Goal: Task Accomplishment & Management: Manage account settings

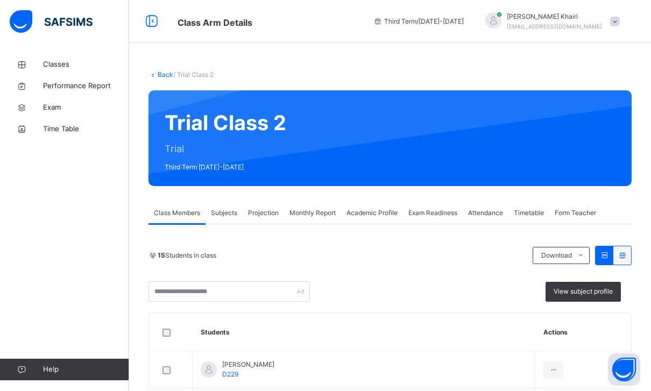
click at [265, 211] on span "Projection" at bounding box center [263, 213] width 31 height 10
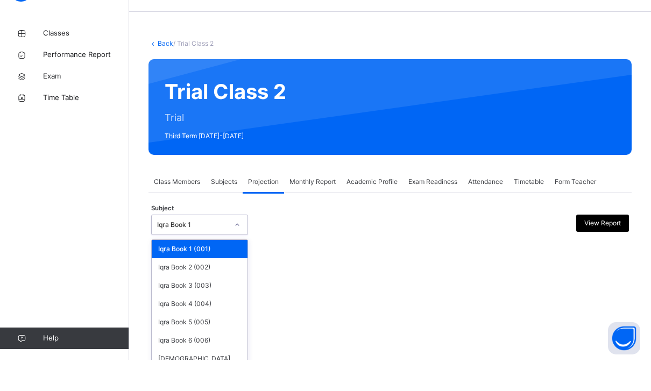
scroll to position [31, 0]
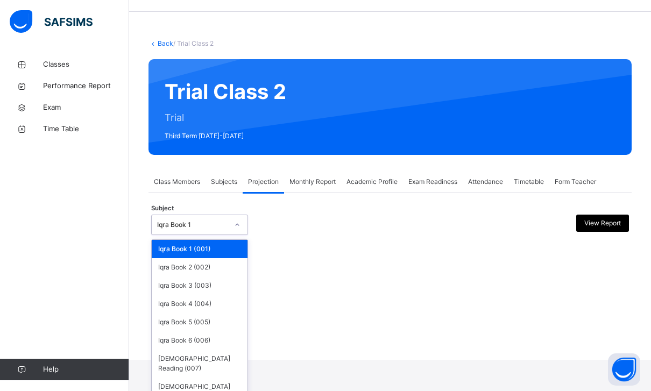
click at [103, 108] on span "Exam" at bounding box center [86, 107] width 86 height 11
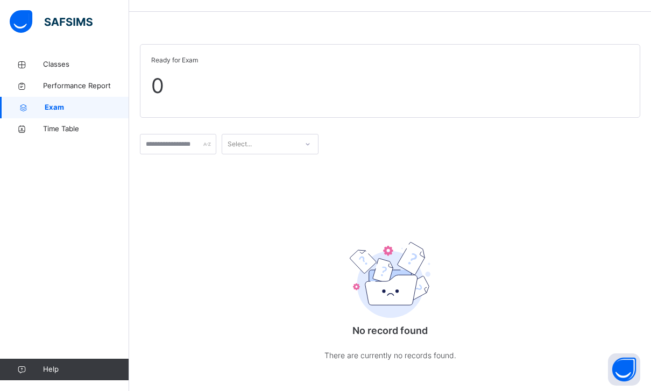
click at [47, 77] on link "Performance Report" at bounding box center [64, 86] width 129 height 22
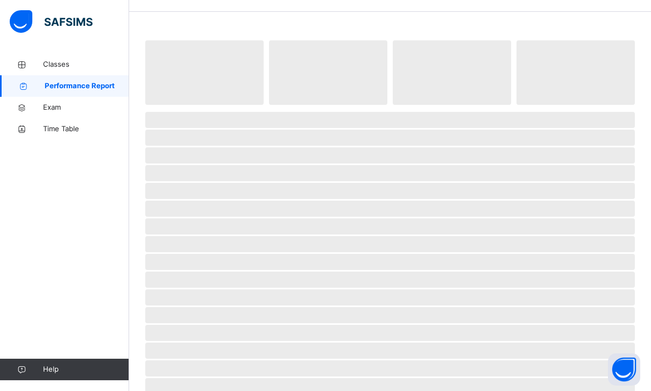
select select "****"
select select "*"
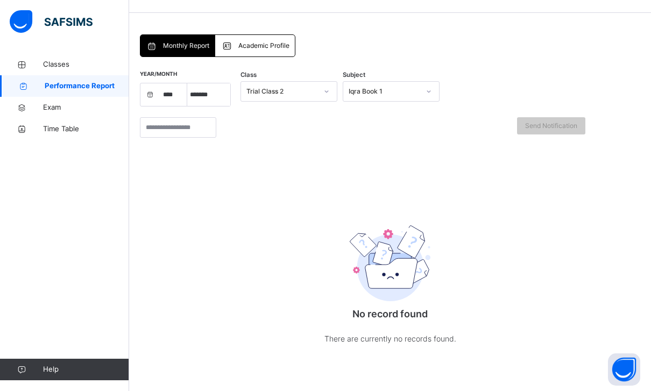
click at [39, 63] on icon at bounding box center [21, 65] width 43 height 8
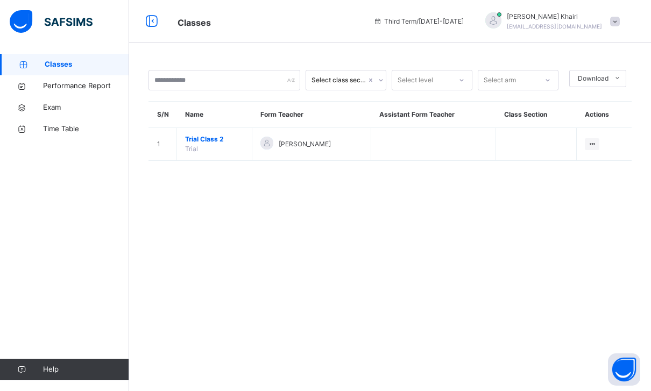
click at [582, 128] on td "View Class" at bounding box center [604, 144] width 55 height 33
click at [0, 0] on div "View Class" at bounding box center [0, 0] width 0 height 0
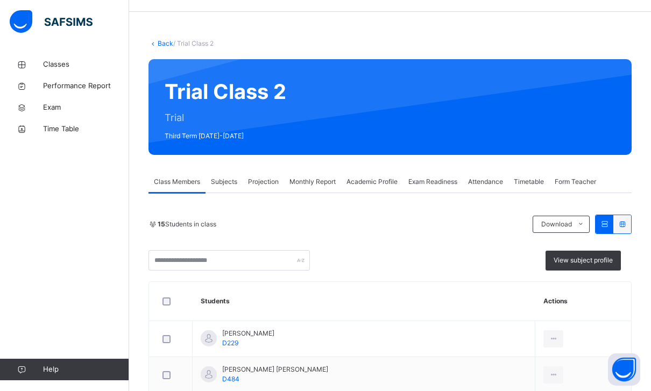
click at [264, 188] on div "Projection" at bounding box center [263, 182] width 41 height 22
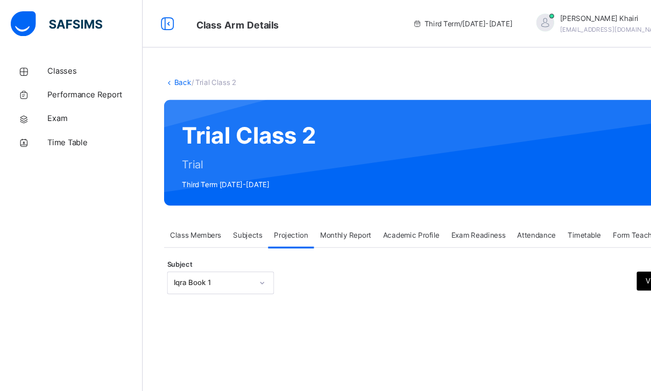
scroll to position [34, 0]
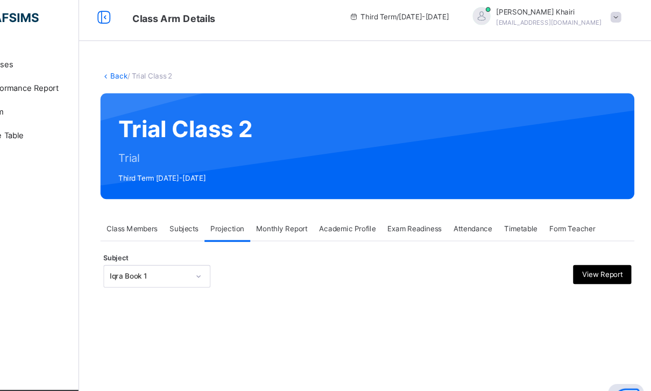
click at [409, 208] on span "Exam Readiness" at bounding box center [433, 213] width 49 height 10
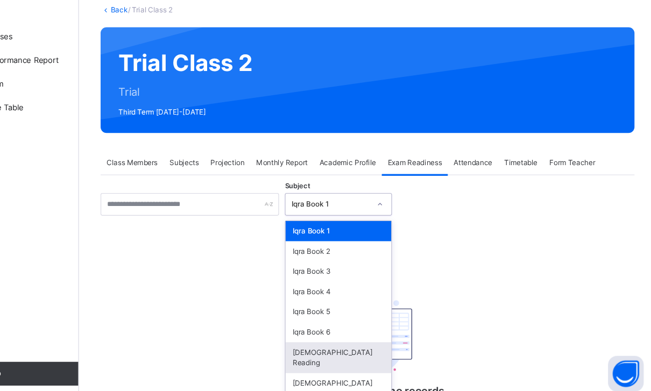
click at [319, 341] on div "[DEMOGRAPHIC_DATA] Reading" at bounding box center [364, 355] width 96 height 28
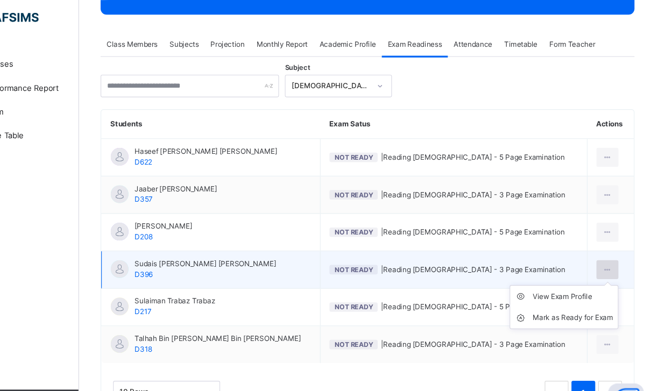
scroll to position [167, 0]
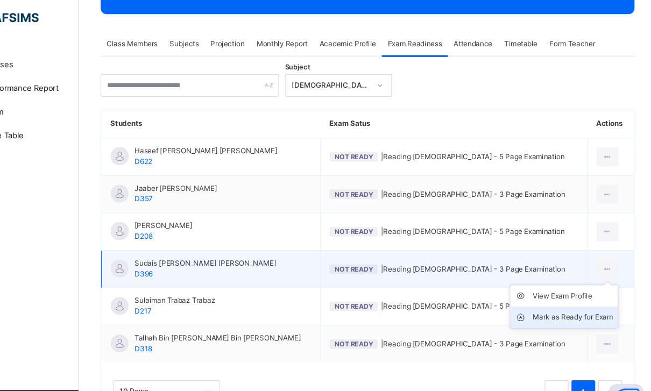
click at [540, 288] on div "Mark as Ready for Exam" at bounding box center [576, 293] width 73 height 11
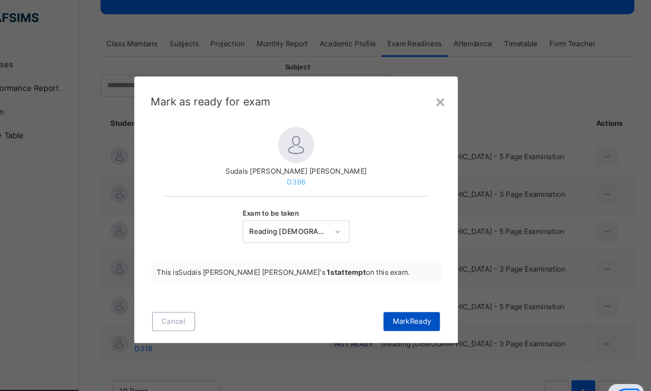
click at [405, 288] on div "Mark Ready" at bounding box center [430, 296] width 51 height 17
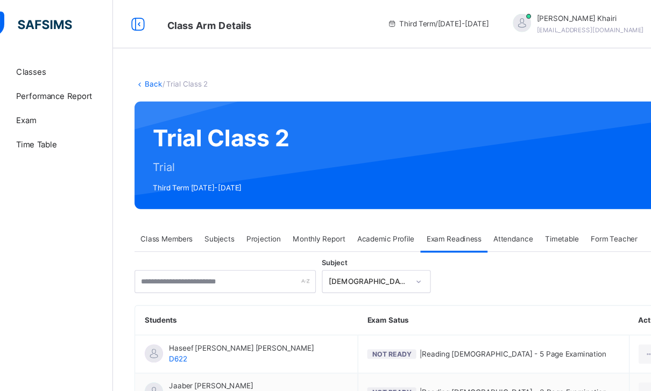
scroll to position [37, 0]
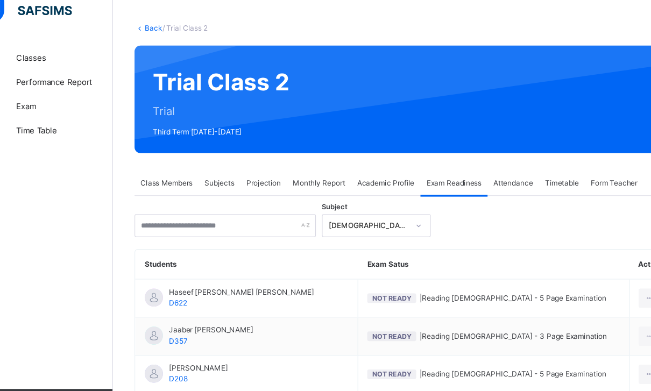
click at [335, 203] on div "[DEMOGRAPHIC_DATA] Reading" at bounding box center [363, 213] width 97 height 20
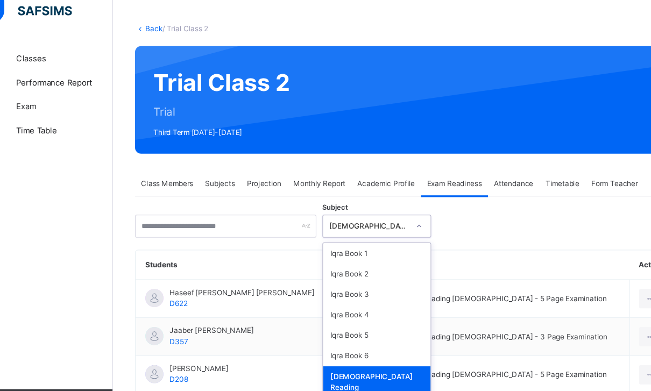
click at [363, 367] on div "[DEMOGRAPHIC_DATA] Memorisation" at bounding box center [364, 381] width 96 height 28
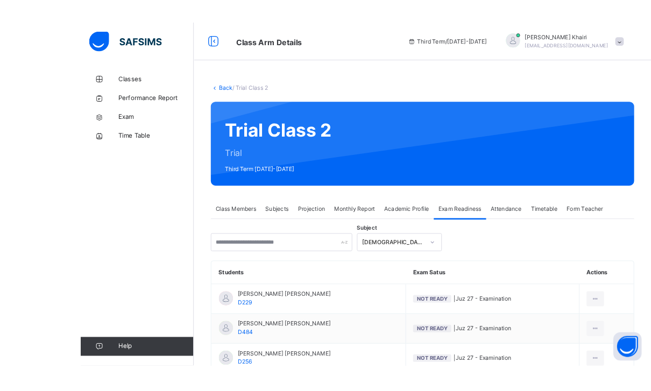
scroll to position [9, 0]
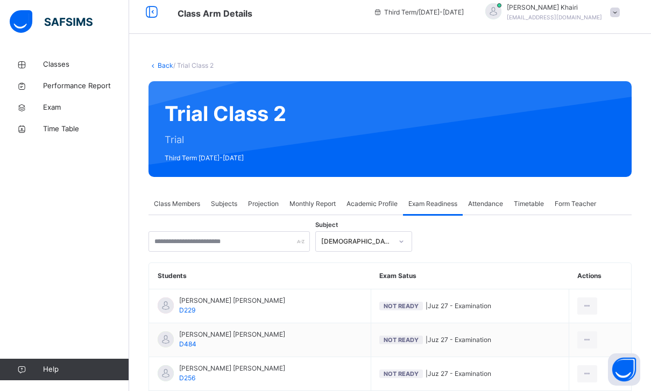
click at [608, 7] on div "Hafiz Yusuf Khairi yusufkhoiri3011@gmail.com" at bounding box center [550, 12] width 151 height 19
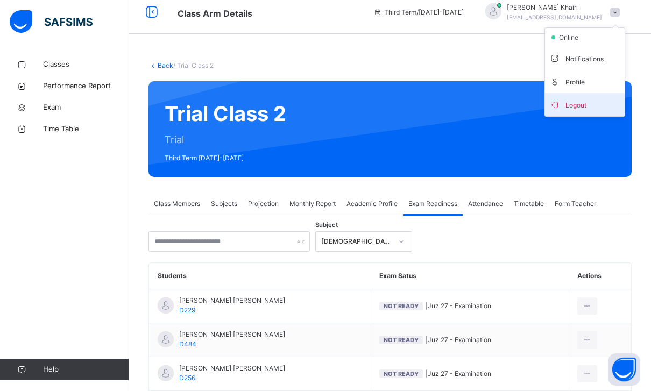
click at [591, 97] on span "Logout" at bounding box center [585, 104] width 71 height 15
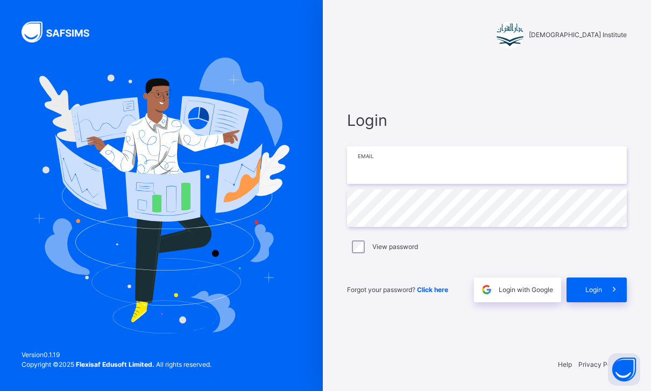
click at [578, 154] on input "email" at bounding box center [487, 165] width 280 height 38
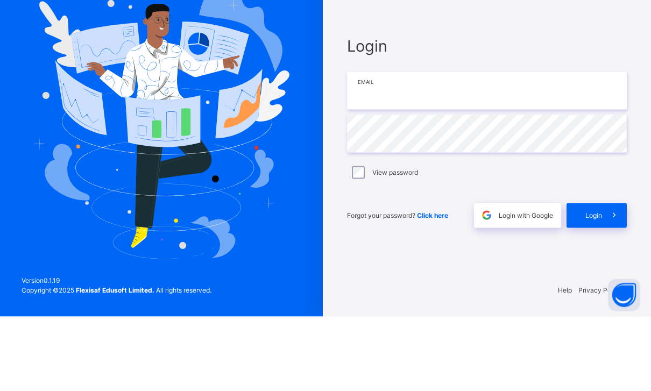
scroll to position [34, 0]
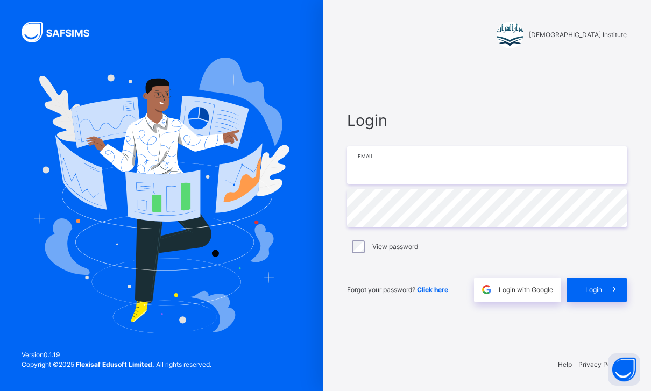
type input "**********"
click at [376, 236] on div "View password" at bounding box center [487, 247] width 280 height 23
drag, startPoint x: 358, startPoint y: 147, endPoint x: 463, endPoint y: 147, distance: 105.0
click at [462, 147] on input "**********" at bounding box center [487, 165] width 280 height 38
click at [388, 149] on input "**********" at bounding box center [487, 165] width 280 height 38
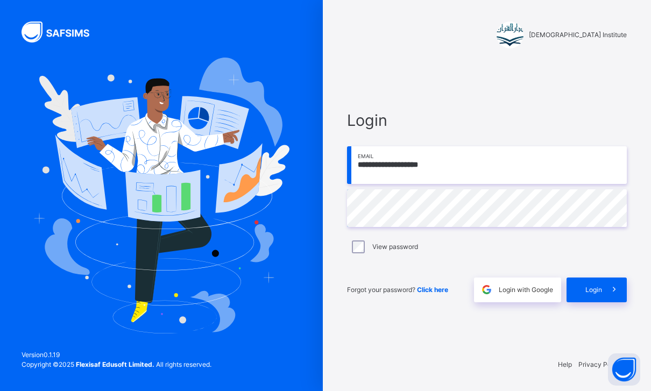
click at [388, 149] on input "**********" at bounding box center [487, 165] width 280 height 38
click at [523, 152] on input "**********" at bounding box center [487, 165] width 280 height 38
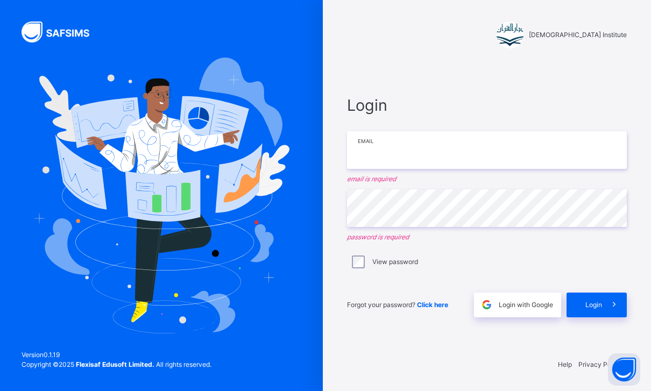
click at [486, 131] on input "email" at bounding box center [487, 150] width 280 height 38
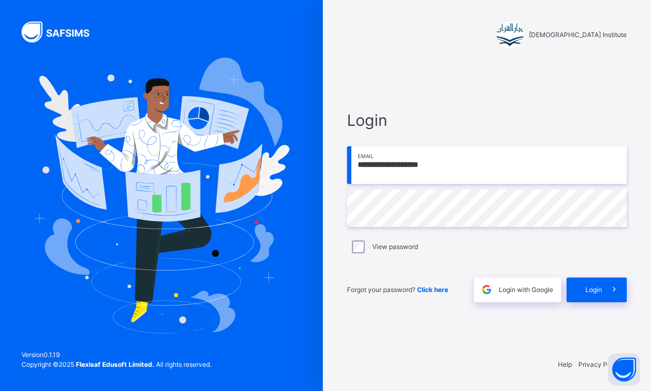
click at [519, 148] on input "**********" at bounding box center [487, 165] width 280 height 38
type input "**********"
click at [610, 284] on icon at bounding box center [614, 290] width 11 height 12
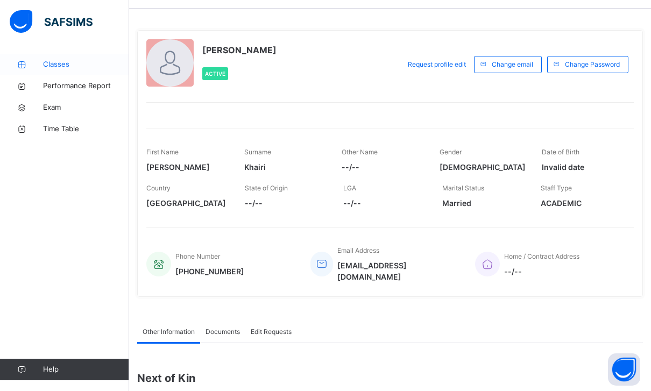
click at [41, 64] on icon at bounding box center [21, 65] width 43 height 8
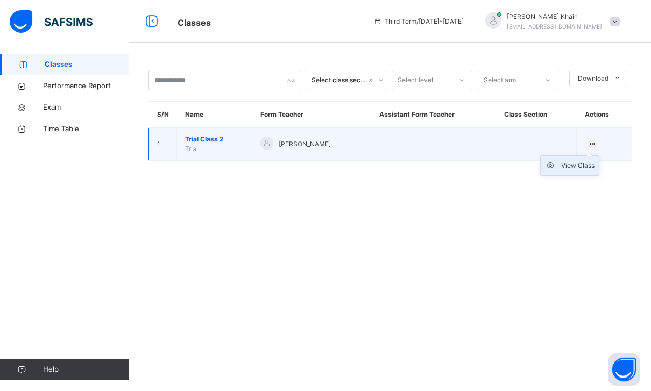
click at [581, 165] on div "View Class" at bounding box center [577, 165] width 33 height 11
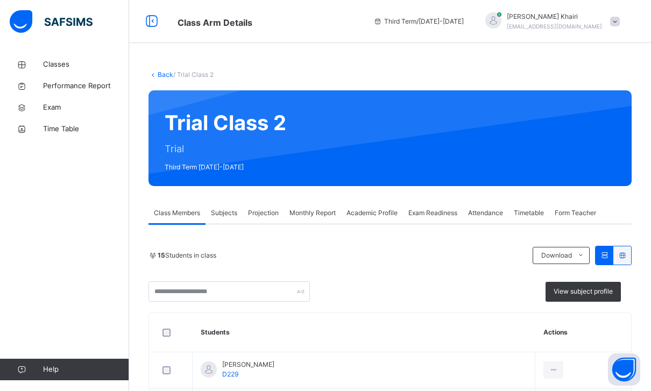
click at [269, 214] on span "Projection" at bounding box center [263, 213] width 31 height 10
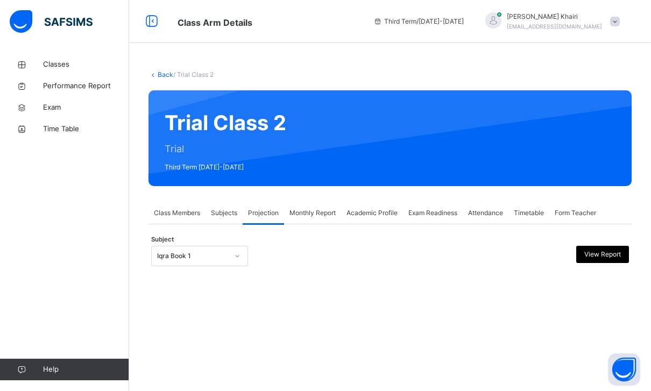
click at [245, 244] on div "Subject Iqra Book 1 View Report" at bounding box center [390, 256] width 478 height 31
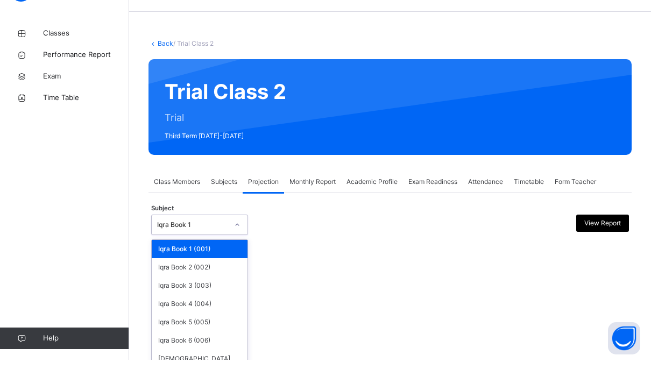
click at [287, 285] on div "Back / Trial Class 2 Trial Class 2 Trial Third Term 2024-2025 Class Members Sub…" at bounding box center [390, 195] width 522 height 391
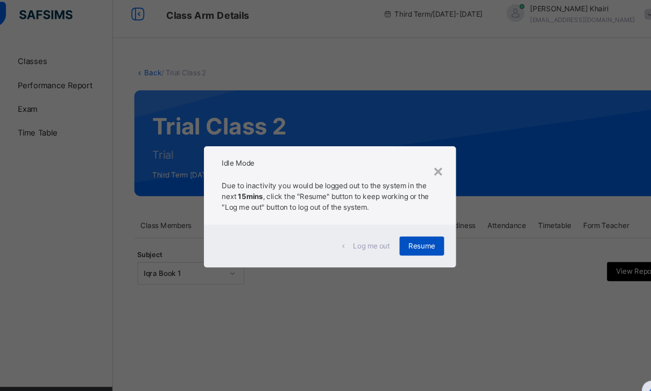
click at [397, 227] on span "Resume" at bounding box center [409, 232] width 24 height 10
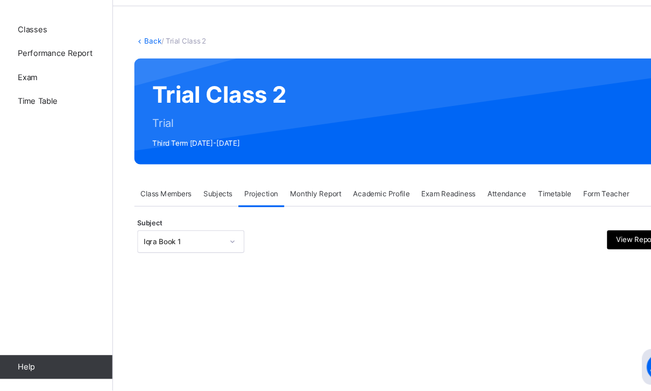
scroll to position [34, 0]
click at [164, 241] on div "Subject Iqra Book 1 View Report" at bounding box center [390, 256] width 478 height 31
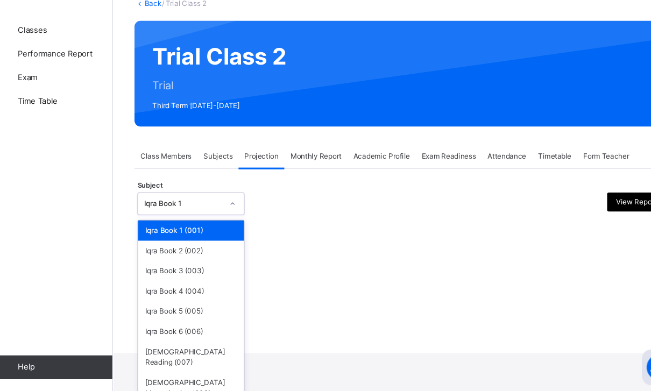
scroll to position [34, 0]
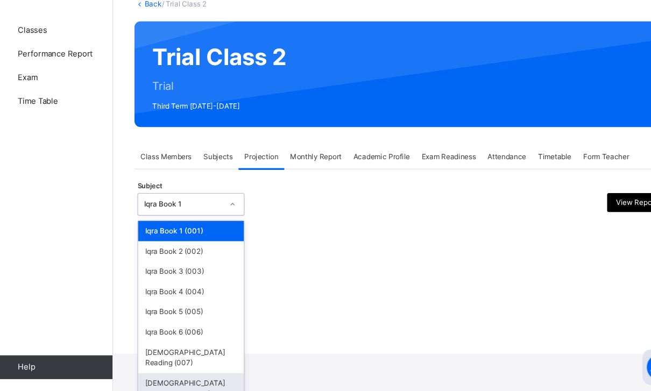
click at [154, 375] on div "[DEMOGRAPHIC_DATA] Memorisation (008)" at bounding box center [200, 389] width 96 height 28
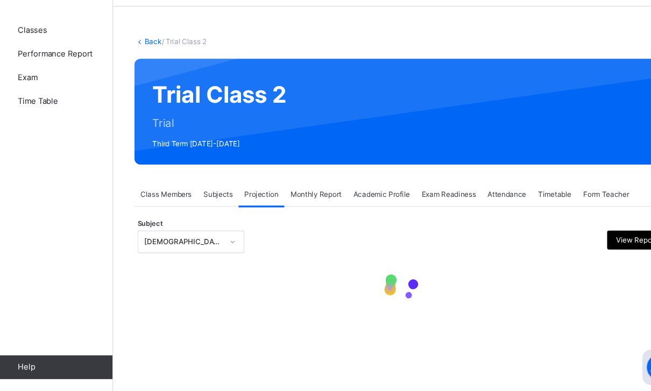
scroll to position [34, 0]
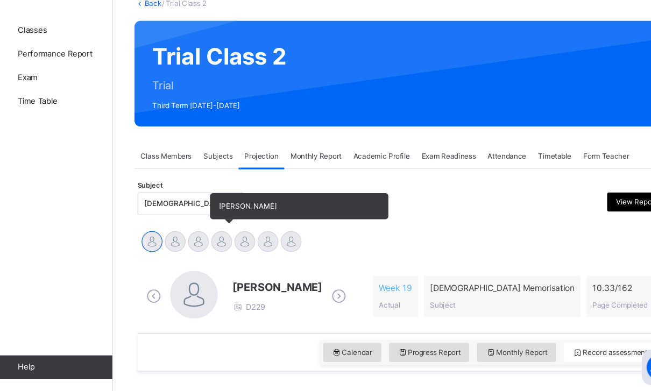
click at [218, 247] on div at bounding box center [227, 256] width 19 height 19
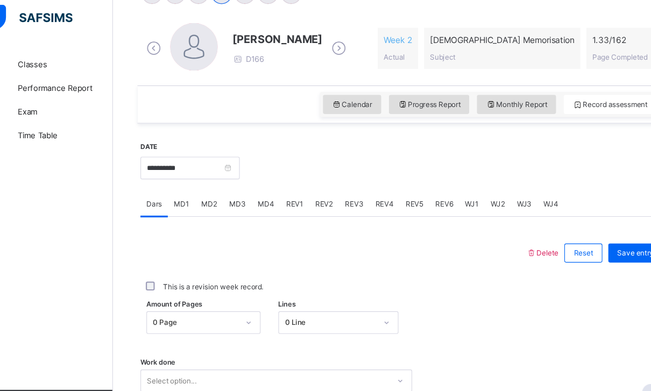
click at [255, 193] on div "MD4" at bounding box center [268, 191] width 26 height 22
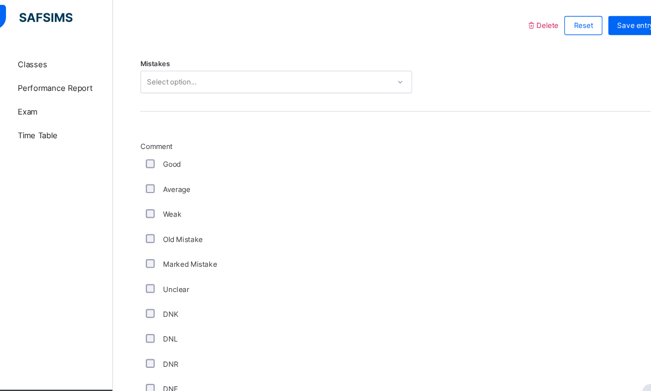
scroll to position [497, 0]
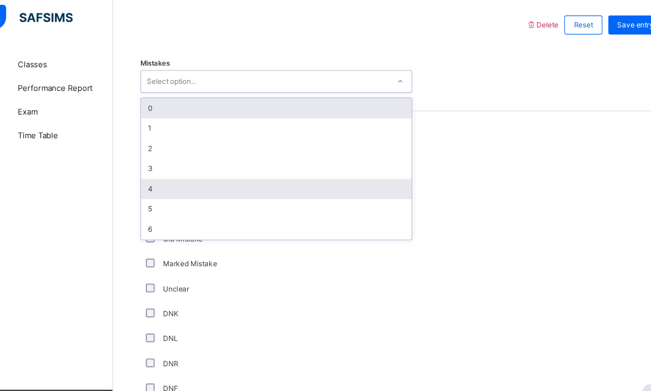
click at [154, 168] on div "4" at bounding box center [276, 177] width 245 height 18
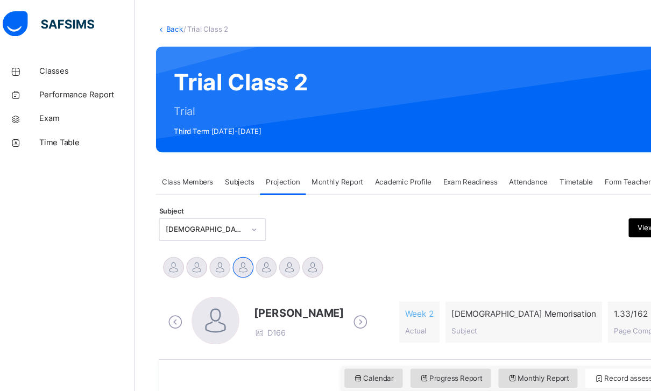
scroll to position [47, 0]
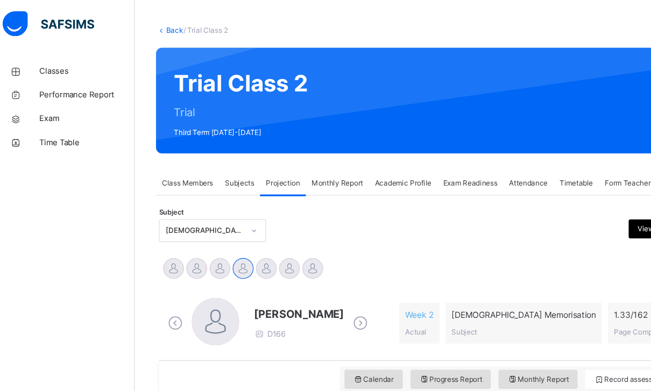
click at [420, 166] on span "Exam Readiness" at bounding box center [433, 166] width 49 height 10
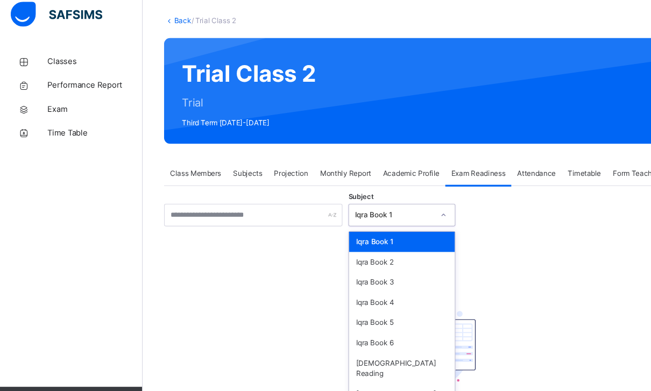
click at [375, 212] on div "option Iqra Book 1 focused, 1 of 8. 8 results available. Use Up and Down to cho…" at bounding box center [363, 203] width 97 height 20
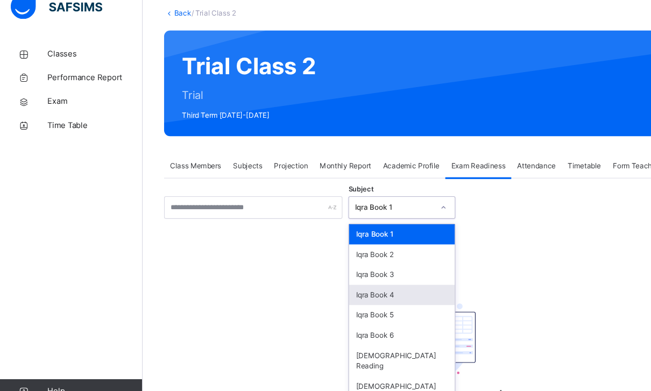
click at [367, 273] on div "Iqra Book 4" at bounding box center [364, 282] width 96 height 18
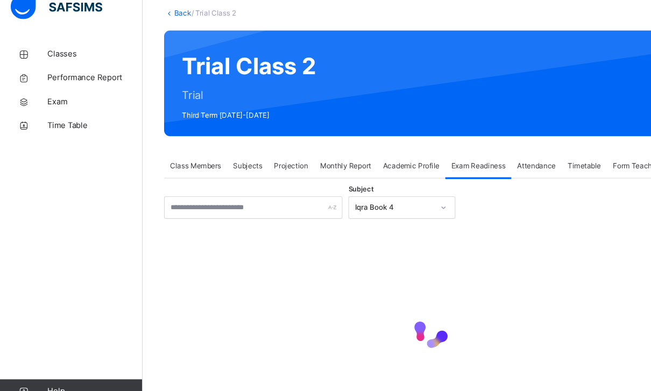
click at [386, 199] on div "Iqra Book 4" at bounding box center [356, 204] width 71 height 10
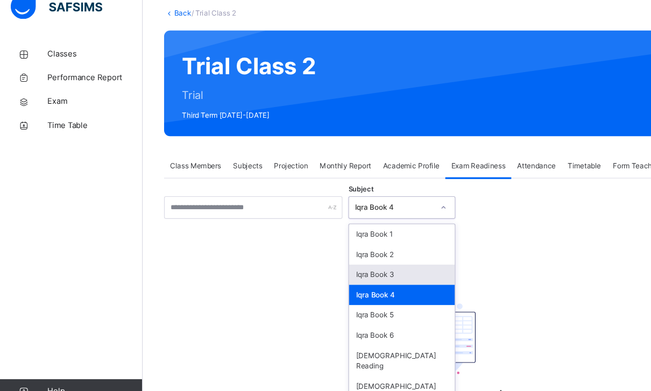
click at [367, 255] on div "Iqra Book 3" at bounding box center [364, 264] width 96 height 18
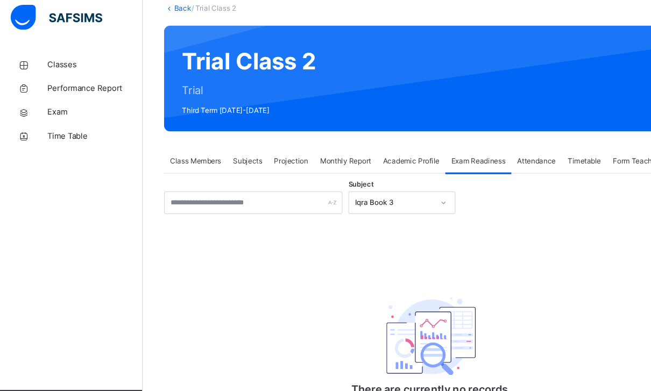
scroll to position [79, 0]
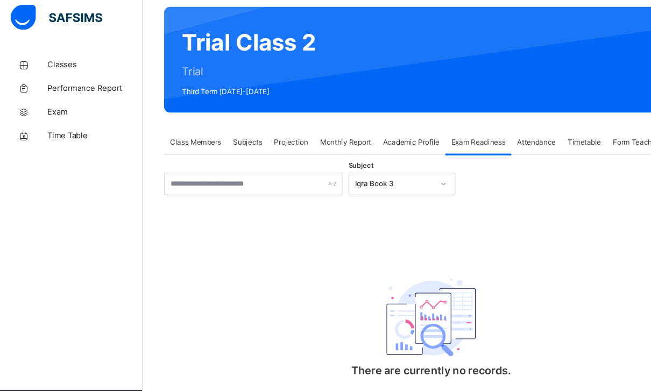
click at [394, 171] on div at bounding box center [401, 172] width 18 height 17
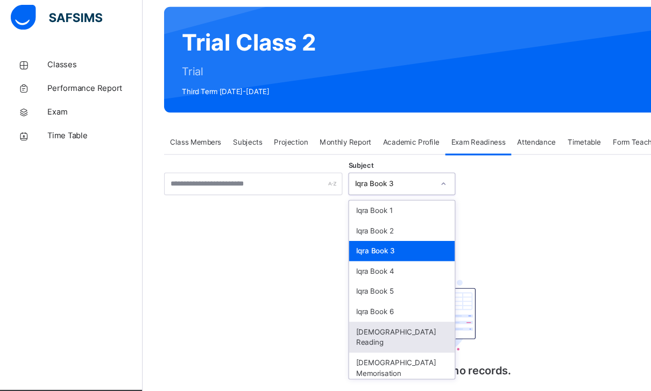
click at [369, 297] on div "[DEMOGRAPHIC_DATA] Reading" at bounding box center [364, 311] width 96 height 28
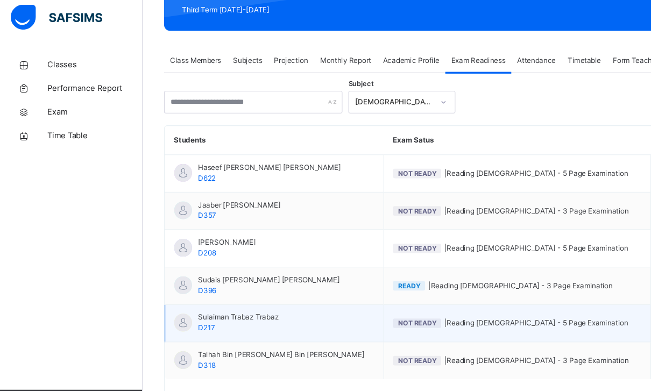
scroll to position [164, 0]
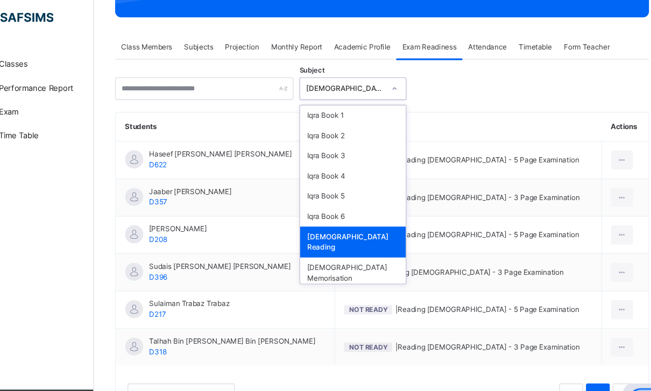
click at [321, 83] on div "[DEMOGRAPHIC_DATA] Reading" at bounding box center [356, 87] width 71 height 10
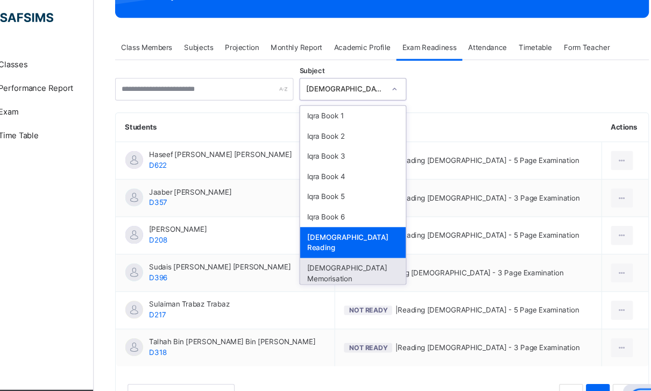
click at [22, 270] on div "Classes Performance Report Exam Time Table Help" at bounding box center [64, 217] width 129 height 348
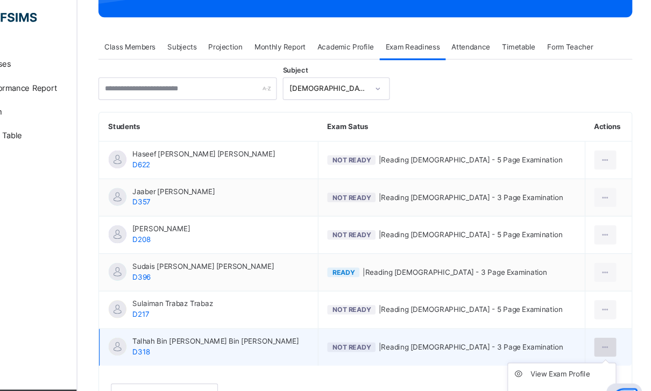
scroll to position [165, 0]
click at [540, 358] on div "Mark as Ready for Exam" at bounding box center [576, 363] width 73 height 11
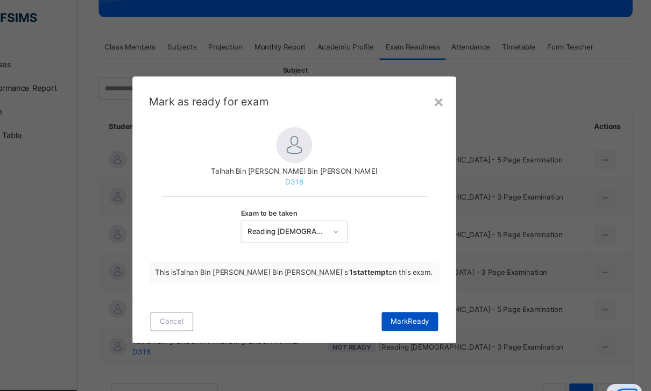
click at [413, 294] on span "Mark Ready" at bounding box center [430, 297] width 35 height 10
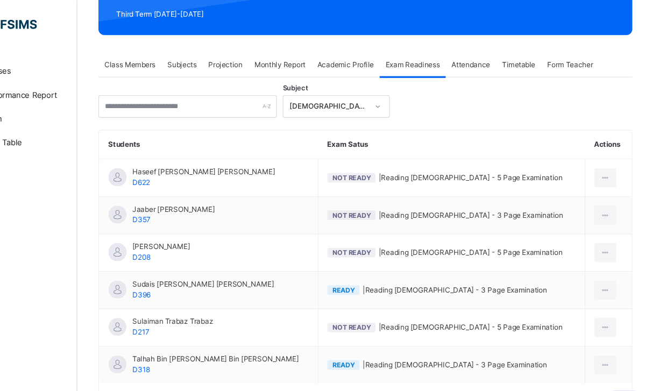
scroll to position [130, 0]
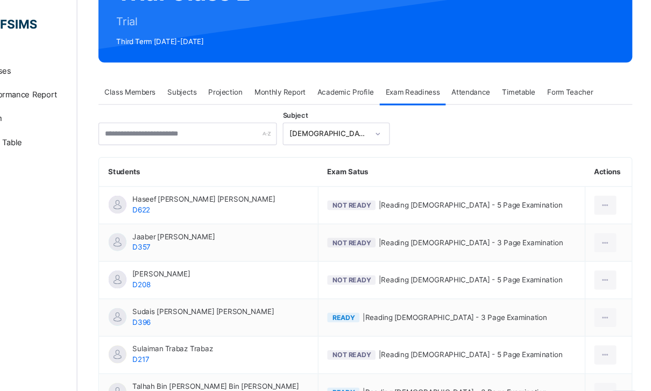
click at [248, 80] on span "Projection" at bounding box center [263, 84] width 31 height 10
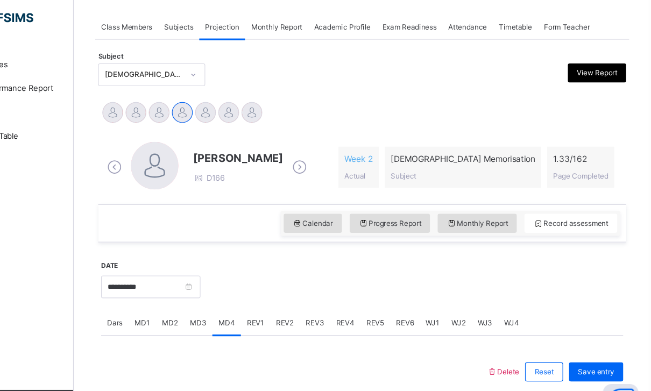
scroll to position [183, 0]
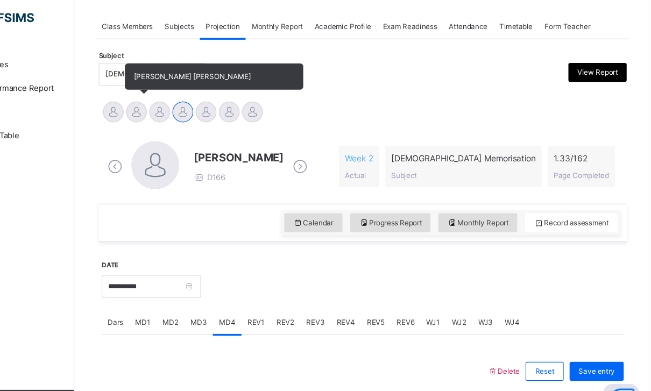
click at [175, 102] on div "Ammar Ali Ahmed" at bounding box center [185, 109] width 21 height 24
click at [176, 102] on div at bounding box center [185, 107] width 19 height 19
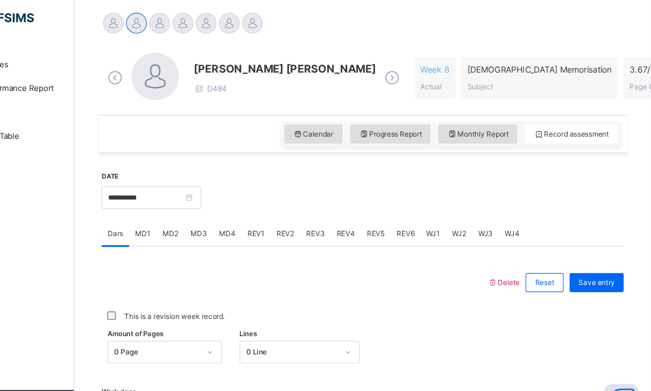
scroll to position [417, 0]
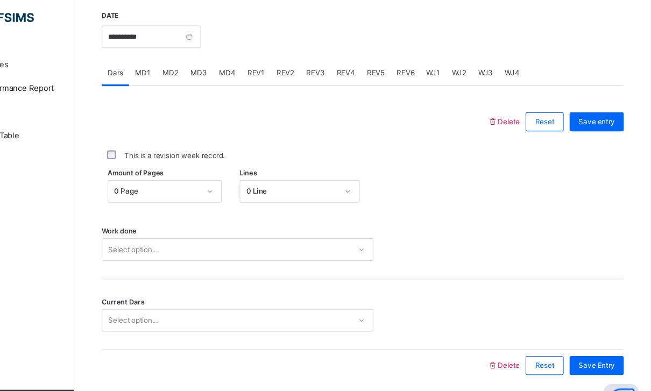
click at [198, 339] on div "**********" at bounding box center [390, 182] width 473 height 357
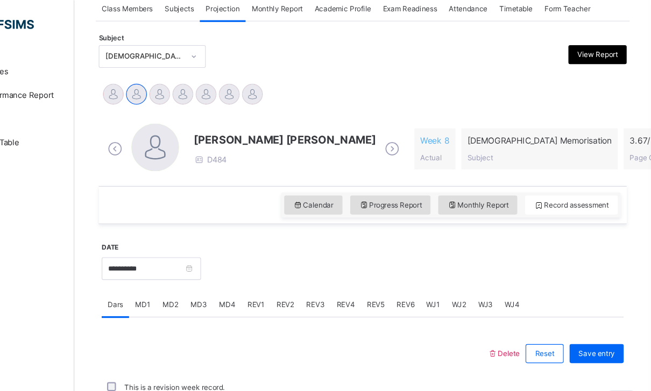
scroll to position [205, 0]
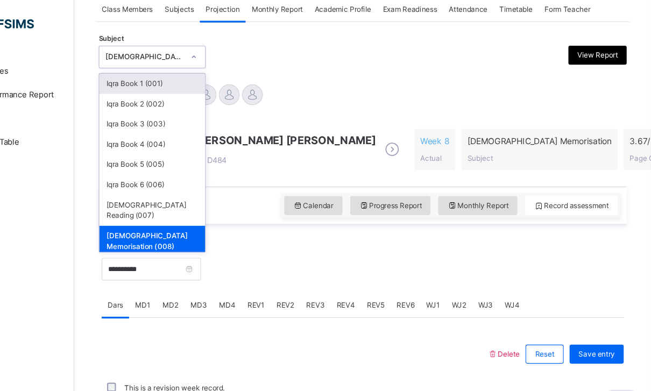
click at [157, 52] on div "[DEMOGRAPHIC_DATA] Memorisation (008)" at bounding box center [192, 52] width 71 height 10
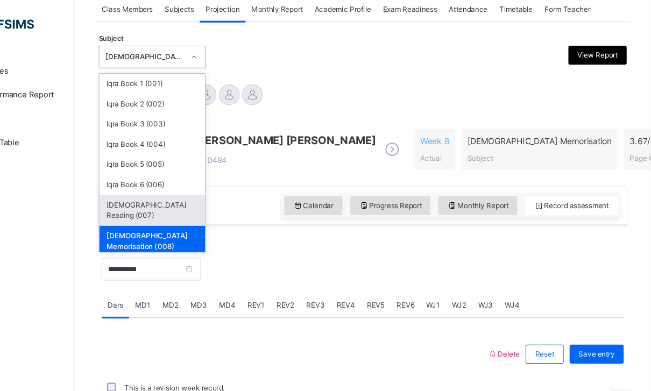
click at [152, 180] on div "[DEMOGRAPHIC_DATA] Reading (007)" at bounding box center [200, 191] width 96 height 28
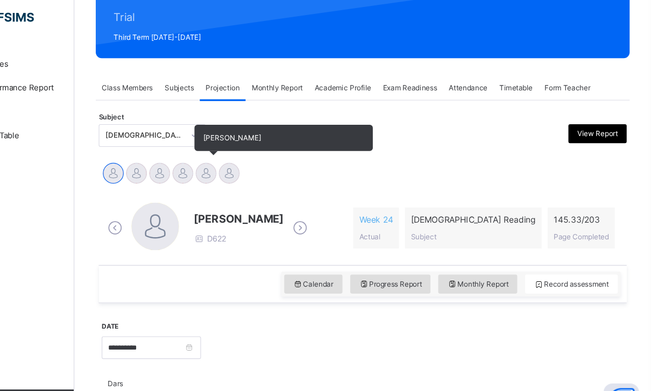
scroll to position [128, 0]
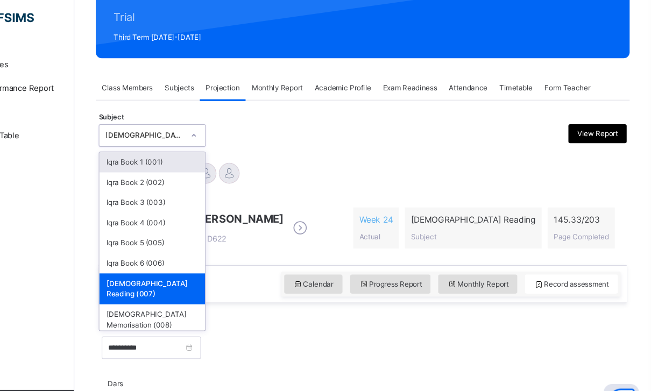
click at [157, 124] on div "[DEMOGRAPHIC_DATA] Reading (007)" at bounding box center [192, 129] width 71 height 10
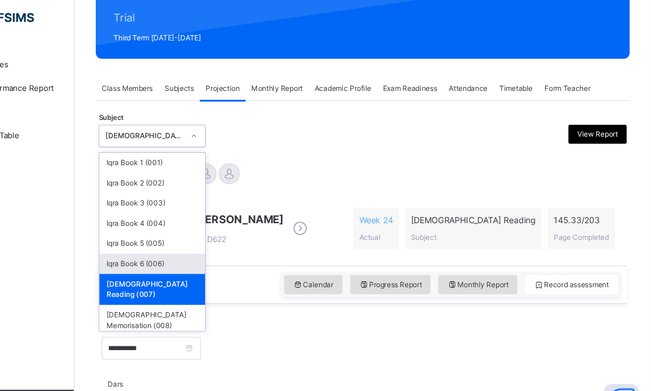
click at [152, 236] on div "Iqra Book 6 (006)" at bounding box center [200, 245] width 96 height 18
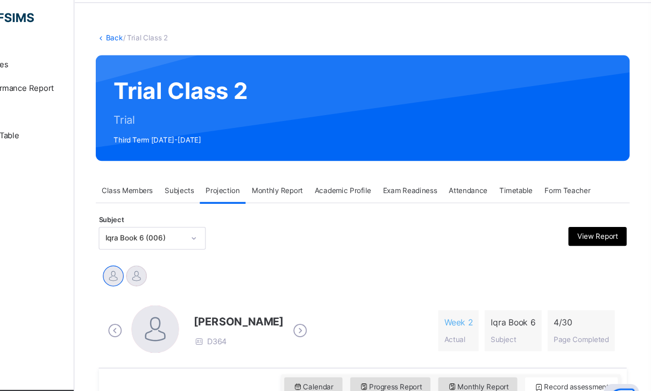
click at [154, 174] on span "Class Members" at bounding box center [177, 179] width 46 height 10
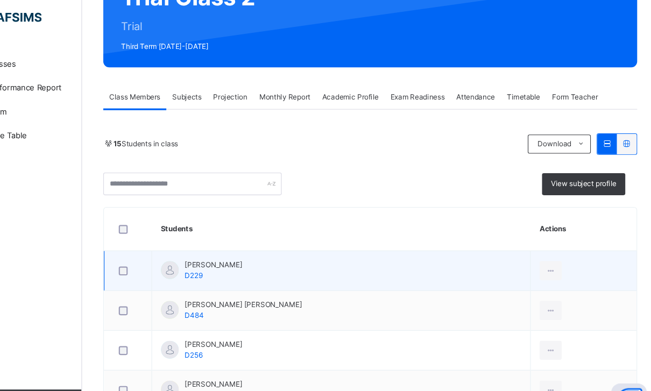
scroll to position [119, 0]
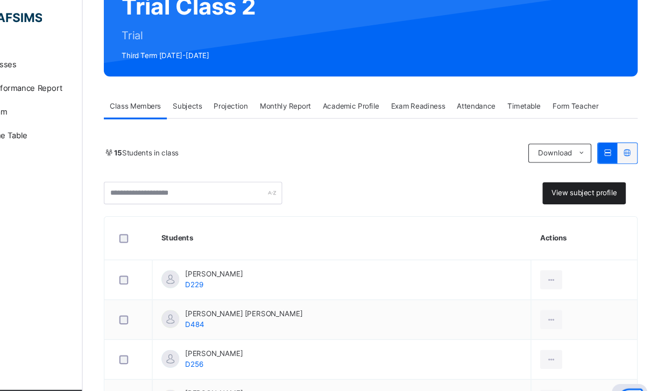
click at [554, 176] on span "View subject profile" at bounding box center [583, 181] width 59 height 10
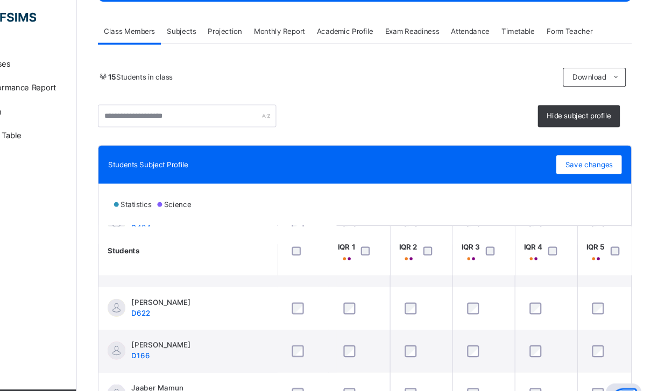
scroll to position [109, 7]
click at [0, 0] on html "Class Arm Details Third Term / 2024-2025 Hafiz Yusuf Khairi yusufkhoiri3011@gma…" at bounding box center [325, 167] width 651 height 691
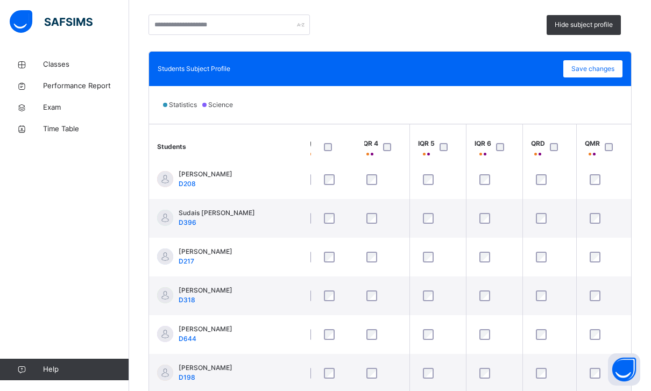
scroll to position [358, 187]
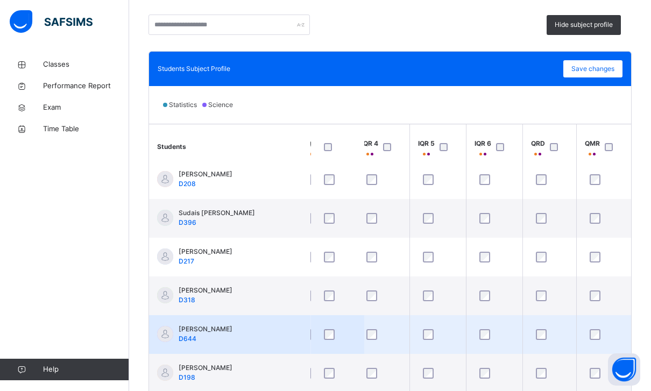
click at [480, 342] on div at bounding box center [495, 334] width 40 height 23
click at [495, 329] on div at bounding box center [494, 334] width 34 height 11
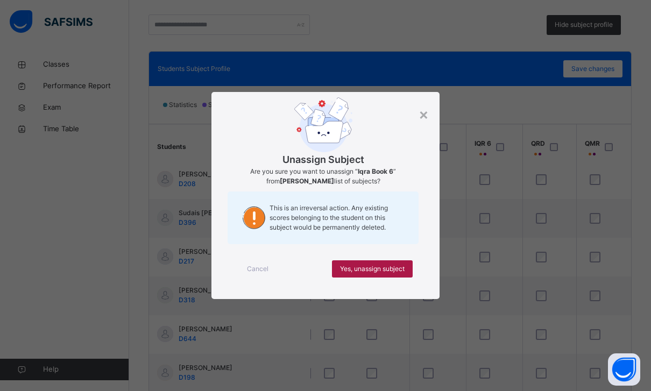
click at [369, 278] on div "Yes, unassign subject" at bounding box center [372, 268] width 81 height 17
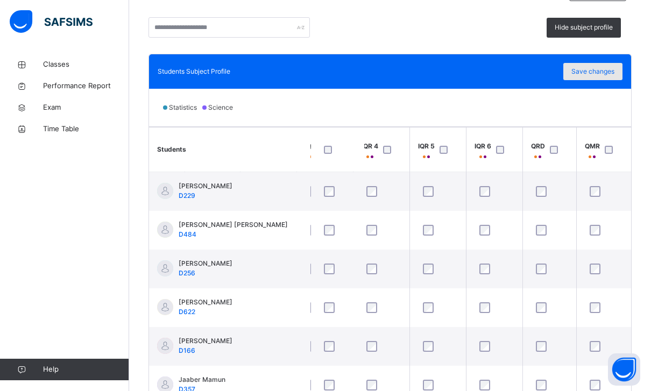
click at [607, 74] on span "Save changes" at bounding box center [593, 72] width 43 height 10
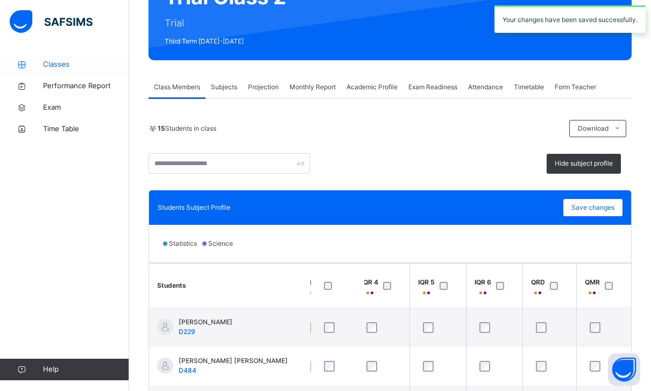
scroll to position [118, 0]
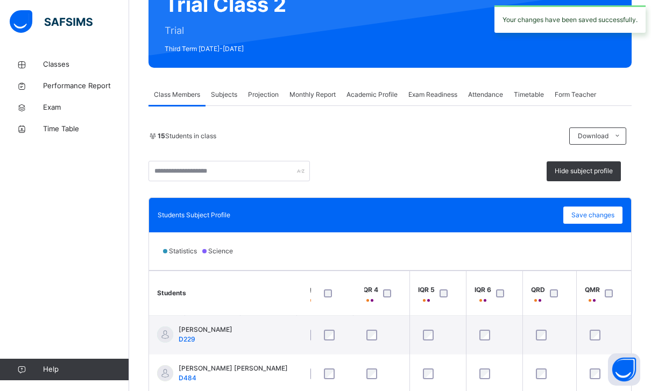
click at [262, 98] on span "Projection" at bounding box center [263, 95] width 31 height 10
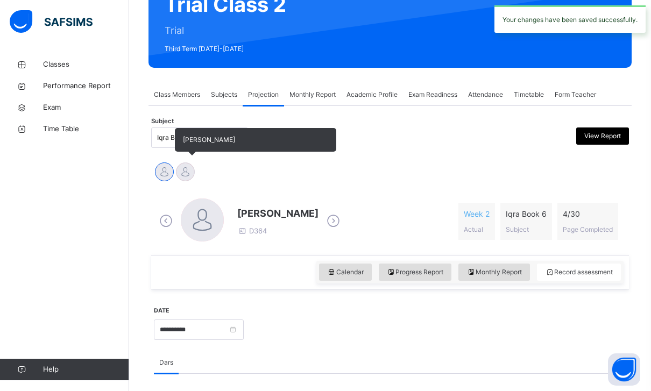
click at [181, 171] on div at bounding box center [185, 172] width 19 height 19
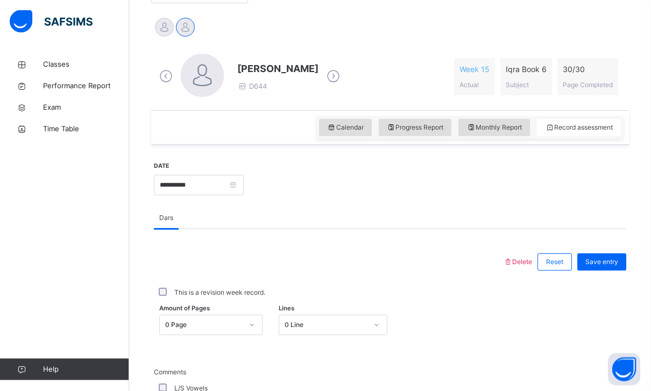
scroll to position [263, 0]
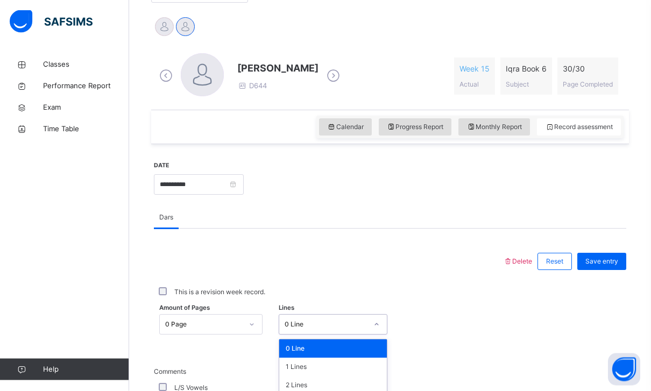
click at [309, 315] on div "0 Line" at bounding box center [333, 325] width 109 height 20
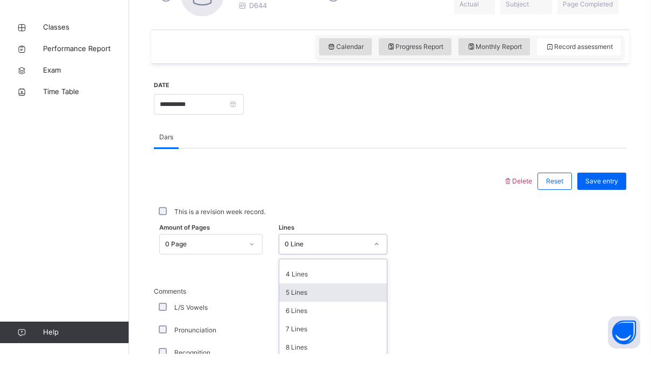
scroll to position [75, 0]
click at [323, 386] on div "9 Lines" at bounding box center [333, 395] width 108 height 18
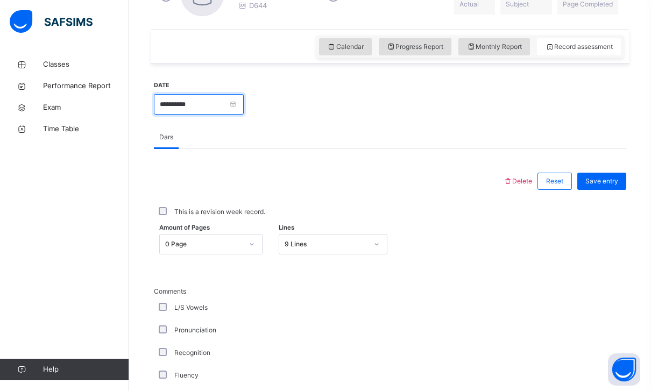
click at [244, 110] on input "**********" at bounding box center [199, 104] width 90 height 20
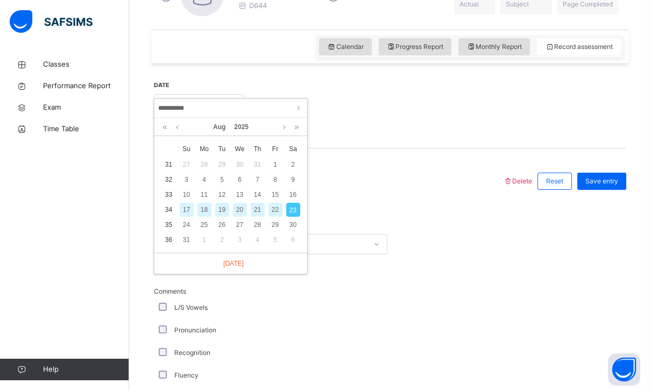
click at [187, 207] on div "17" at bounding box center [187, 210] width 14 height 14
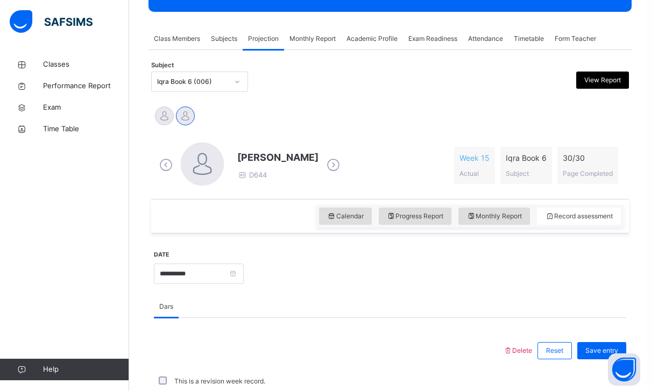
scroll to position [194, 0]
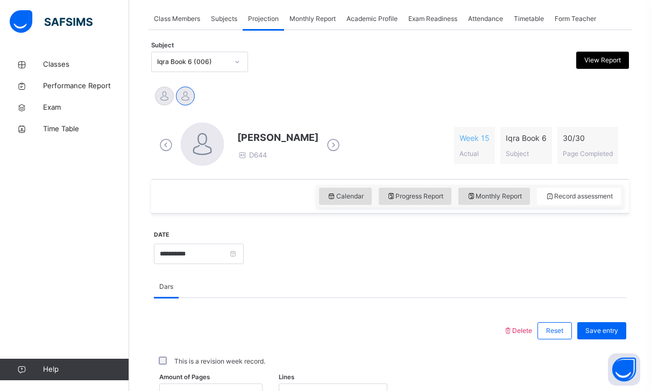
click at [336, 389] on div "0 Line" at bounding box center [326, 394] width 83 height 10
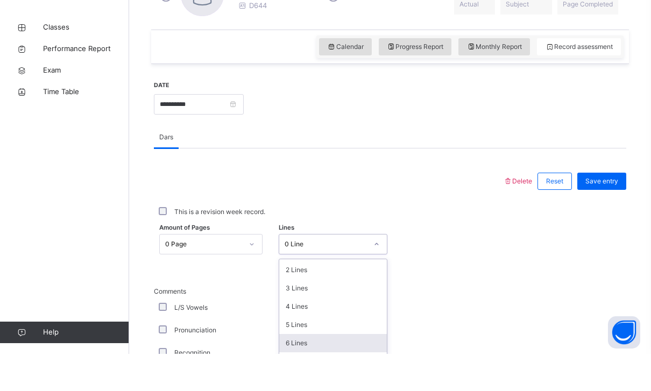
scroll to position [45, 0]
click at [336, 379] on div "7 Lines" at bounding box center [333, 388] width 108 height 18
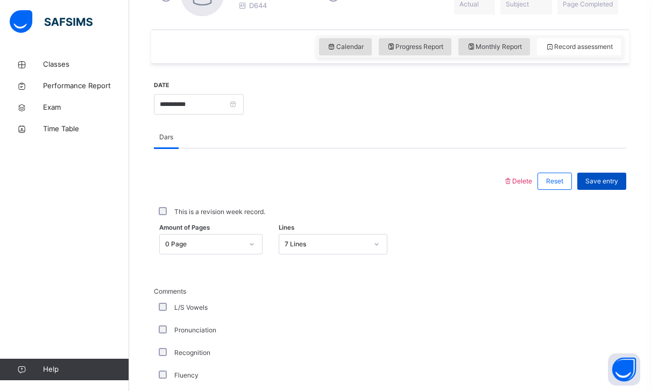
click at [603, 182] on span "Save entry" at bounding box center [602, 182] width 33 height 10
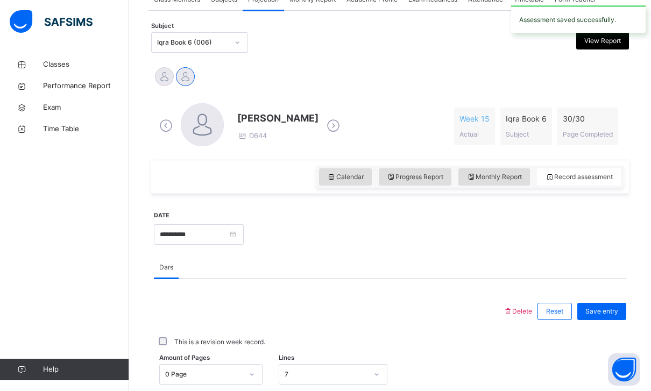
scroll to position [262, 0]
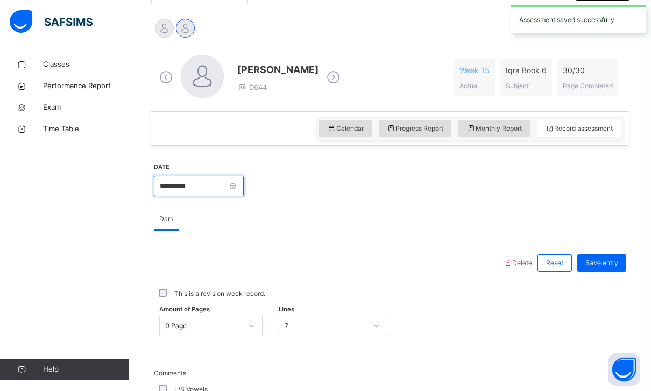
click at [244, 188] on input "**********" at bounding box center [199, 186] width 90 height 20
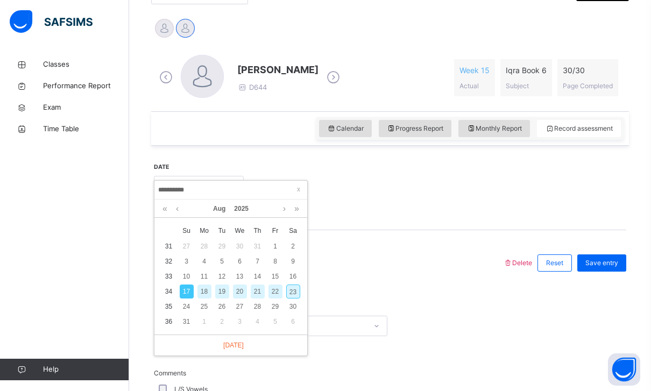
click at [234, 293] on div "20" at bounding box center [240, 292] width 14 height 14
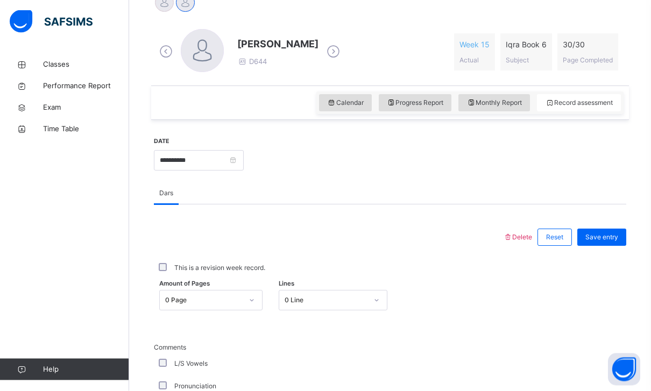
scroll to position [309, 0]
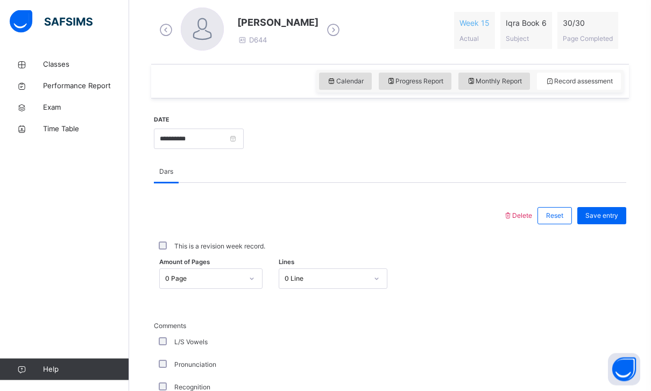
click at [316, 269] on div "0 Line" at bounding box center [333, 279] width 109 height 20
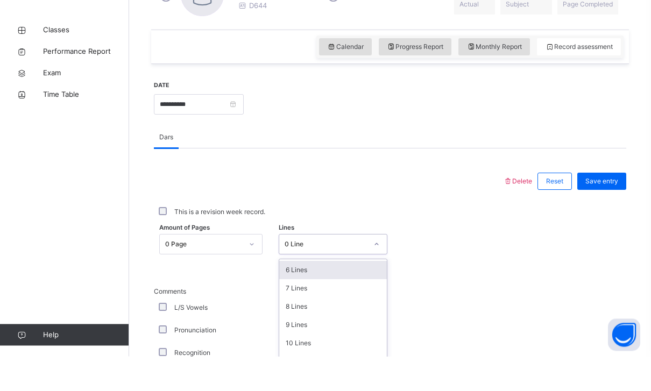
scroll to position [109, 0]
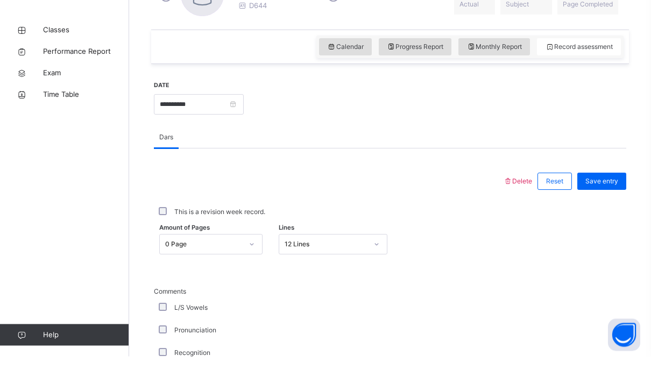
scroll to position [344, 0]
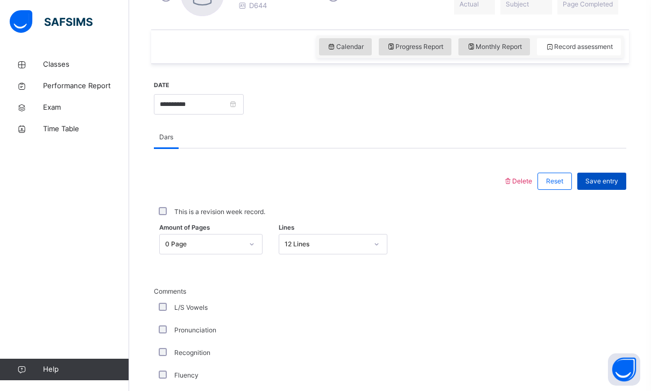
click at [605, 187] on div "Save entry" at bounding box center [602, 181] width 49 height 17
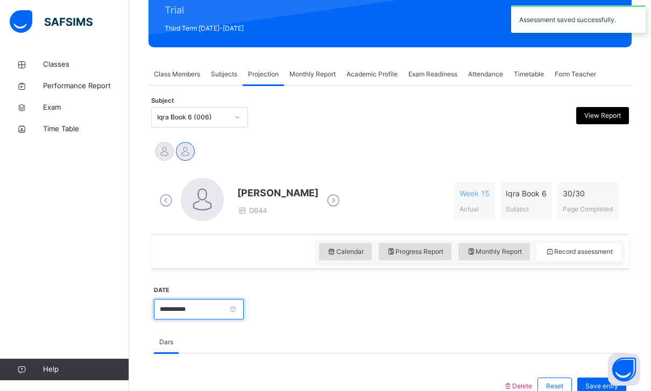
click at [244, 305] on input "**********" at bounding box center [199, 309] width 90 height 20
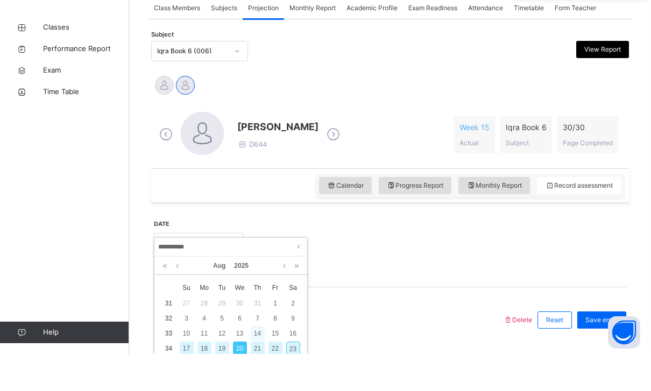
scroll to position [171, 0]
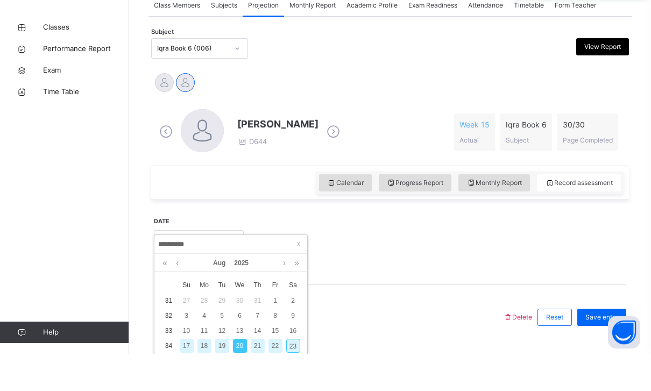
click at [182, 376] on div "17" at bounding box center [187, 383] width 14 height 14
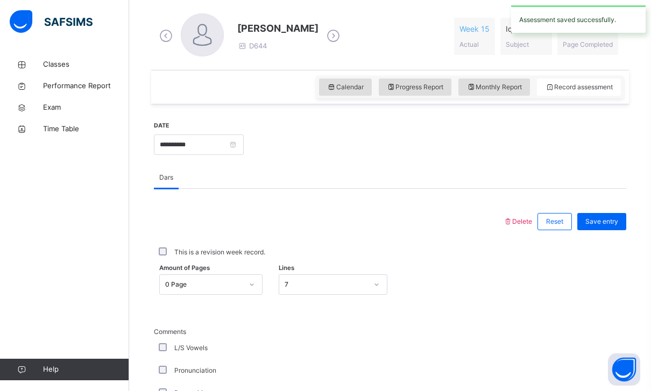
scroll to position [329, 0]
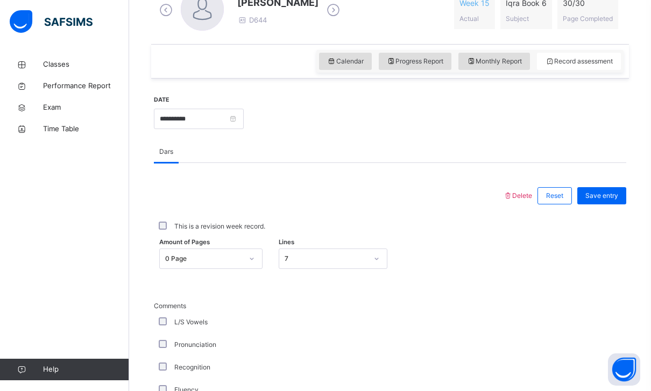
click at [350, 260] on div "7" at bounding box center [322, 259] width 87 height 17
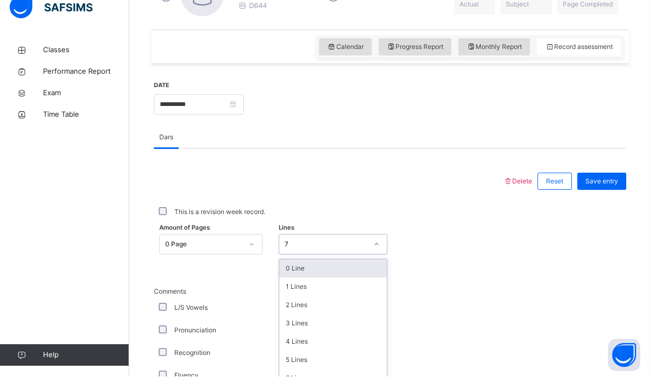
click at [344, 274] on div "0 Line" at bounding box center [333, 283] width 108 height 18
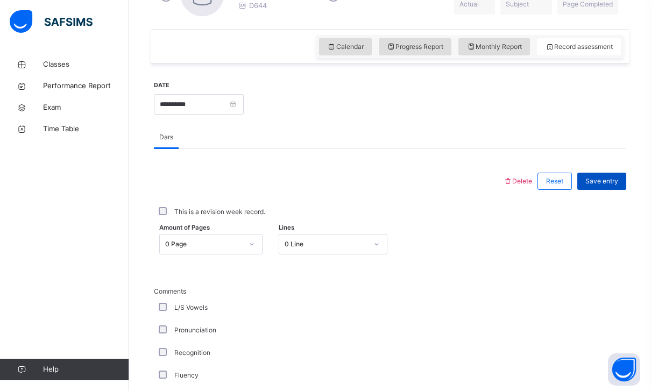
click at [610, 173] on div "Save entry" at bounding box center [602, 181] width 49 height 17
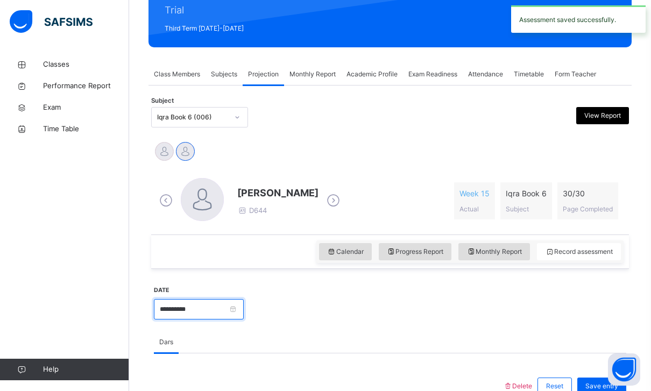
click at [244, 312] on input "**********" at bounding box center [199, 309] width 90 height 20
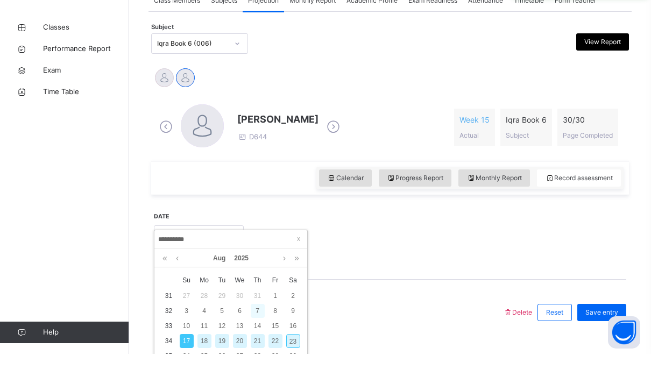
scroll to position [176, 0]
click at [296, 371] on div "23" at bounding box center [293, 378] width 14 height 14
type input "**********"
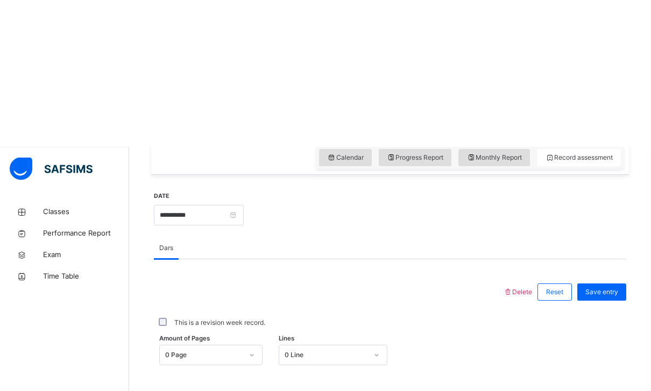
scroll to position [368, 0]
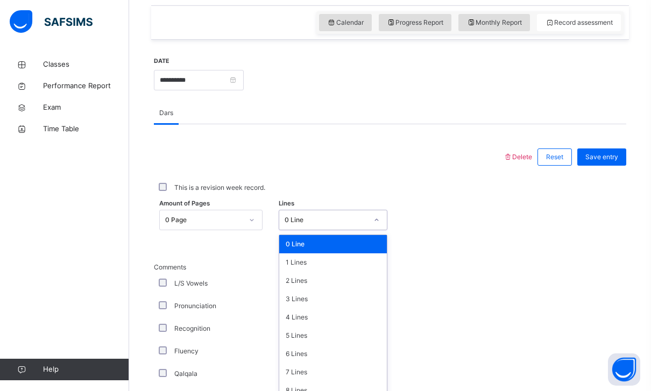
click at [355, 216] on div "0 Line" at bounding box center [326, 220] width 83 height 10
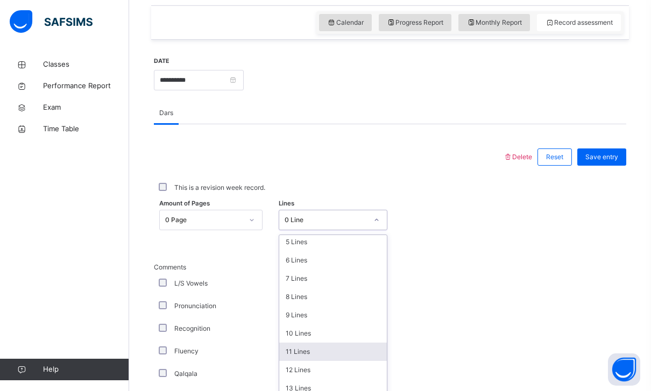
scroll to position [87, 0]
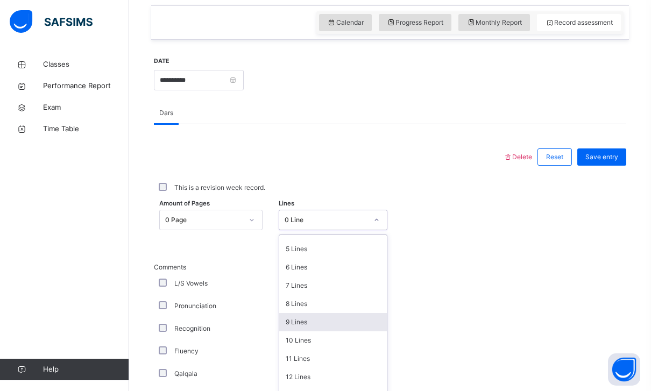
click at [333, 328] on div "9 Lines" at bounding box center [333, 322] width 108 height 18
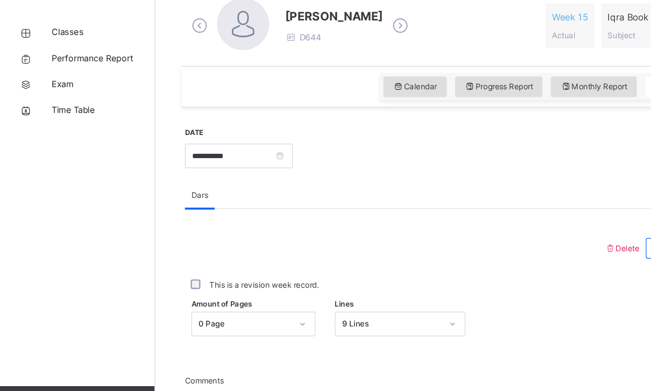
scroll to position [287, 0]
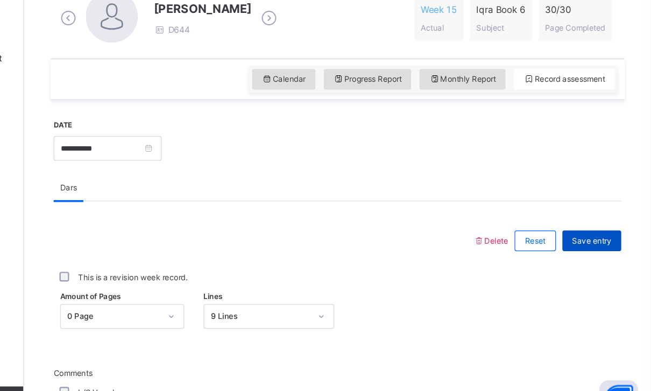
click at [586, 233] on span "Save entry" at bounding box center [602, 238] width 33 height 10
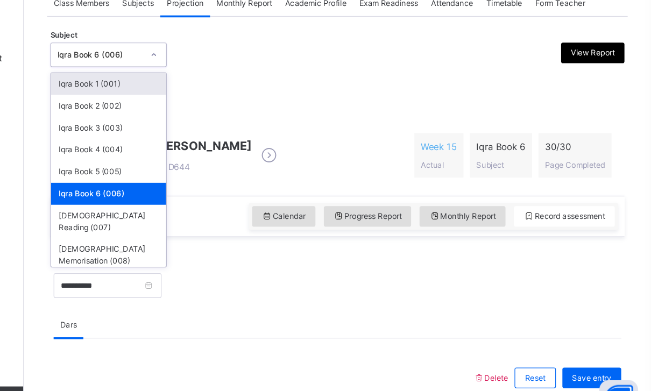
click at [157, 78] on div "Iqra Book 6 (006)" at bounding box center [192, 83] width 71 height 10
click at [249, 144] on div "Umair Waziri D644 Week 15 Actual Iqra Book 6 Subject 30 / 30 Page Completed" at bounding box center [390, 167] width 467 height 46
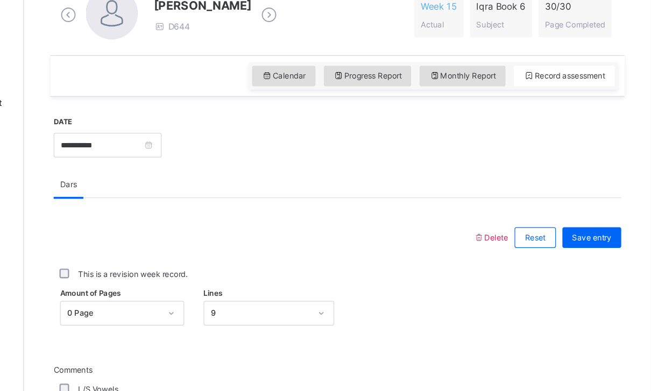
scroll to position [217, 0]
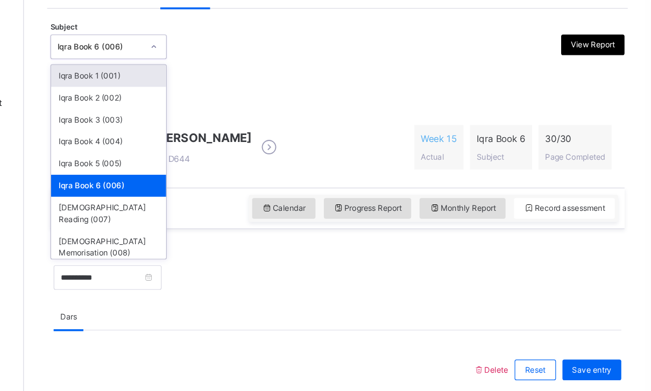
click at [151, 29] on div "Iqra Book 6 (006)" at bounding box center [199, 39] width 97 height 20
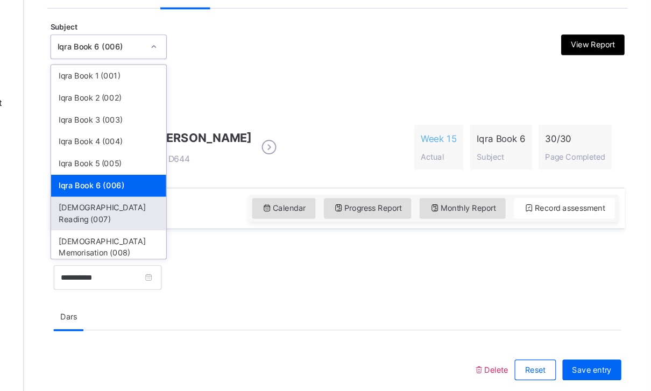
click at [152, 178] on div "[DEMOGRAPHIC_DATA] Reading (007)" at bounding box center [200, 178] width 96 height 28
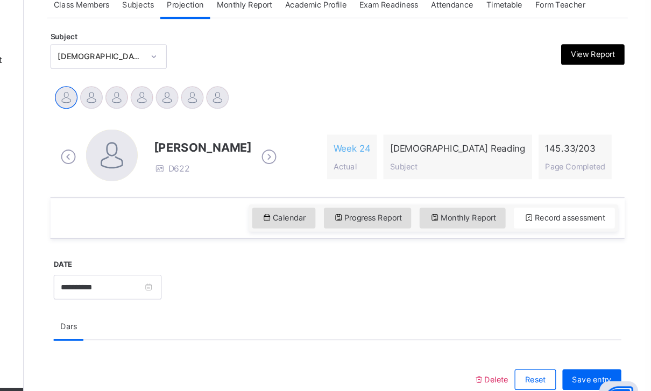
scroll to position [206, 0]
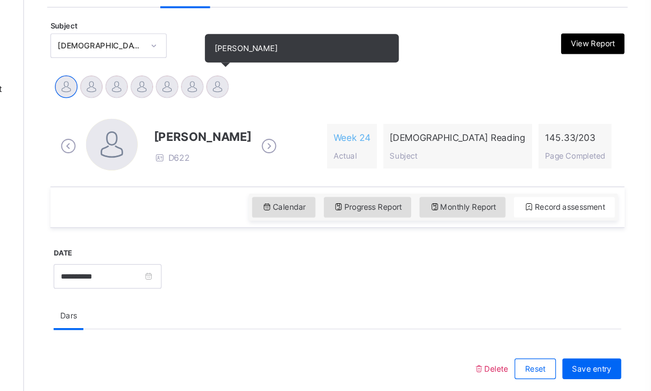
click at [281, 76] on div at bounding box center [290, 84] width 19 height 19
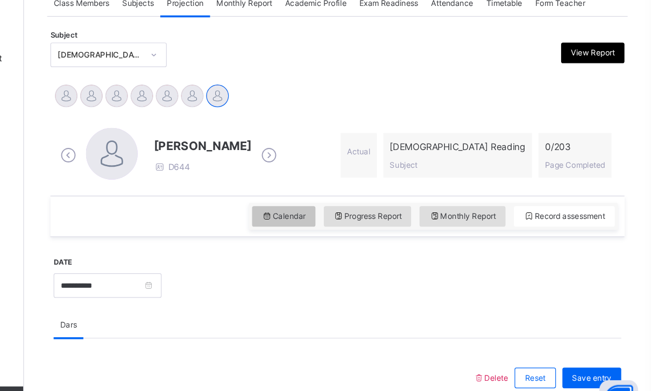
drag, startPoint x: 228, startPoint y: 179, endPoint x: 228, endPoint y: 226, distance: 46.3
click at [327, 213] on span "Calendar" at bounding box center [345, 218] width 37 height 10
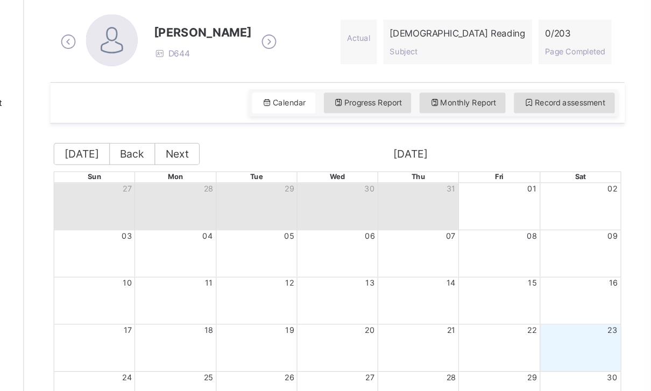
scroll to position [292, 0]
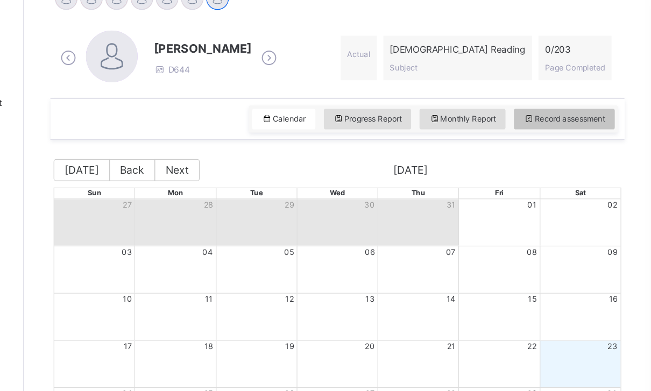
click at [537, 105] on div "Record assessment" at bounding box center [579, 98] width 84 height 17
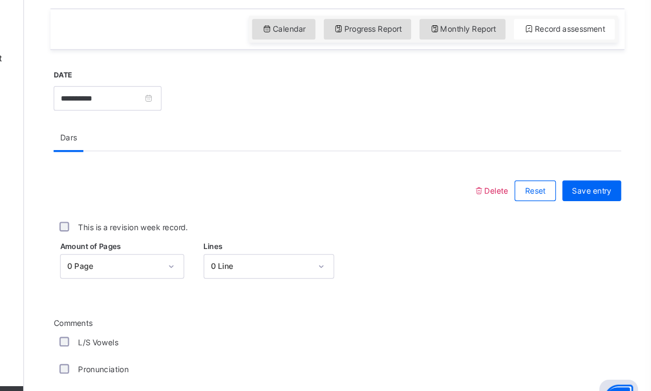
scroll to position [483, 0]
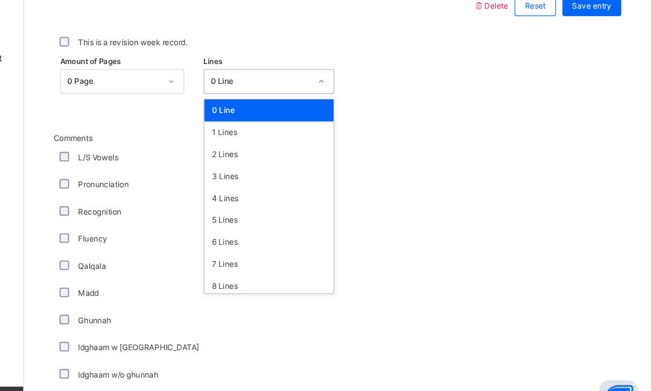
click at [285, 100] on div "0 Line" at bounding box center [326, 105] width 83 height 10
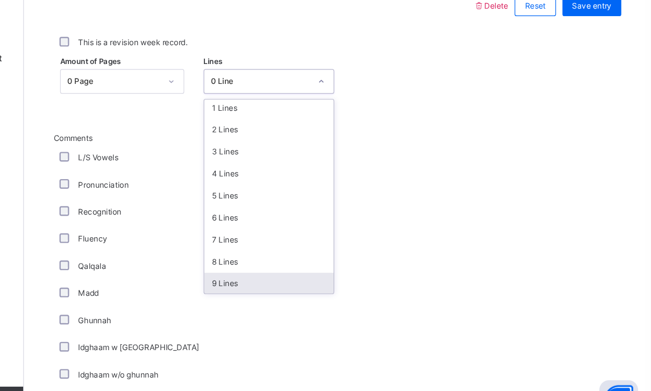
click at [279, 264] on div "9 Lines" at bounding box center [333, 273] width 108 height 18
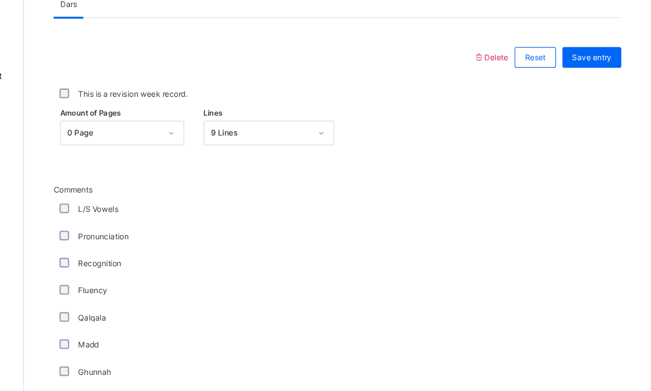
scroll to position [452, 0]
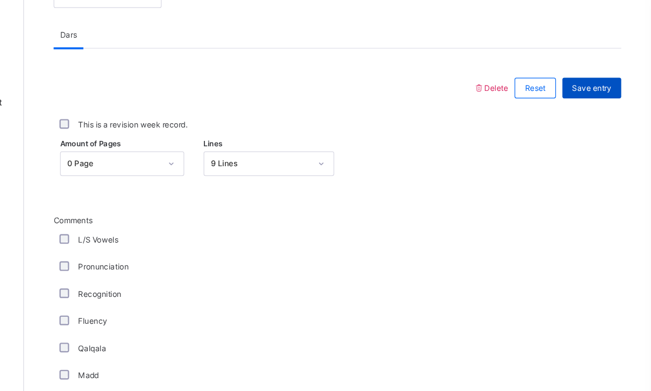
click at [586, 76] on span "Save entry" at bounding box center [602, 74] width 33 height 10
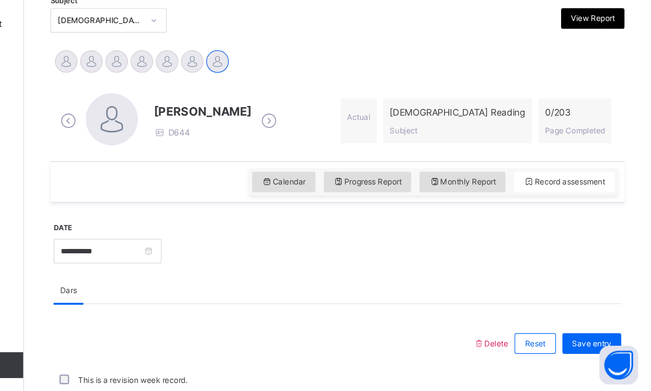
scroll to position [243, 0]
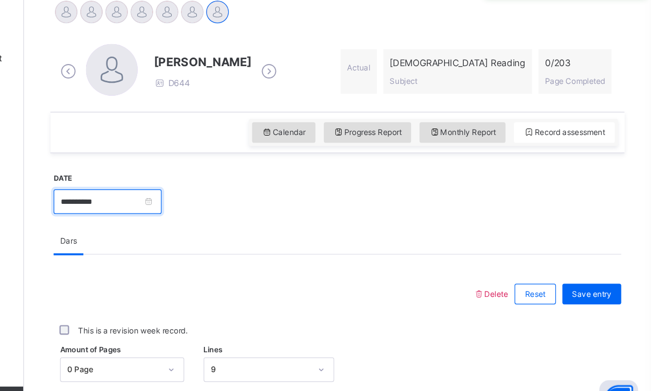
click at [154, 195] on input "**********" at bounding box center [199, 205] width 90 height 20
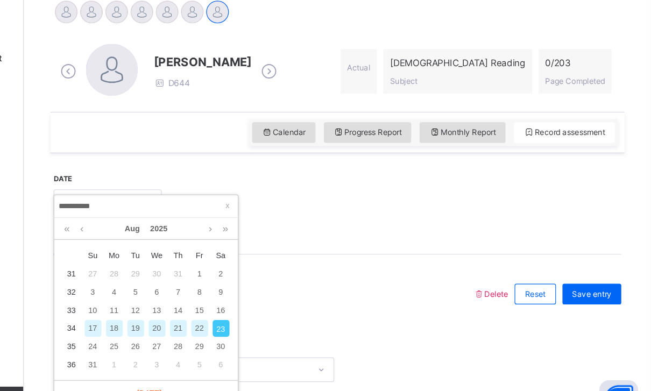
click at [233, 304] on div "20" at bounding box center [240, 311] width 14 height 14
type input "**********"
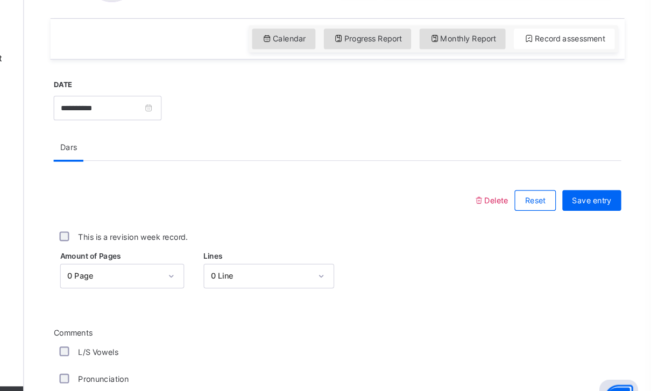
scroll to position [348, 0]
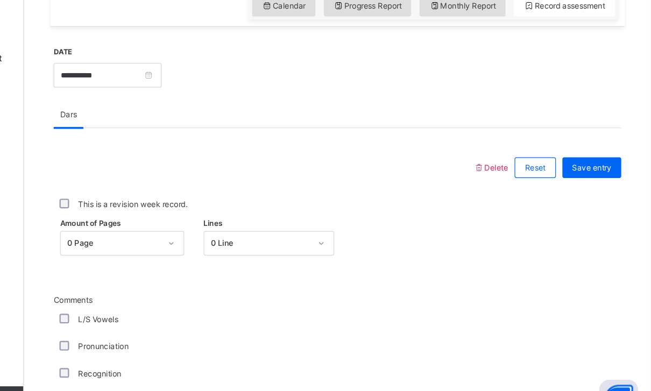
click at [311, 232] on div "0 Line" at bounding box center [322, 240] width 87 height 17
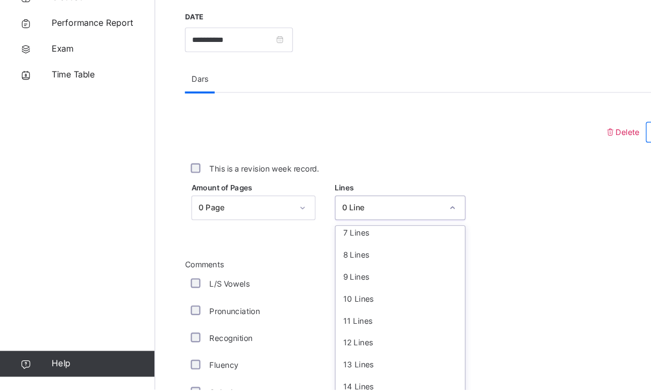
scroll to position [131, 0]
click at [318, 362] on div "13 Lines" at bounding box center [333, 371] width 108 height 18
click at [318, 367] on div "Fluency" at bounding box center [289, 372] width 264 height 10
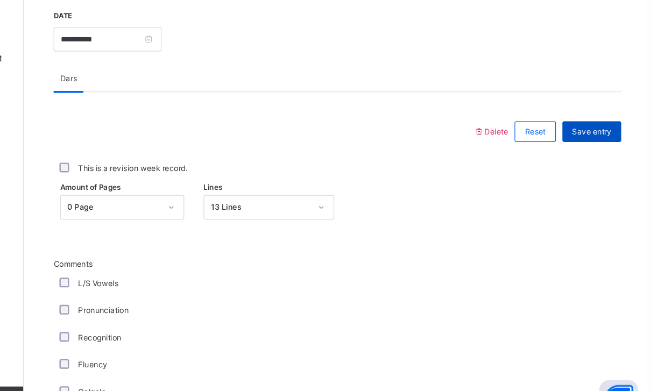
click at [586, 142] on span "Save entry" at bounding box center [602, 147] width 33 height 10
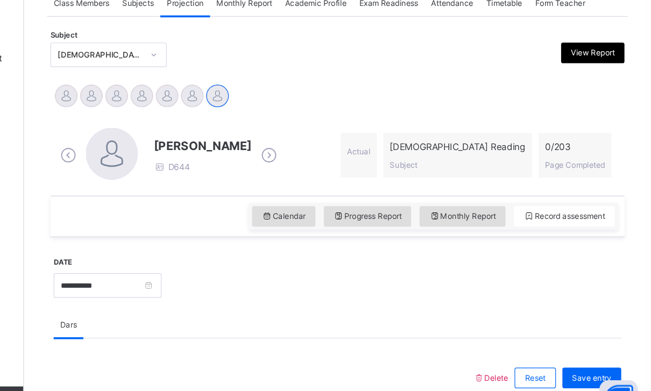
scroll to position [180, 0]
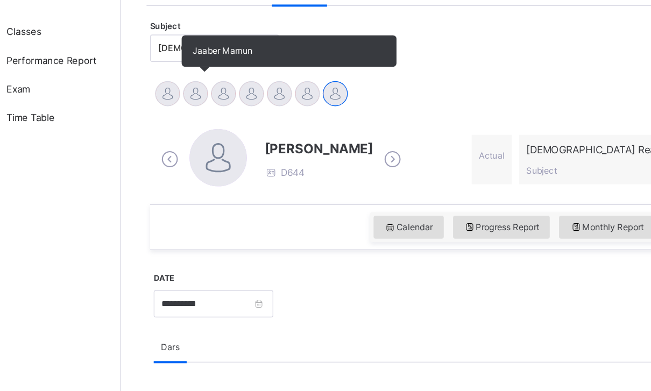
click at [176, 101] on div at bounding box center [185, 110] width 19 height 19
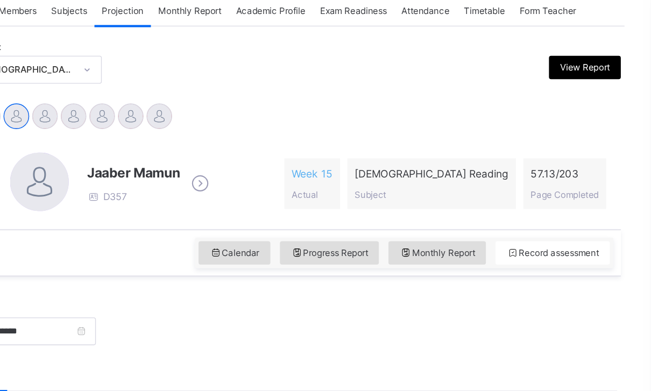
scroll to position [140, 0]
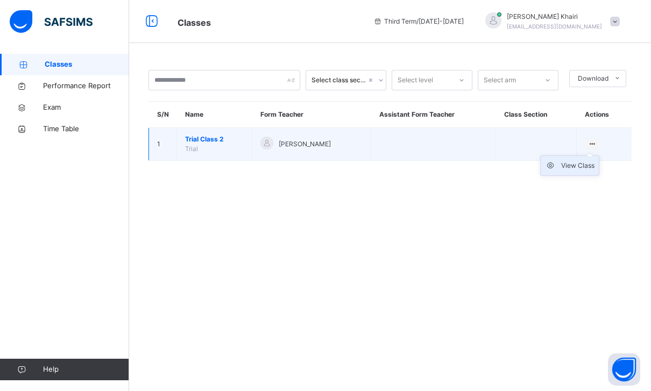
click at [578, 163] on div "View Class" at bounding box center [577, 165] width 33 height 11
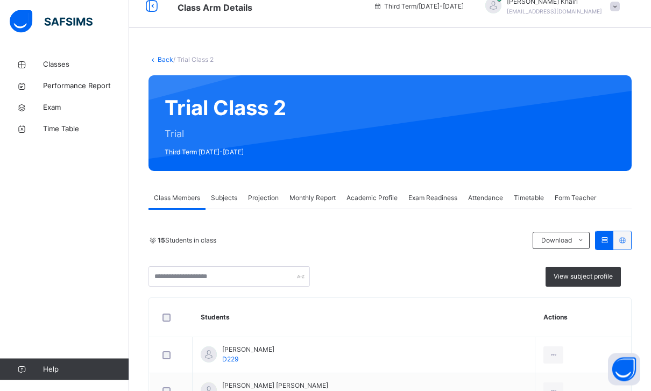
scroll to position [13, 0]
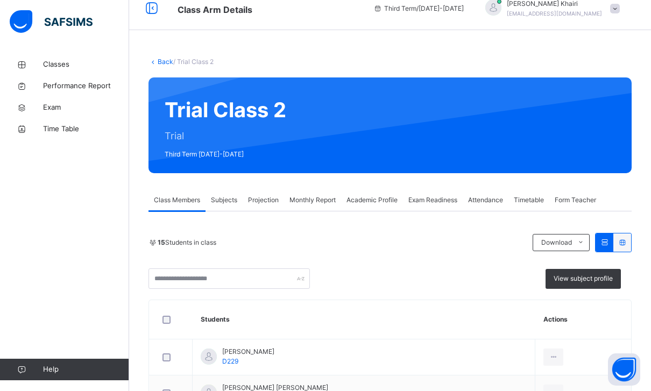
click at [258, 192] on div "Projection" at bounding box center [263, 200] width 41 height 22
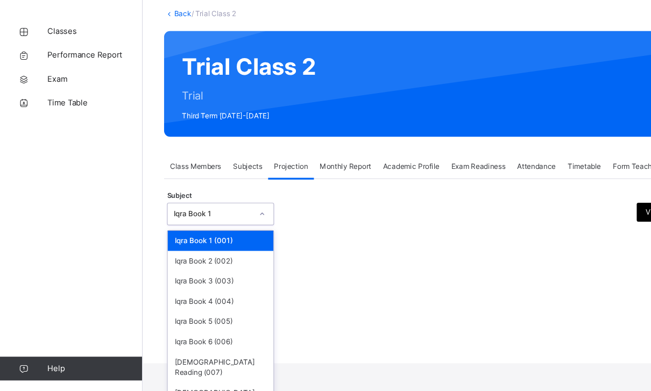
scroll to position [34, 0]
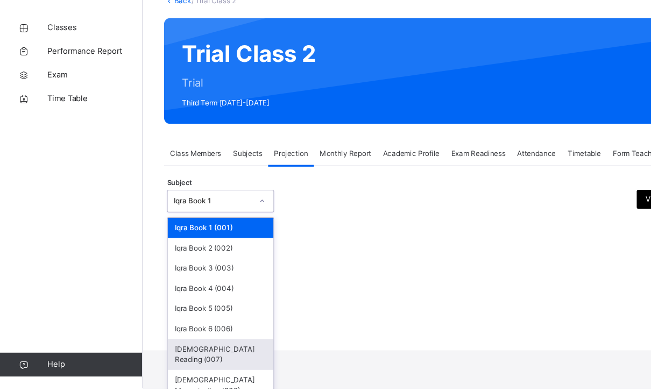
click at [192, 347] on div "[DEMOGRAPHIC_DATA] Reading (007)" at bounding box center [200, 361] width 96 height 28
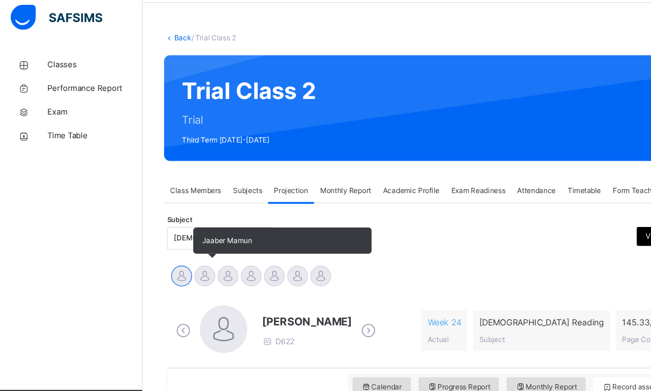
click at [188, 256] on div at bounding box center [185, 256] width 19 height 19
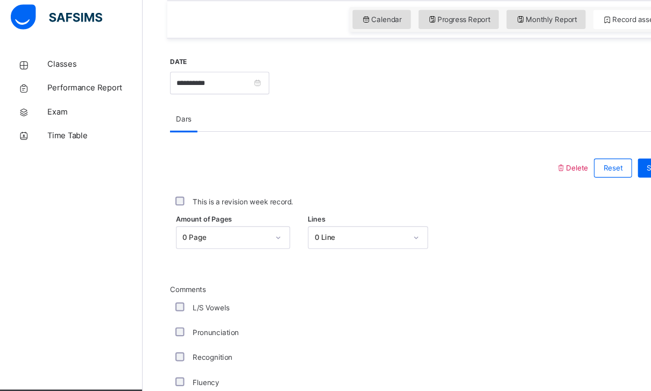
scroll to position [367, 0]
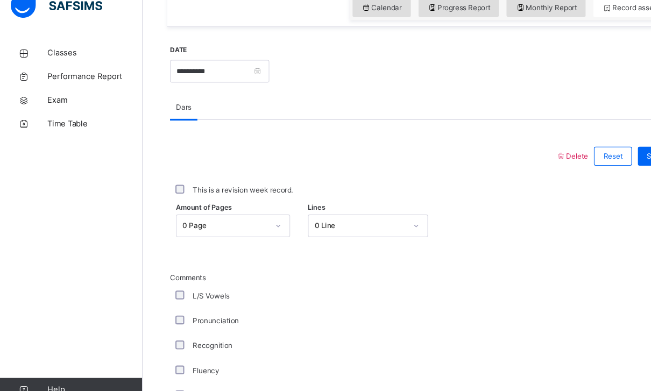
click at [185, 144] on div at bounding box center [328, 158] width 339 height 28
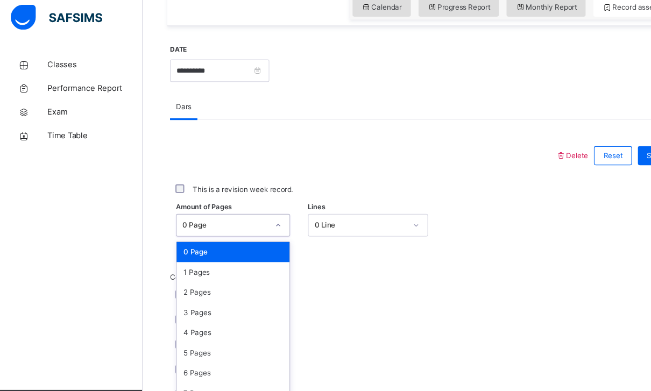
scroll to position [378, 0]
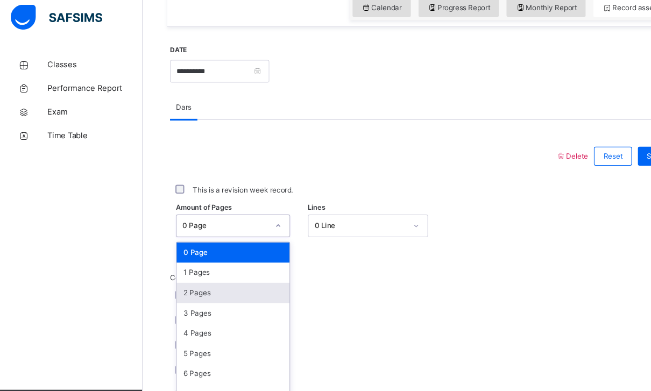
click at [232, 267] on div "2 Pages" at bounding box center [211, 271] width 102 height 18
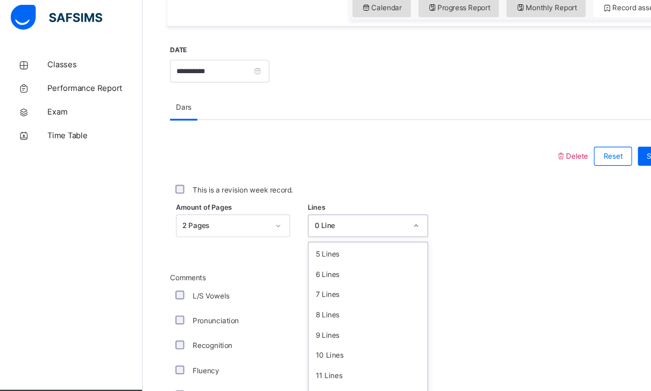
scroll to position [91, 0]
click at [324, 326] on div "10 Lines" at bounding box center [333, 327] width 108 height 18
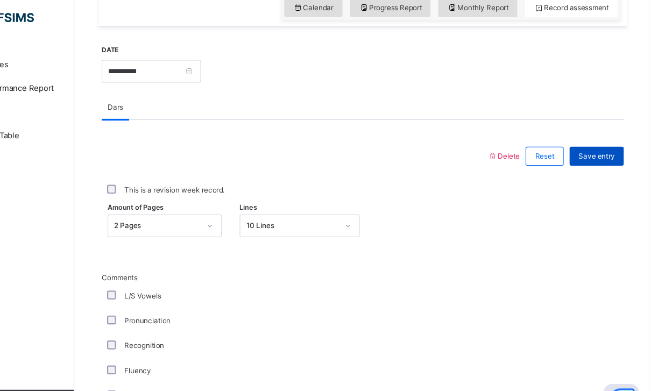
click at [586, 143] on span "Save entry" at bounding box center [602, 148] width 33 height 10
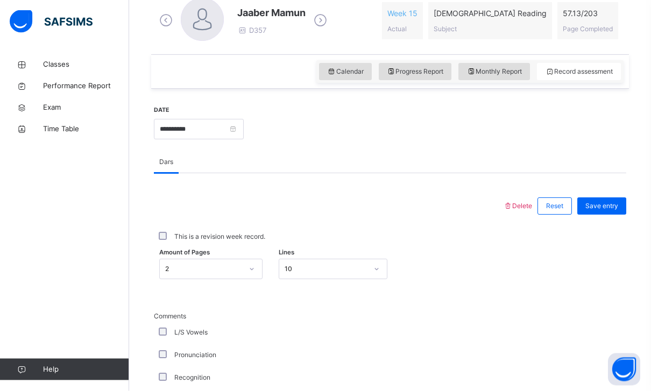
scroll to position [329, 0]
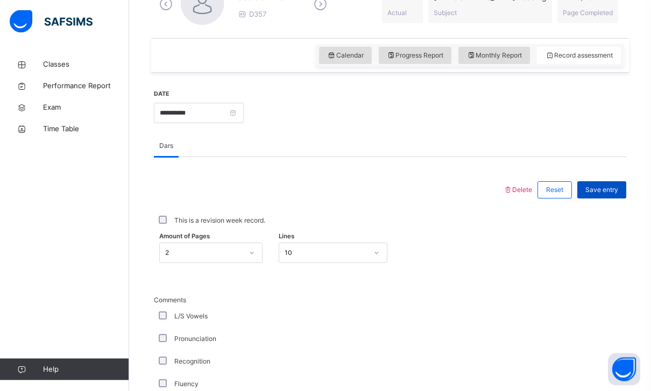
click at [619, 186] on div "Save entry" at bounding box center [602, 190] width 49 height 17
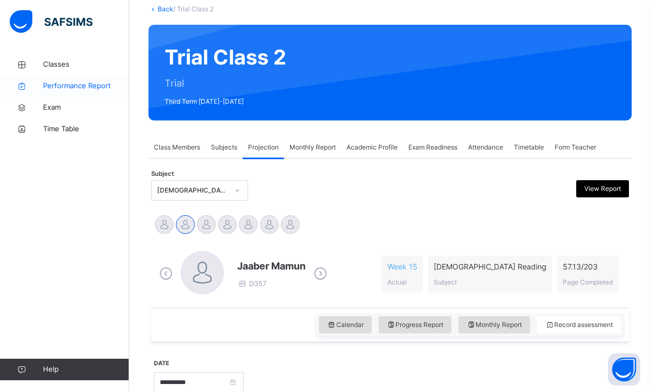
scroll to position [62, 0]
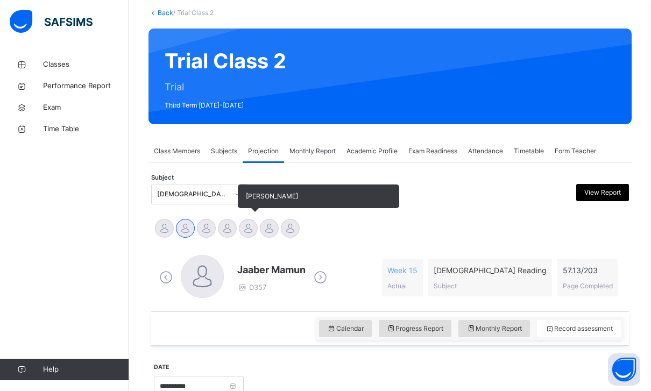
click at [246, 229] on div at bounding box center [248, 228] width 19 height 19
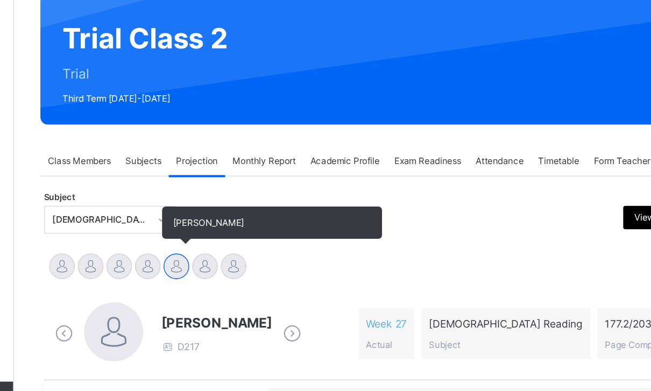
scroll to position [36, 0]
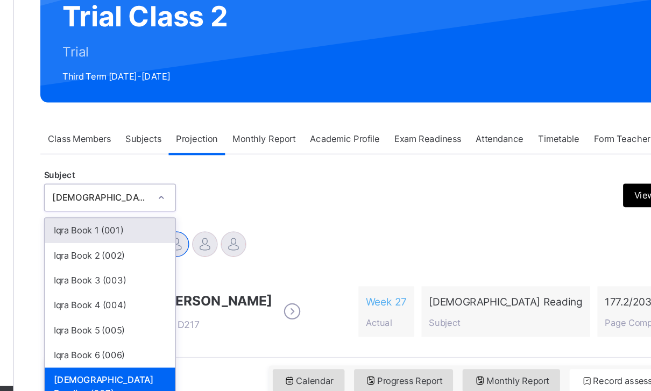
click at [152, 374] on div "[DEMOGRAPHIC_DATA] Memorisation (008)" at bounding box center [200, 388] width 96 height 28
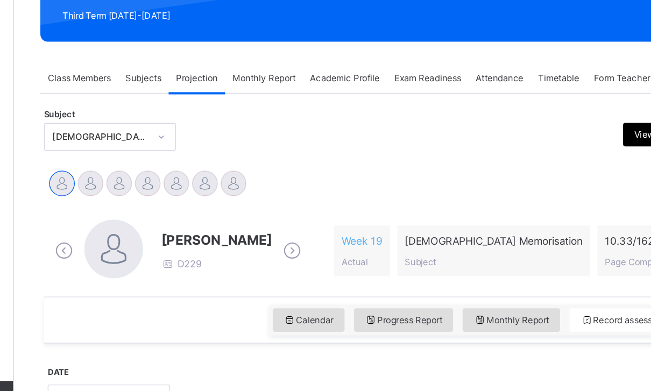
scroll to position [77, 0]
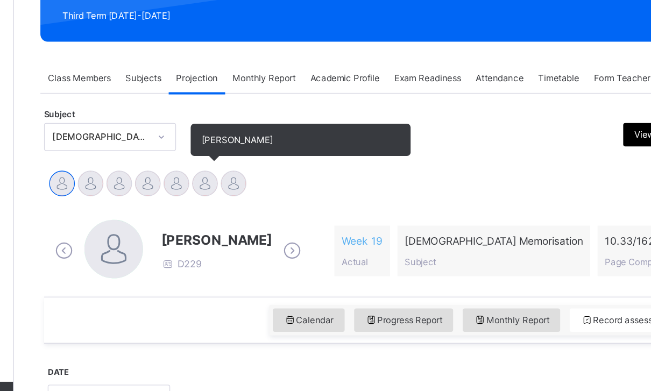
click at [260, 204] on div at bounding box center [269, 213] width 19 height 19
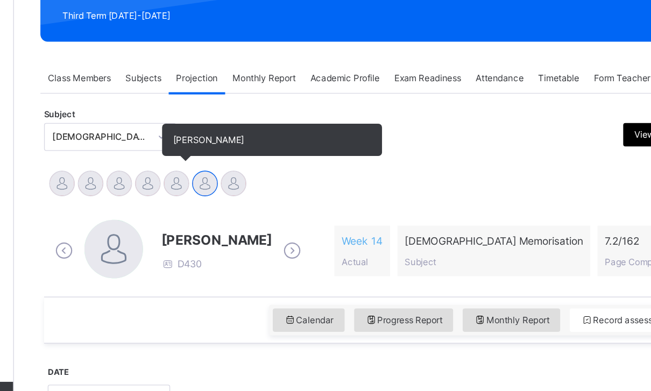
click at [239, 204] on div at bounding box center [248, 213] width 19 height 19
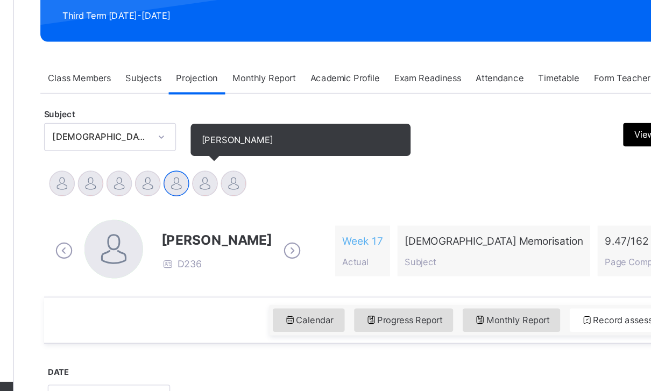
click at [260, 204] on div at bounding box center [269, 213] width 19 height 19
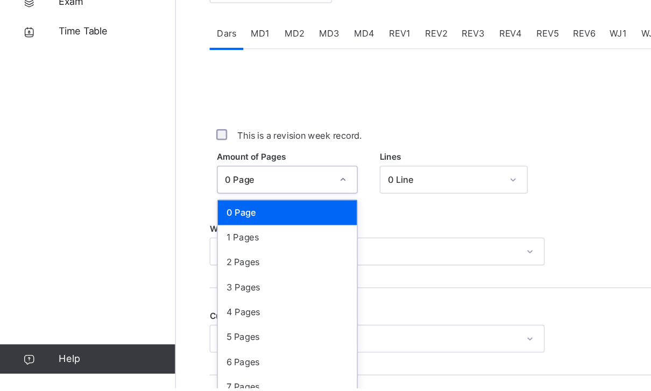
scroll to position [350, 0]
click at [239, 271] on div "1 Pages" at bounding box center [211, 280] width 102 height 18
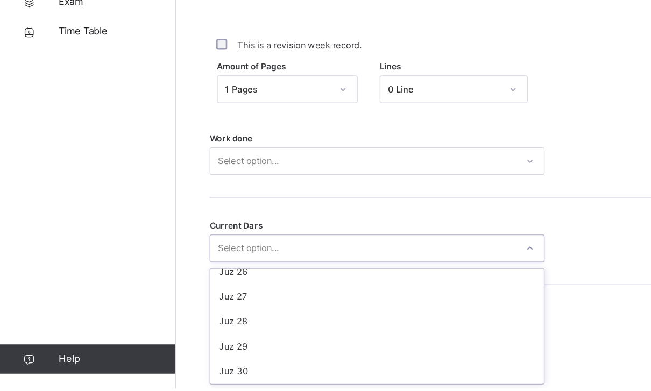
scroll to position [464, 0]
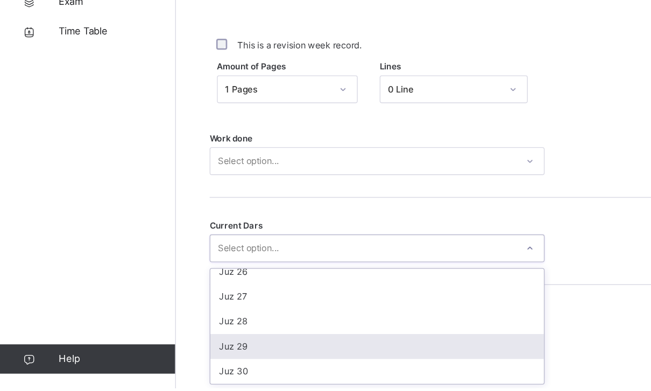
click at [248, 351] on div "Juz 29" at bounding box center [276, 360] width 245 height 18
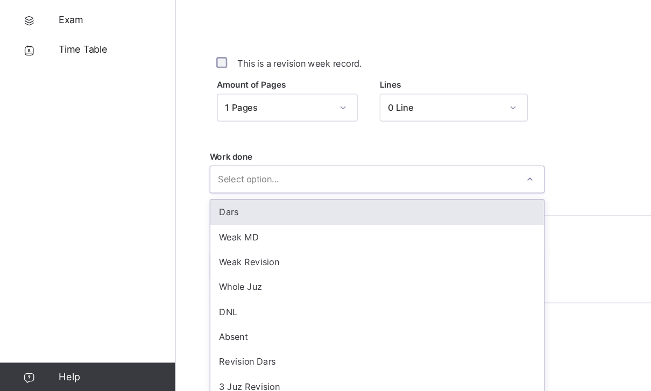
click at [247, 240] on div "Dars" at bounding box center [276, 249] width 245 height 18
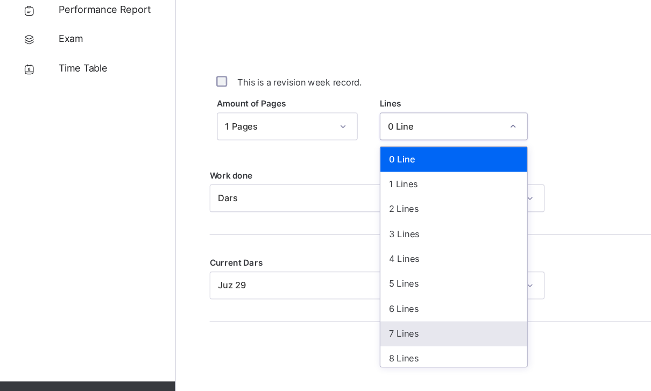
click at [356, 315] on div "7 Lines" at bounding box center [333, 324] width 108 height 18
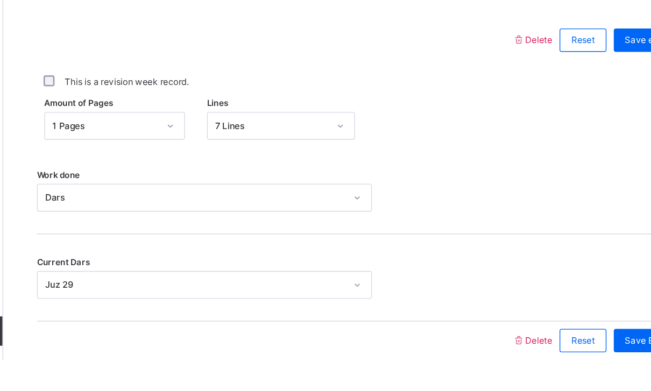
scroll to position [381, 0]
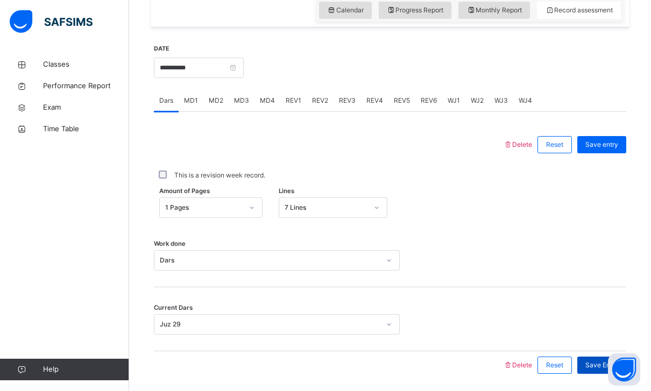
click at [601, 360] on div "Save Entry" at bounding box center [602, 365] width 49 height 17
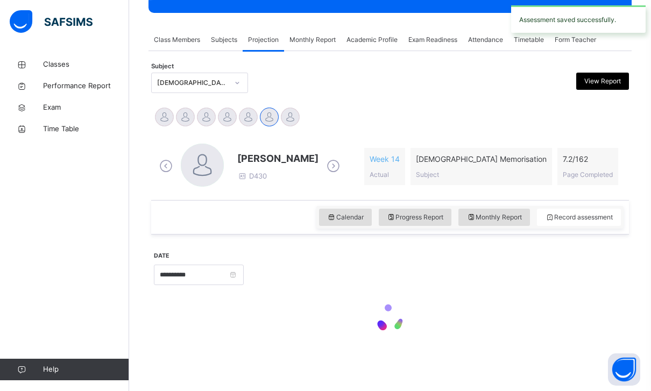
scroll to position [139, 0]
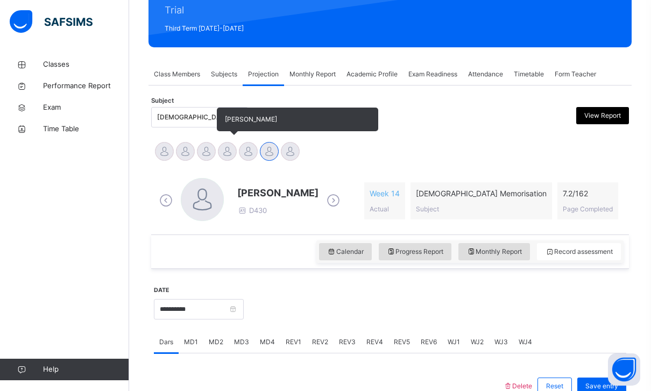
click at [222, 153] on div at bounding box center [227, 151] width 19 height 19
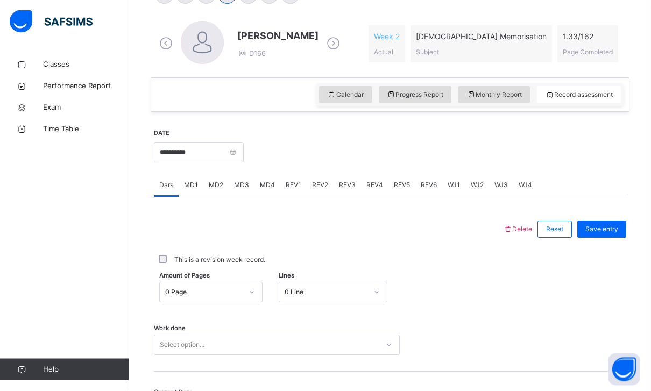
scroll to position [335, 0]
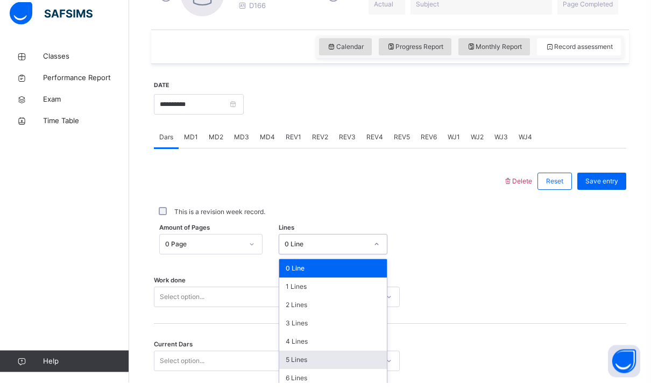
click at [333, 360] on div "5 Lines" at bounding box center [333, 369] width 108 height 18
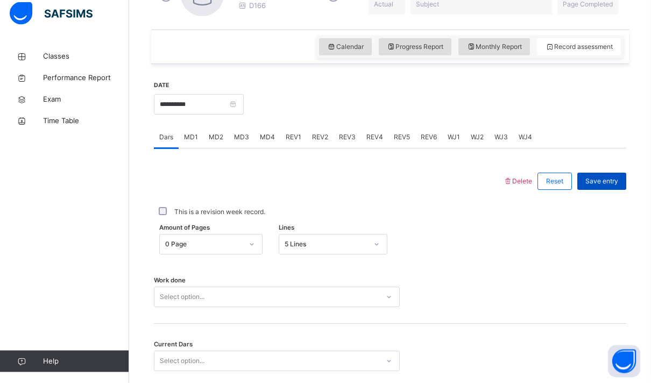
click at [616, 186] on span "Save entry" at bounding box center [602, 190] width 33 height 10
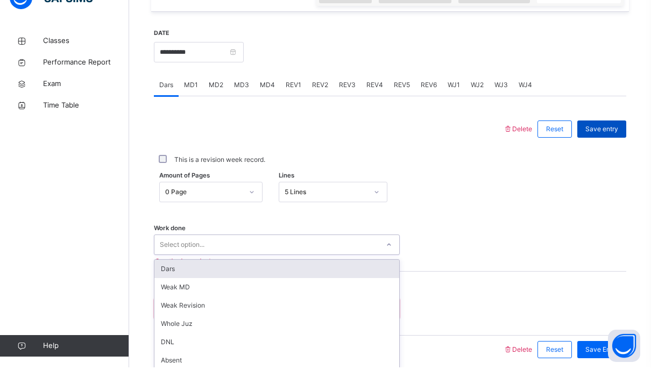
scroll to position [374, 0]
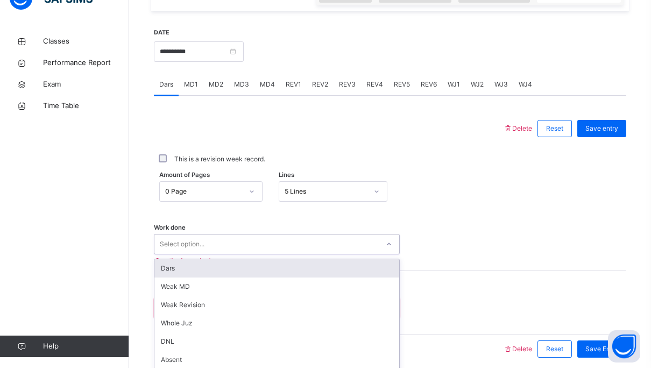
click at [356, 283] on div "Dars" at bounding box center [276, 292] width 245 height 18
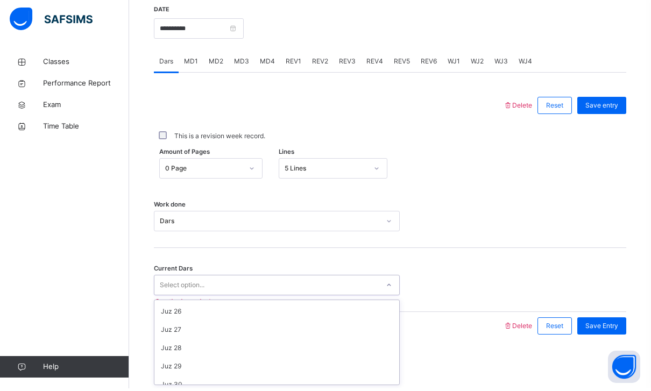
scroll to position [458, 0]
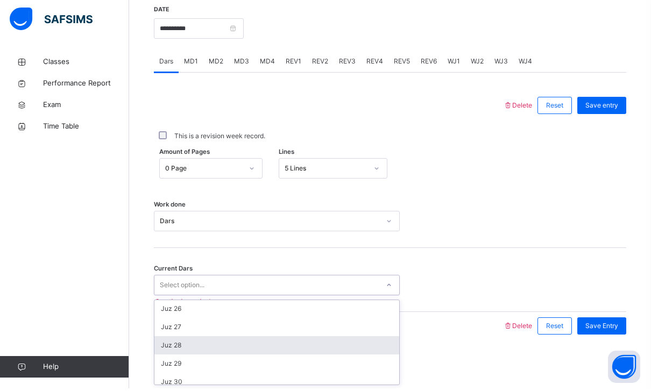
click at [337, 339] on div "Juz 28" at bounding box center [276, 348] width 245 height 18
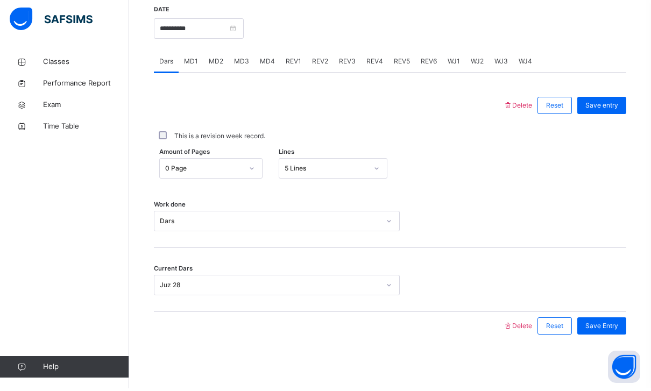
scroll to position [383, 0]
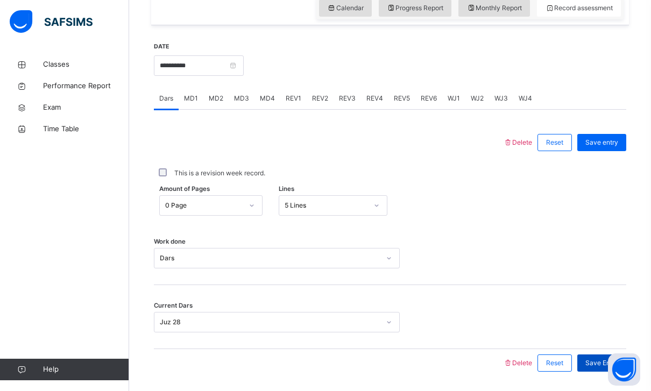
click at [615, 355] on div "Save Entry" at bounding box center [602, 363] width 49 height 17
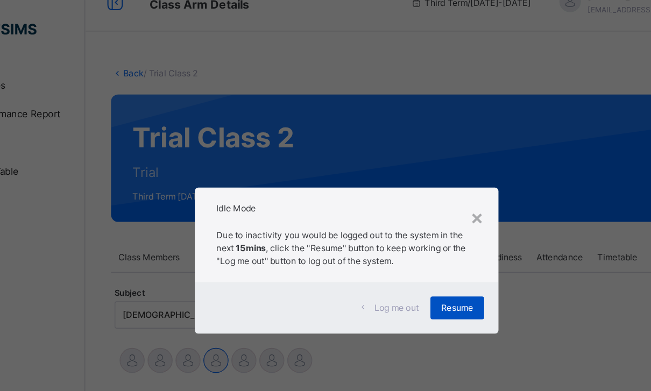
click at [397, 227] on span "Resume" at bounding box center [409, 232] width 24 height 10
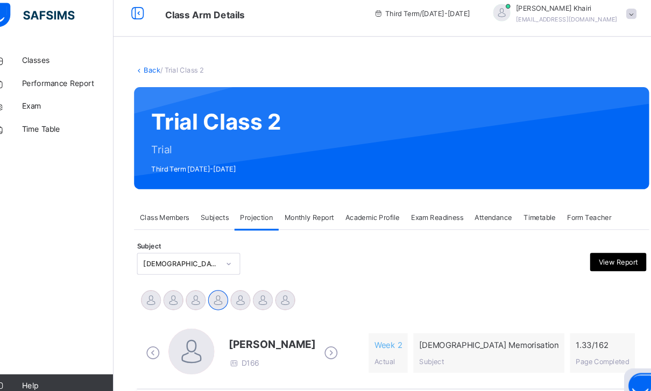
scroll to position [1, 0]
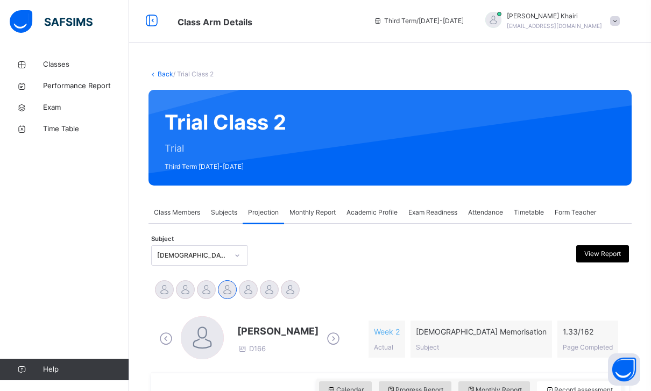
click at [616, 27] on div "Hafiz Yusuf Khairi yusufkhoiri3011@gmail.com" at bounding box center [550, 20] width 151 height 19
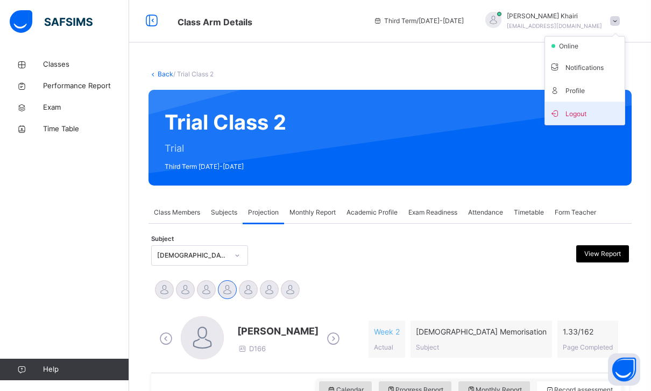
click at [574, 114] on span "Logout" at bounding box center [585, 113] width 71 height 15
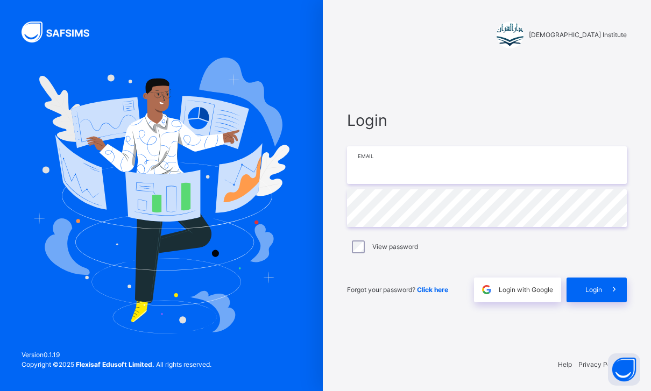
click at [494, 165] on input "email" at bounding box center [487, 165] width 280 height 38
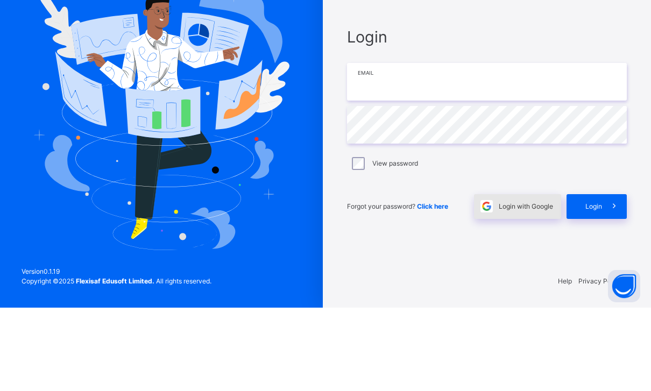
scroll to position [34, 0]
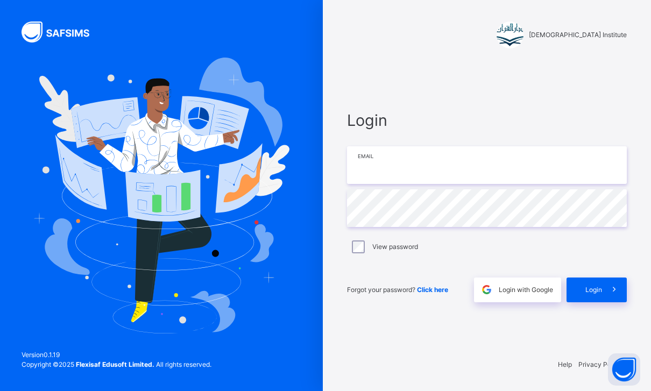
type input "**********"
click at [596, 285] on span "Login" at bounding box center [594, 290] width 17 height 10
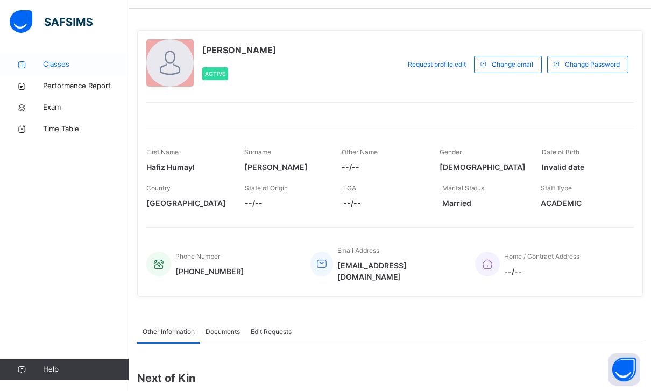
click at [43, 66] on span "Classes" at bounding box center [86, 64] width 86 height 11
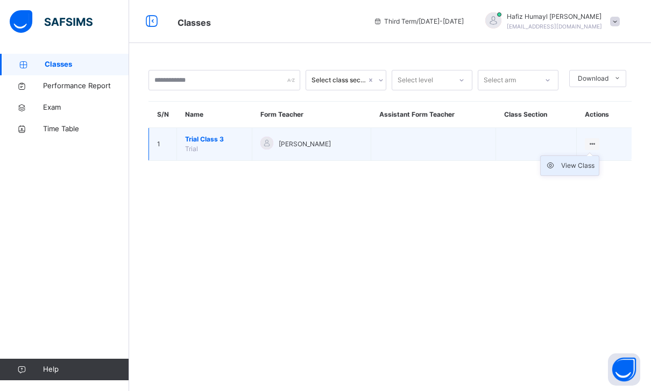
click at [577, 156] on li "View Class" at bounding box center [570, 165] width 58 height 19
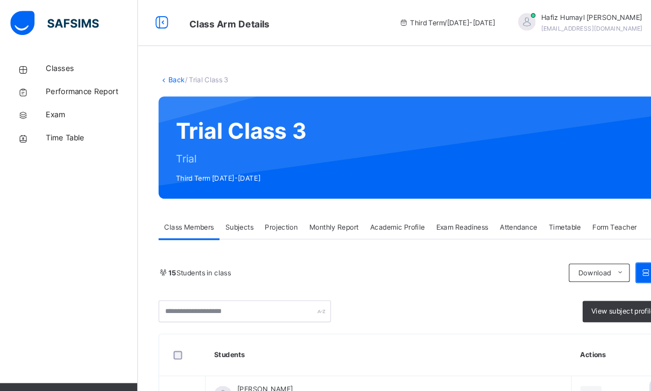
click at [268, 215] on span "Projection" at bounding box center [263, 213] width 31 height 10
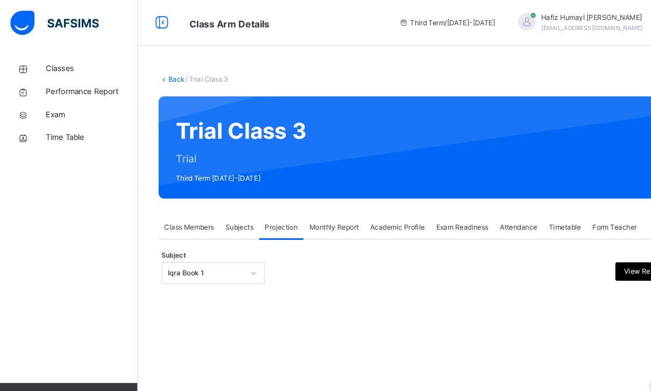
scroll to position [27, 0]
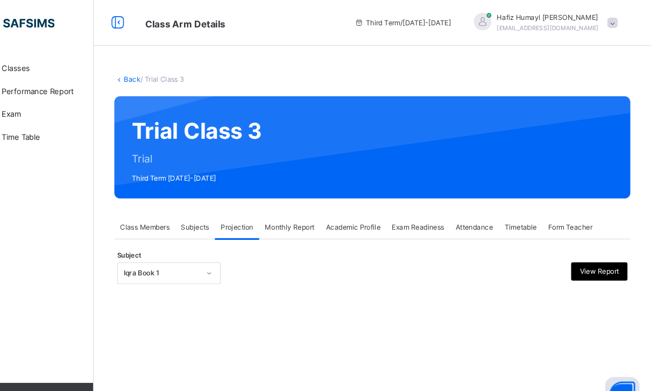
click at [151, 241] on div "Subject Iqra Book 1 View Report" at bounding box center [390, 256] width 478 height 31
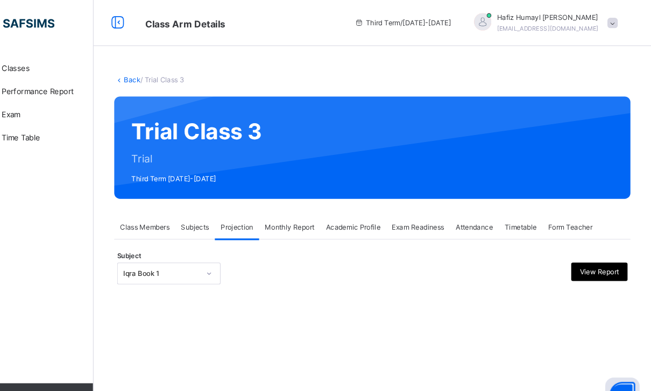
click at [468, 208] on span "Attendance" at bounding box center [485, 213] width 35 height 10
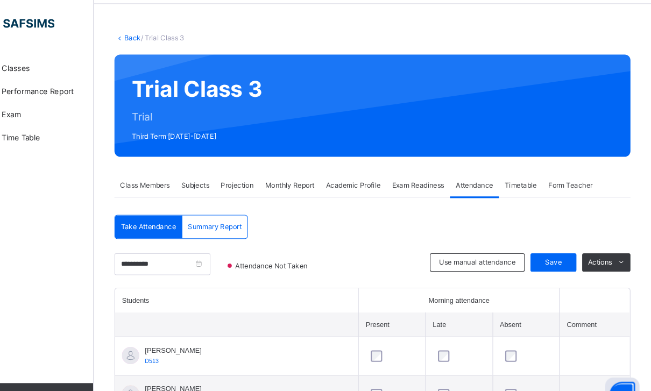
scroll to position [53, 0]
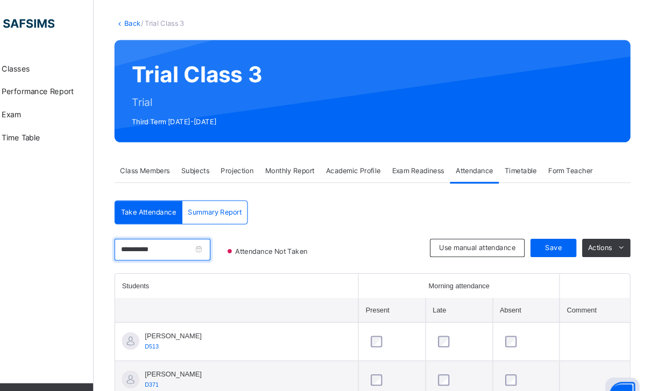
click at [209, 229] on input "**********" at bounding box center [194, 233] width 90 height 20
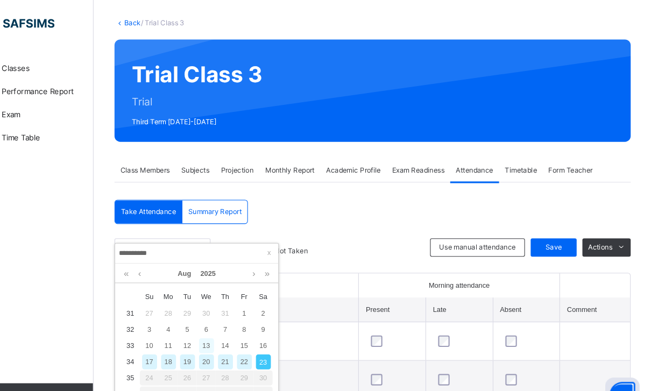
click at [228, 321] on div "13" at bounding box center [235, 324] width 14 height 14
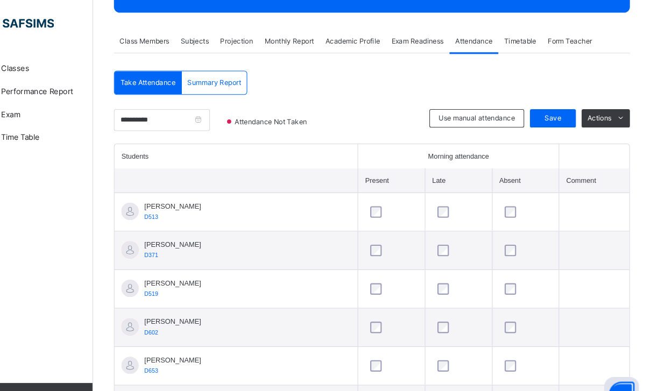
scroll to position [174, 0]
click at [510, 190] on div at bounding box center [535, 198] width 50 height 23
click at [510, 189] on div at bounding box center [535, 198] width 50 height 23
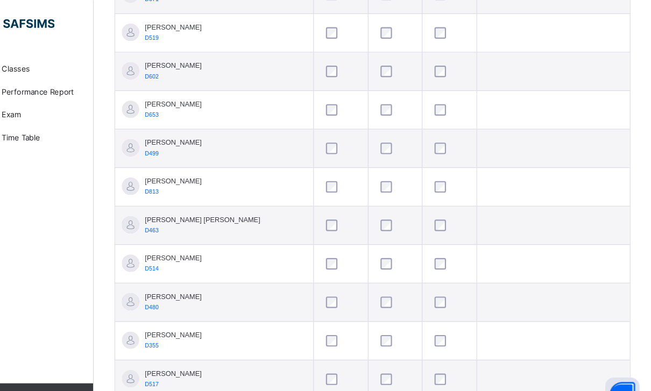
scroll to position [421, 0]
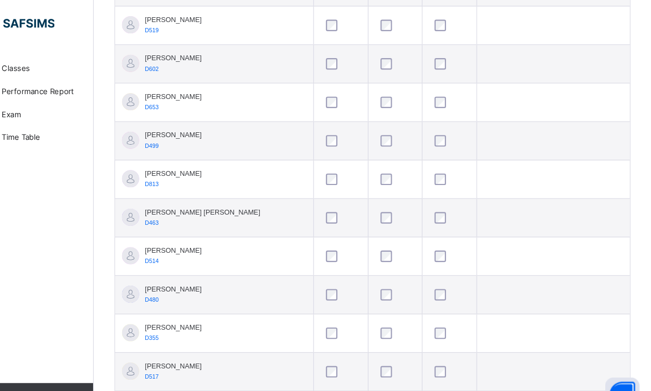
click at [443, 230] on div at bounding box center [462, 240] width 38 height 23
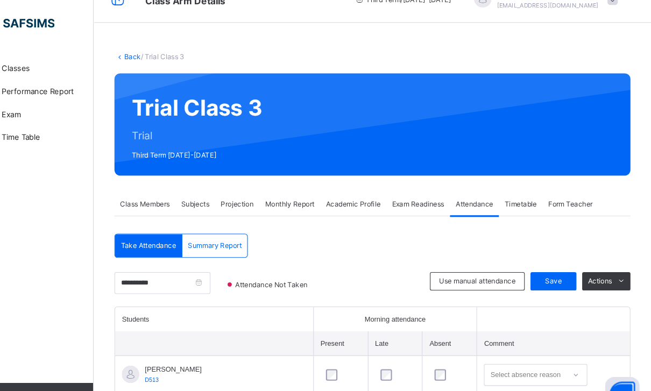
scroll to position [22, 0]
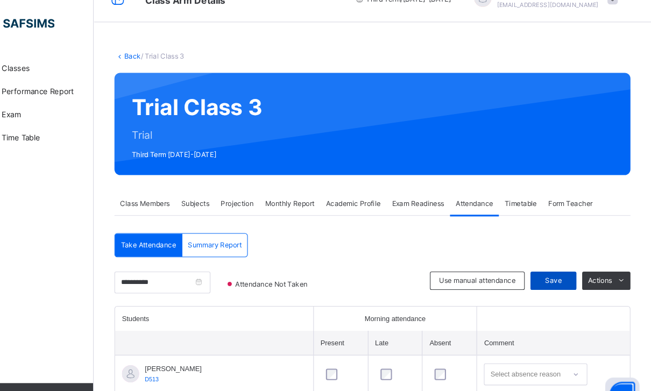
click at [538, 255] on div "Save" at bounding box center [559, 263] width 43 height 17
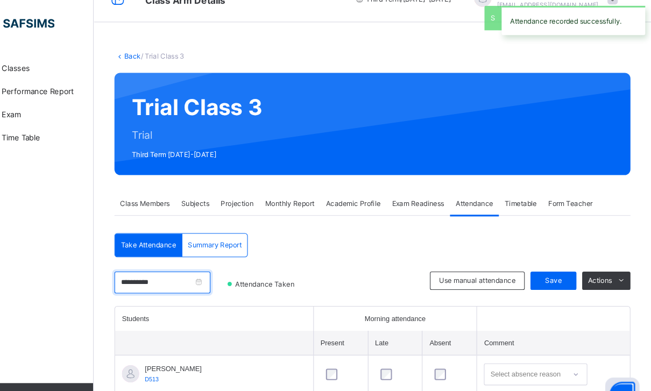
click at [201, 268] on input "**********" at bounding box center [194, 265] width 90 height 20
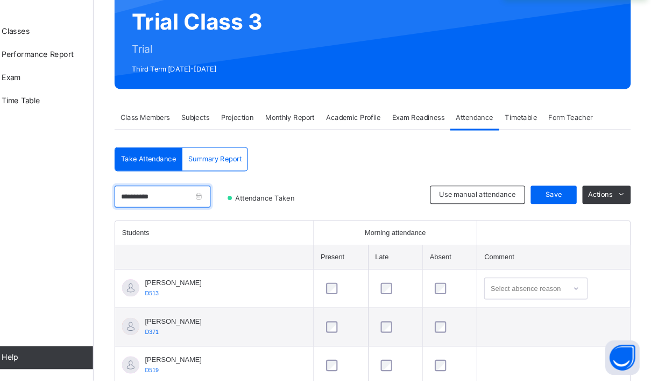
click at [206, 209] on input "**********" at bounding box center [194, 219] width 90 height 20
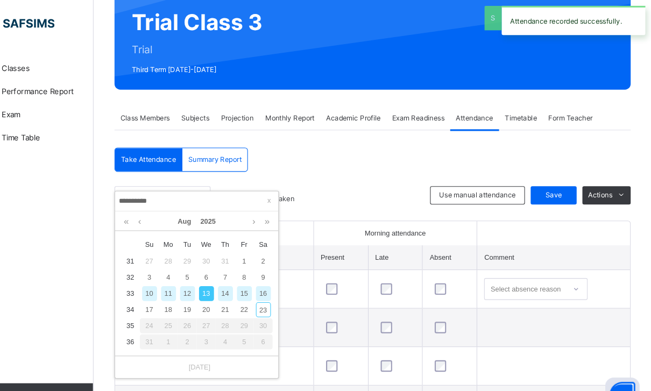
click at [281, 268] on div "16" at bounding box center [288, 275] width 14 height 14
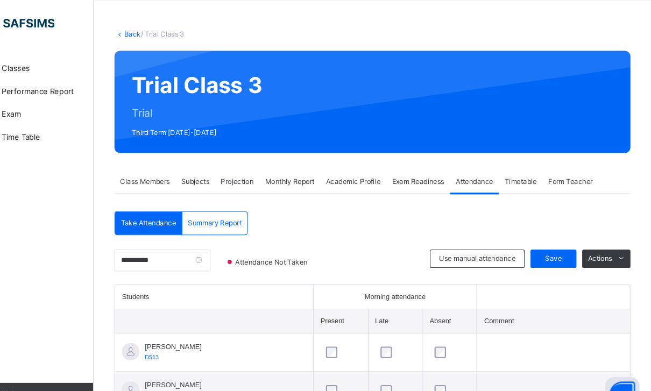
scroll to position [0, 0]
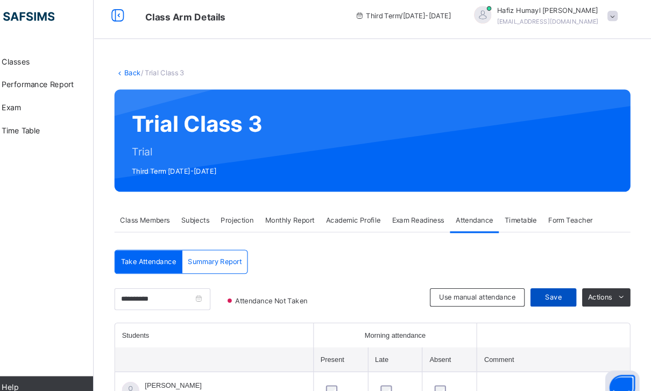
click at [538, 280] on div "Save" at bounding box center [559, 285] width 43 height 17
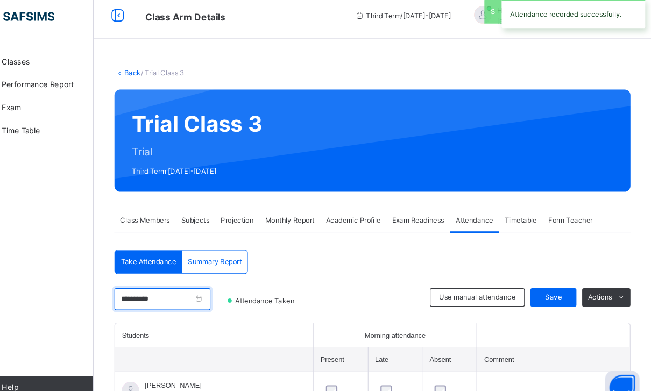
click at [206, 277] on input "**********" at bounding box center [194, 287] width 90 height 20
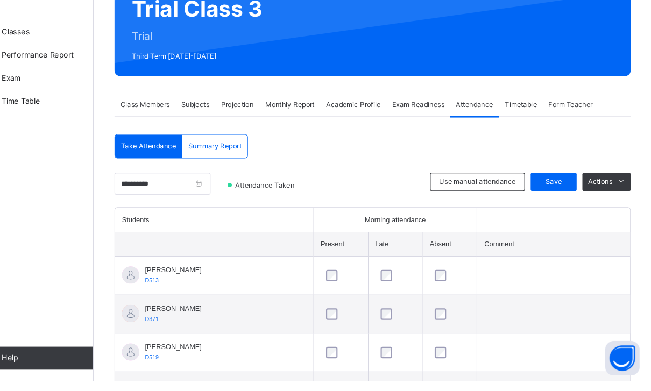
scroll to position [115, 0]
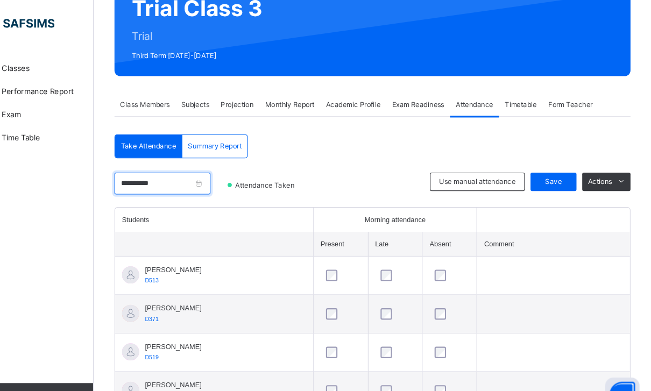
click at [206, 177] on input "**********" at bounding box center [194, 172] width 90 height 20
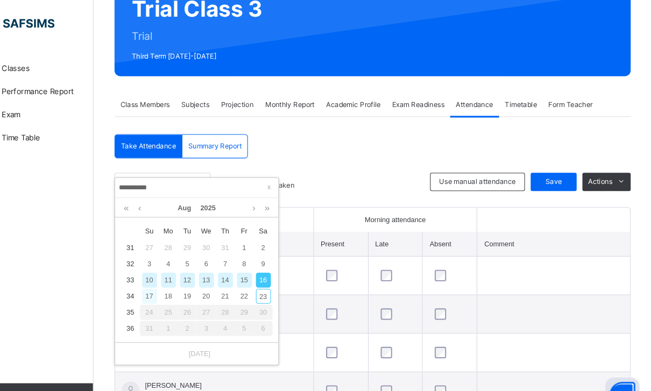
click at [174, 271] on div "17" at bounding box center [181, 278] width 14 height 14
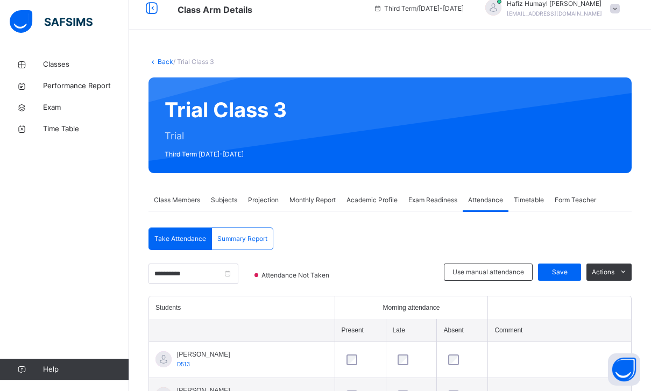
scroll to position [11, 0]
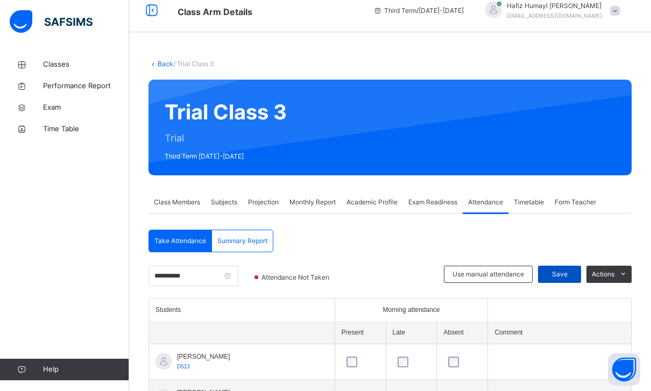
click at [550, 272] on span "Save" at bounding box center [559, 275] width 27 height 10
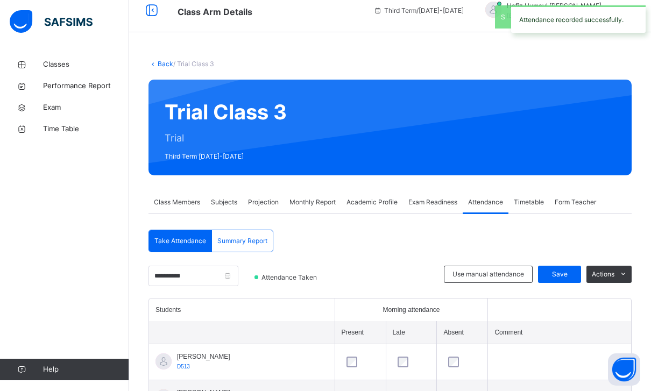
click at [259, 200] on span "Projection" at bounding box center [263, 203] width 31 height 10
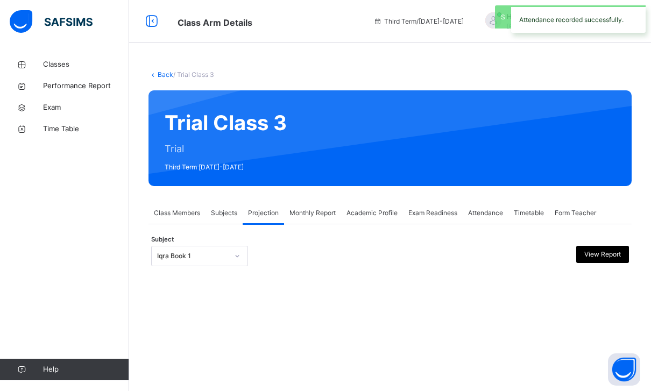
scroll to position [0, 0]
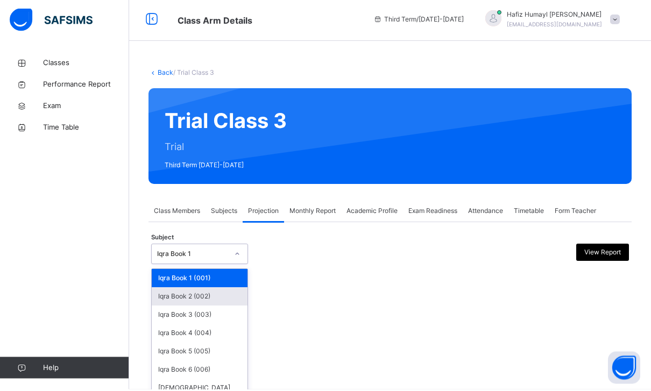
click at [170, 292] on div "Iqra Book 2 (002)" at bounding box center [200, 299] width 96 height 18
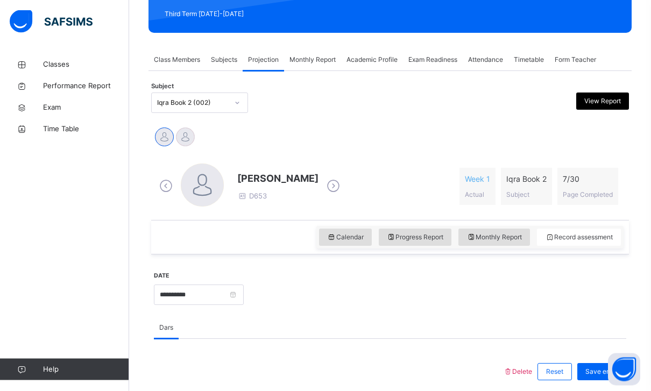
scroll to position [157, 0]
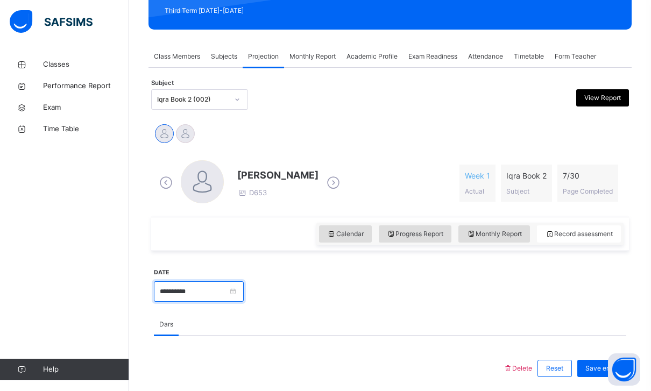
click at [244, 281] on input "**********" at bounding box center [199, 291] width 90 height 20
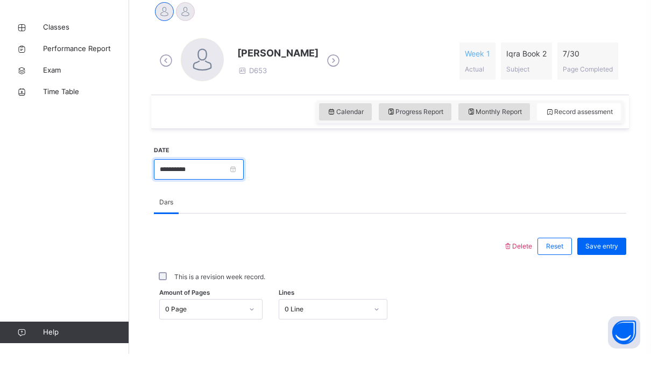
click at [244, 196] on input "**********" at bounding box center [199, 206] width 90 height 20
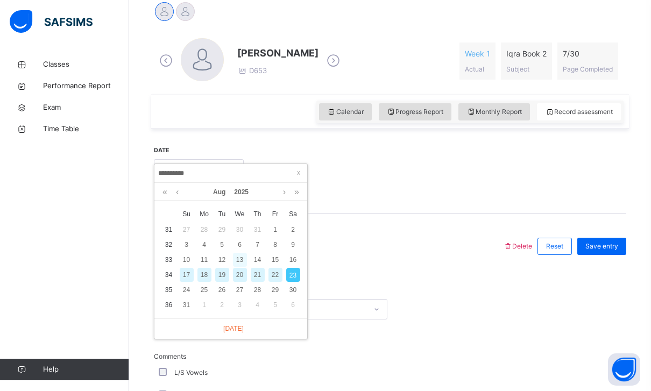
click at [238, 253] on div "13" at bounding box center [240, 260] width 14 height 14
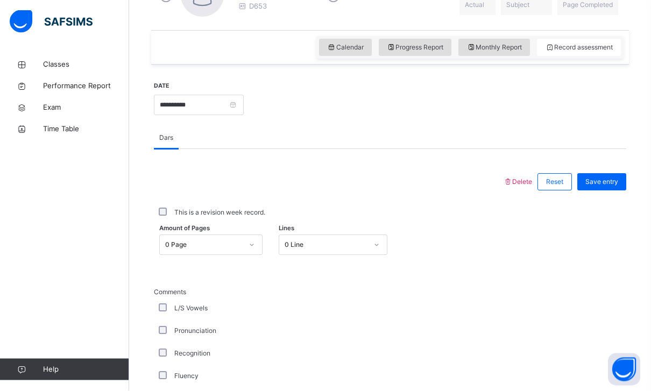
scroll to position [360, 0]
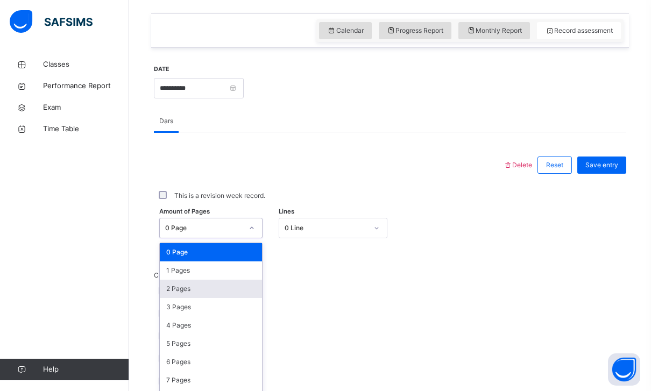
click at [172, 281] on div "2 Pages" at bounding box center [211, 289] width 102 height 18
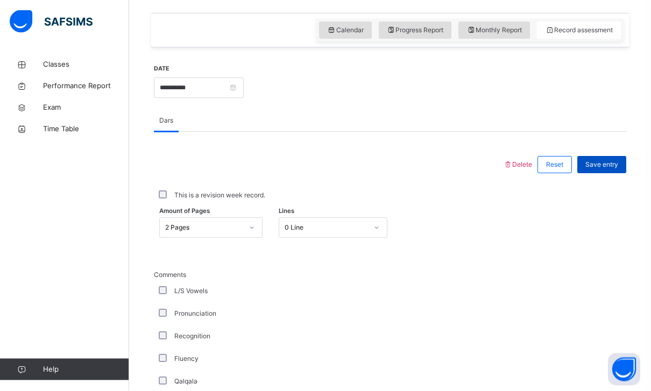
click at [588, 157] on div "Save entry" at bounding box center [602, 165] width 49 height 17
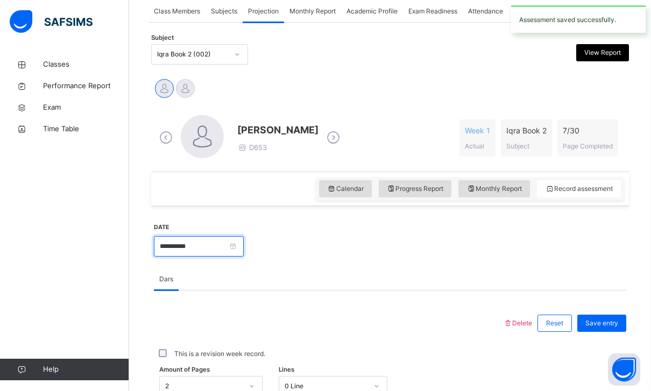
click at [244, 247] on input "**********" at bounding box center [199, 246] width 90 height 20
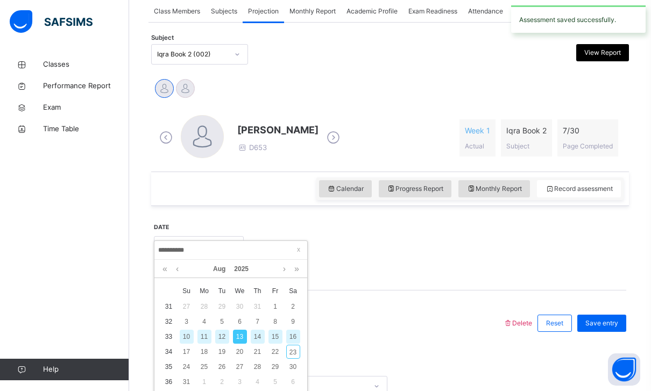
scroll to position [201, 0]
click at [297, 330] on td "16" at bounding box center [293, 337] width 18 height 15
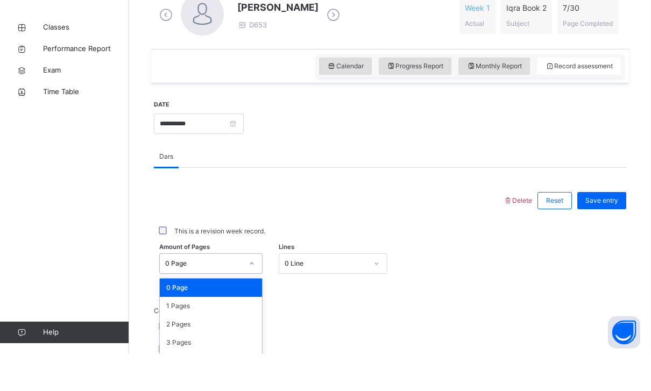
scroll to position [307, 0]
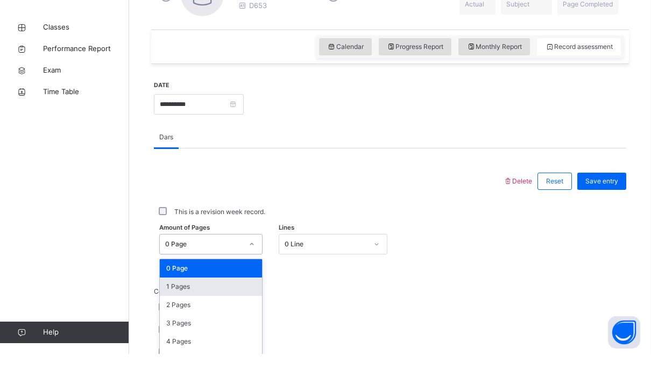
click at [183, 315] on div "1 Pages" at bounding box center [211, 324] width 102 height 18
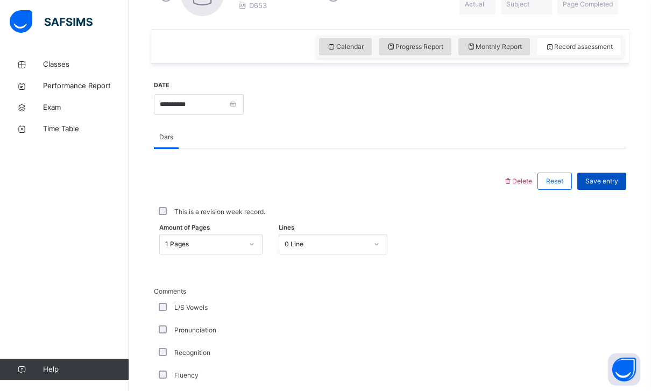
click at [593, 175] on div "Save entry" at bounding box center [602, 181] width 49 height 17
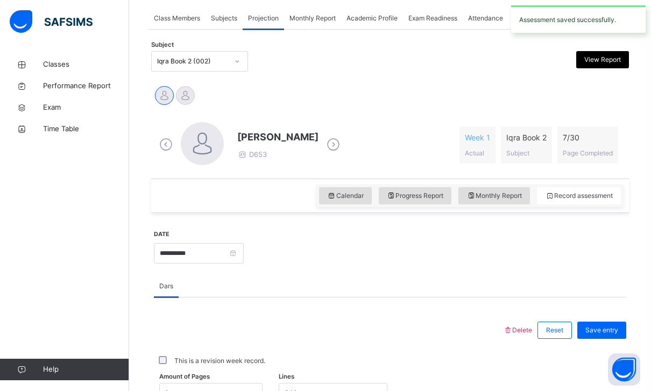
scroll to position [197, 0]
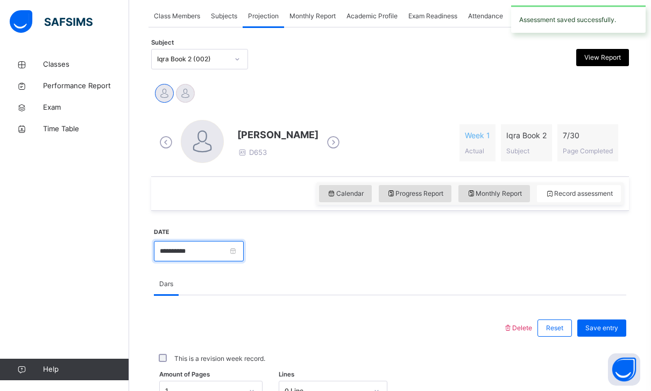
click at [244, 247] on input "**********" at bounding box center [199, 251] width 90 height 20
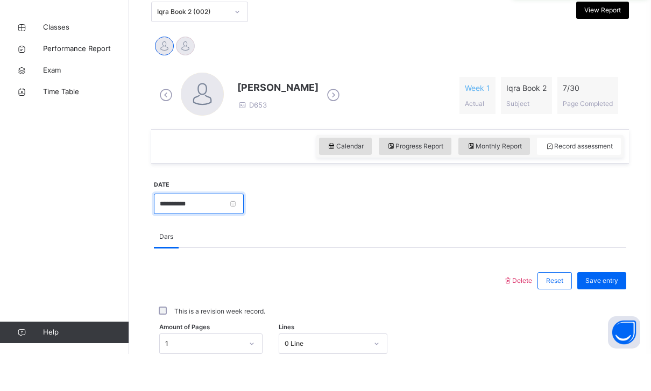
click at [244, 231] on input "**********" at bounding box center [199, 241] width 90 height 20
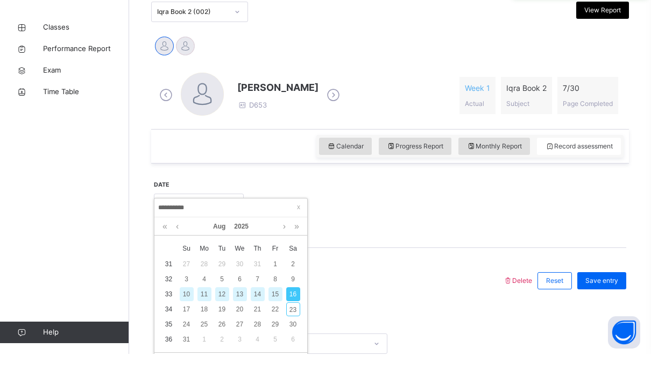
scroll to position [244, 0]
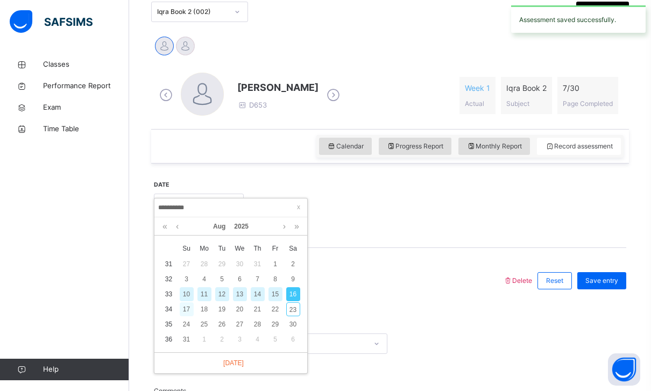
click at [190, 303] on div "17" at bounding box center [187, 309] width 14 height 14
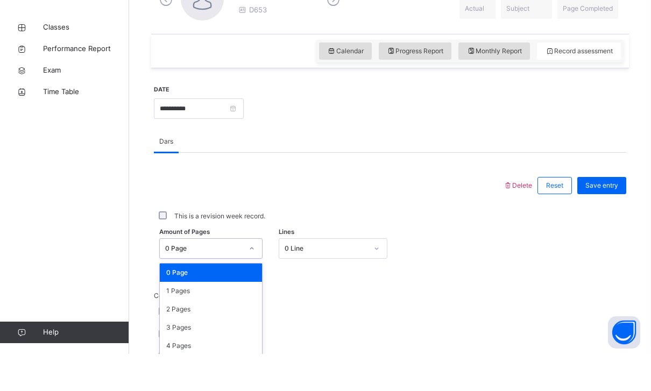
scroll to position [307, 0]
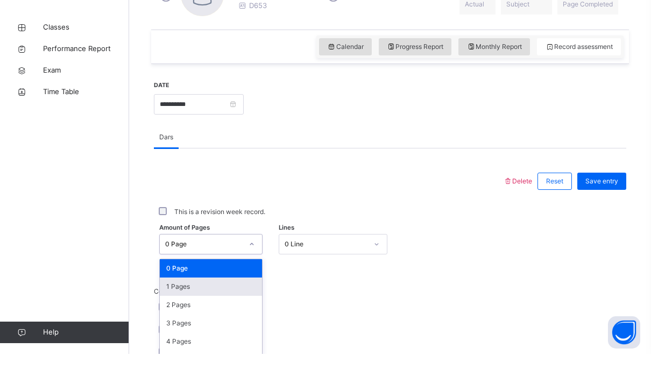
click at [172, 315] on div "1 Pages" at bounding box center [211, 324] width 102 height 18
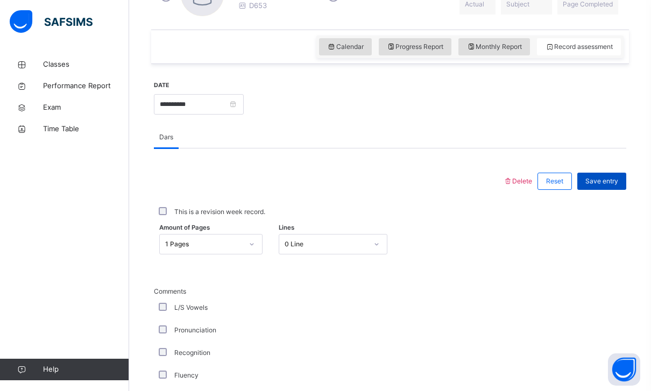
click at [608, 178] on span "Save entry" at bounding box center [602, 182] width 33 height 10
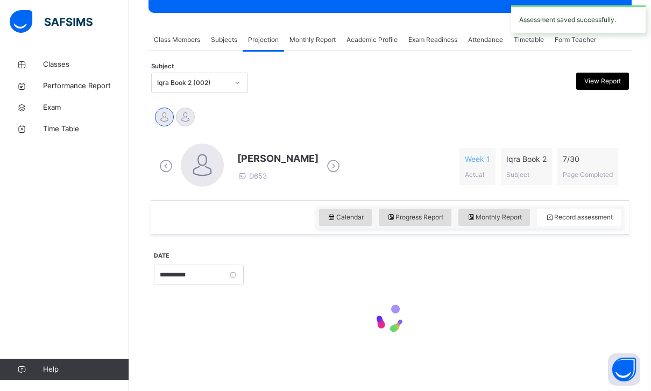
scroll to position [139, 0]
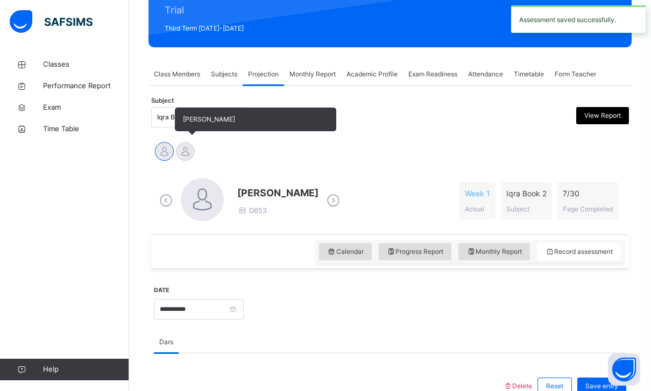
click at [185, 144] on div at bounding box center [185, 151] width 19 height 19
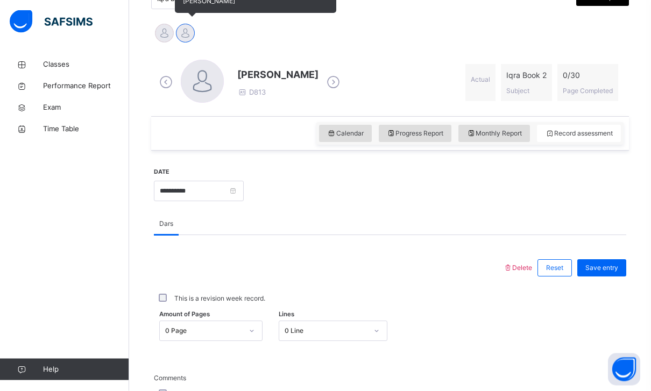
scroll to position [260, 0]
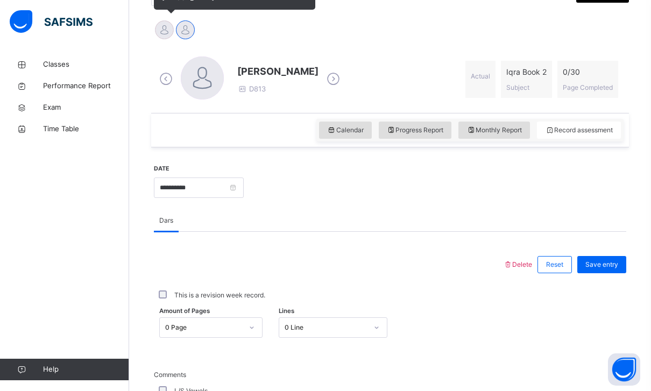
click at [166, 39] on div at bounding box center [164, 29] width 19 height 19
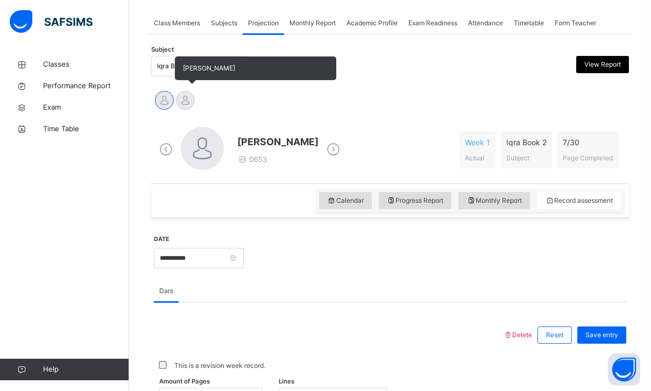
click at [185, 105] on div at bounding box center [185, 100] width 19 height 19
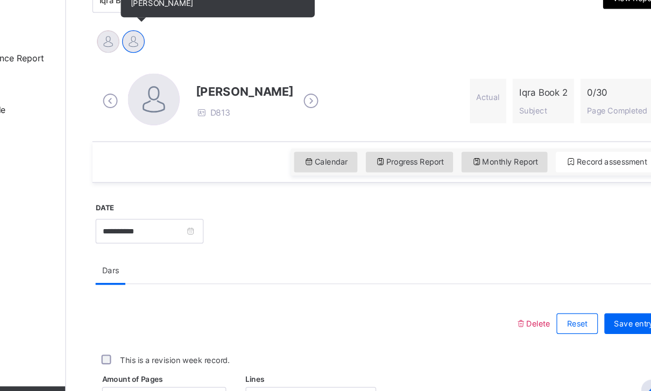
scroll to position [243, 0]
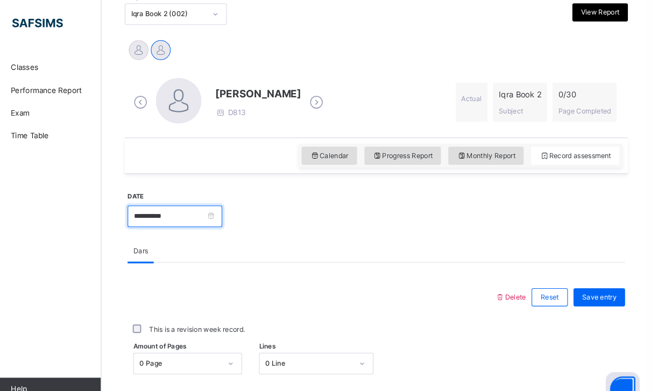
click at [226, 210] on input "**********" at bounding box center [199, 205] width 90 height 20
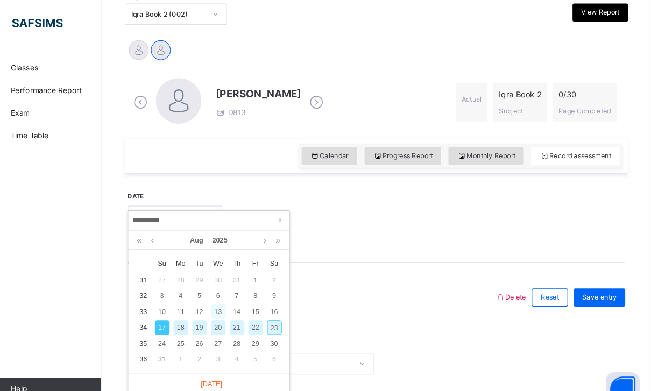
click at [233, 291] on div "13" at bounding box center [240, 296] width 14 height 14
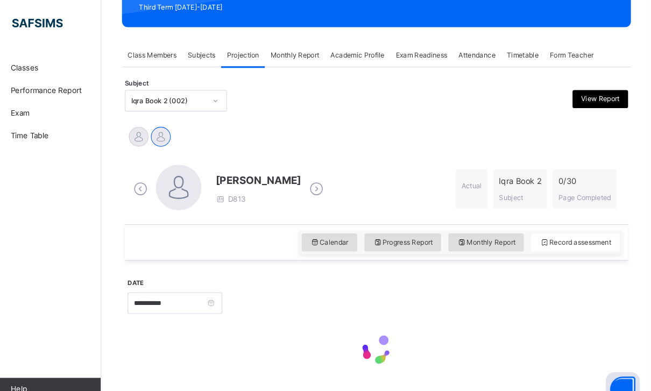
scroll to position [160, 0]
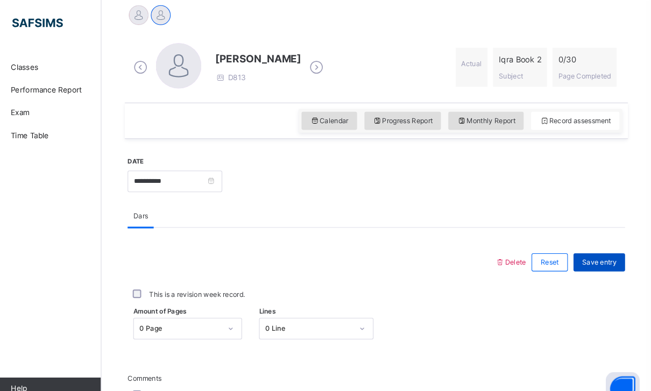
click at [578, 242] on div "Save entry" at bounding box center [602, 249] width 49 height 17
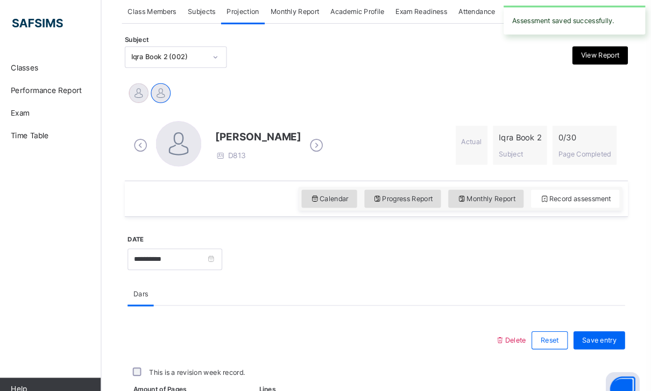
scroll to position [202, 1]
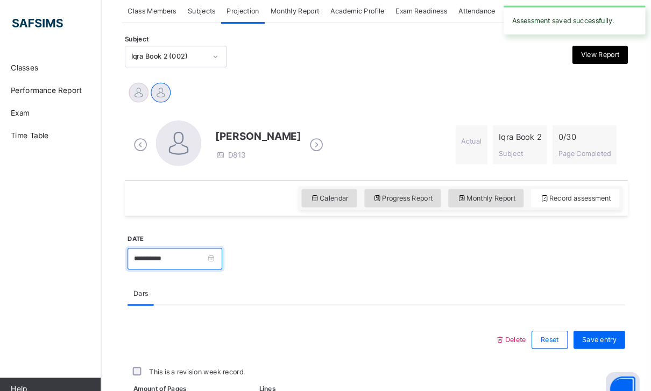
click at [220, 242] on input "**********" at bounding box center [199, 246] width 90 height 20
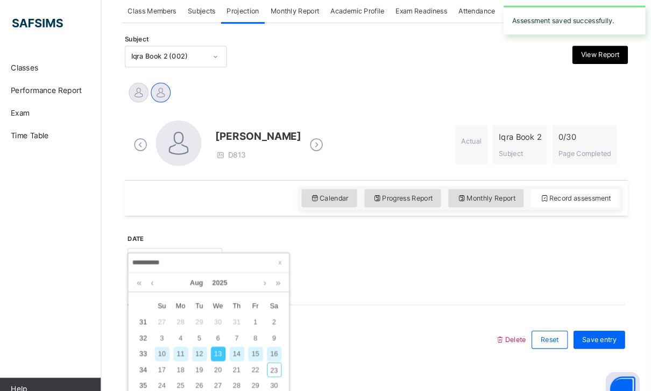
scroll to position [202, 0]
click at [286, 327] on div "9" at bounding box center [293, 322] width 14 height 14
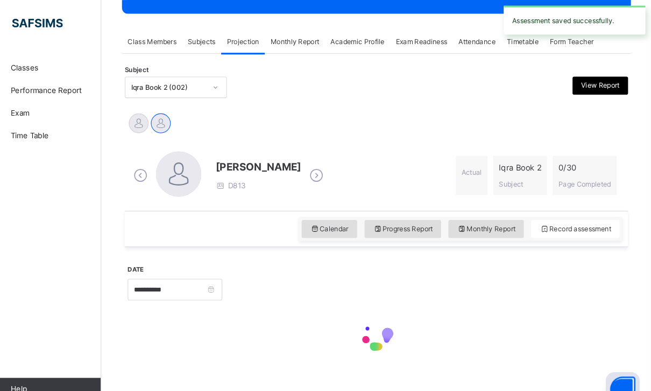
scroll to position [160, 0]
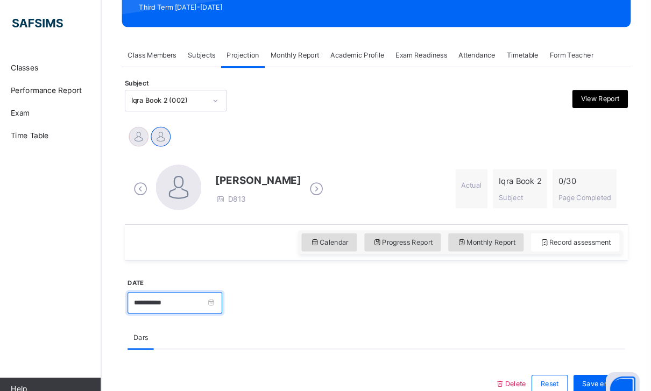
click at [232, 287] on input "**********" at bounding box center [199, 288] width 90 height 20
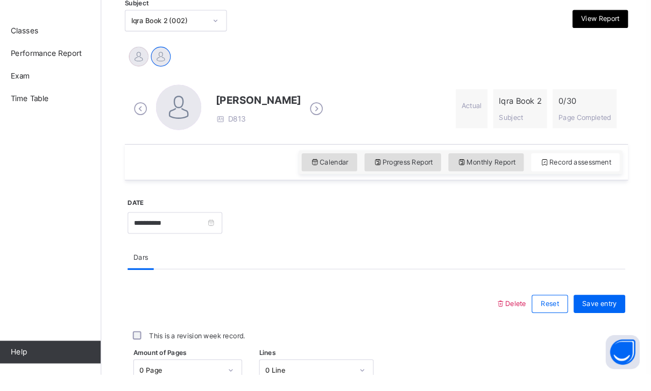
scroll to position [201, 0]
click at [228, 237] on input "**********" at bounding box center [199, 247] width 90 height 20
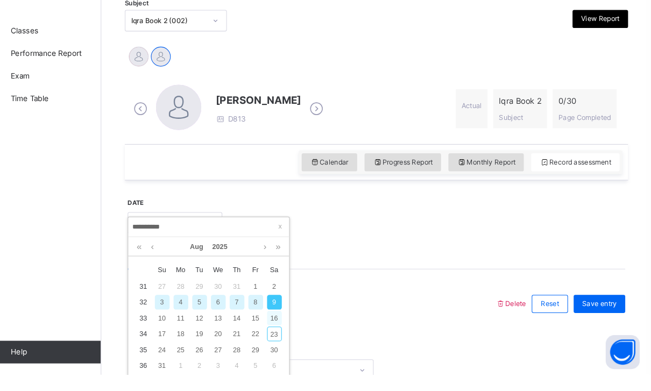
click at [286, 330] on div "16" at bounding box center [293, 337] width 14 height 14
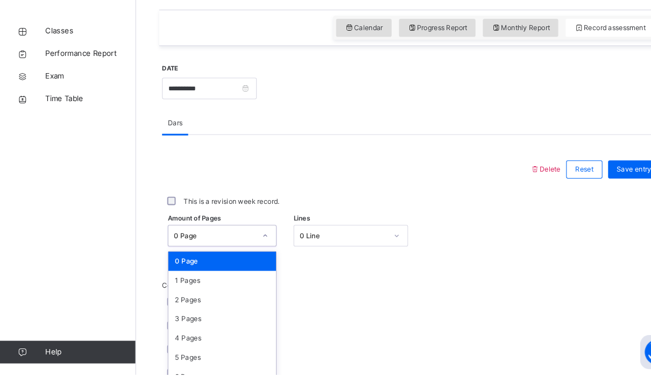
scroll to position [330, 0]
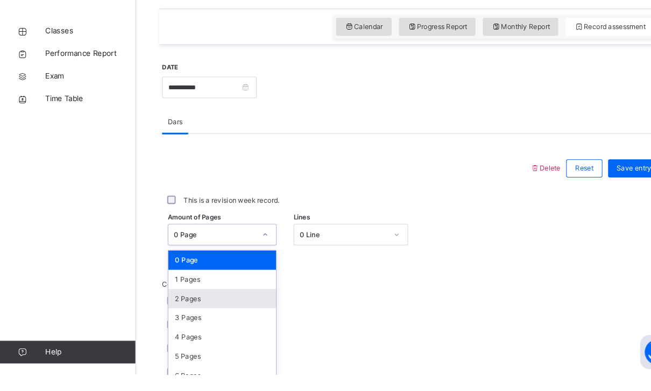
click at [171, 310] on div "2 Pages" at bounding box center [211, 319] width 102 height 18
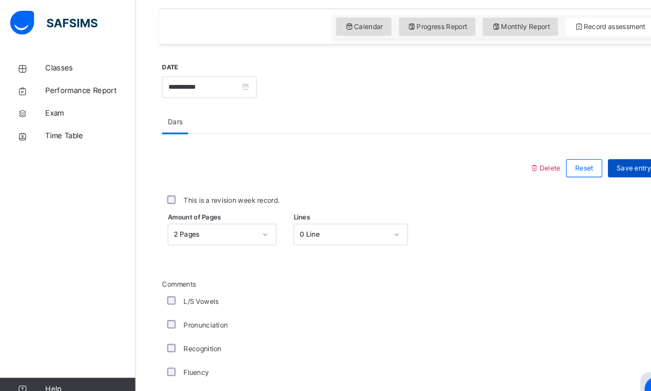
click at [596, 159] on span "Save entry" at bounding box center [602, 160] width 33 height 10
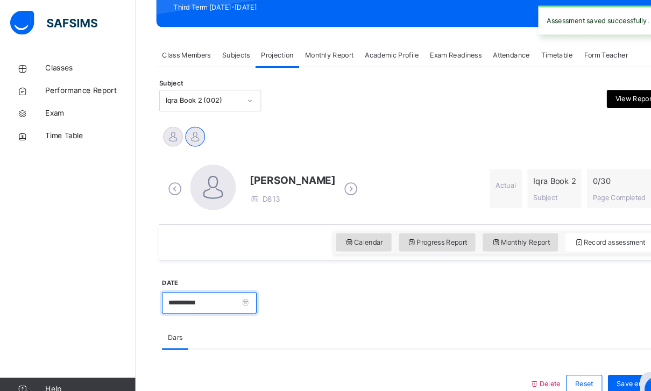
click at [244, 278] on input "**********" at bounding box center [199, 288] width 90 height 20
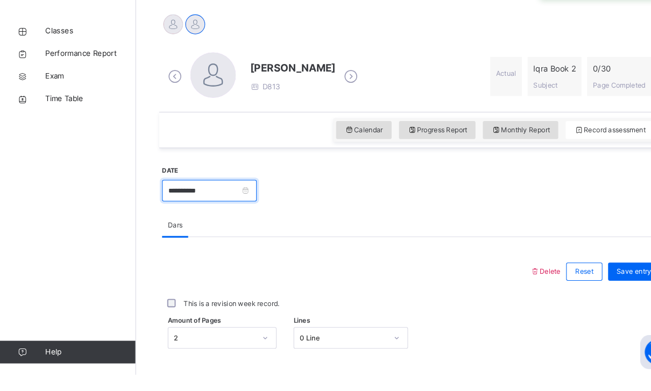
click at [244, 206] on input "**********" at bounding box center [199, 216] width 90 height 20
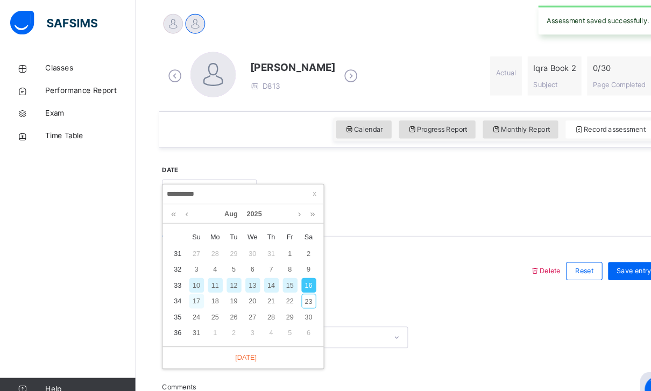
click at [185, 283] on div "17" at bounding box center [187, 286] width 14 height 14
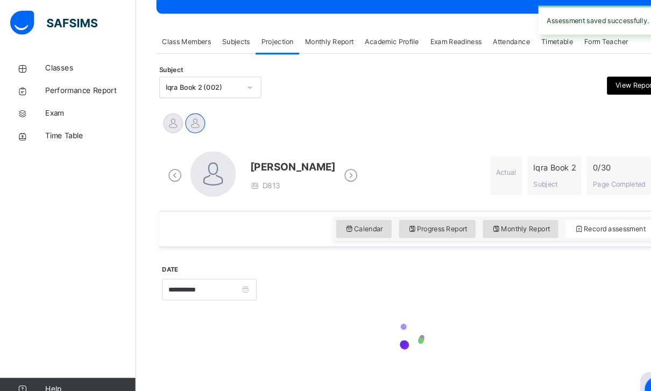
type input "**********"
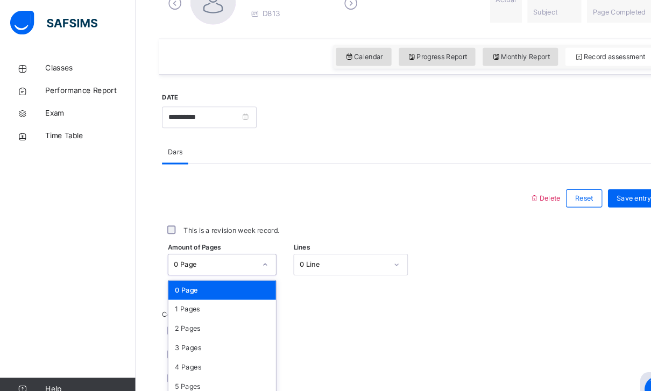
scroll to position [337, 0]
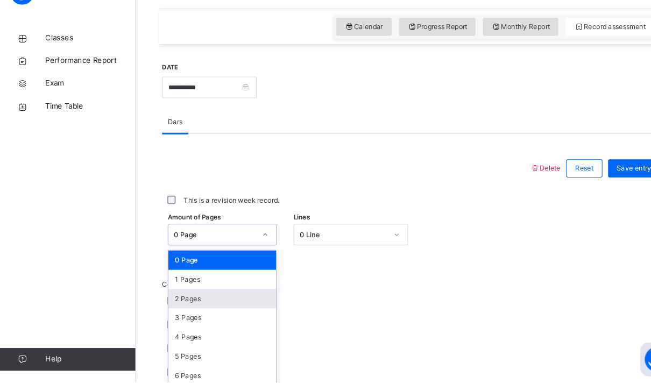
click at [171, 303] on div "2 Pages" at bounding box center [211, 312] width 102 height 18
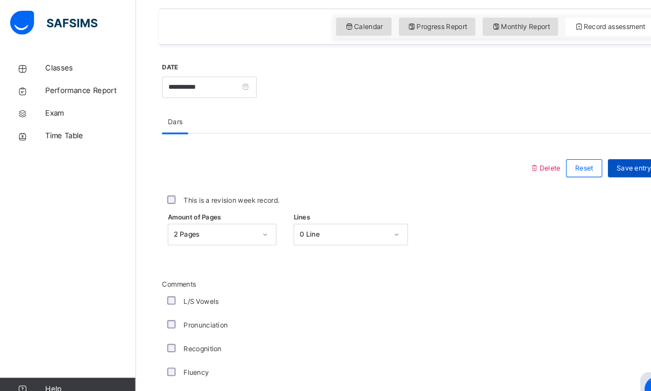
click at [600, 160] on span "Save entry" at bounding box center [602, 160] width 33 height 10
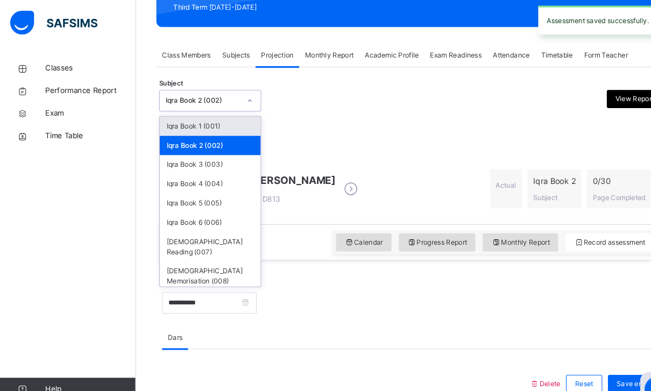
scroll to position [160, 0]
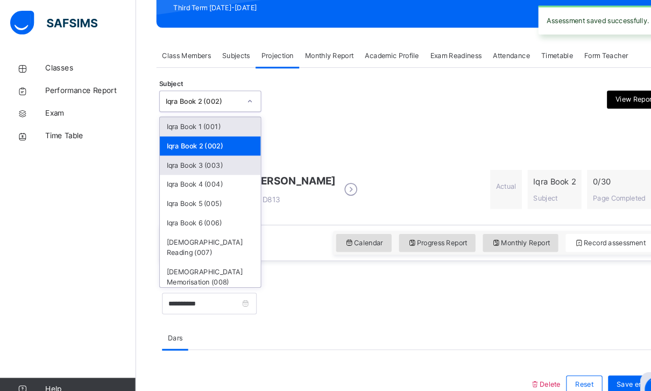
click at [165, 152] on div "Iqra Book 3 (003)" at bounding box center [200, 157] width 96 height 18
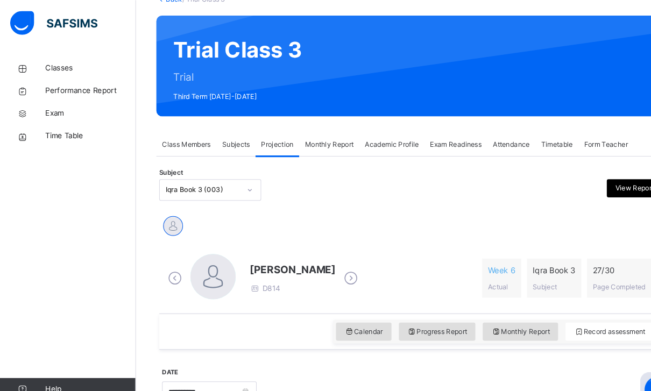
scroll to position [98, 0]
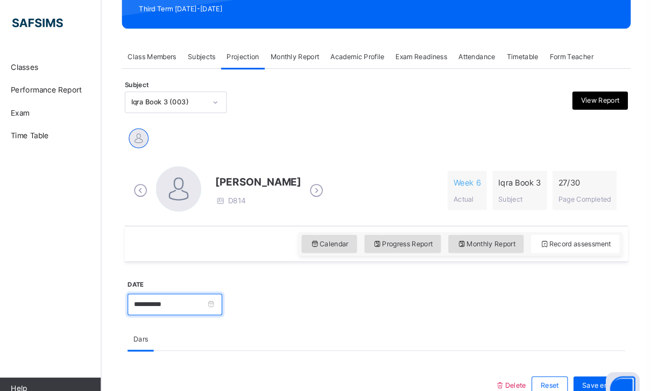
click at [222, 292] on input "**********" at bounding box center [199, 289] width 90 height 20
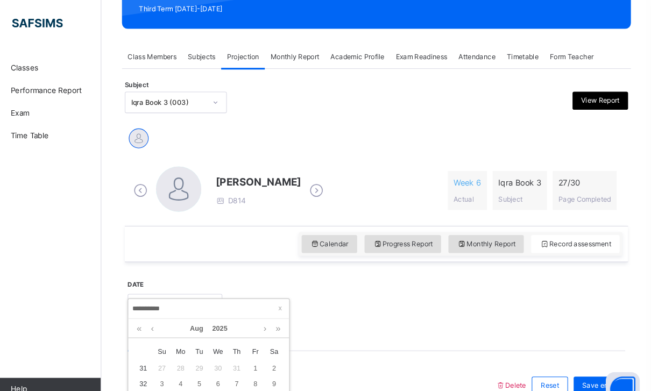
click at [151, 243] on div "Calendar Progress Report Monthly Report Record assessment" at bounding box center [390, 232] width 478 height 34
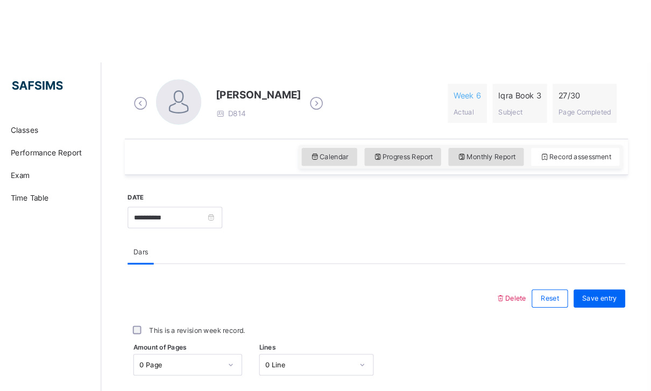
scroll to position [302, 0]
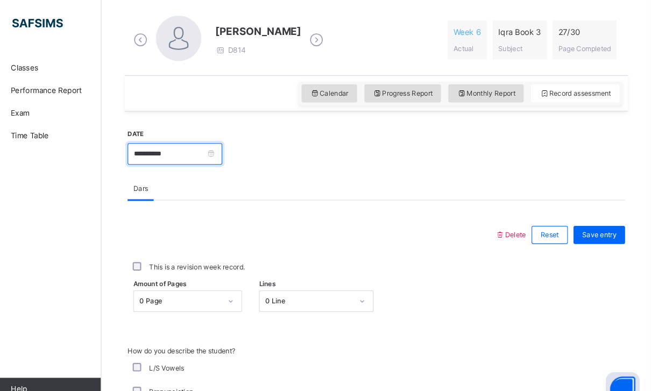
click at [215, 144] on input "**********" at bounding box center [199, 146] width 90 height 20
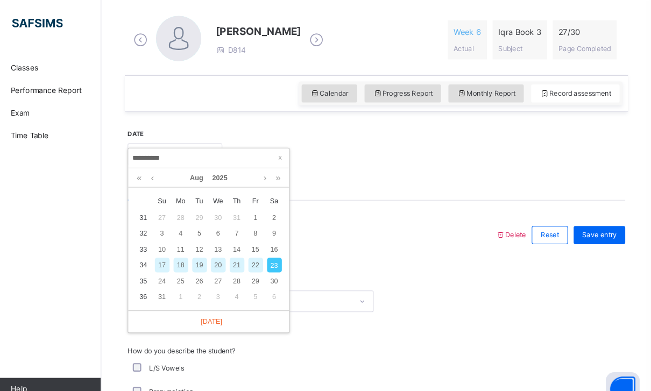
scroll to position [290, 0]
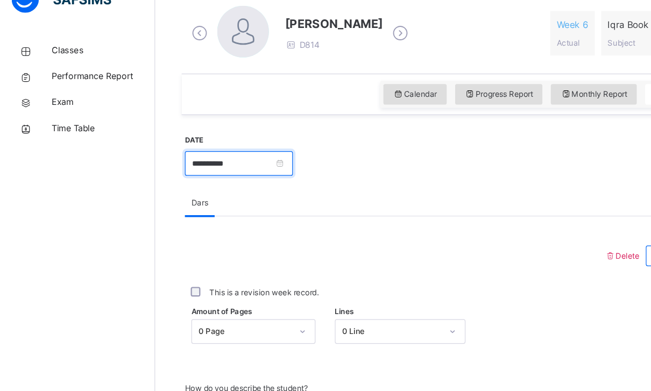
click at [244, 148] on input "**********" at bounding box center [199, 158] width 90 height 20
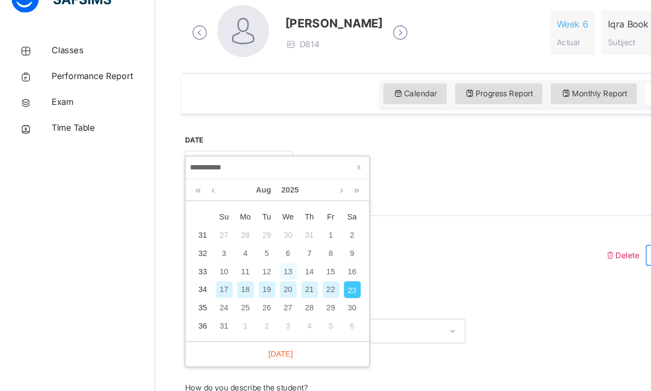
click at [242, 242] on div "13" at bounding box center [240, 249] width 14 height 14
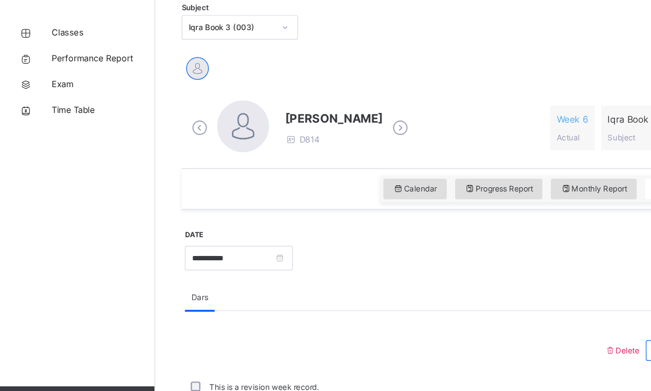
scroll to position [196, 0]
click at [244, 242] on input "**********" at bounding box center [199, 252] width 90 height 20
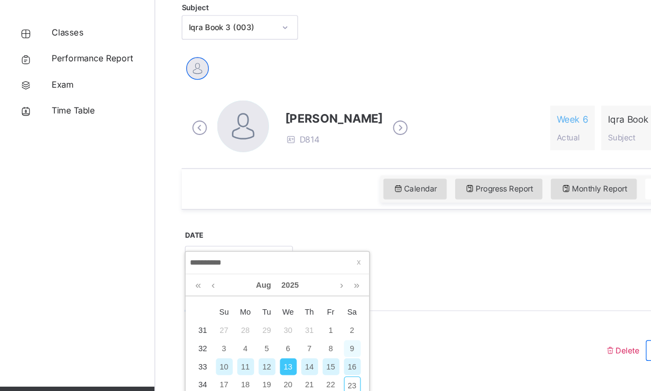
click at [289, 320] on div "9" at bounding box center [293, 327] width 14 height 14
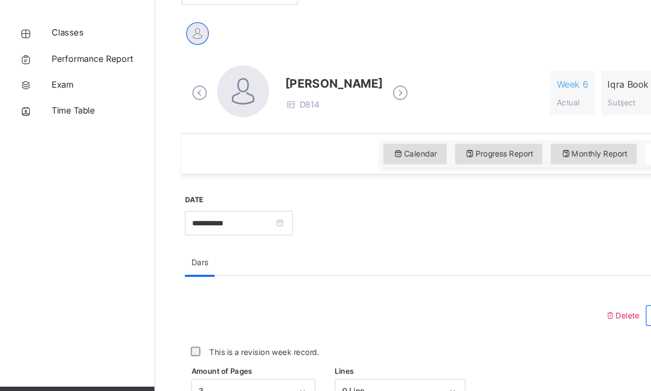
scroll to position [240, 0]
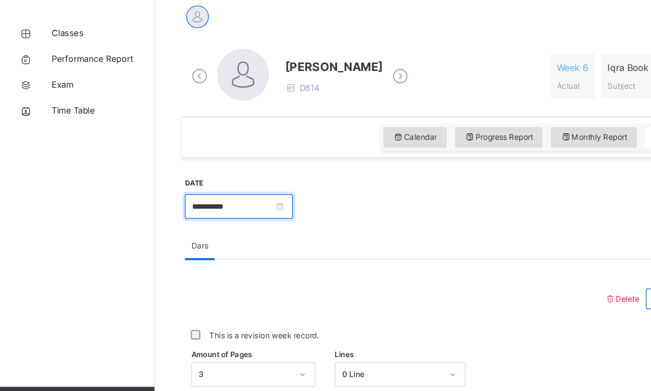
click at [244, 199] on input "**********" at bounding box center [199, 209] width 90 height 20
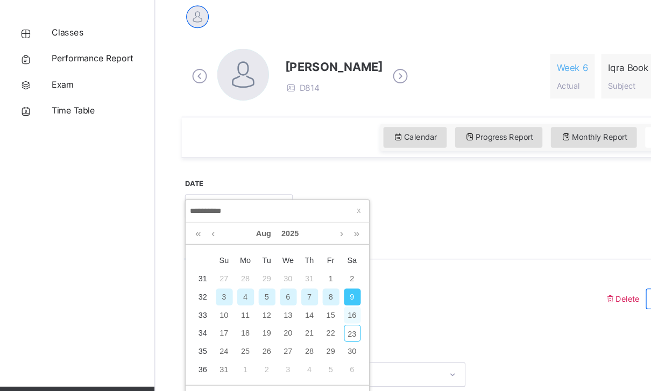
click at [291, 292] on div "16" at bounding box center [293, 299] width 14 height 14
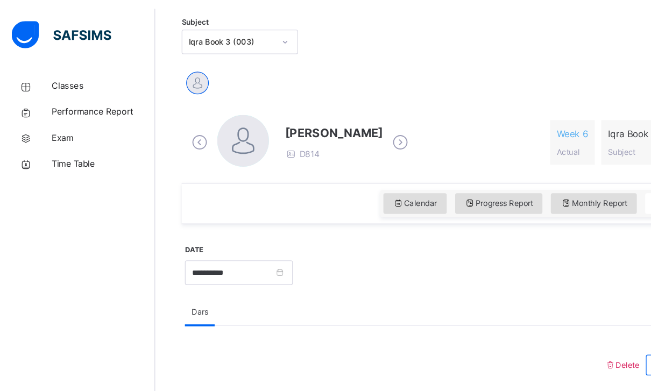
scroll to position [233, 0]
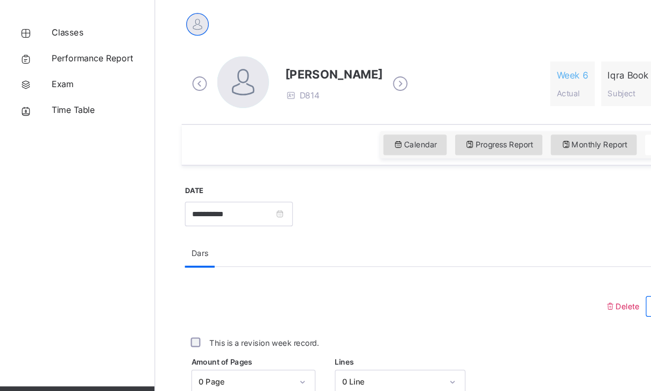
click at [210, 334] on span "Amount of Pages" at bounding box center [184, 338] width 51 height 9
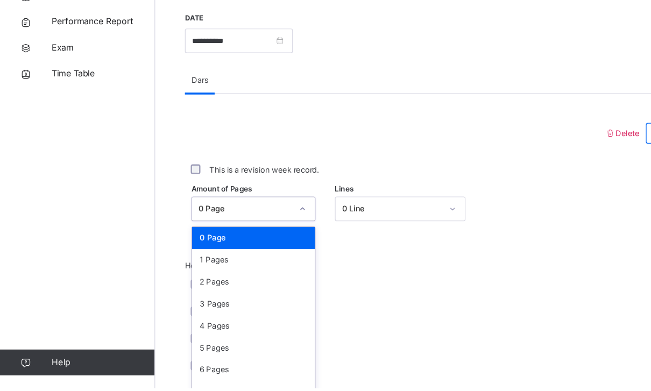
scroll to position [347, 0]
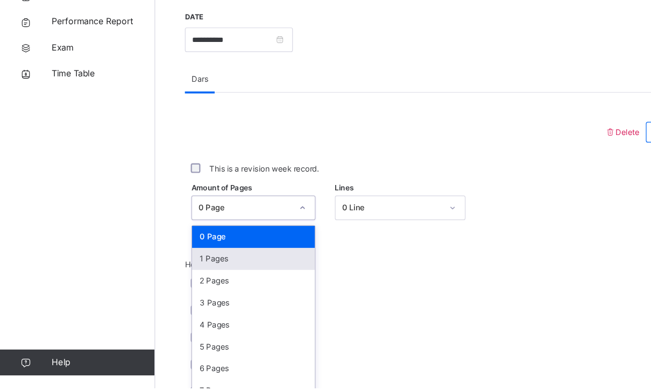
click at [170, 274] on div "1 Pages" at bounding box center [211, 283] width 102 height 18
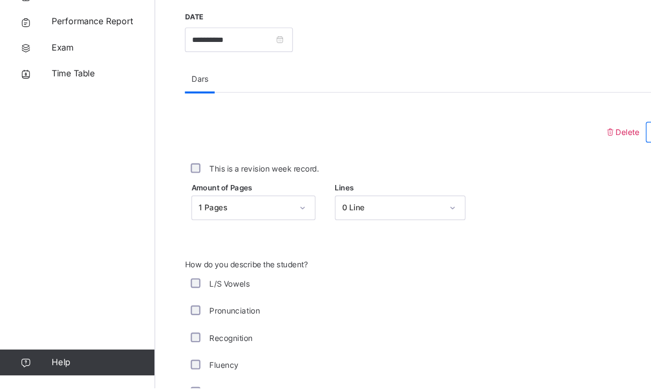
scroll to position [378, 0]
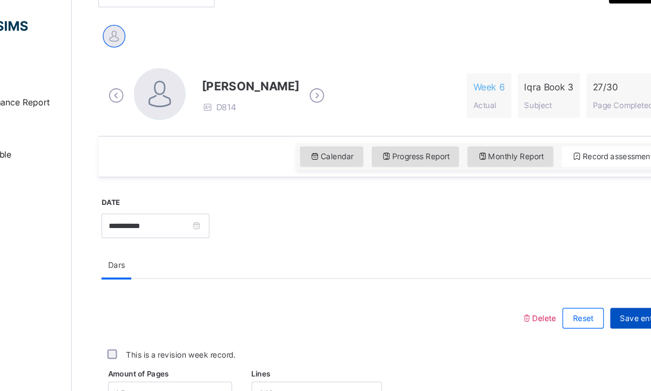
click at [578, 272] on div "Save entry" at bounding box center [602, 265] width 49 height 17
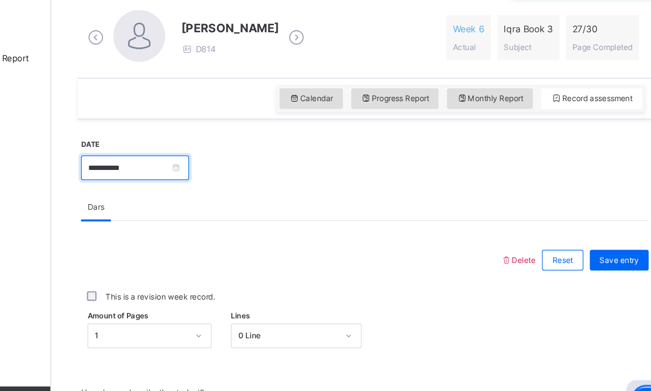
click at [169, 167] on input "**********" at bounding box center [199, 177] width 90 height 20
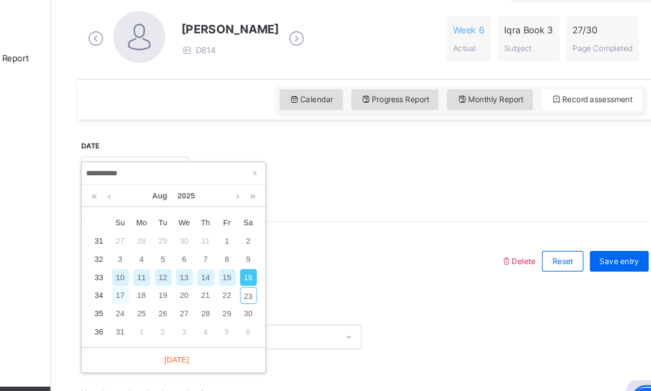
click at [180, 276] on div "17" at bounding box center [187, 283] width 14 height 14
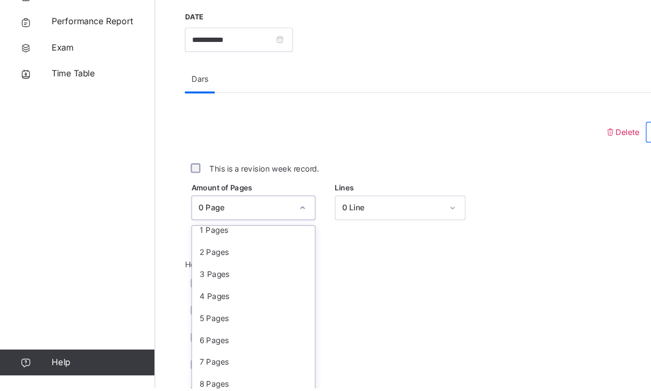
scroll to position [26, 0]
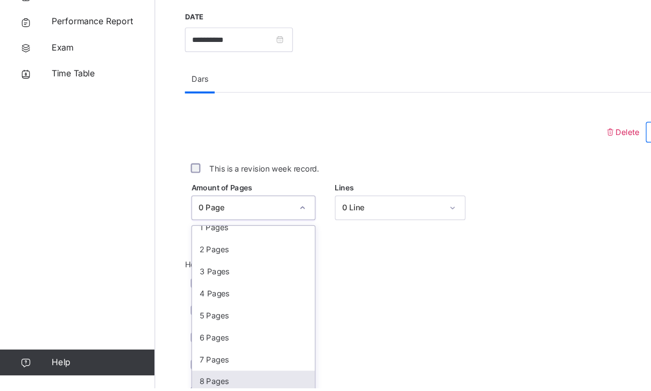
click at [180, 377] on div "8 Pages" at bounding box center [211, 386] width 102 height 18
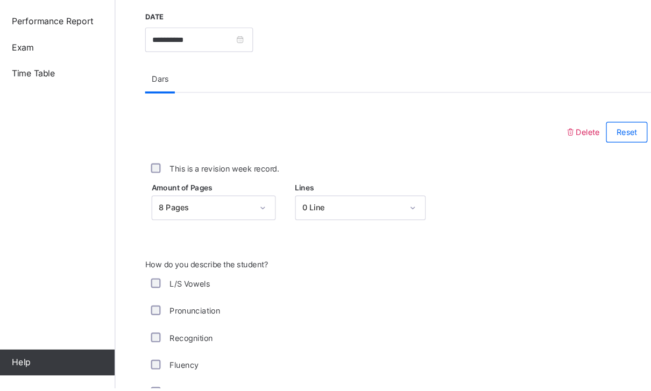
scroll to position [378, 0]
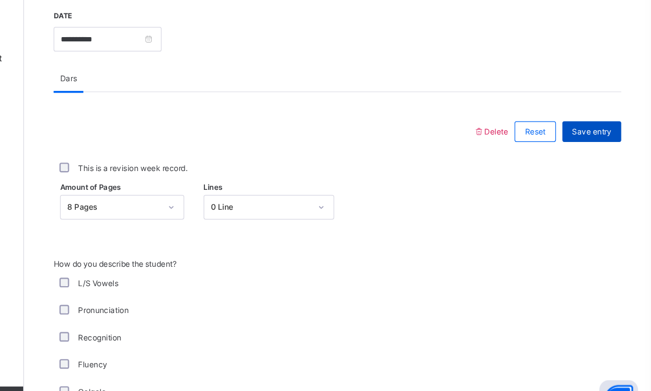
click at [586, 142] on span "Save entry" at bounding box center [602, 147] width 33 height 10
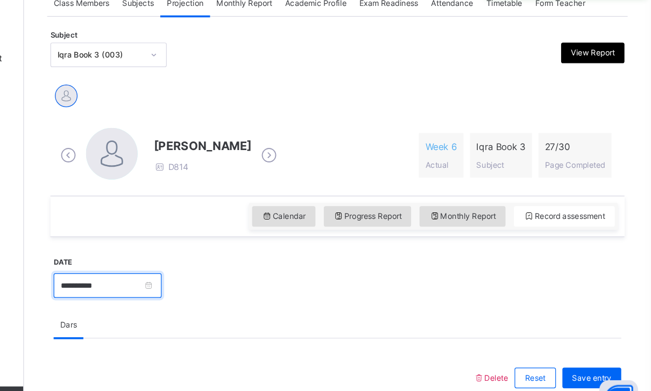
click at [154, 265] on input "**********" at bounding box center [199, 275] width 90 height 20
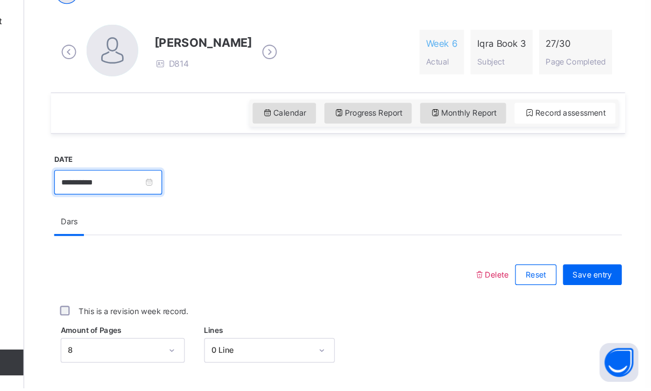
click at [154, 209] on input "**********" at bounding box center [199, 219] width 90 height 20
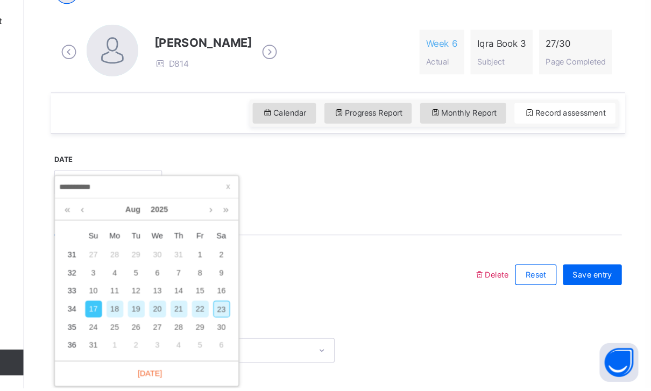
scroll to position [259, 0]
click at [233, 287] on div "20" at bounding box center [240, 294] width 14 height 14
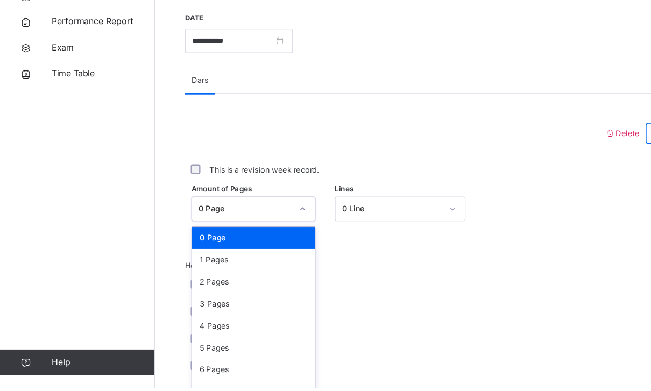
scroll to position [347, 0]
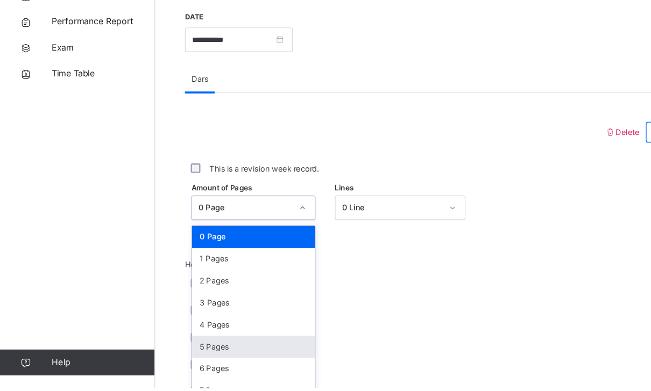
click at [178, 348] on div "5 Pages" at bounding box center [211, 357] width 102 height 18
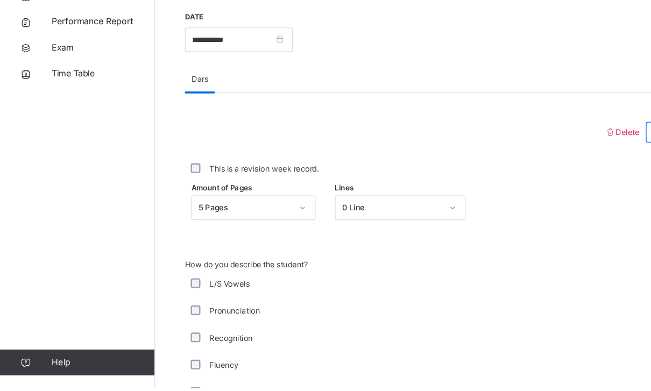
scroll to position [378, 0]
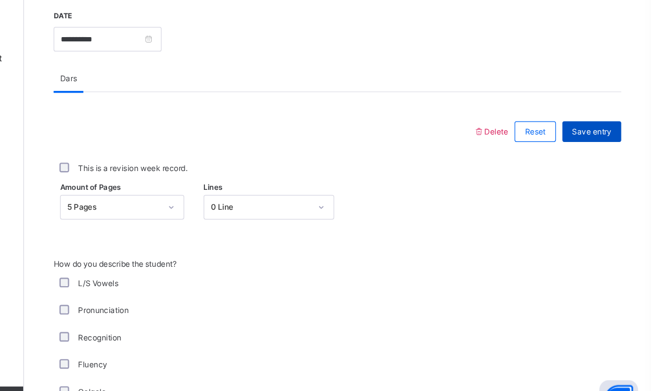
click at [578, 138] on div "Save entry" at bounding box center [602, 146] width 49 height 17
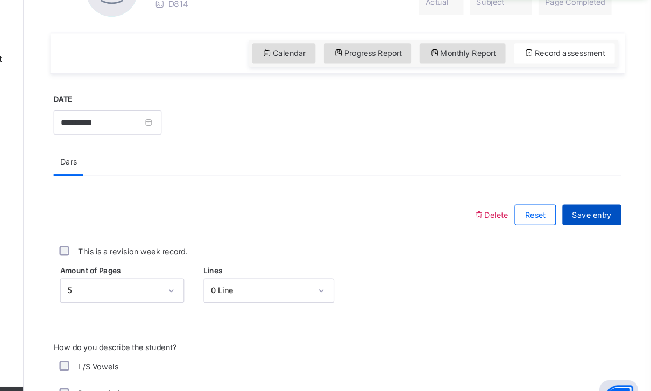
click at [578, 207] on div "Save entry" at bounding box center [602, 215] width 49 height 17
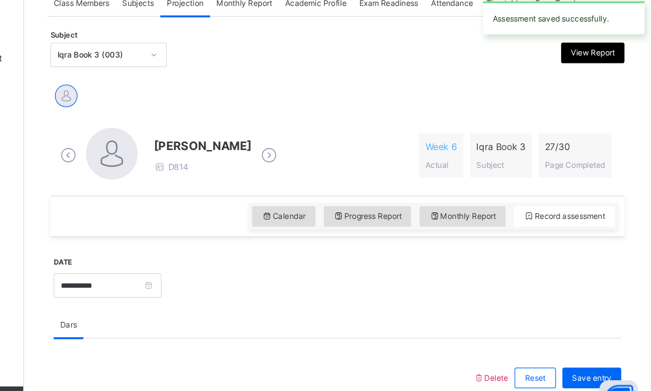
scroll to position [200, 1]
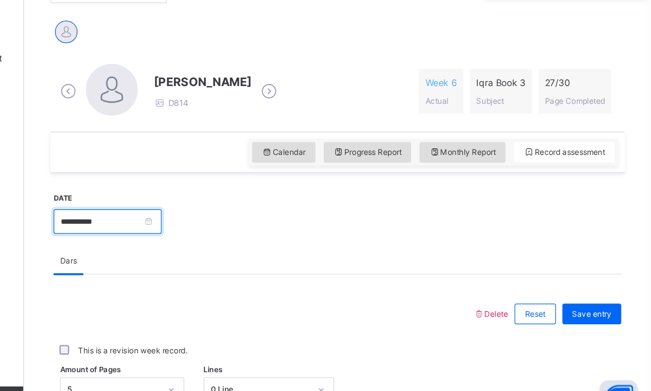
click at [154, 212] on input "**********" at bounding box center [199, 222] width 90 height 20
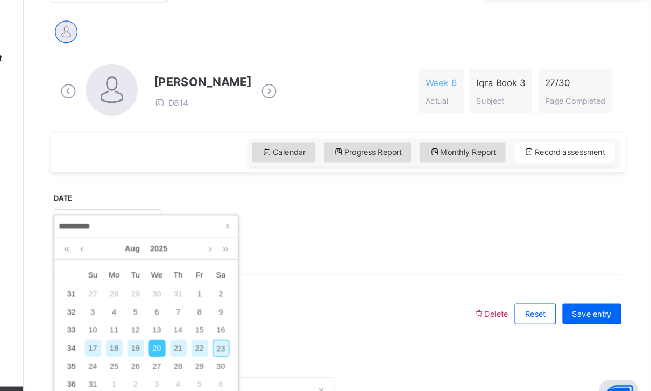
scroll to position [226, 0]
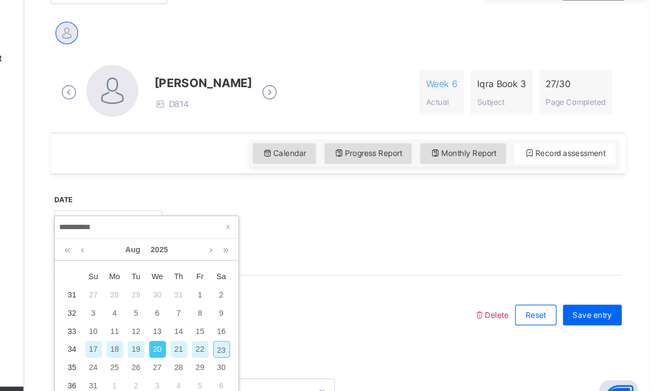
click at [266, 320] on td "22" at bounding box center [275, 327] width 18 height 15
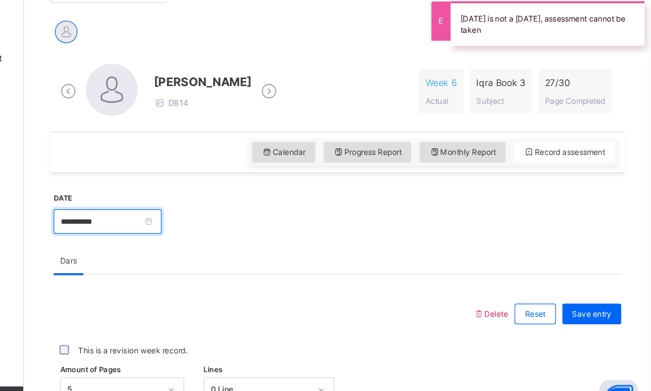
click at [154, 212] on input "**********" at bounding box center [199, 222] width 90 height 20
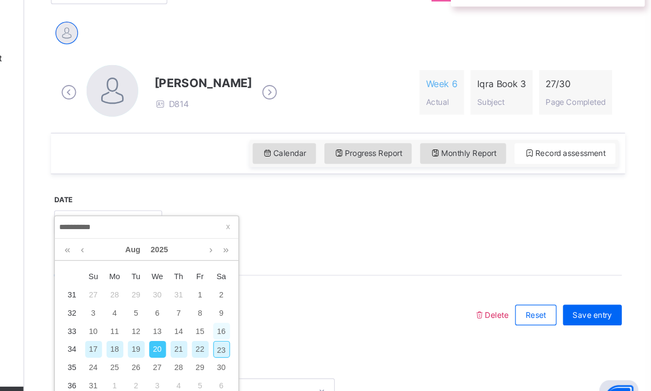
click at [286, 306] on div "16" at bounding box center [293, 313] width 14 height 14
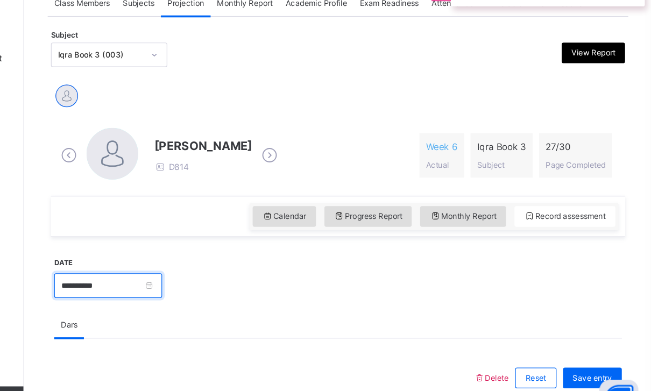
click at [154, 265] on input "**********" at bounding box center [199, 275] width 90 height 20
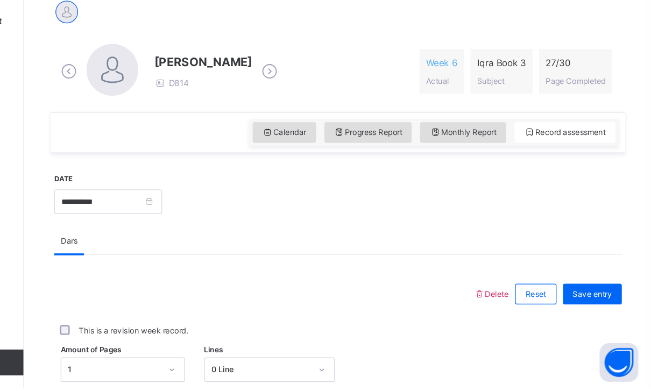
scroll to position [216, 0]
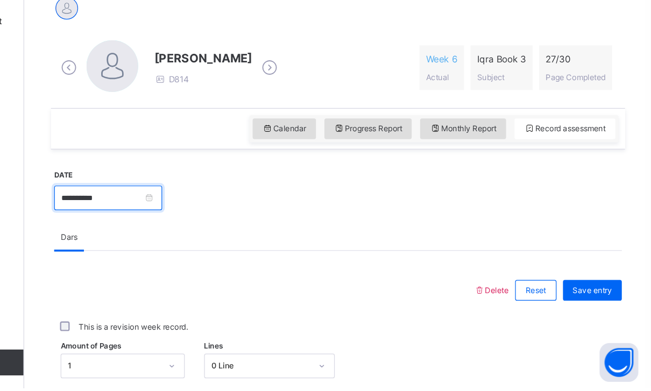
click at [154, 222] on input "**********" at bounding box center [199, 232] width 90 height 20
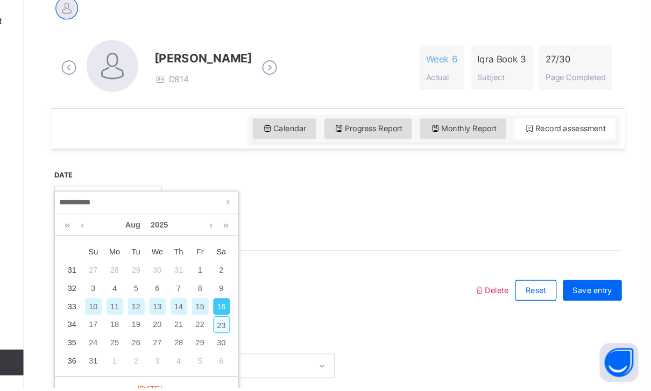
click at [286, 331] on div "23" at bounding box center [293, 338] width 14 height 14
type input "**********"
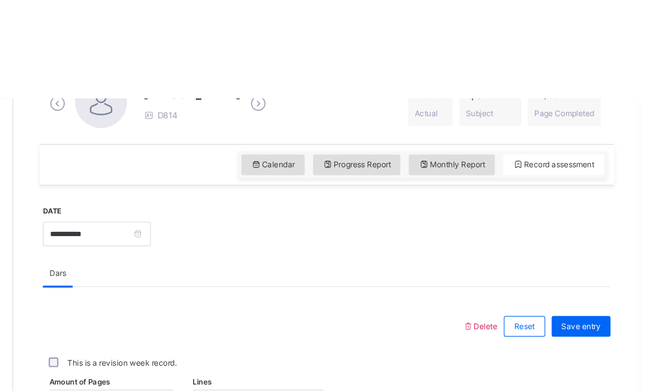
scroll to position [339, 0]
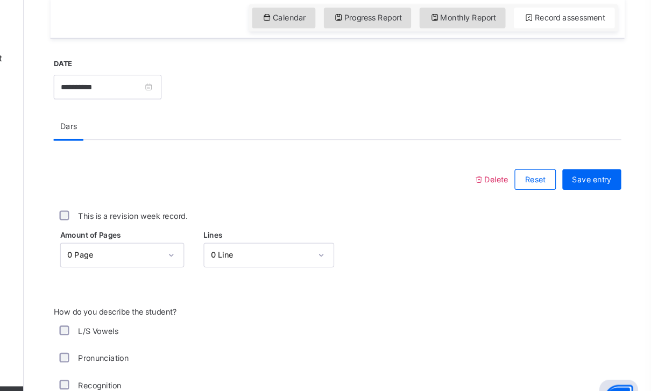
click at [188, 240] on div "0 Page" at bounding box center [210, 250] width 103 height 20
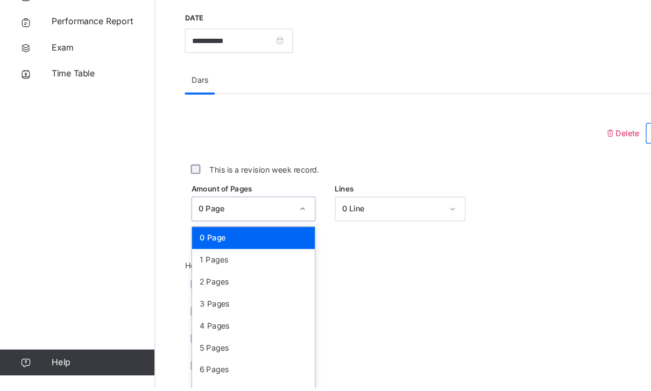
scroll to position [347, 0]
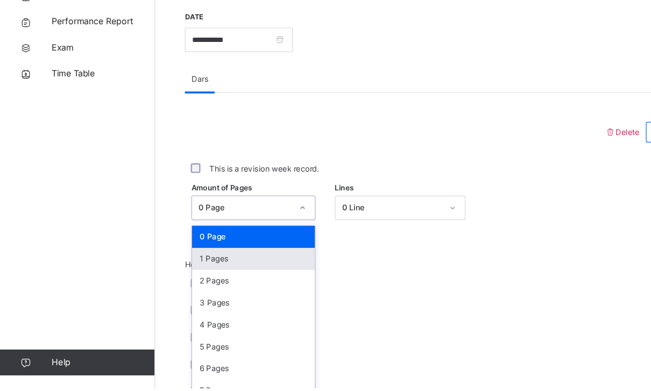
click at [179, 274] on div "1 Pages" at bounding box center [211, 283] width 102 height 18
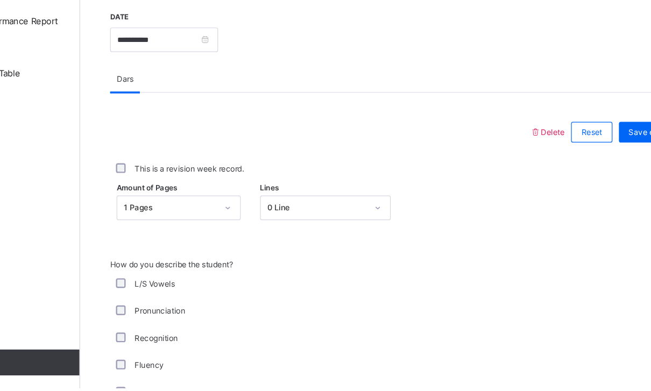
scroll to position [378, 0]
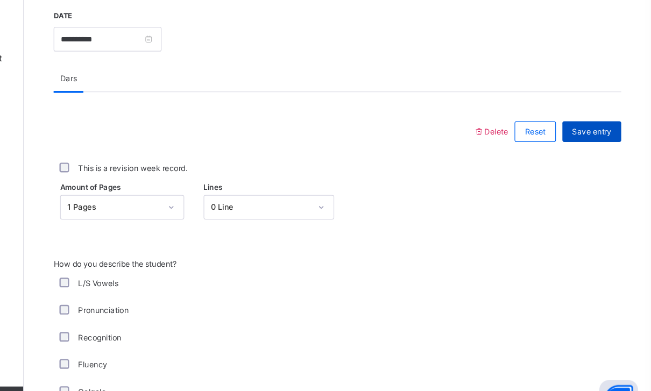
click at [586, 142] on span "Save entry" at bounding box center [602, 147] width 33 height 10
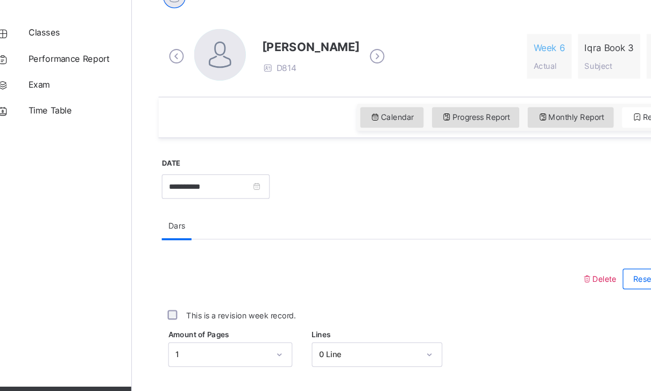
scroll to position [318, 0]
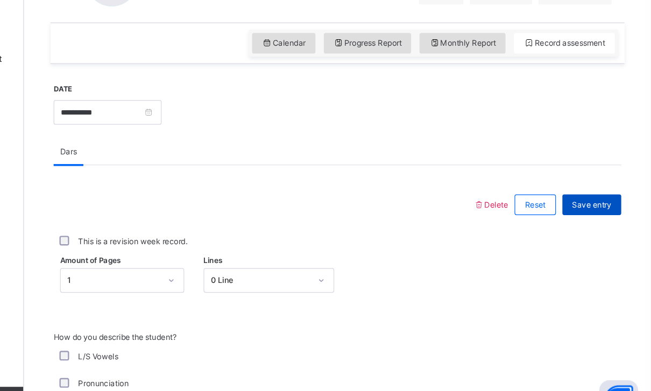
click at [586, 202] on span "Save entry" at bounding box center [602, 207] width 33 height 10
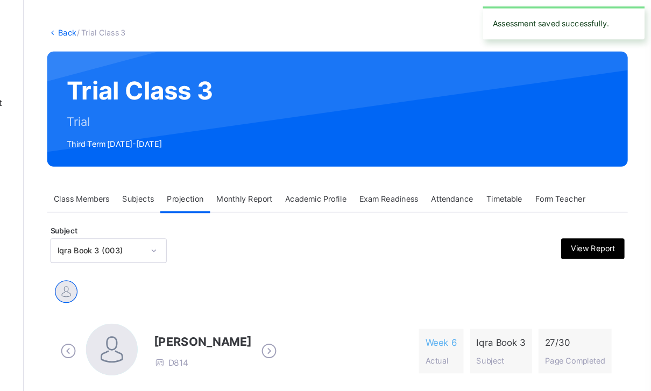
scroll to position [0, 0]
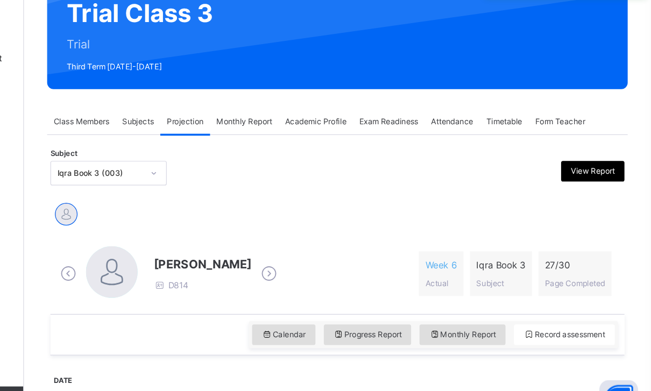
click at [151, 166] on div "Subject Iqra Book 3 (003) View Report" at bounding box center [390, 181] width 478 height 31
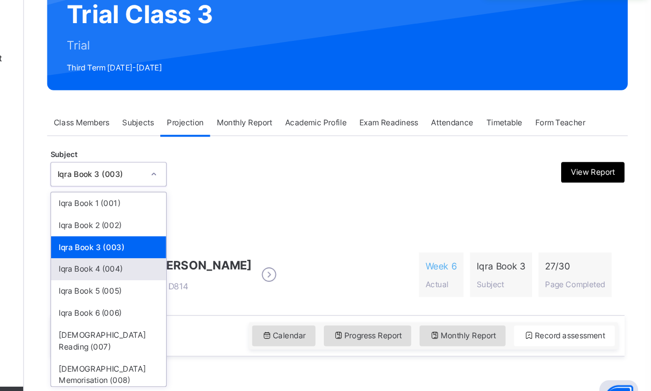
click at [152, 252] on div "Iqra Book 4 (004)" at bounding box center [200, 261] width 96 height 18
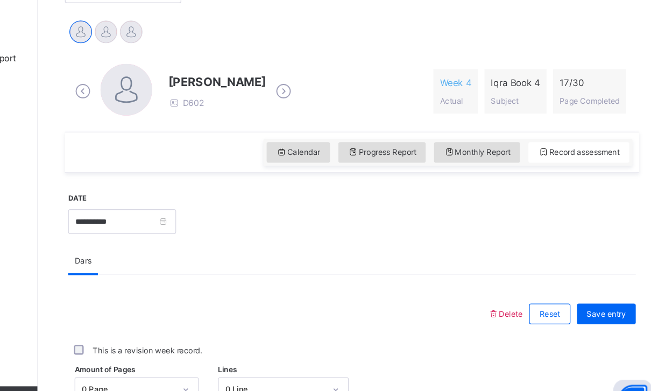
scroll to position [228, 0]
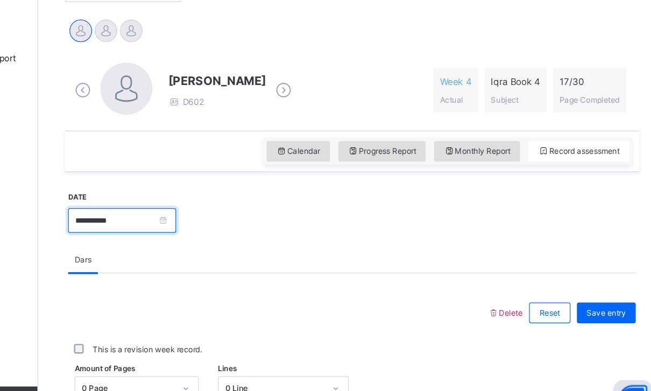
click at [162, 210] on input "**********" at bounding box center [199, 220] width 90 height 20
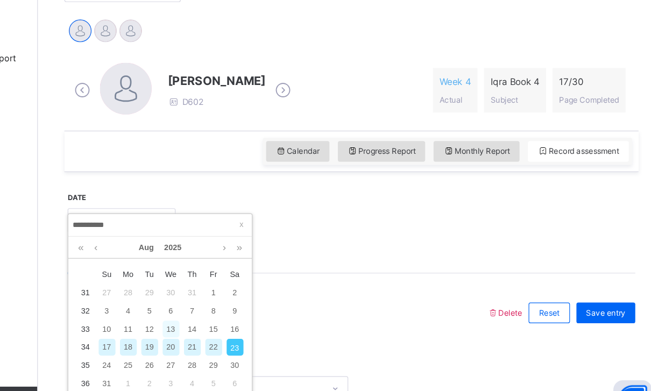
click at [233, 304] on div "13" at bounding box center [240, 311] width 14 height 14
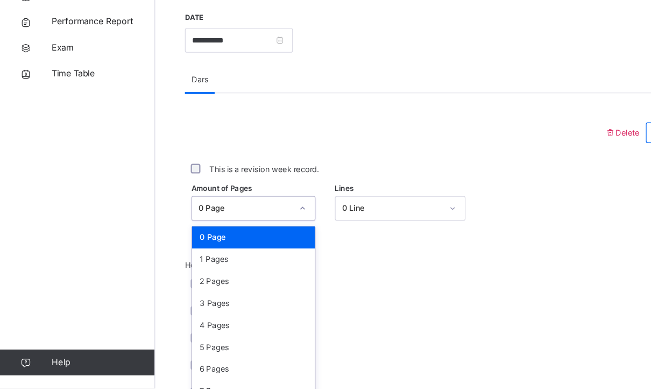
scroll to position [347, 0]
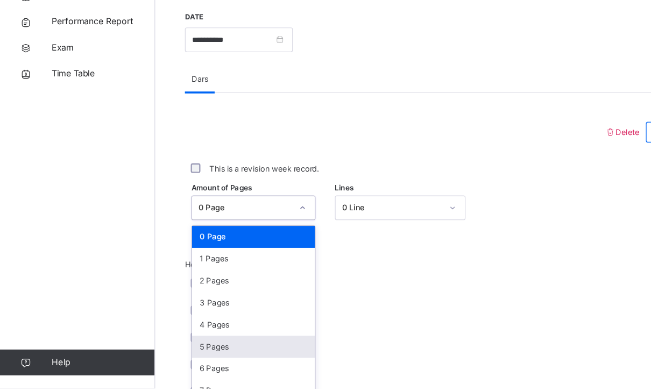
click at [175, 348] on div "5 Pages" at bounding box center [211, 357] width 102 height 18
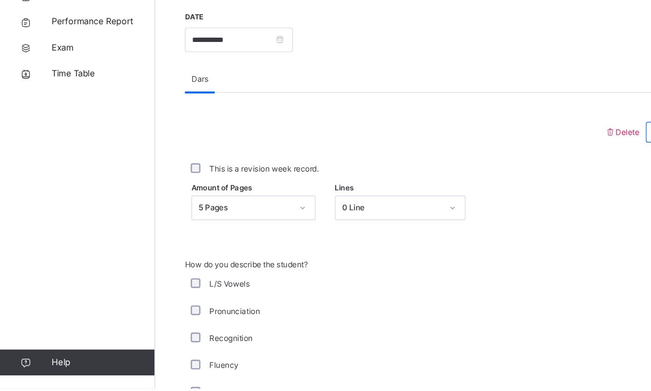
scroll to position [378, 0]
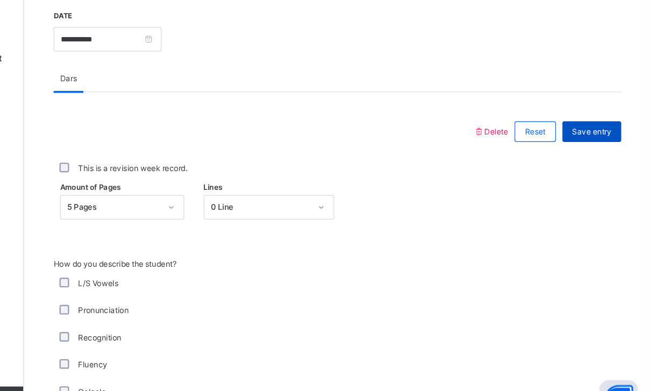
click at [578, 138] on div "Save entry" at bounding box center [602, 146] width 49 height 17
click at [586, 142] on span "Save entry" at bounding box center [602, 147] width 33 height 10
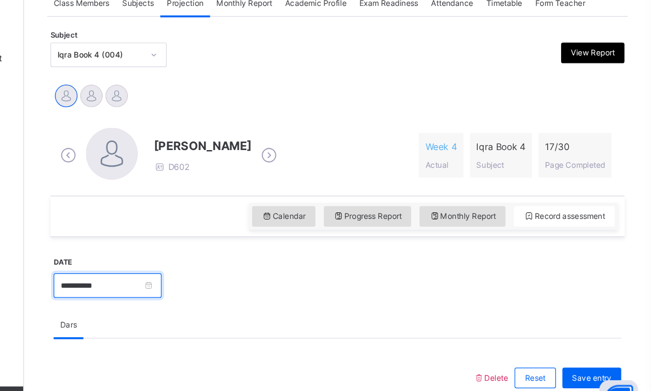
click at [154, 265] on input "**********" at bounding box center [199, 275] width 90 height 20
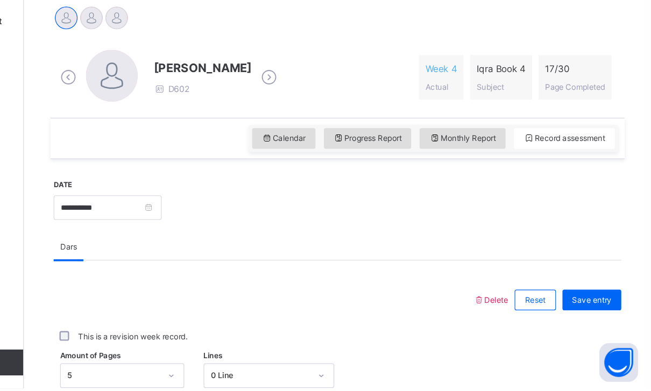
scroll to position [209, 0]
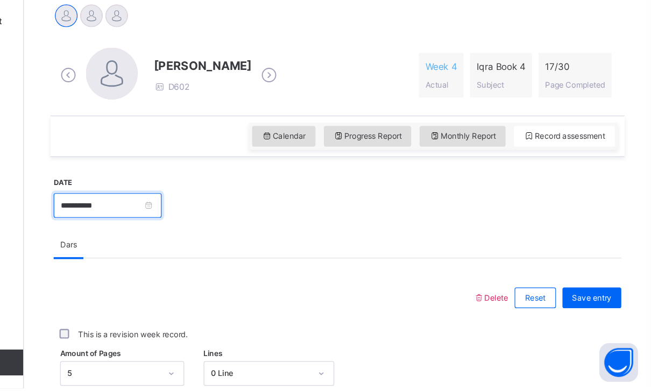
click at [154, 229] on input "**********" at bounding box center [199, 239] width 90 height 20
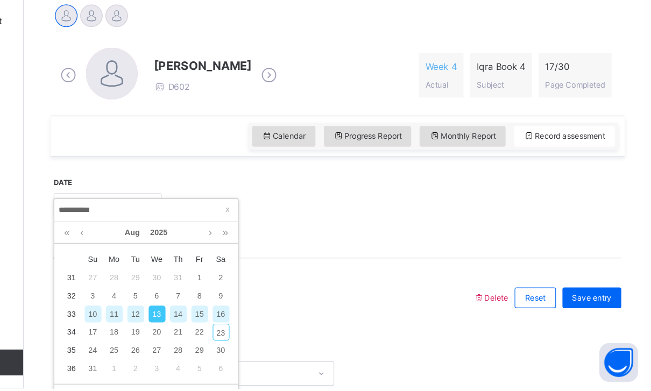
click at [286, 322] on div "16" at bounding box center [293, 329] width 14 height 14
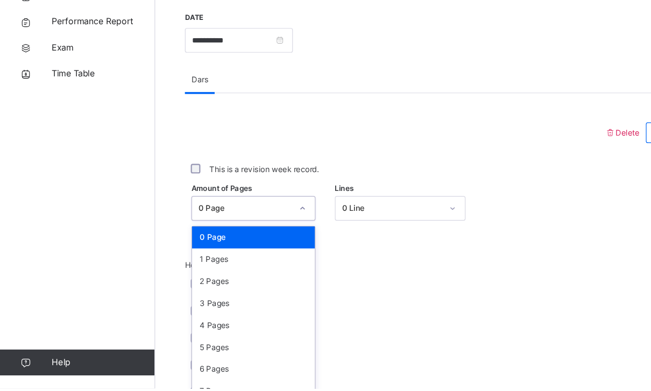
scroll to position [347, 0]
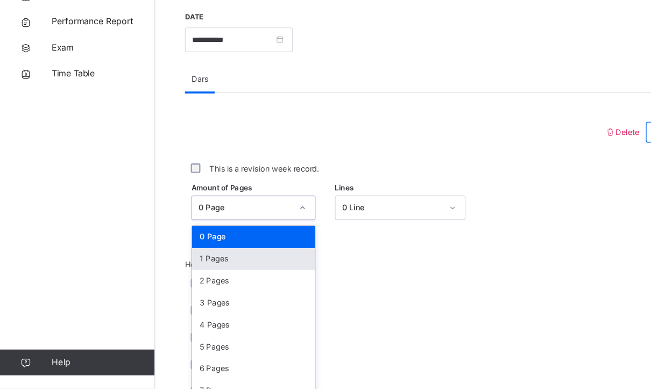
click at [175, 274] on div "1 Pages" at bounding box center [211, 283] width 102 height 18
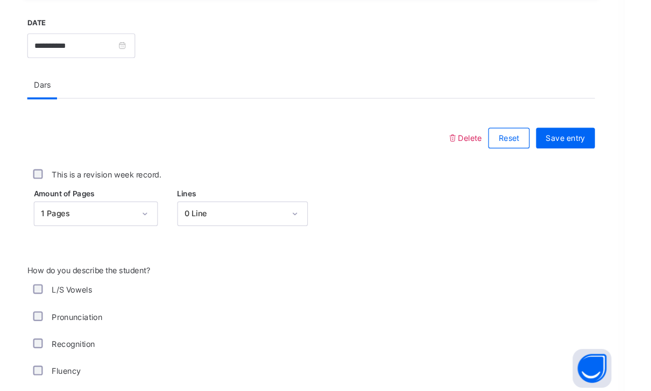
scroll to position [372, 0]
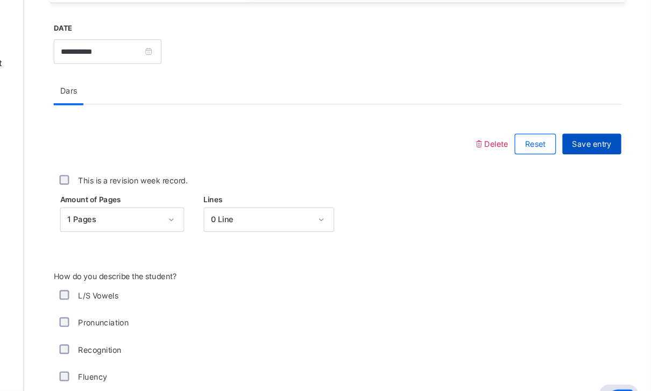
click at [578, 145] on div "Save entry" at bounding box center [602, 153] width 49 height 17
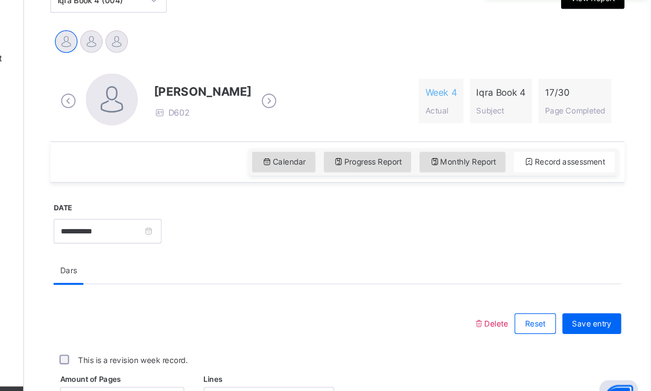
scroll to position [230, 0]
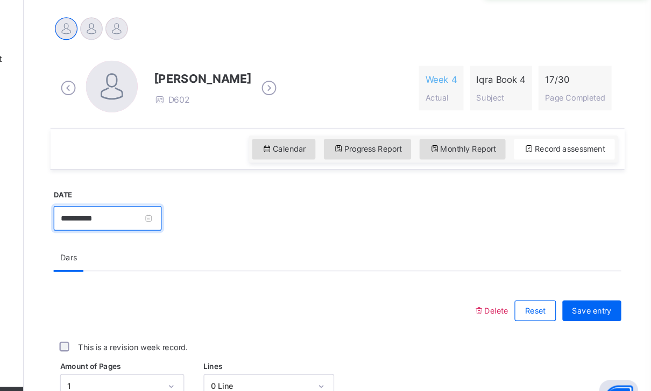
click at [154, 208] on input "**********" at bounding box center [199, 218] width 90 height 20
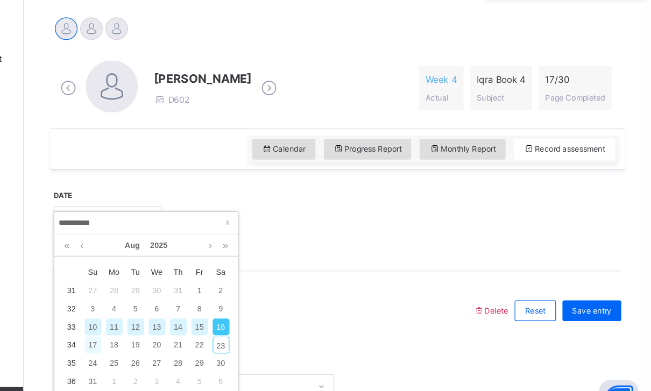
click at [180, 317] on div "17" at bounding box center [187, 324] width 14 height 14
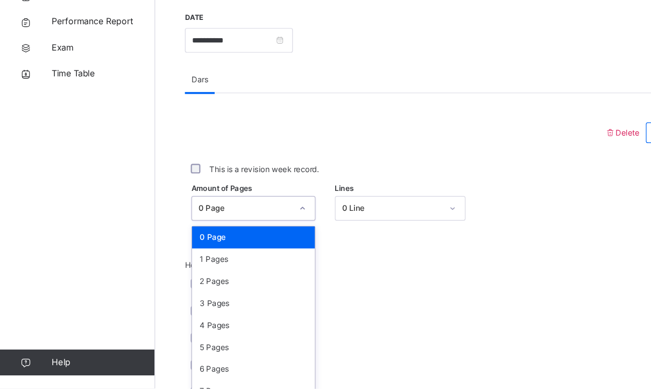
scroll to position [347, 0]
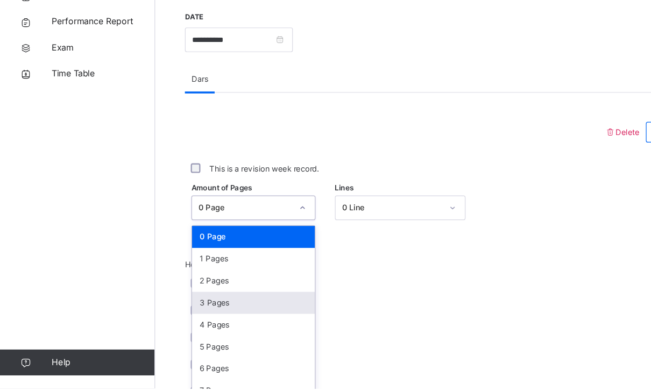
click at [170, 311] on div "3 Pages" at bounding box center [211, 320] width 102 height 18
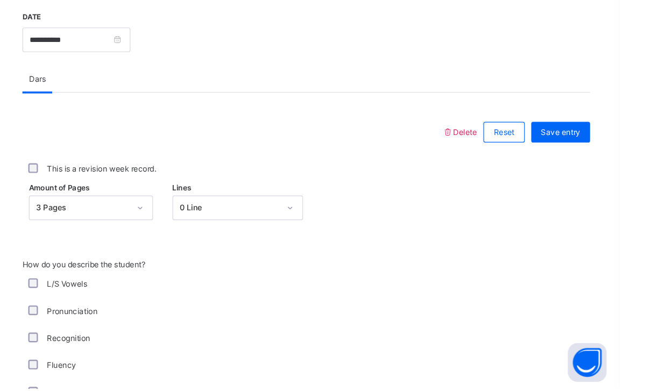
scroll to position [378, 0]
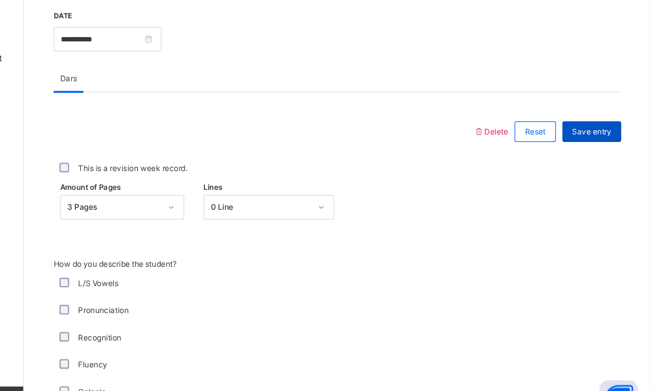
click at [586, 142] on span "Save entry" at bounding box center [602, 147] width 33 height 10
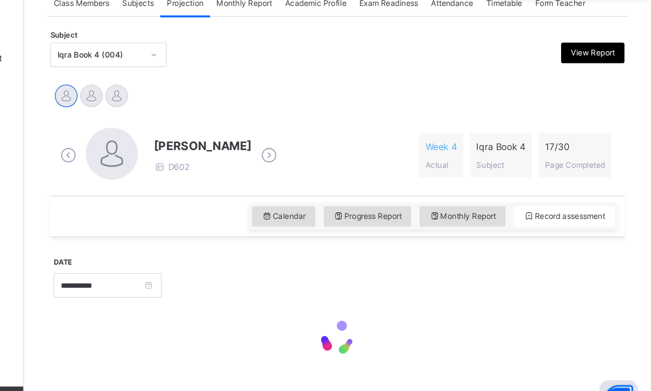
scroll to position [173, 0]
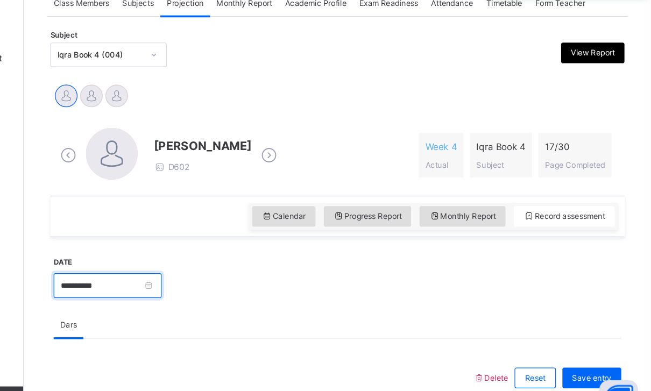
click at [154, 265] on input "**********" at bounding box center [199, 275] width 90 height 20
click at [151, 200] on div "Calendar Progress Report Monthly Report Record assessment" at bounding box center [390, 217] width 478 height 34
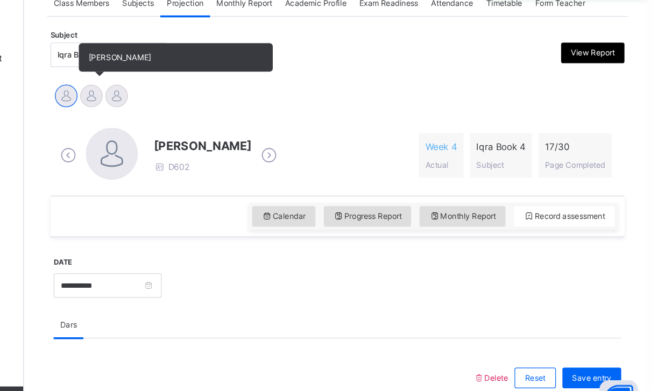
click at [176, 108] on div at bounding box center [185, 117] width 19 height 19
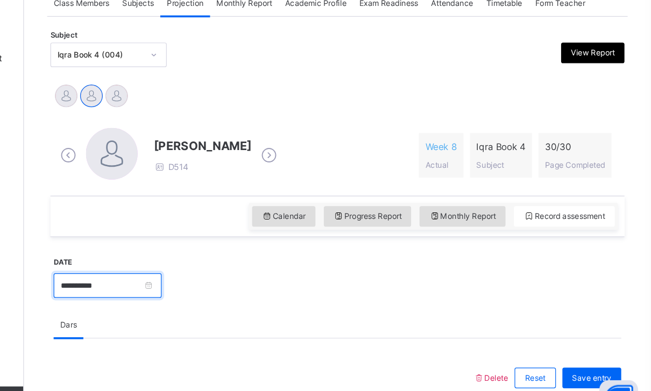
click at [154, 265] on input "**********" at bounding box center [199, 275] width 90 height 20
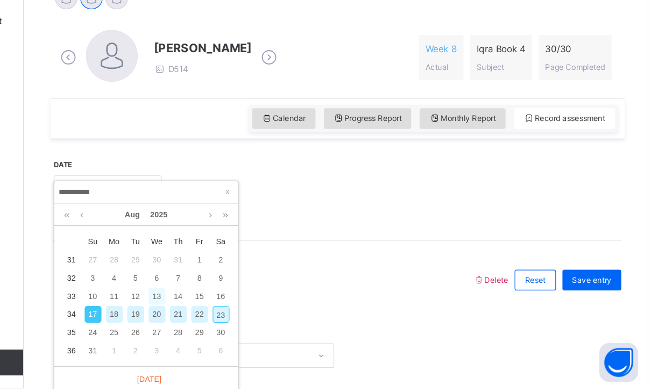
click at [233, 308] on div "13" at bounding box center [240, 315] width 14 height 14
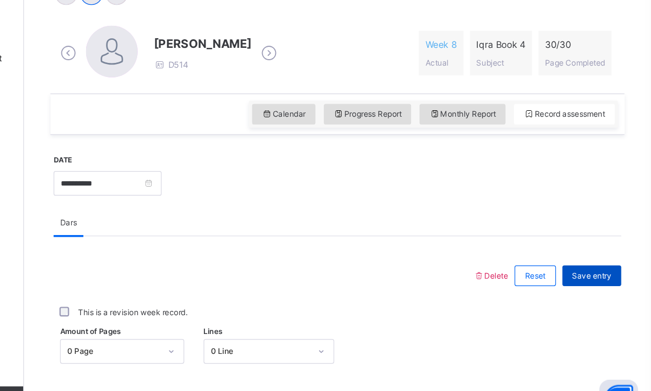
click at [578, 258] on div "Save entry" at bounding box center [602, 266] width 49 height 17
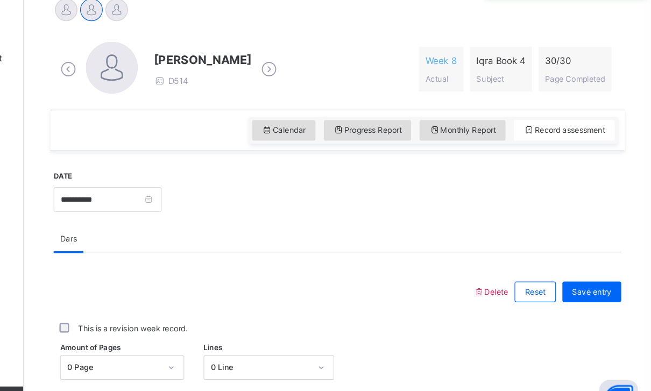
scroll to position [265, 0]
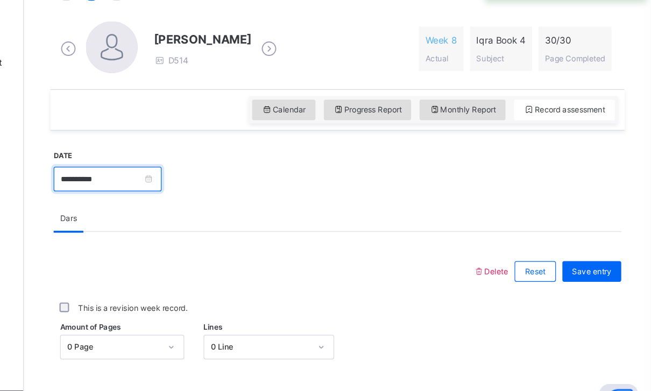
click at [154, 173] on input "**********" at bounding box center [199, 183] width 90 height 20
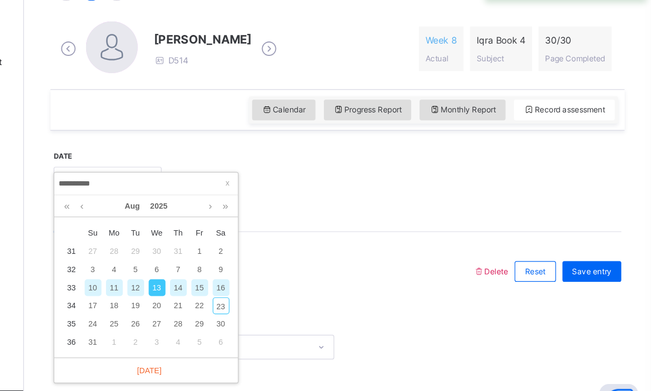
click at [286, 266] on div "16" at bounding box center [293, 273] width 14 height 14
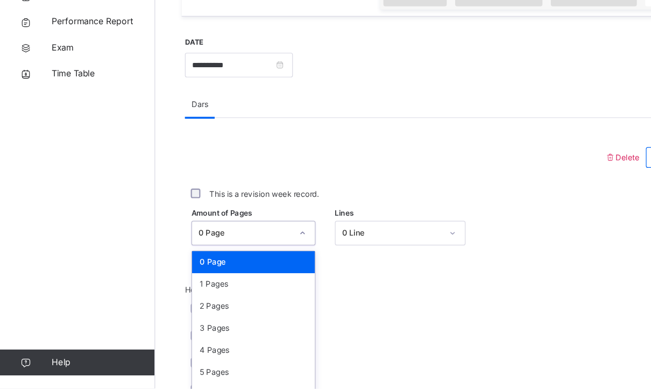
scroll to position [347, 0]
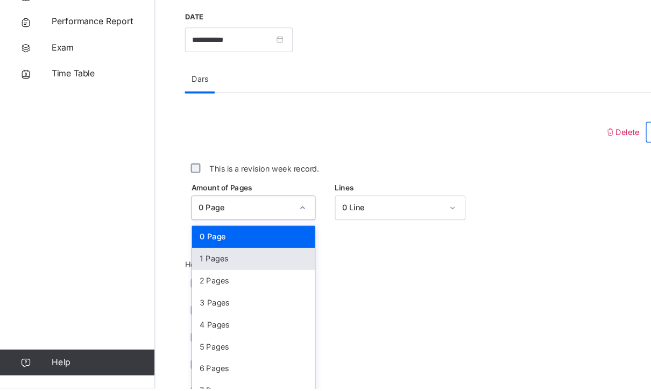
click at [173, 274] on div "1 Pages" at bounding box center [211, 283] width 102 height 18
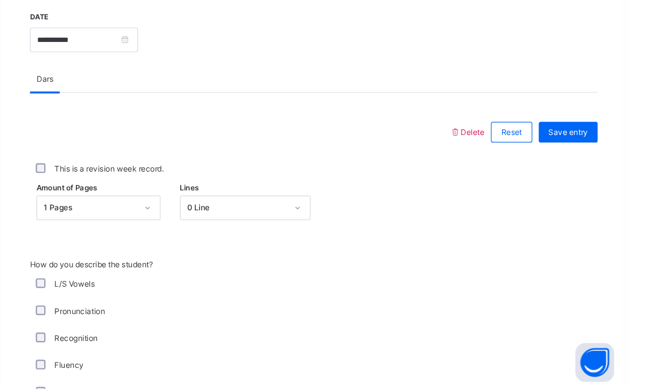
scroll to position [378, 0]
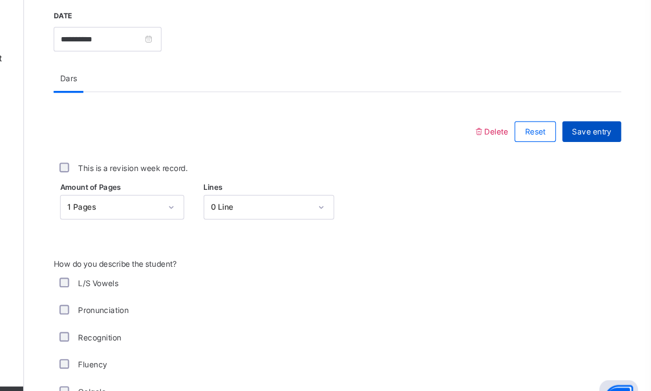
click at [578, 138] on div "Save entry" at bounding box center [602, 146] width 49 height 17
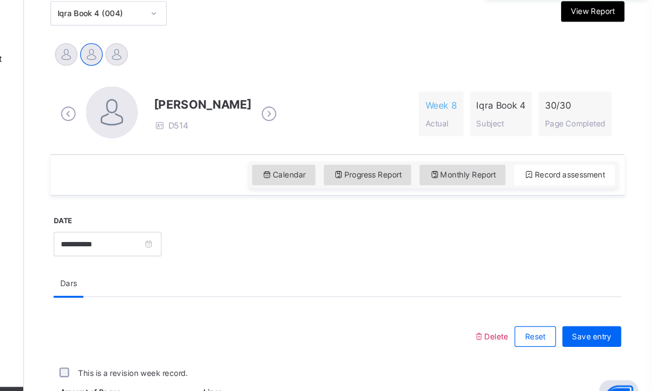
scroll to position [308, 0]
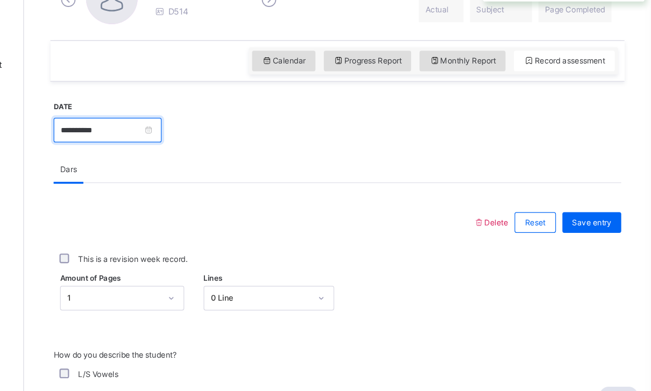
click at [154, 130] on input "**********" at bounding box center [199, 140] width 90 height 20
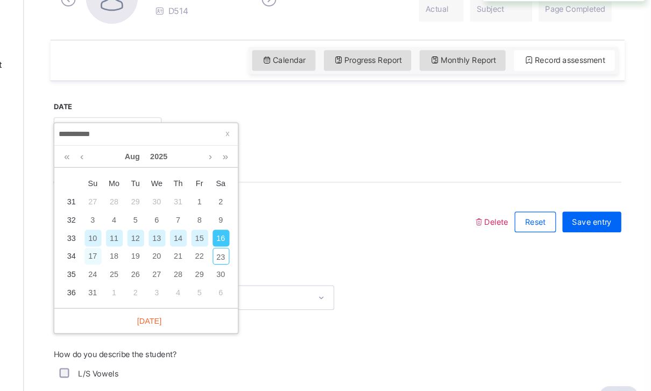
click at [180, 238] on div "17" at bounding box center [187, 245] width 14 height 14
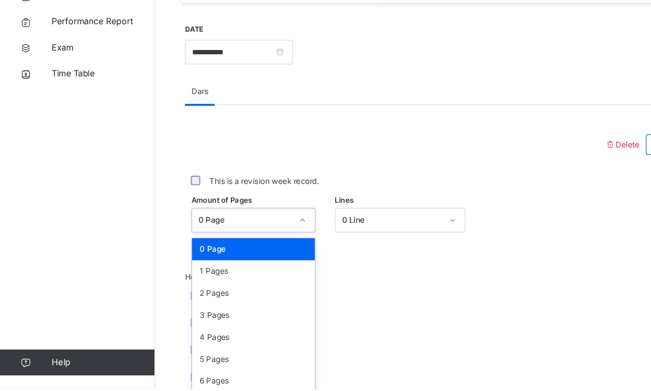
scroll to position [347, 0]
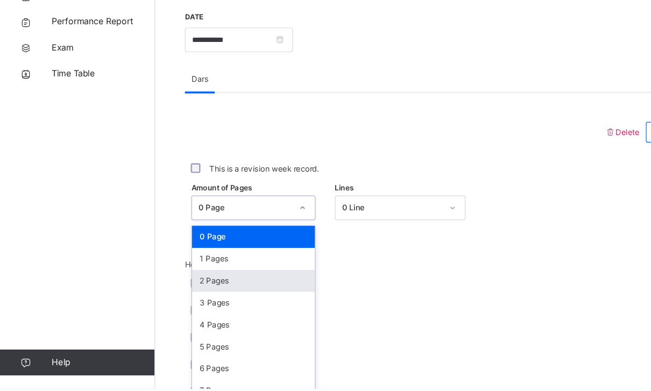
click at [168, 293] on div "2 Pages" at bounding box center [211, 302] width 102 height 18
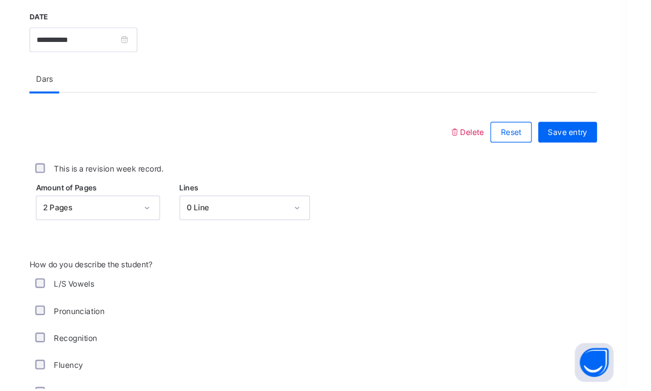
scroll to position [378, 0]
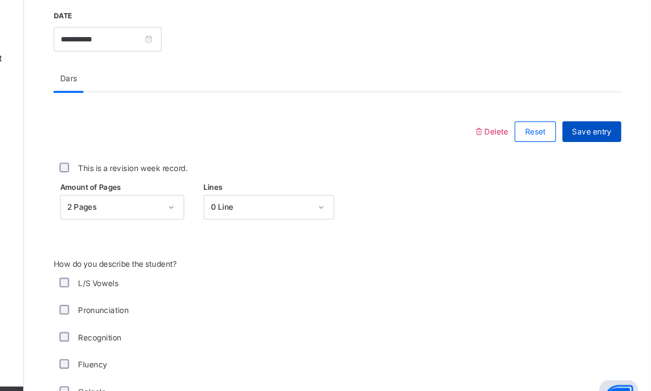
click at [586, 142] on span "Save entry" at bounding box center [602, 147] width 33 height 10
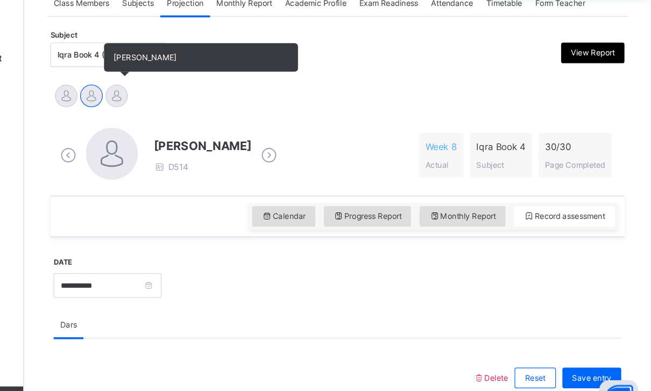
click at [197, 108] on div at bounding box center [206, 117] width 19 height 19
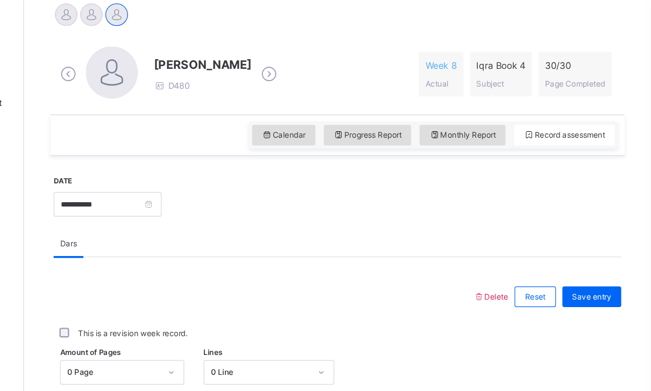
scroll to position [276, 0]
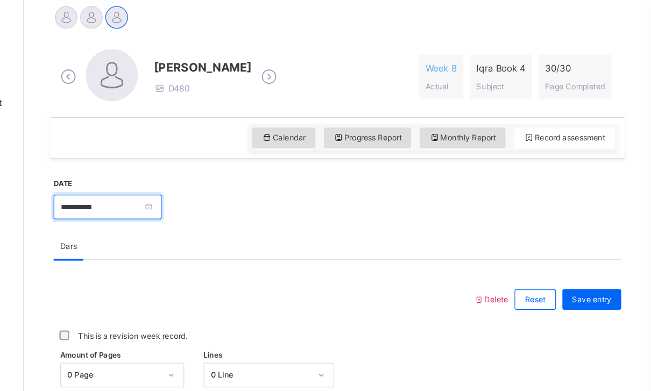
click at [154, 179] on input "**********" at bounding box center [199, 173] width 90 height 20
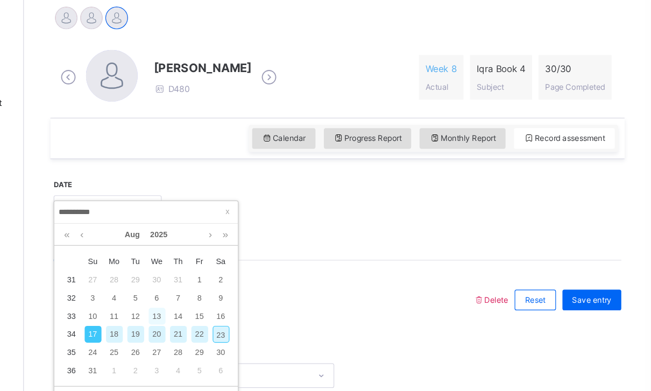
click at [233, 262] on div "13" at bounding box center [240, 263] width 14 height 14
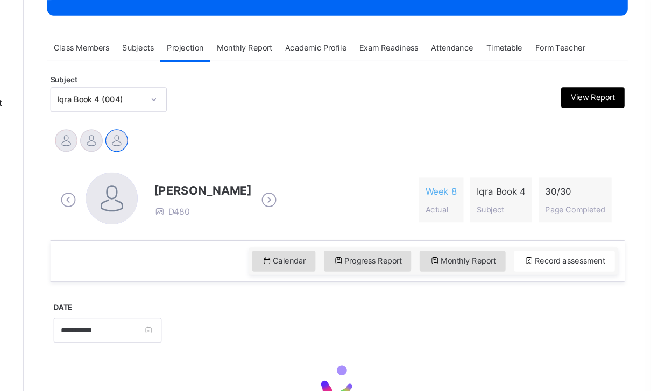
scroll to position [173, 0]
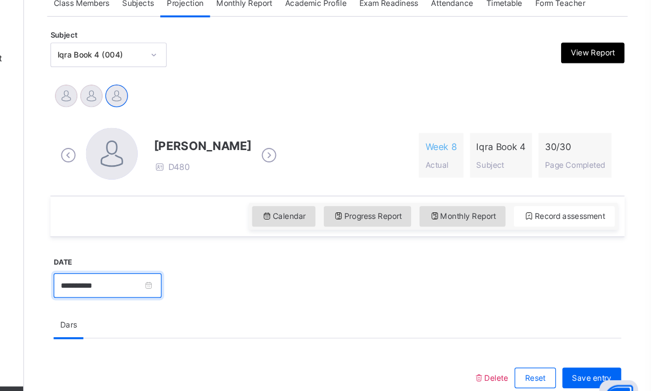
click at [155, 265] on input "**********" at bounding box center [199, 275] width 90 height 20
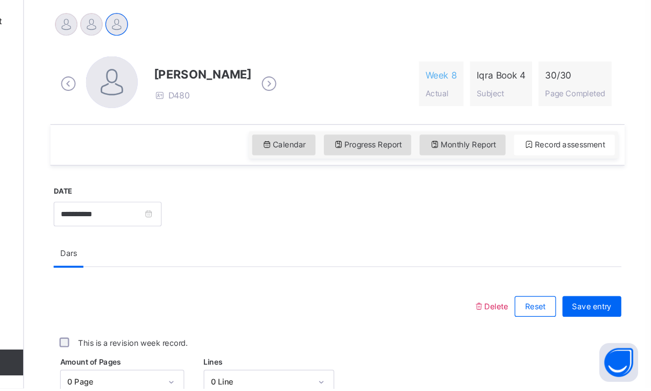
scroll to position [203, 0]
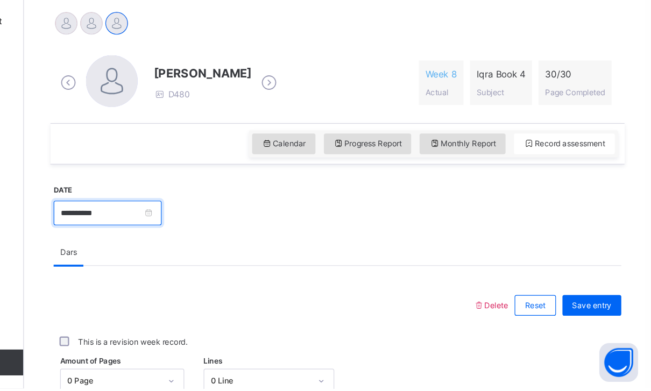
click at [154, 235] on input "**********" at bounding box center [199, 245] width 90 height 20
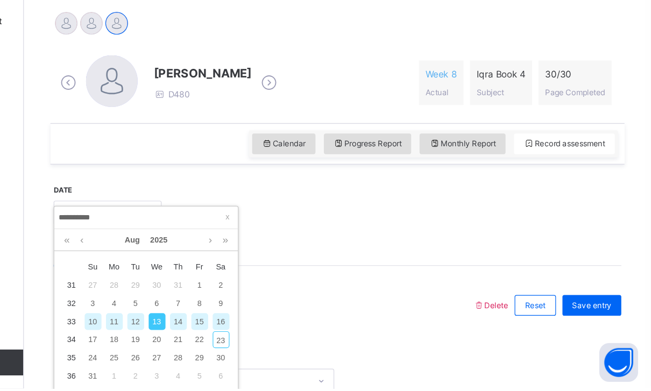
click at [286, 329] on div "16" at bounding box center [293, 336] width 14 height 14
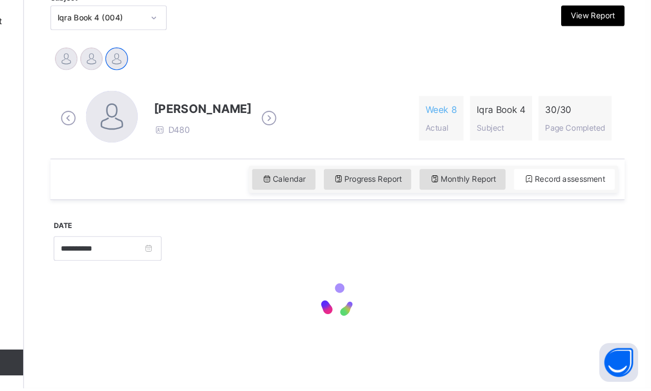
scroll to position [173, 0]
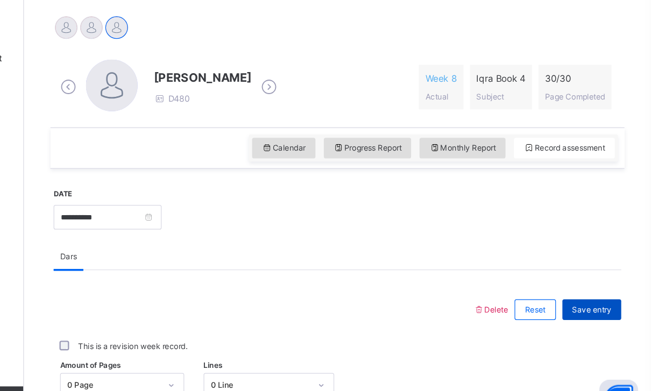
click at [586, 290] on span "Save entry" at bounding box center [602, 295] width 33 height 10
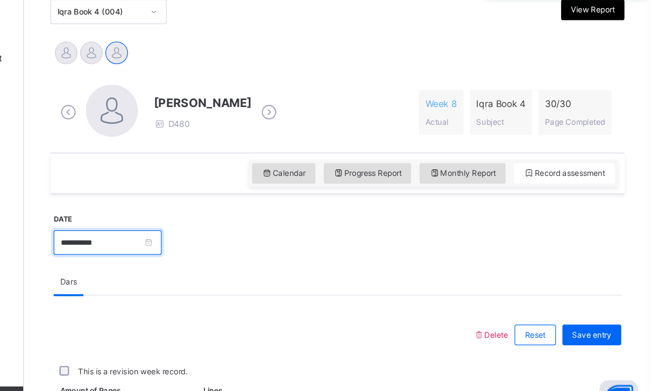
click at [154, 229] on input "**********" at bounding box center [199, 239] width 90 height 20
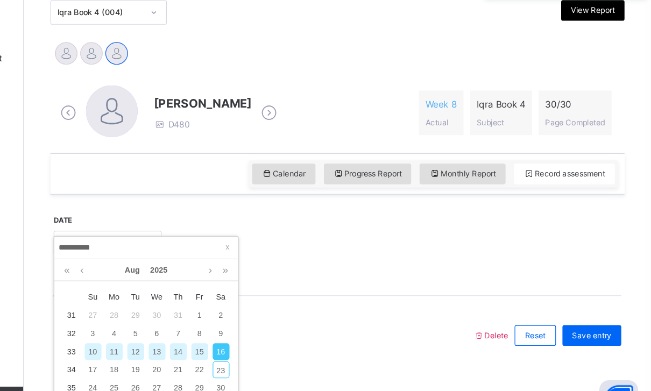
click at [178, 337] on td "17" at bounding box center [187, 344] width 18 height 15
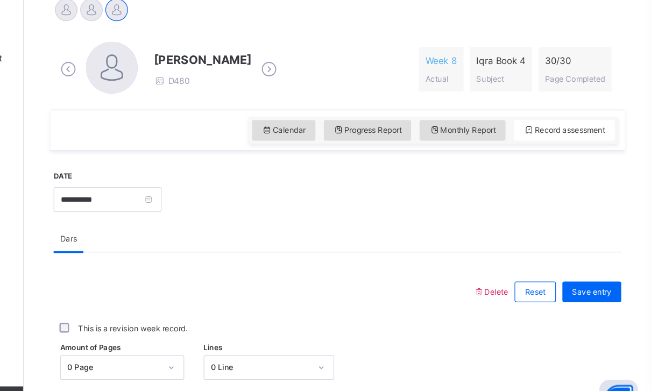
scroll to position [245, 0]
click at [578, 271] on div "Save entry" at bounding box center [602, 279] width 49 height 17
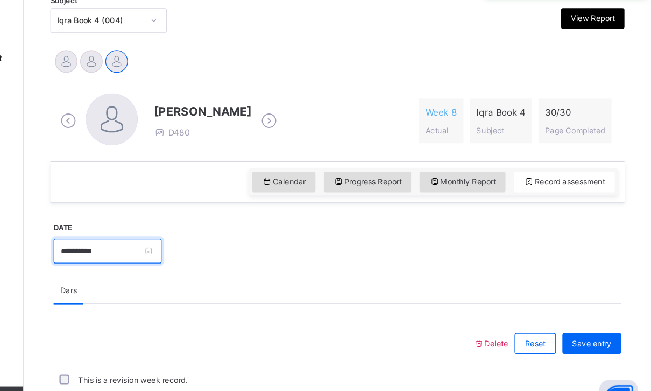
click at [154, 236] on input "**********" at bounding box center [199, 246] width 90 height 20
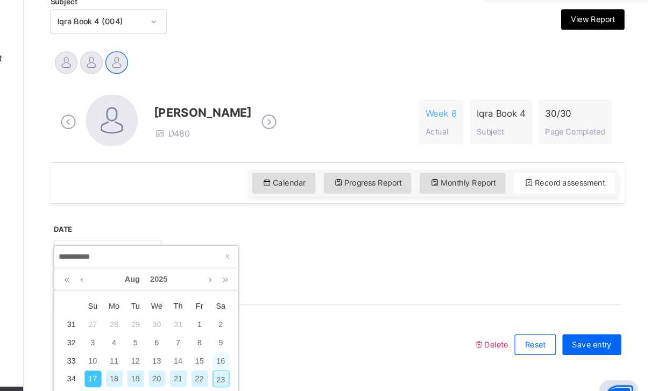
click at [286, 330] on div "16" at bounding box center [293, 337] width 14 height 14
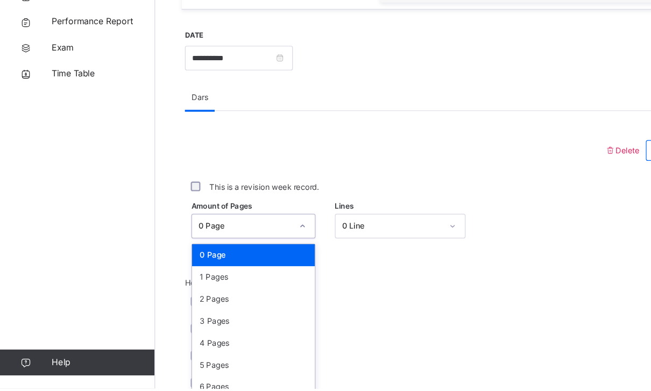
scroll to position [347, 0]
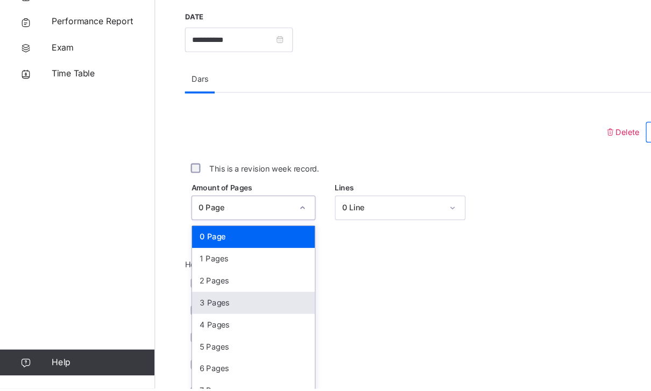
click at [175, 311] on div "3 Pages" at bounding box center [211, 320] width 102 height 18
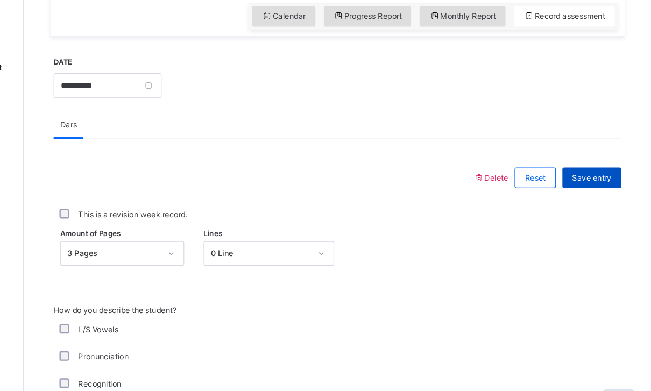
click at [578, 170] on div "Save entry" at bounding box center [602, 178] width 49 height 17
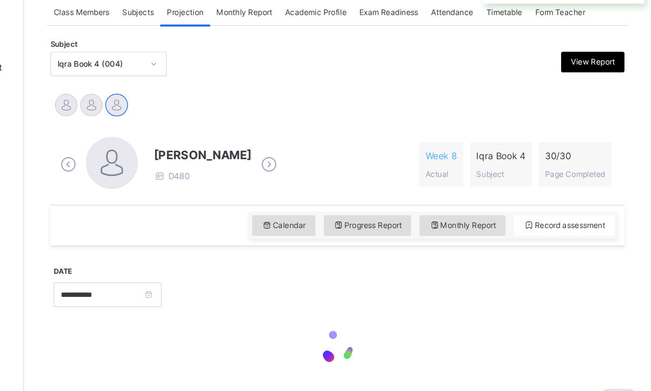
scroll to position [173, 0]
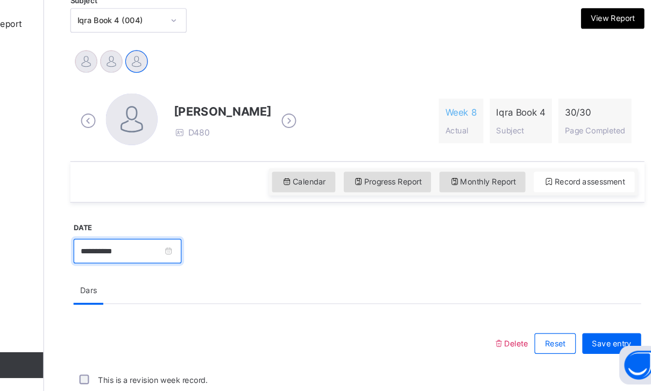
click at [160, 265] on input "**********" at bounding box center [199, 275] width 90 height 20
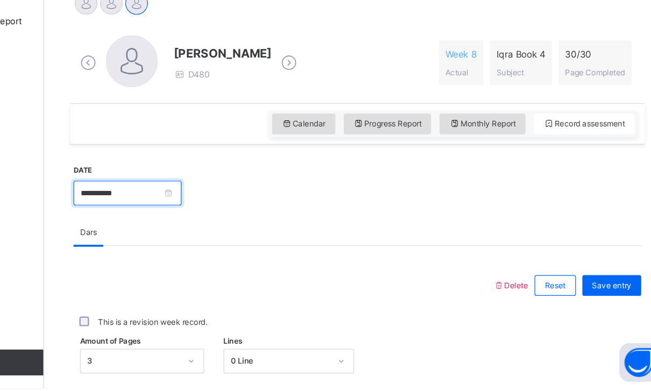
click at [159, 219] on input "**********" at bounding box center [199, 229] width 90 height 20
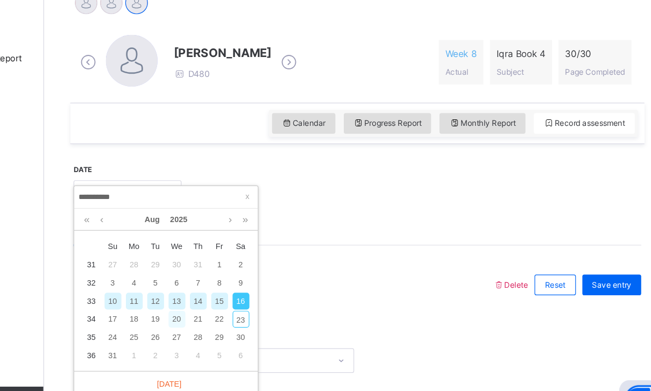
click at [233, 296] on div "20" at bounding box center [240, 303] width 14 height 14
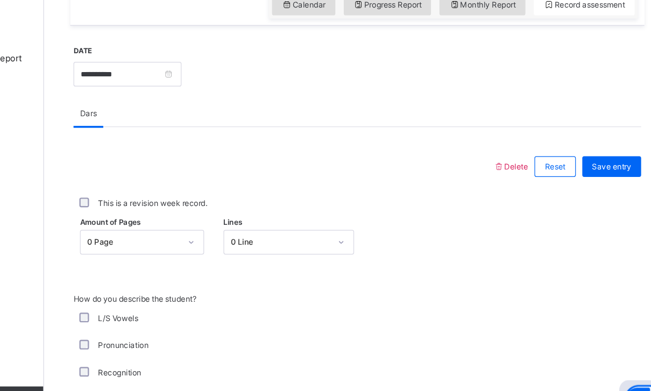
scroll to position [398, 0]
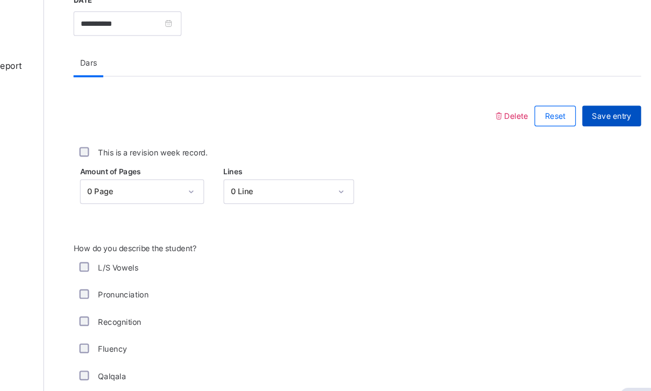
click at [586, 123] on span "Save entry" at bounding box center [602, 128] width 33 height 10
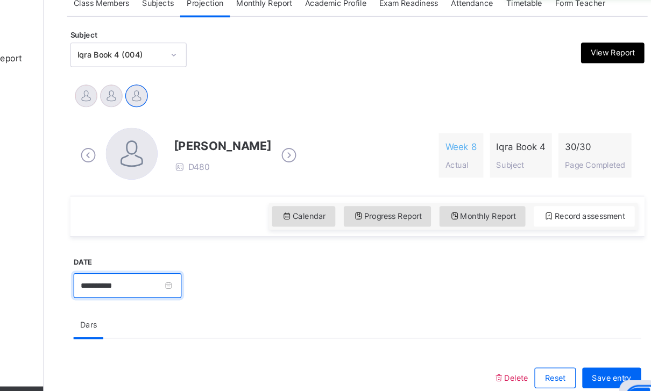
click at [157, 265] on input "**********" at bounding box center [199, 275] width 90 height 20
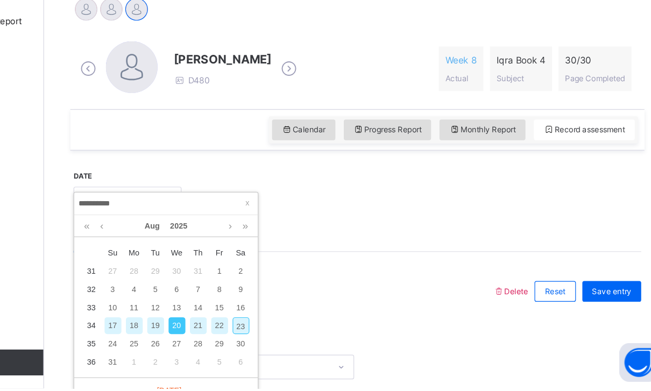
click at [286, 332] on div "23" at bounding box center [293, 339] width 14 height 14
type input "**********"
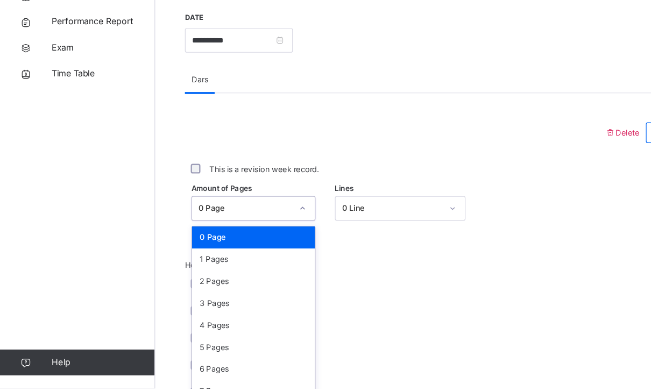
scroll to position [347, 0]
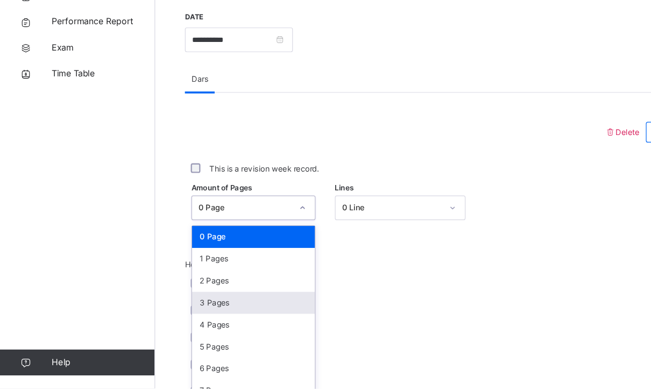
click at [172, 311] on div "3 Pages" at bounding box center [211, 320] width 102 height 18
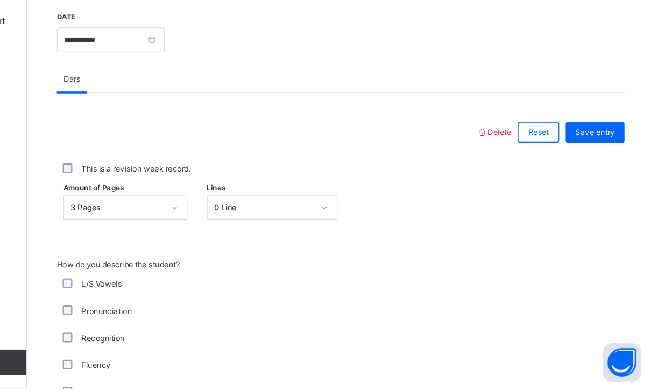
scroll to position [378, 0]
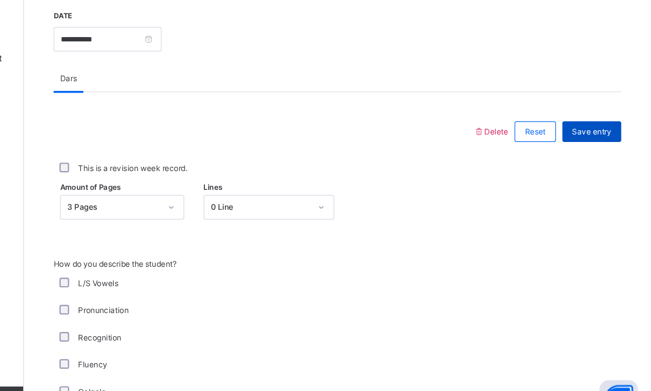
click at [578, 138] on div "Save entry" at bounding box center [602, 146] width 49 height 17
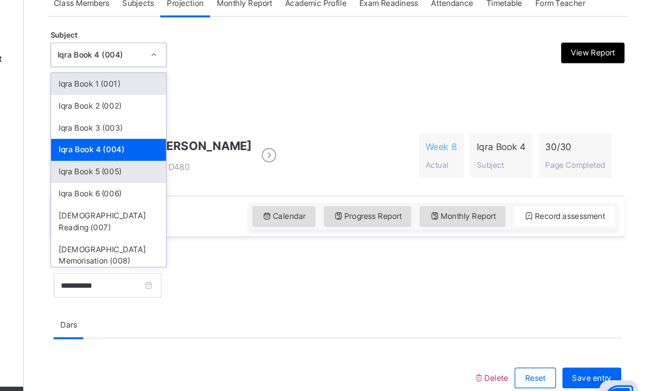
click at [152, 171] on div "Iqra Book 5 (005)" at bounding box center [200, 180] width 96 height 18
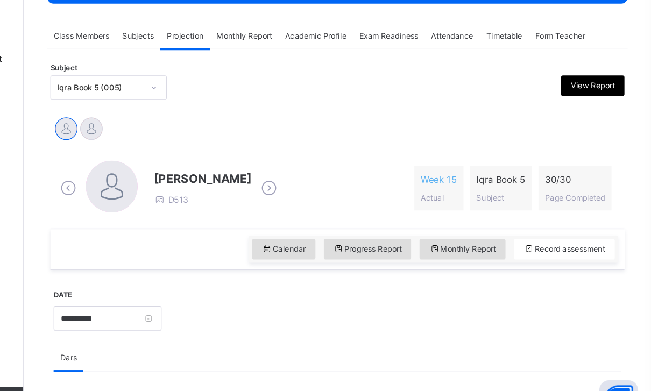
scroll to position [212, 0]
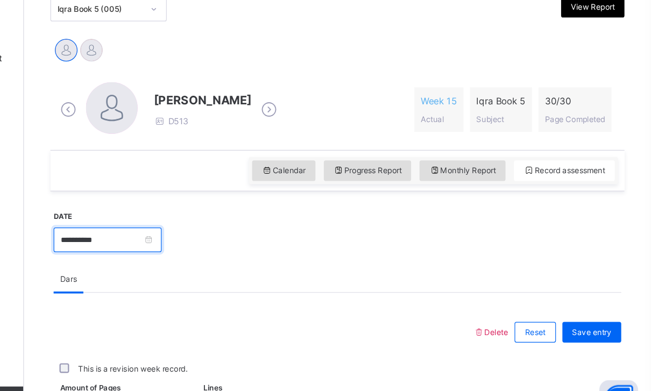
click at [154, 227] on input "**********" at bounding box center [199, 237] width 90 height 20
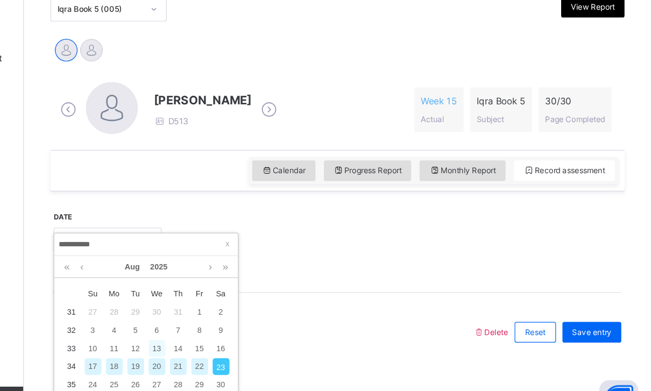
click at [233, 320] on div "13" at bounding box center [240, 327] width 14 height 14
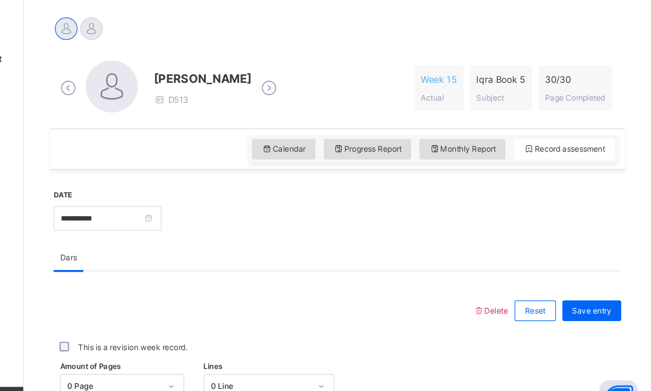
scroll to position [251, 0]
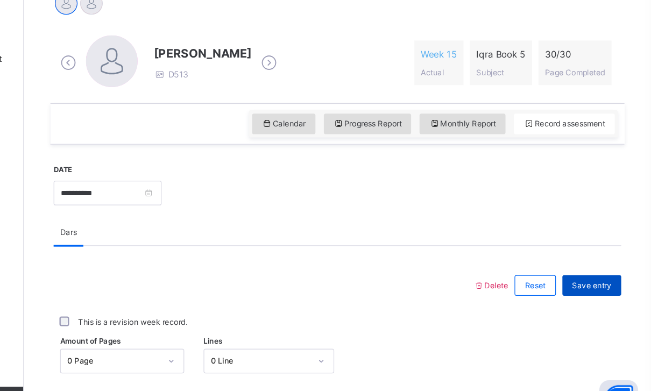
click at [586, 270] on span "Save entry" at bounding box center [602, 275] width 33 height 10
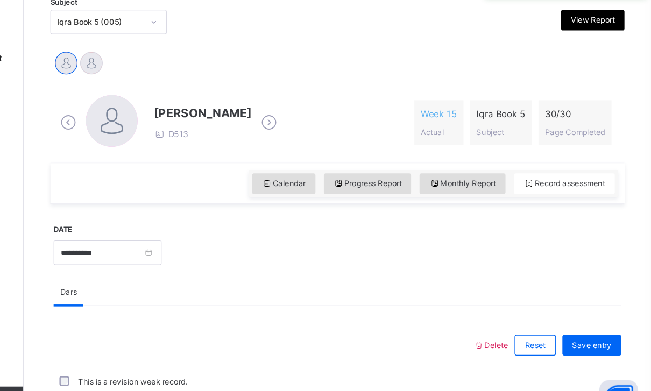
scroll to position [202, 0]
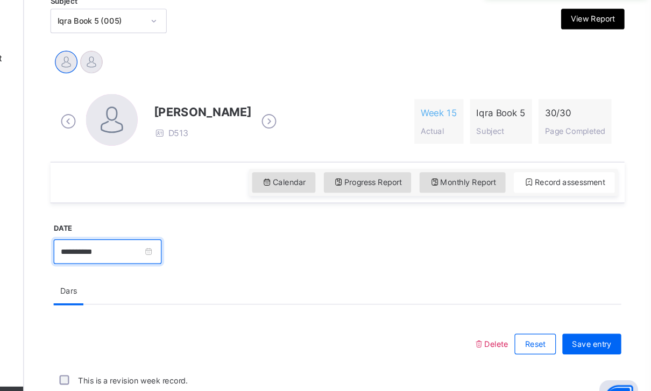
click at [154, 236] on input "**********" at bounding box center [199, 246] width 90 height 20
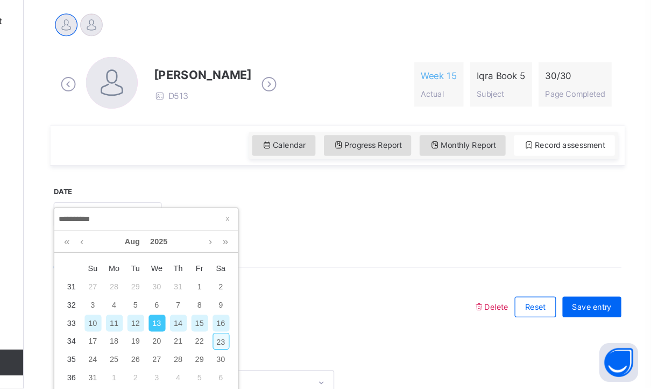
click at [286, 345] on div "23" at bounding box center [293, 352] width 14 height 14
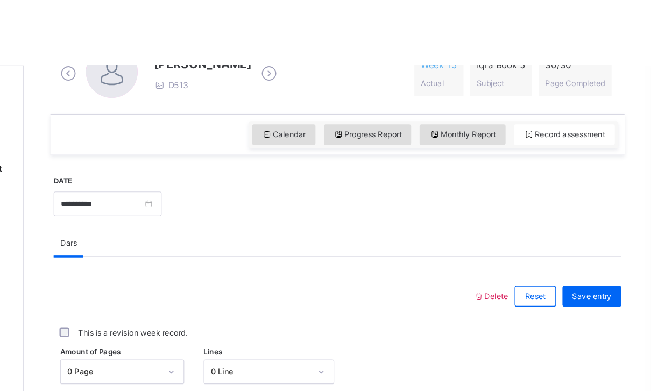
scroll to position [371, 0]
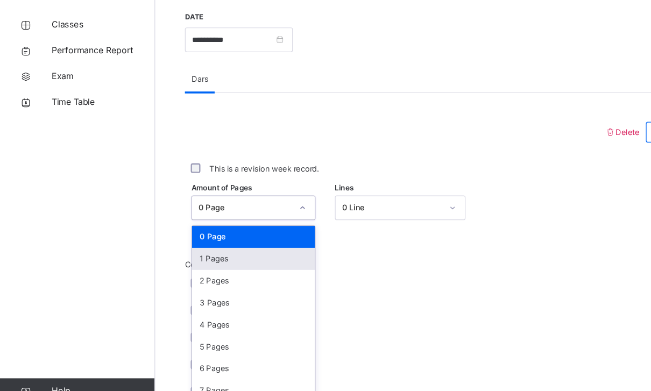
click at [178, 250] on div "1 Pages" at bounding box center [211, 259] width 102 height 18
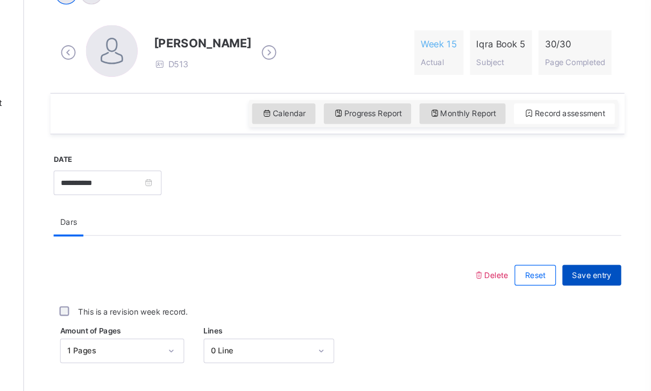
click at [586, 233] on span "Save entry" at bounding box center [602, 229] width 33 height 10
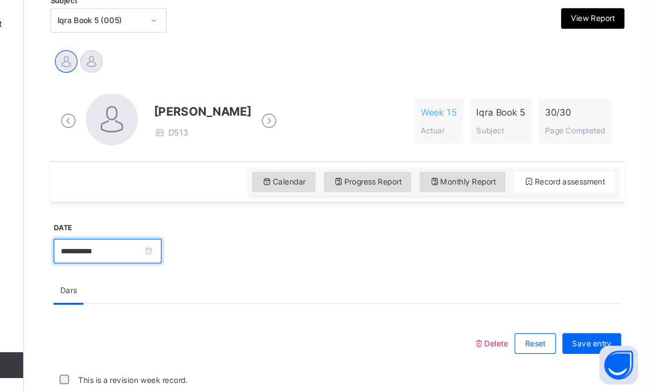
click at [154, 265] on input "**********" at bounding box center [199, 275] width 90 height 20
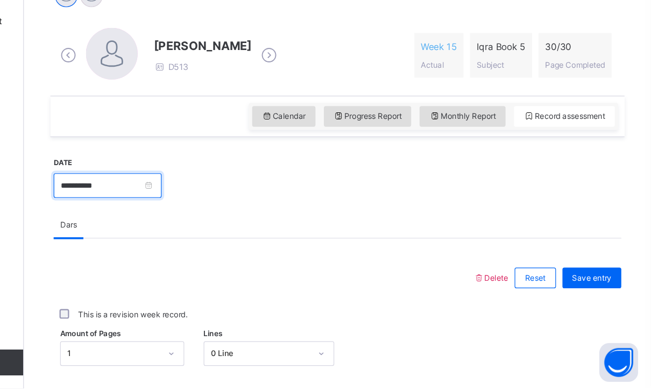
click at [154, 212] on input "**********" at bounding box center [199, 222] width 90 height 20
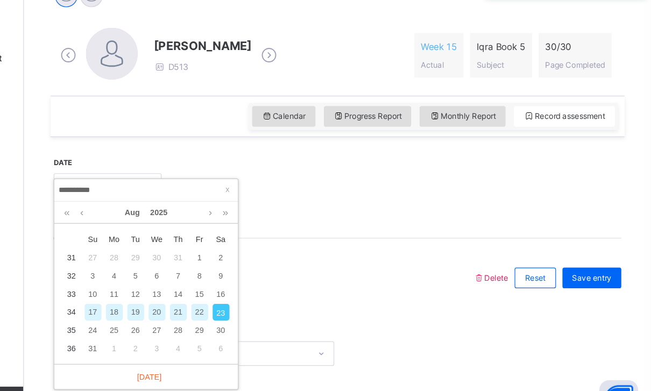
click at [233, 290] on div "20" at bounding box center [240, 297] width 14 height 14
type input "**********"
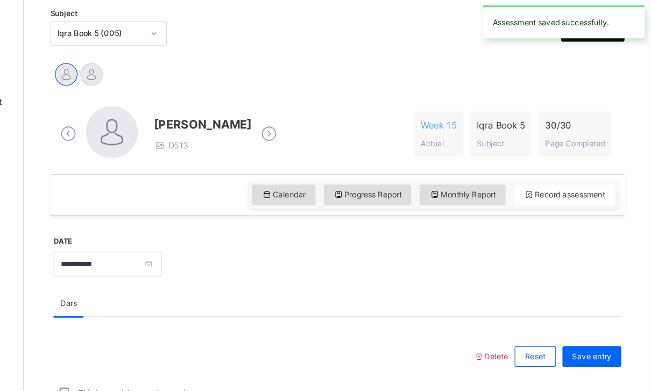
scroll to position [231, 0]
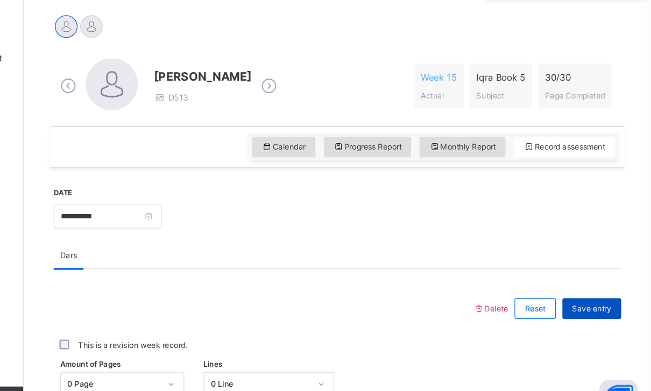
click at [586, 289] on span "Save entry" at bounding box center [602, 294] width 33 height 10
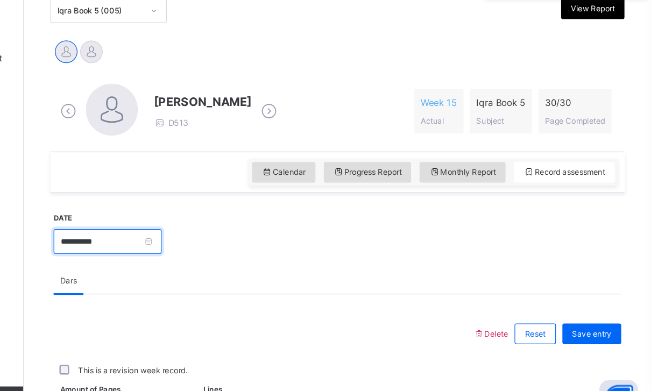
click at [154, 228] on input "**********" at bounding box center [199, 238] width 90 height 20
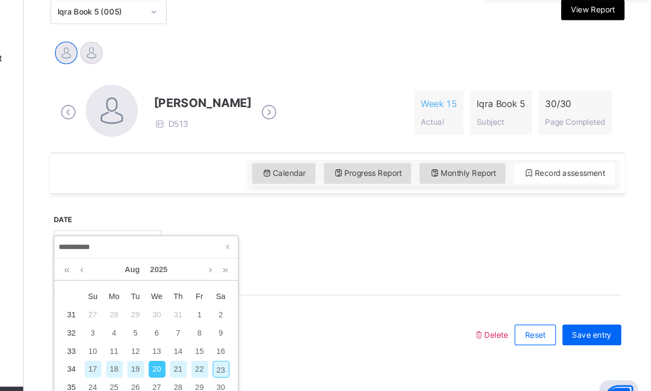
click at [180, 337] on div "17" at bounding box center [187, 344] width 14 height 14
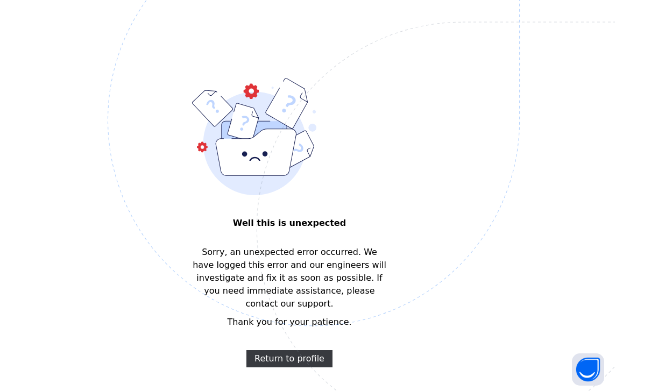
scroll to position [26, 0]
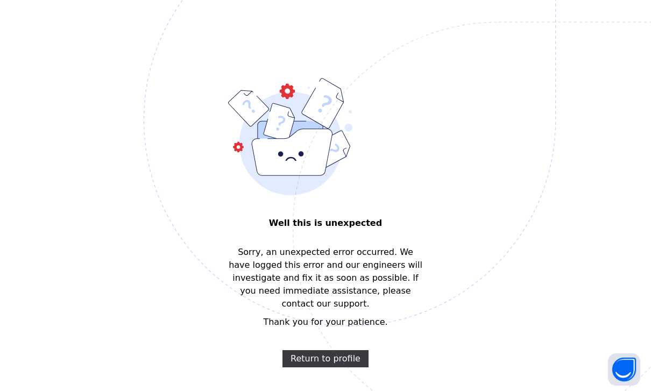
click at [302, 325] on img at bounding box center [424, 174] width 561 height 520
click at [303, 353] on span "Return to profile" at bounding box center [326, 359] width 70 height 13
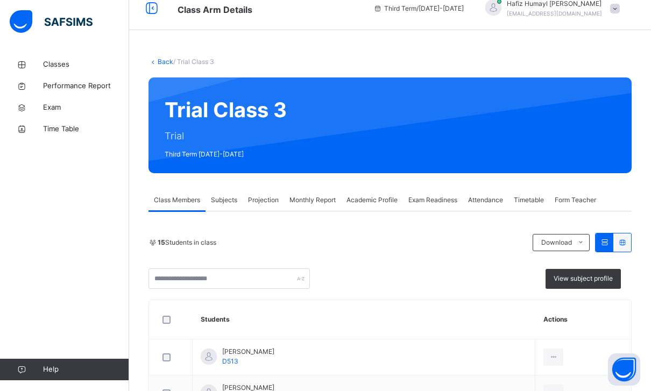
scroll to position [11, 0]
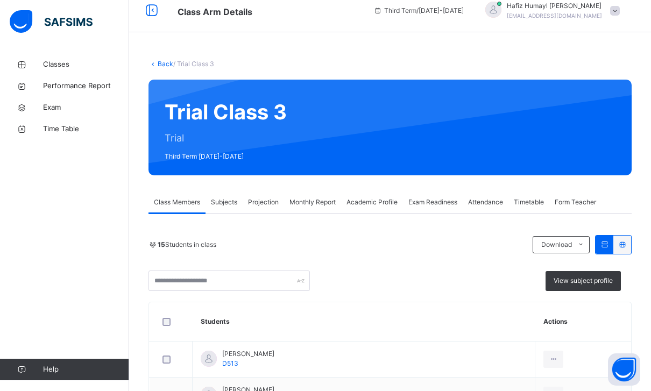
click at [263, 209] on div "Projection" at bounding box center [263, 203] width 41 height 22
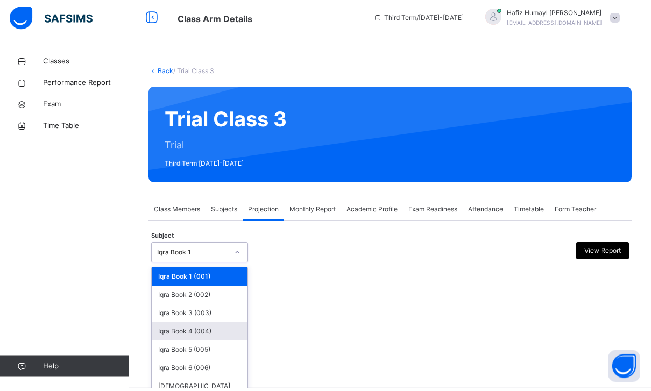
click at [170, 331] on div "Iqra Book 4 (004)" at bounding box center [200, 335] width 96 height 18
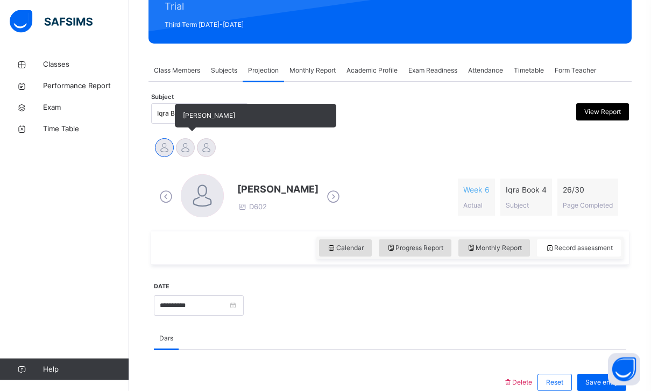
click at [183, 149] on div at bounding box center [185, 148] width 19 height 19
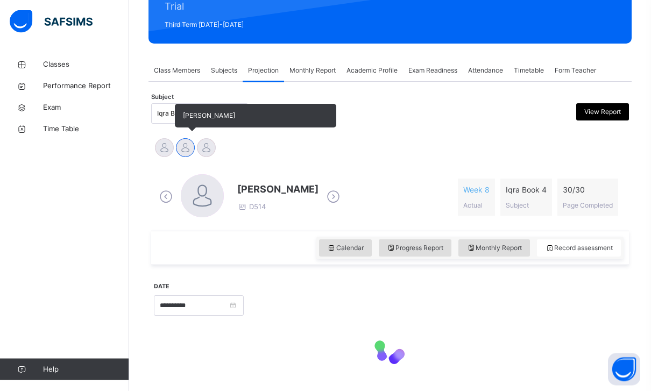
scroll to position [139, 0]
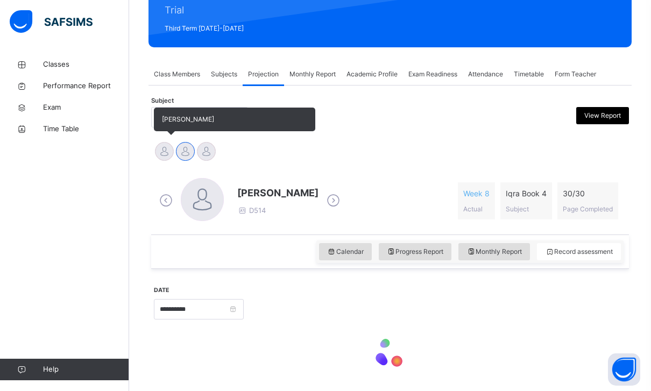
click at [164, 146] on div at bounding box center [164, 151] width 19 height 19
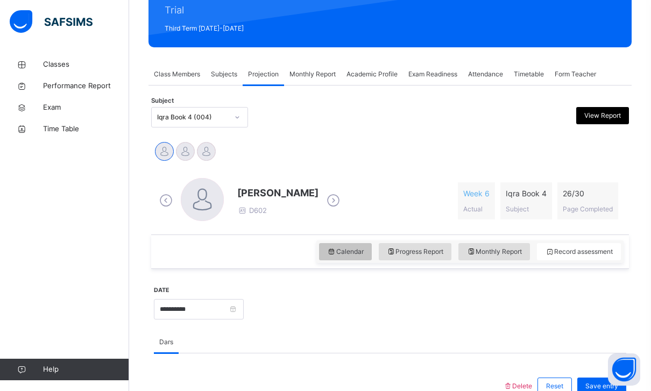
click at [327, 250] on icon at bounding box center [331, 252] width 9 height 10
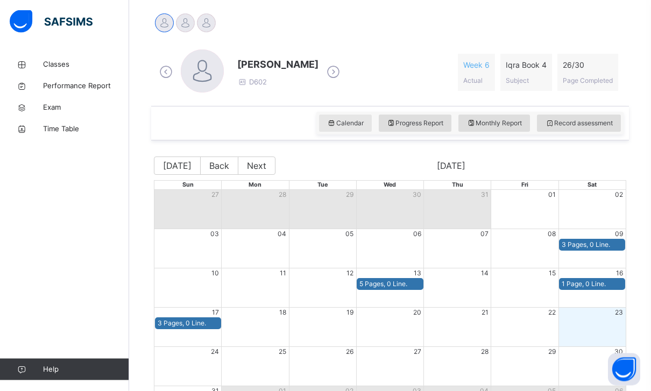
scroll to position [286, 0]
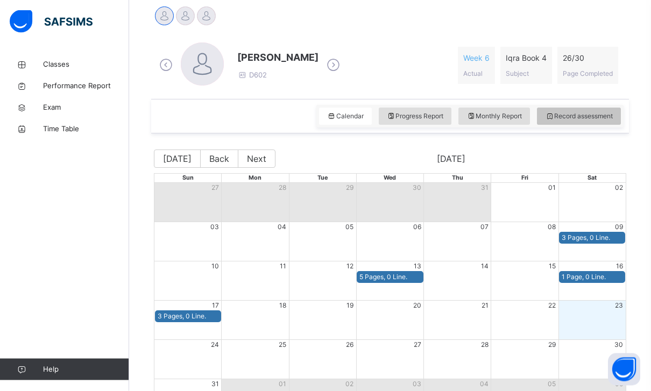
click at [572, 115] on span "Record assessment" at bounding box center [579, 117] width 68 height 10
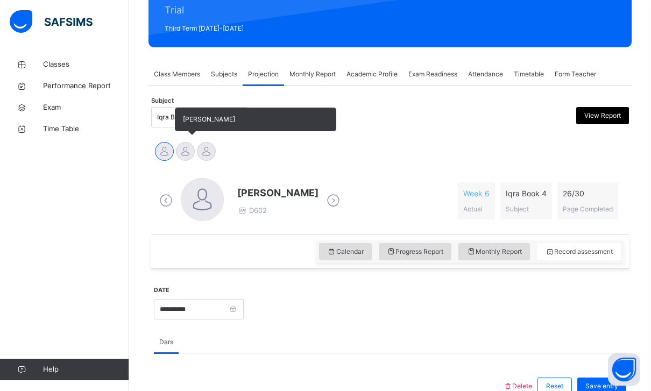
click at [187, 149] on div at bounding box center [185, 151] width 19 height 19
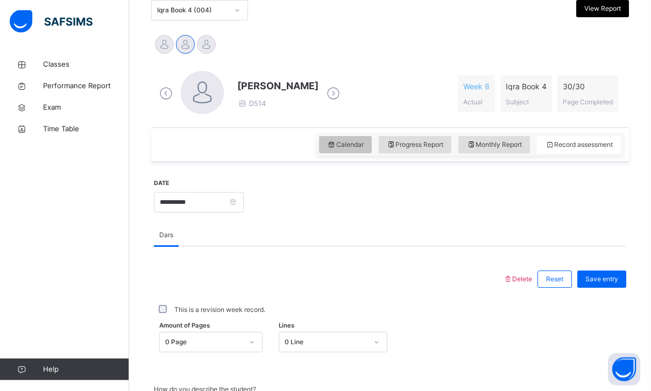
click at [328, 142] on icon at bounding box center [331, 145] width 9 height 10
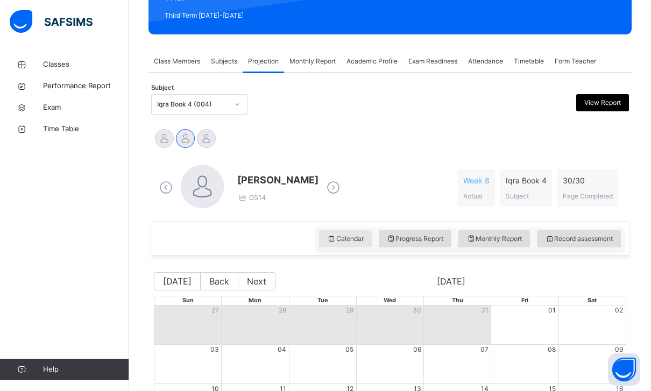
scroll to position [316, 0]
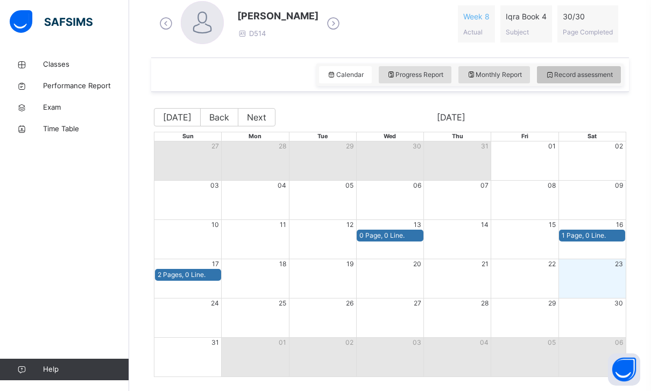
click at [560, 71] on span "Record assessment" at bounding box center [579, 75] width 68 height 10
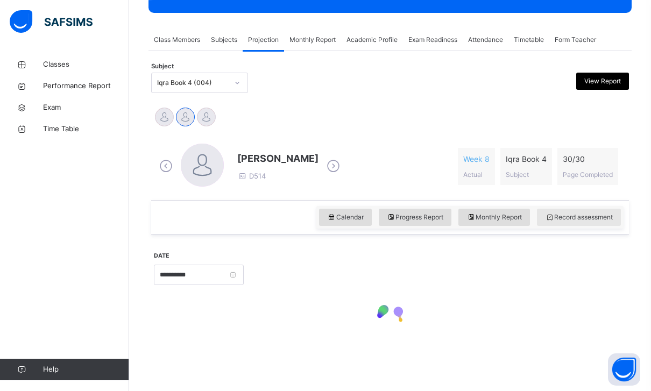
scroll to position [139, 0]
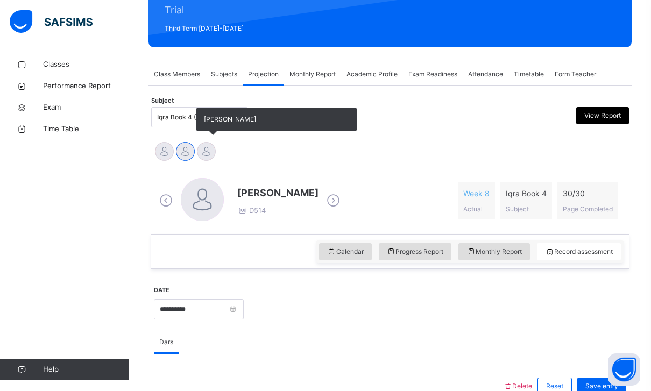
click at [213, 145] on div at bounding box center [206, 151] width 19 height 19
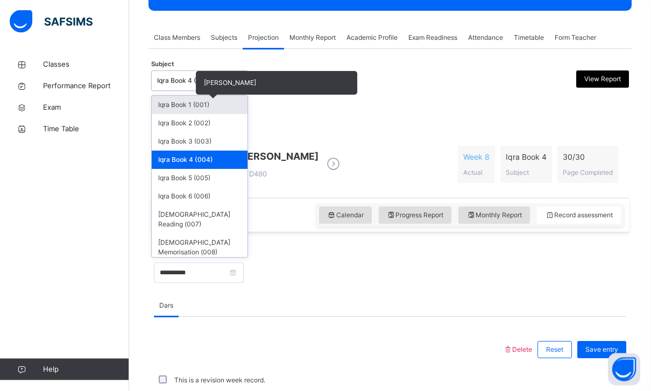
scroll to position [175, 0]
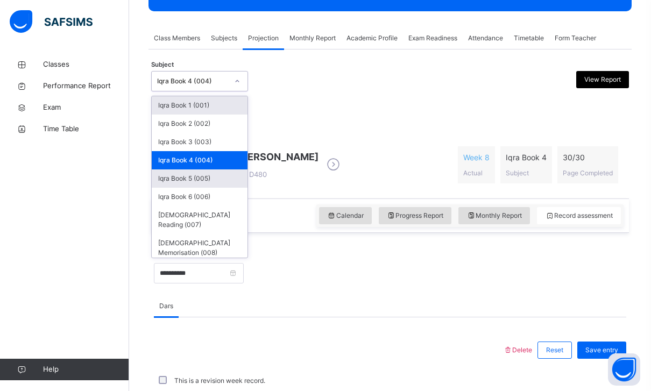
click at [173, 178] on div "Iqra Book 5 (005)" at bounding box center [200, 179] width 96 height 18
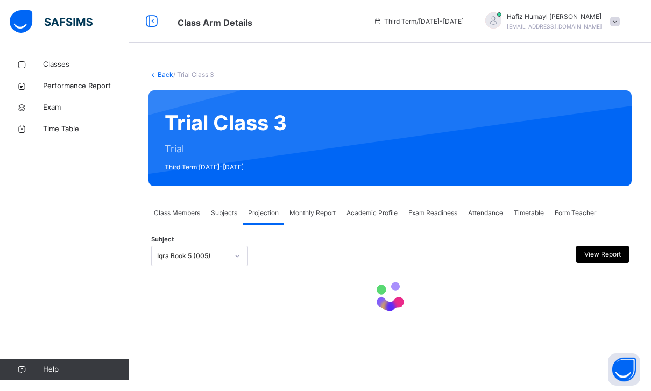
scroll to position [0, 0]
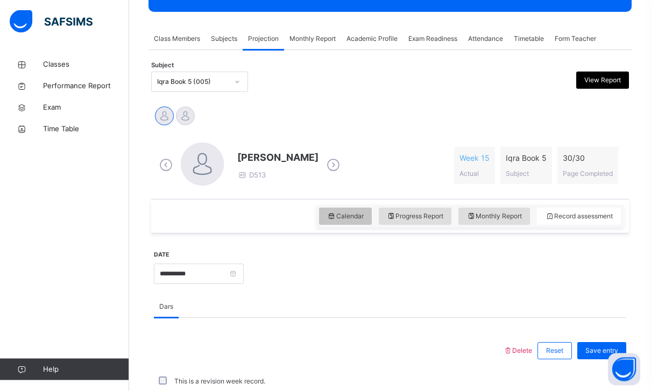
click at [327, 217] on icon at bounding box center [331, 217] width 9 height 10
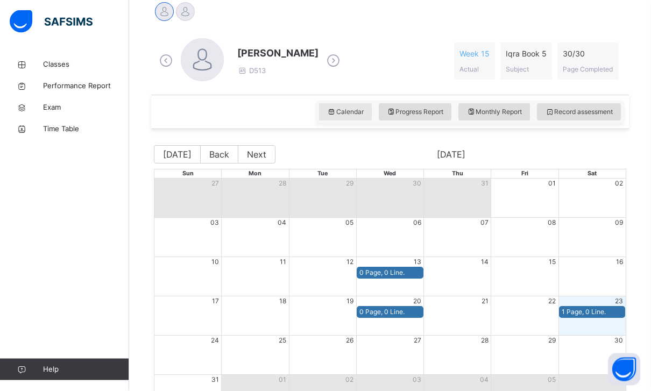
scroll to position [279, 0]
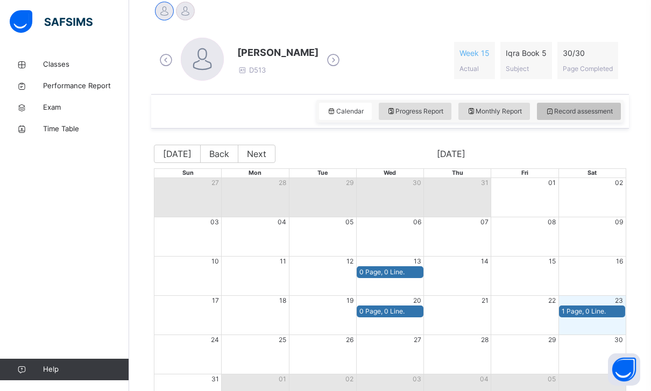
click at [572, 107] on span "Record assessment" at bounding box center [579, 112] width 68 height 10
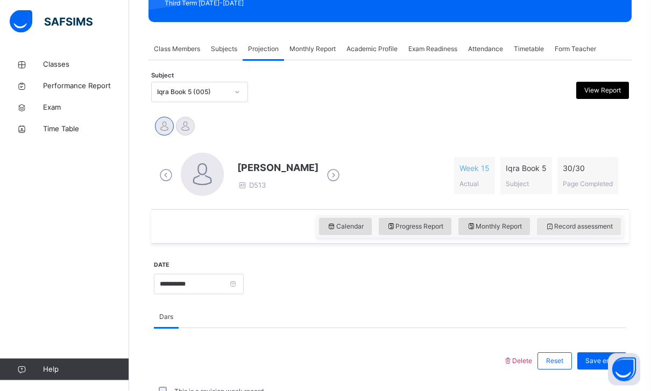
scroll to position [202, 0]
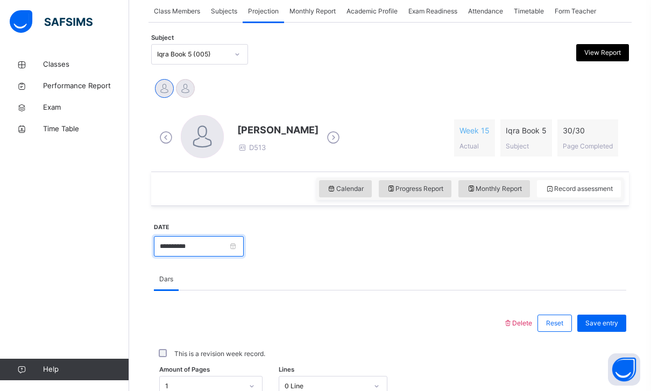
click at [244, 248] on input "**********" at bounding box center [199, 246] width 90 height 20
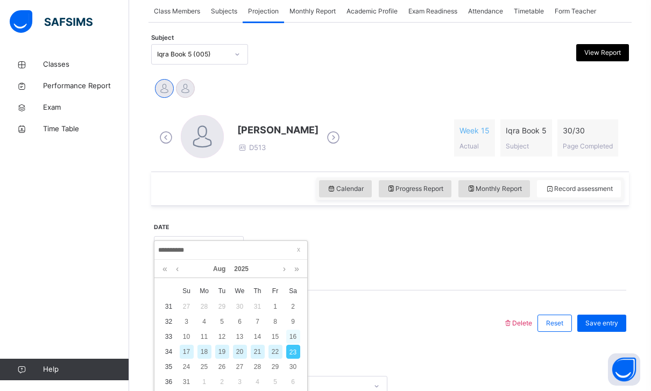
click at [290, 336] on div "16" at bounding box center [293, 337] width 14 height 14
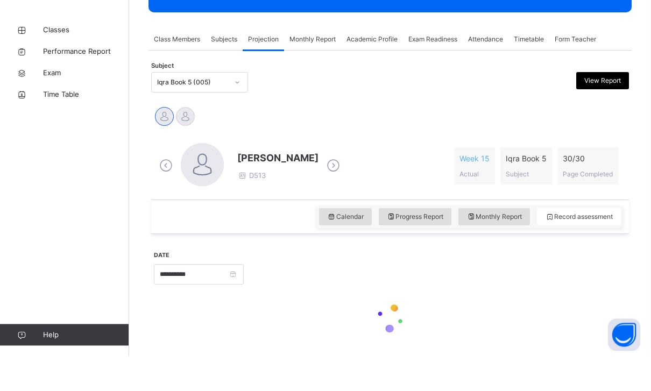
scroll to position [168, 0]
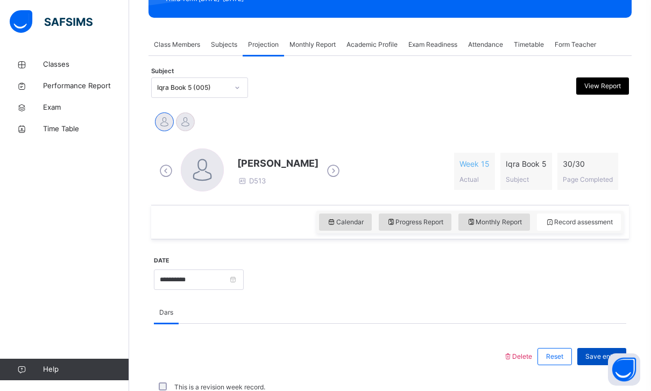
click at [595, 364] on div "Save entry" at bounding box center [602, 356] width 49 height 17
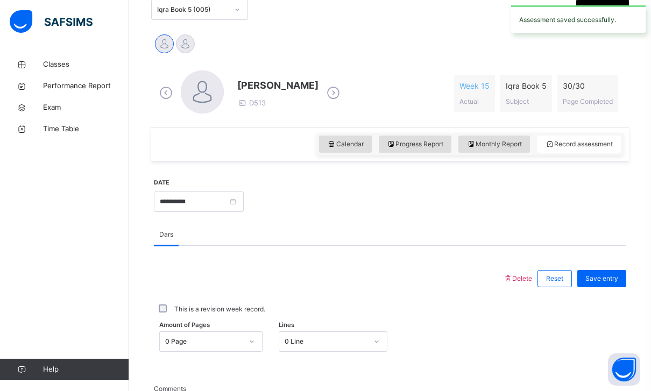
scroll to position [248, 0]
click at [244, 195] on input "**********" at bounding box center [199, 201] width 90 height 20
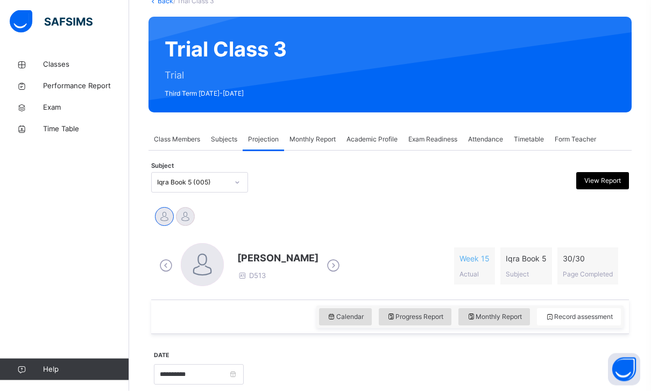
click at [170, 144] on div "Class Members" at bounding box center [177, 140] width 57 height 22
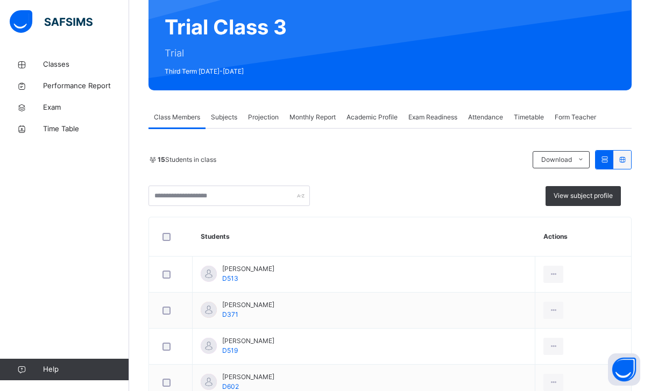
scroll to position [101, 0]
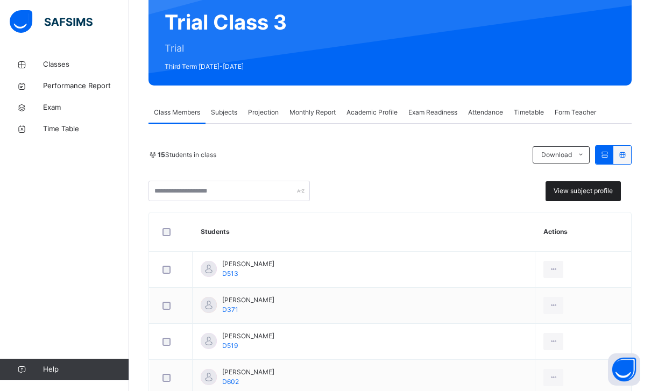
click at [562, 199] on div "View subject profile" at bounding box center [583, 191] width 75 height 20
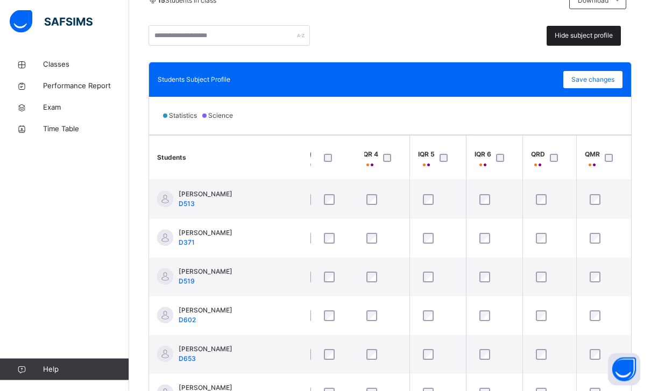
scroll to position [254, 0]
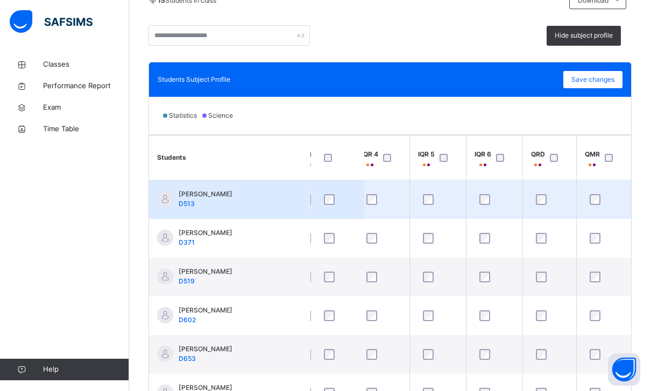
click at [412, 208] on td at bounding box center [438, 199] width 57 height 39
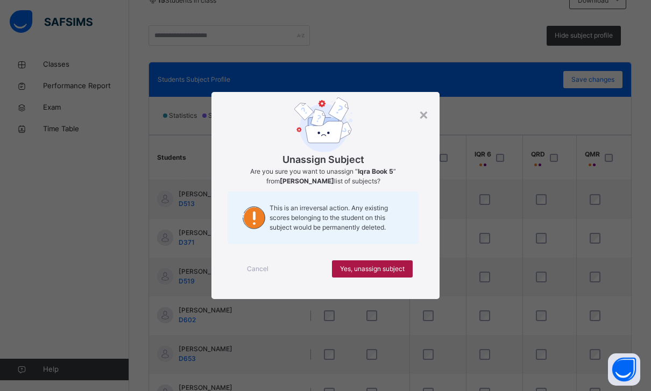
click at [379, 274] on span "Yes, unassign subject" at bounding box center [372, 269] width 65 height 10
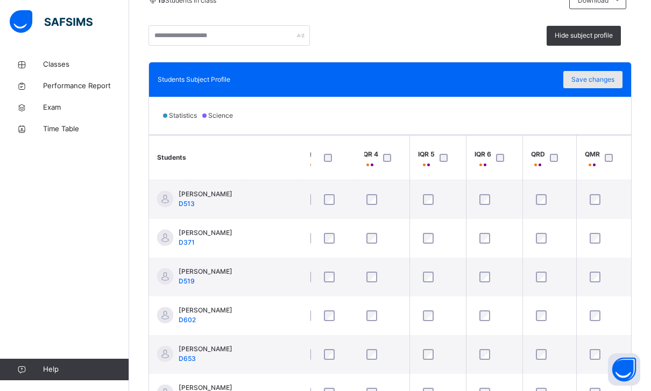
click at [590, 87] on div "Save changes" at bounding box center [593, 79] width 59 height 17
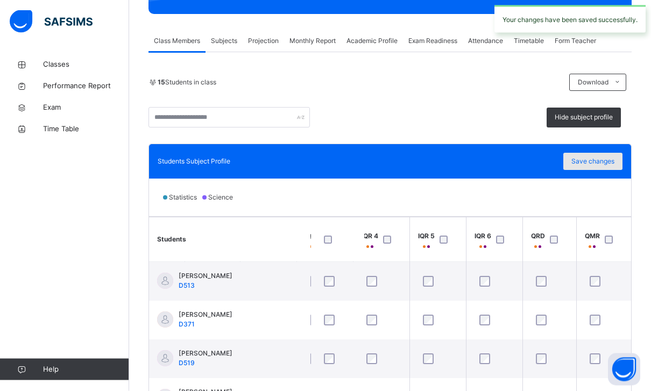
scroll to position [149, 0]
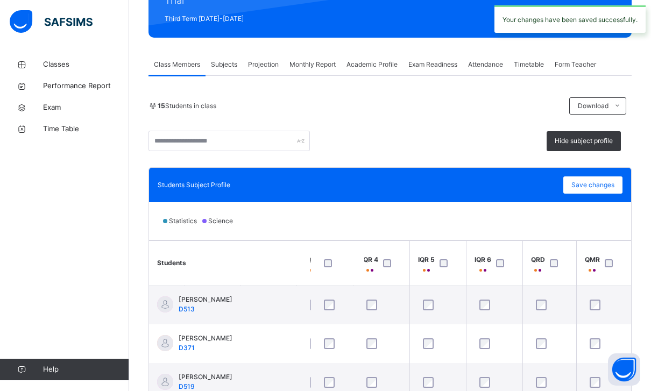
click at [260, 72] on div "Projection" at bounding box center [263, 65] width 41 height 22
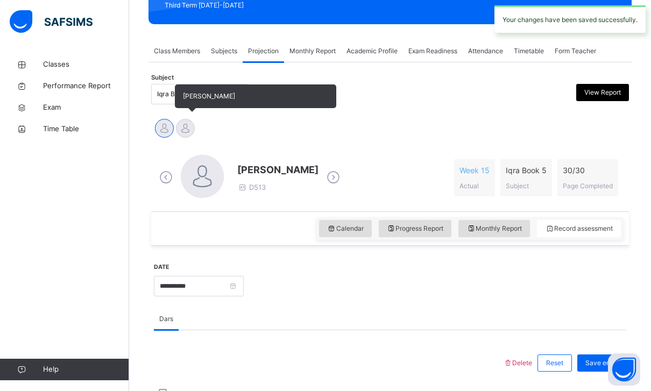
click at [191, 130] on div at bounding box center [185, 128] width 19 height 19
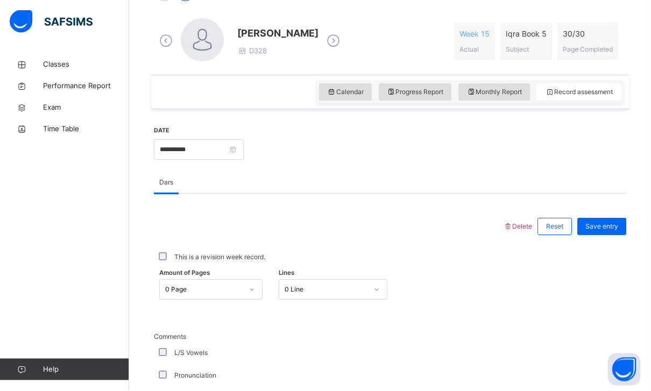
scroll to position [300, 0]
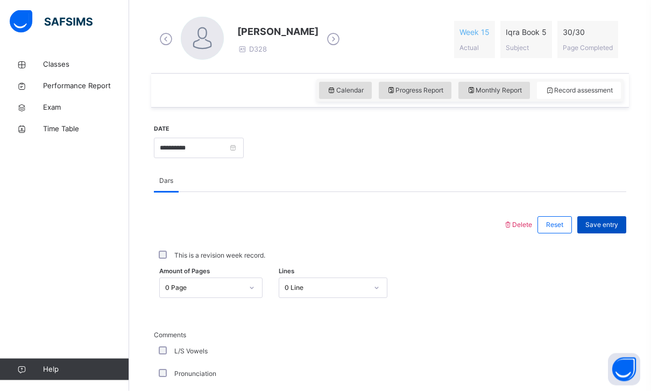
click at [601, 233] on div "Save entry" at bounding box center [602, 225] width 49 height 17
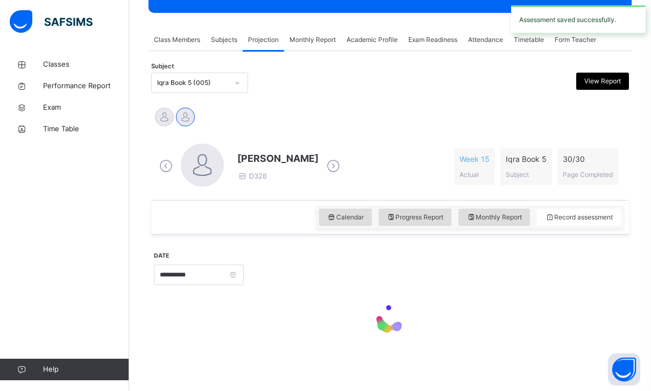
scroll to position [139, 0]
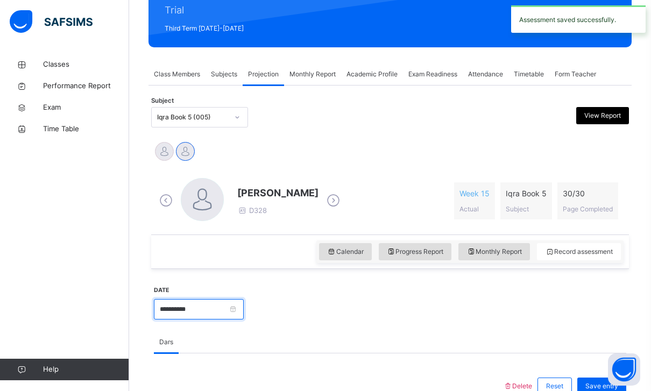
click at [244, 312] on input "**********" at bounding box center [199, 309] width 90 height 20
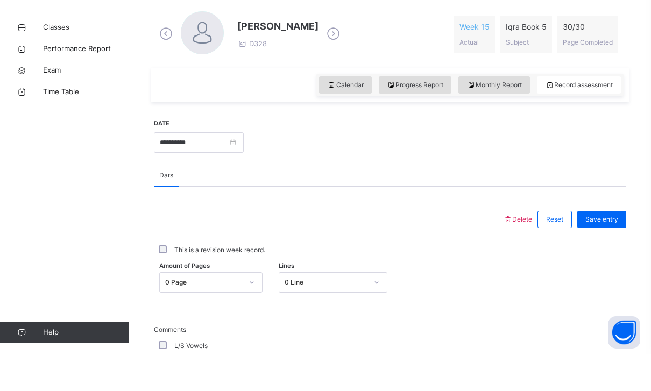
scroll to position [306, 0]
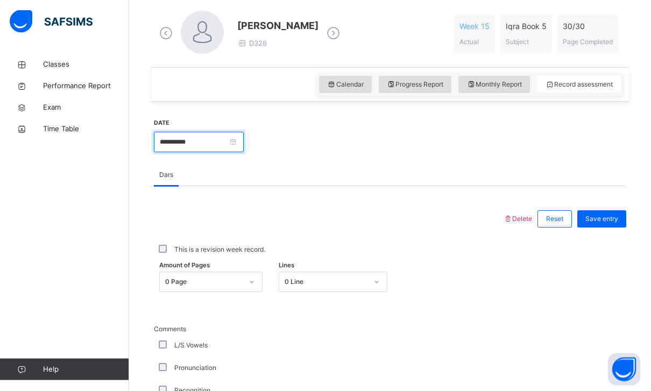
click at [244, 138] on input "**********" at bounding box center [199, 142] width 90 height 20
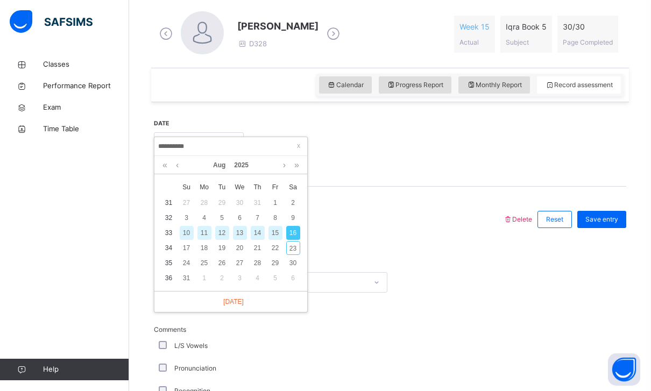
click at [241, 230] on div "13" at bounding box center [240, 233] width 14 height 14
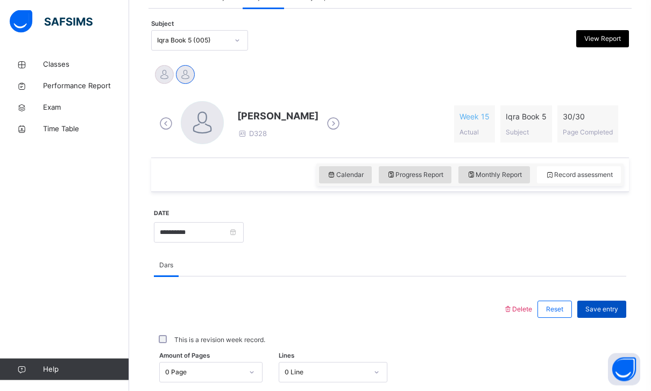
click at [604, 304] on div "Save entry" at bounding box center [602, 309] width 49 height 17
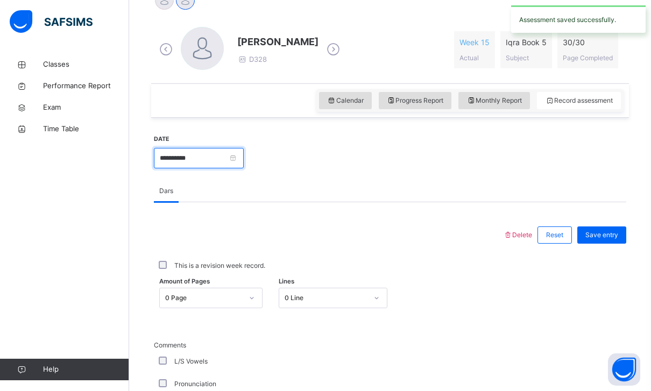
click at [244, 163] on input "**********" at bounding box center [199, 158] width 90 height 20
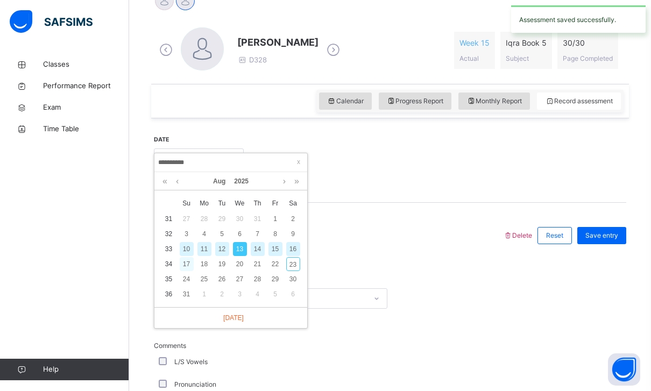
click at [188, 262] on div "17" at bounding box center [187, 264] width 14 height 14
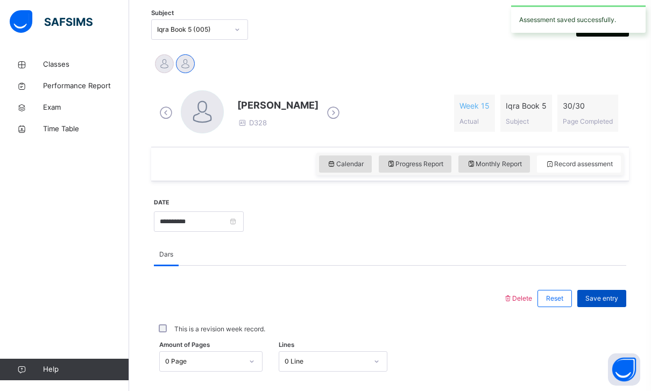
click at [601, 298] on span "Save entry" at bounding box center [602, 299] width 33 height 10
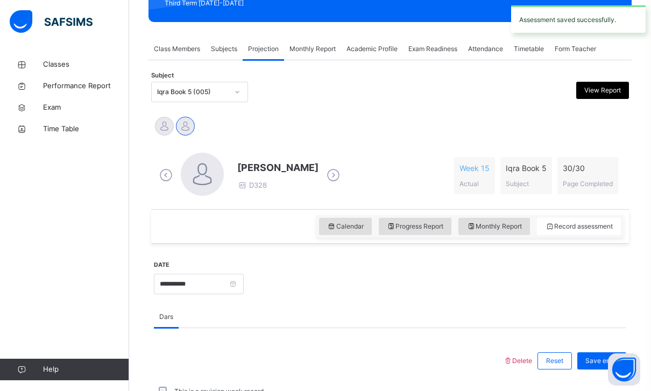
scroll to position [171, 0]
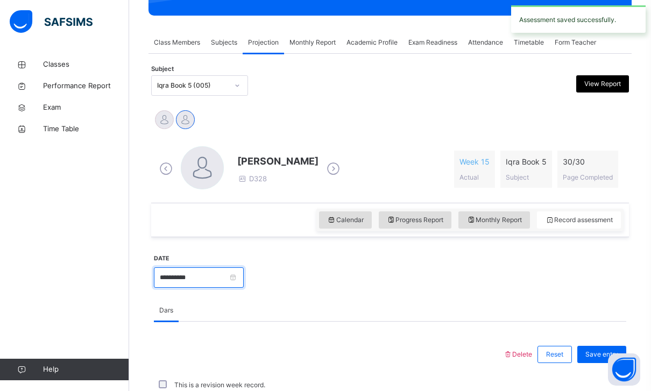
click at [244, 272] on input "**********" at bounding box center [199, 277] width 90 height 20
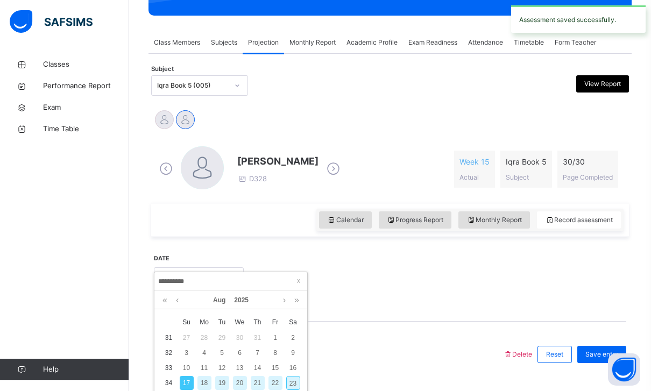
click at [240, 378] on div "20" at bounding box center [240, 383] width 14 height 14
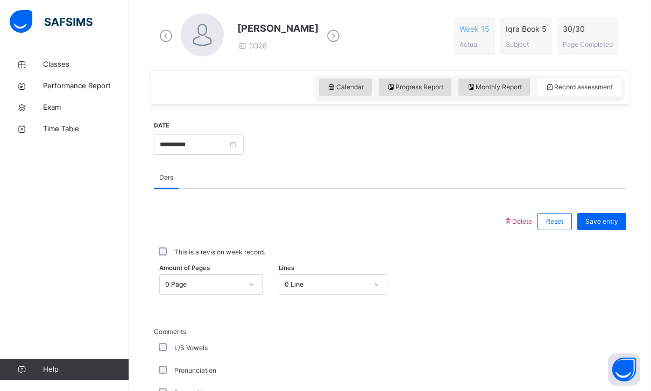
scroll to position [297, 0]
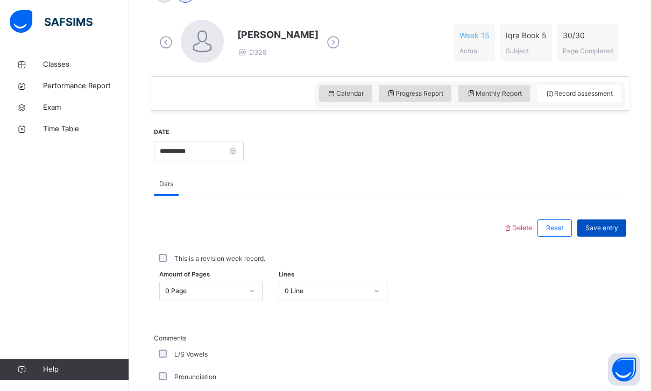
click at [615, 225] on span "Save entry" at bounding box center [602, 228] width 33 height 10
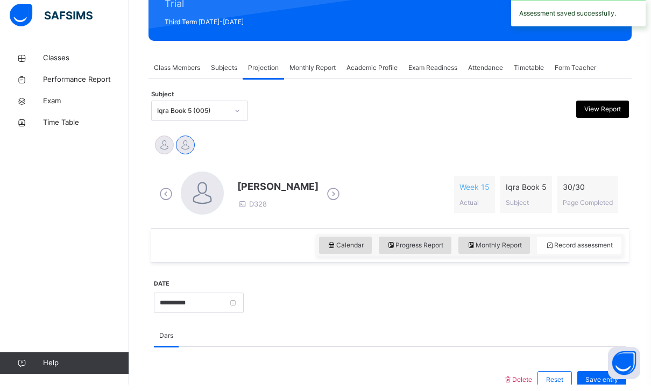
scroll to position [176, 0]
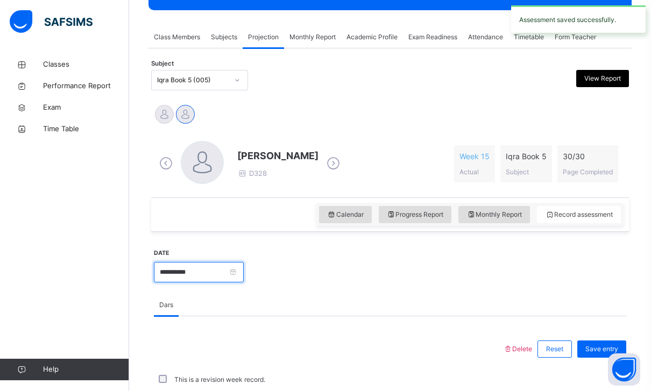
click at [244, 272] on input "**********" at bounding box center [199, 272] width 90 height 20
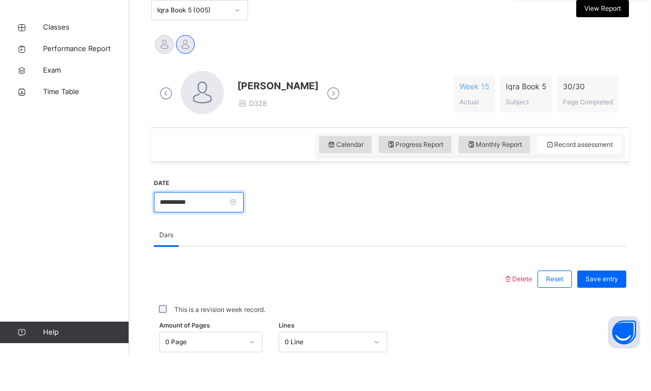
click at [244, 229] on input "**********" at bounding box center [199, 239] width 90 height 20
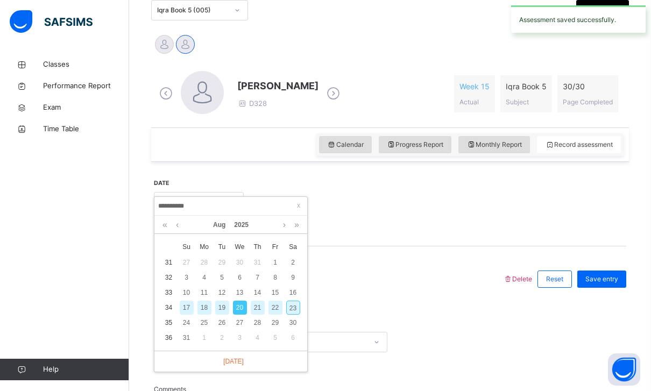
click at [286, 307] on div "23" at bounding box center [293, 308] width 14 height 14
type input "**********"
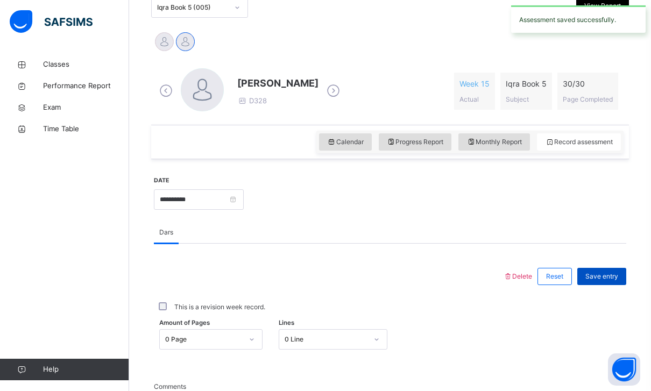
click at [614, 273] on span "Save entry" at bounding box center [602, 277] width 33 height 10
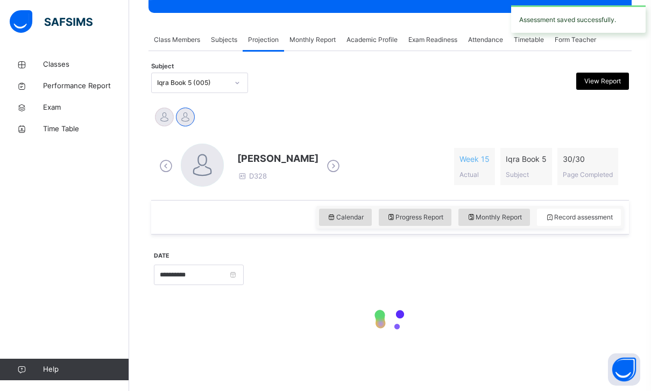
scroll to position [139, 0]
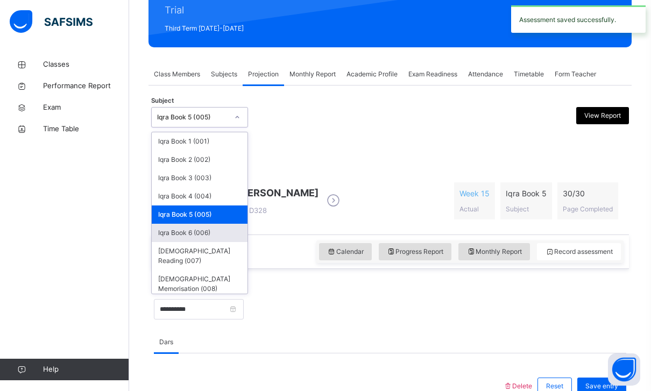
click at [172, 230] on div "Iqra Book 6 (006)" at bounding box center [200, 233] width 96 height 18
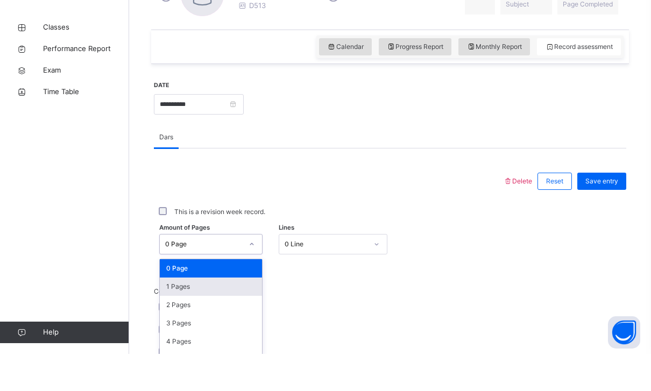
click at [164, 315] on div "1 Pages" at bounding box center [211, 324] width 102 height 18
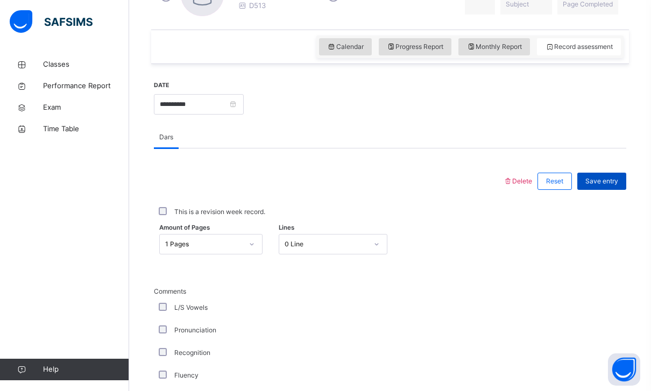
click at [607, 185] on span "Save entry" at bounding box center [602, 182] width 33 height 10
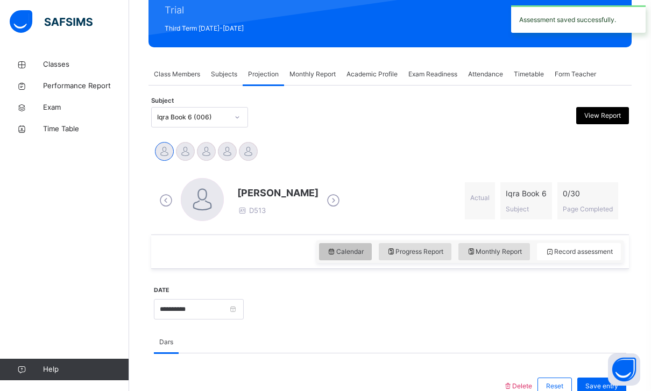
click at [362, 251] on div "Calendar" at bounding box center [345, 251] width 53 height 17
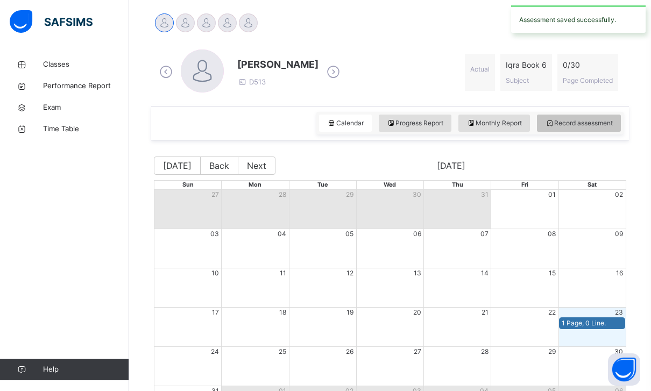
click at [596, 131] on div "Record assessment" at bounding box center [579, 123] width 84 height 17
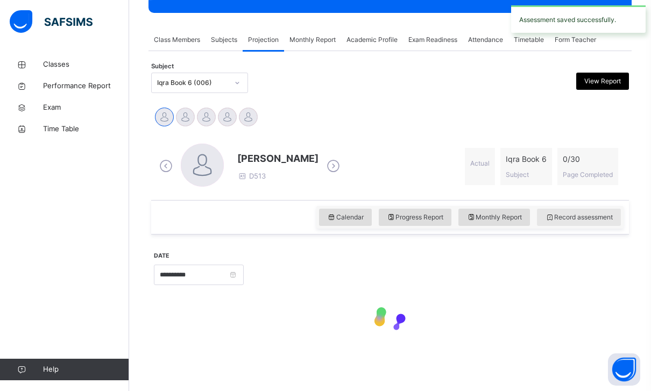
scroll to position [139, 0]
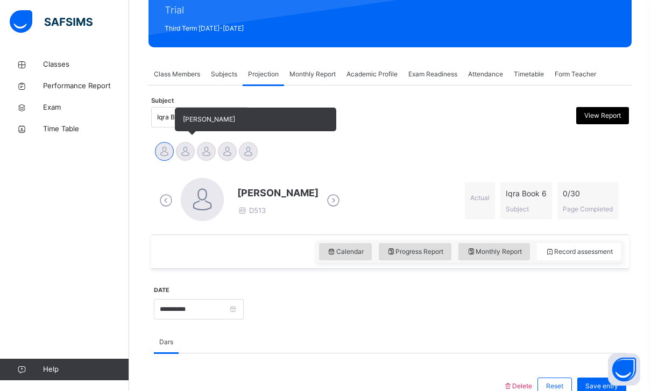
click at [191, 159] on div at bounding box center [185, 151] width 19 height 19
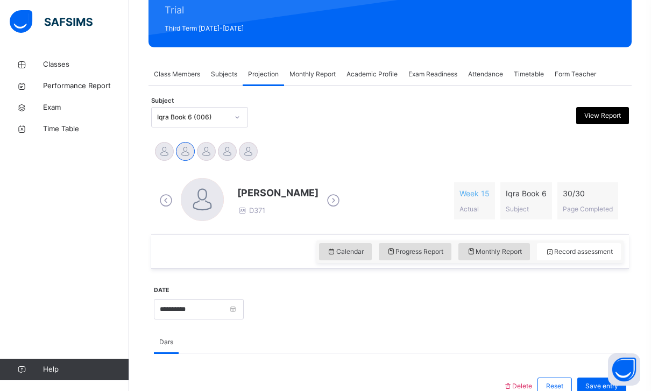
click at [178, 74] on span "Class Members" at bounding box center [177, 74] width 46 height 10
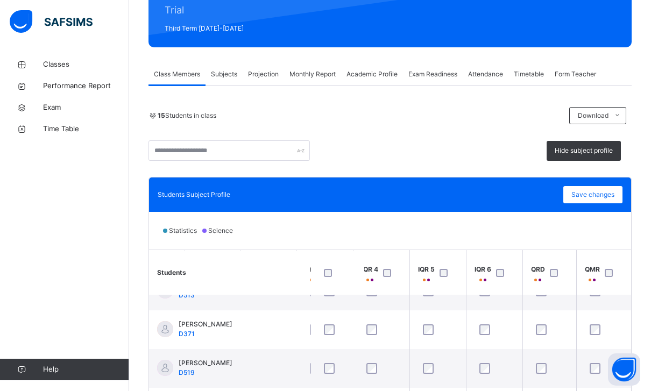
scroll to position [24, 187]
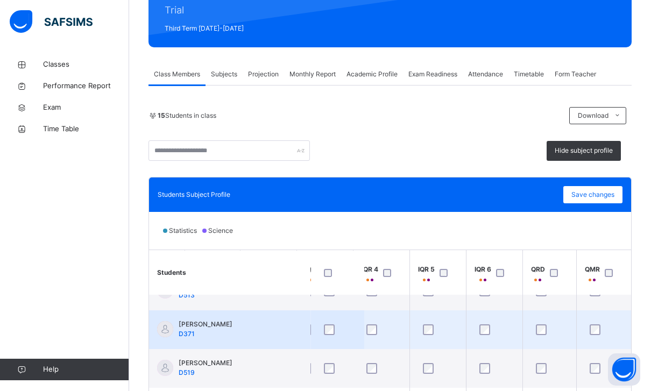
click at [485, 319] on div at bounding box center [495, 330] width 40 height 23
click at [475, 323] on div at bounding box center [495, 330] width 40 height 23
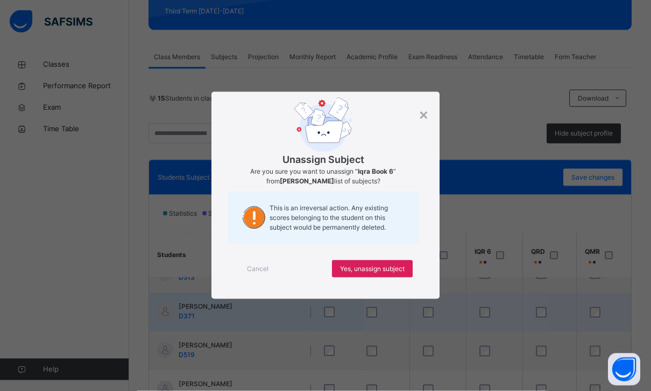
scroll to position [157, 0]
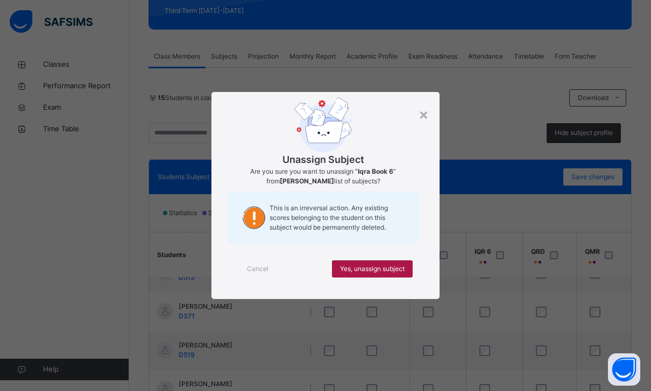
click at [399, 274] on span "Yes, unassign subject" at bounding box center [372, 269] width 65 height 10
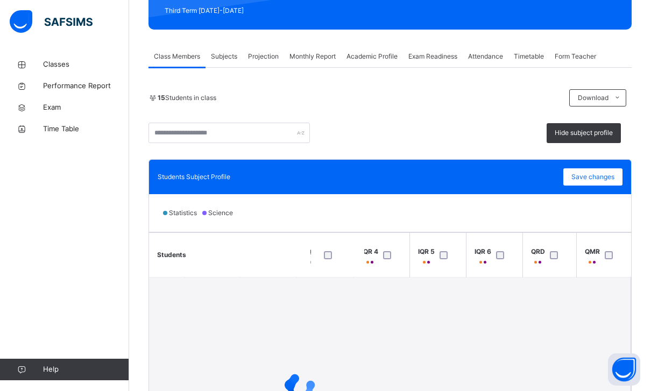
scroll to position [0, 187]
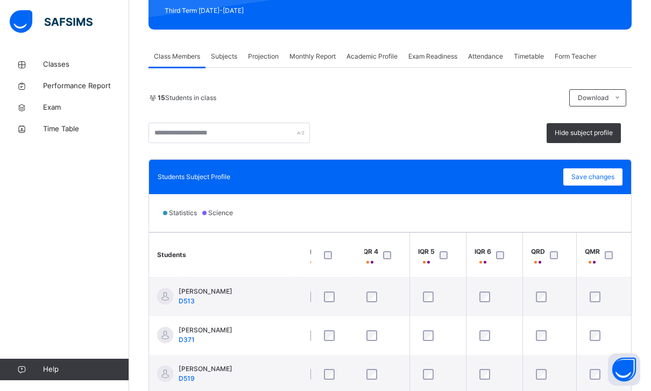
click at [262, 59] on span "Projection" at bounding box center [263, 57] width 31 height 10
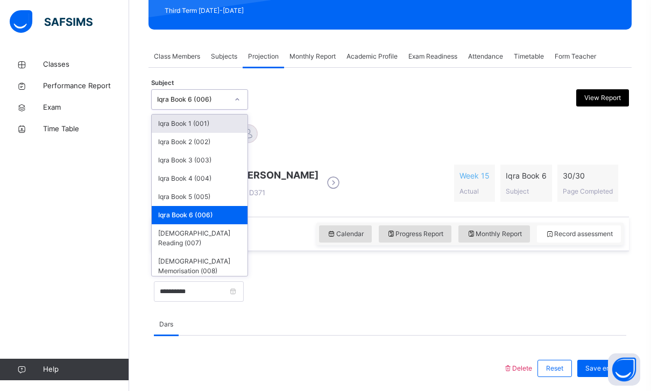
click at [280, 153] on div "[PERSON_NAME] D371 Week 15 Actual Iqra Book 6 Subject 30 / 30 Page Completed" at bounding box center [390, 183] width 473 height 62
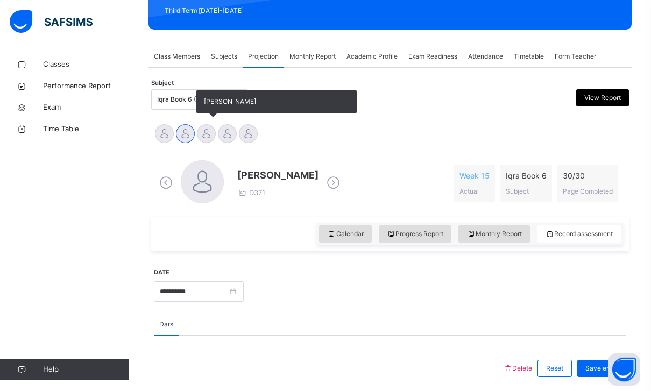
click at [208, 138] on div at bounding box center [206, 133] width 19 height 19
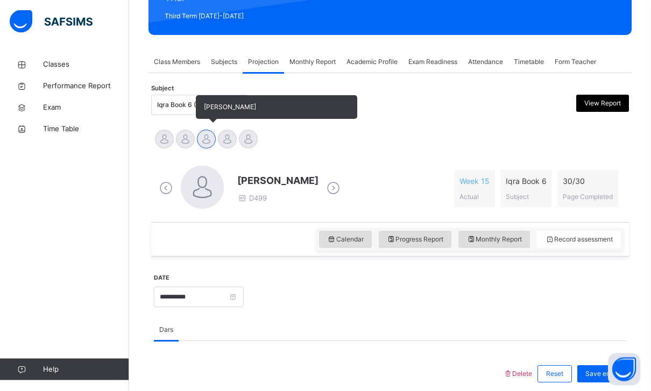
scroll to position [151, 0]
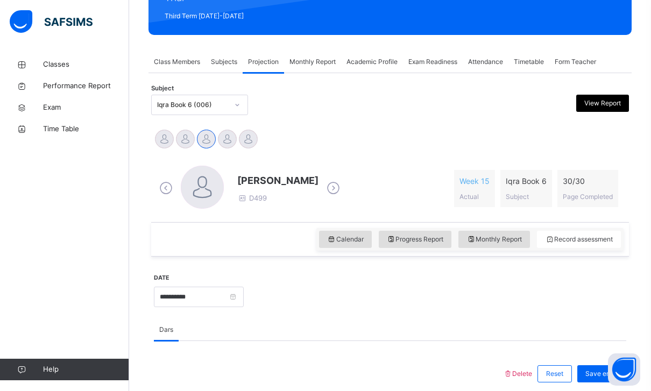
click at [167, 72] on div "Class Members" at bounding box center [177, 62] width 57 height 22
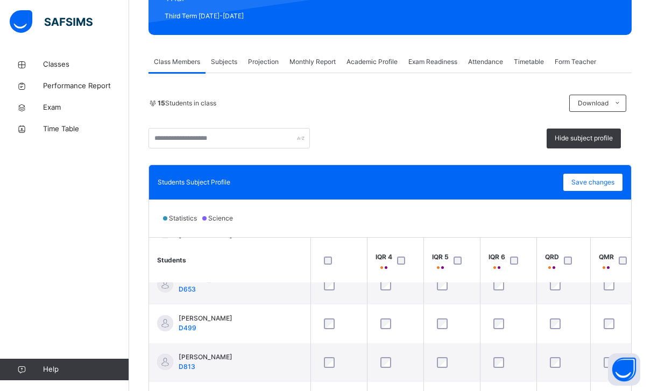
scroll to position [172, 166]
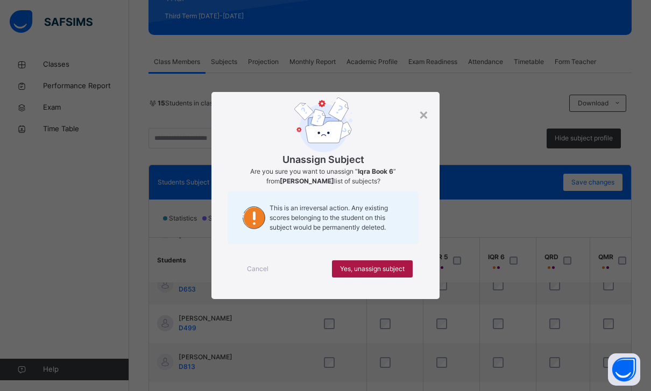
click at [412, 278] on div "Yes, unassign subject" at bounding box center [372, 268] width 81 height 17
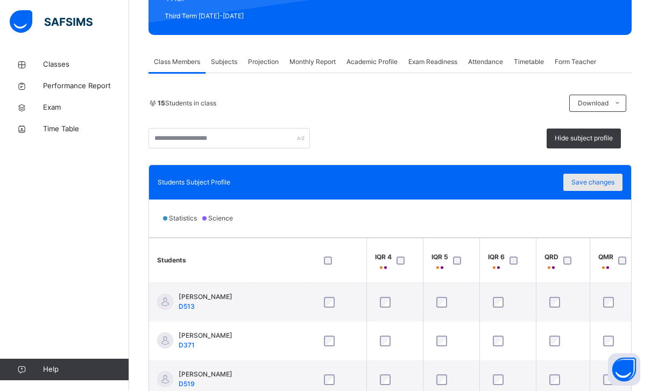
click at [595, 175] on div "Save changes" at bounding box center [593, 182] width 59 height 17
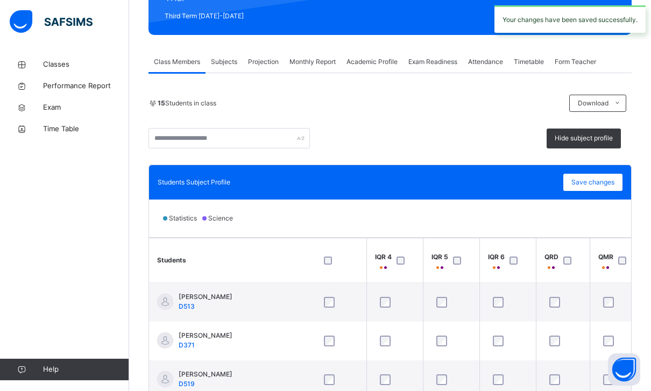
click at [259, 57] on div "Projection" at bounding box center [263, 62] width 41 height 22
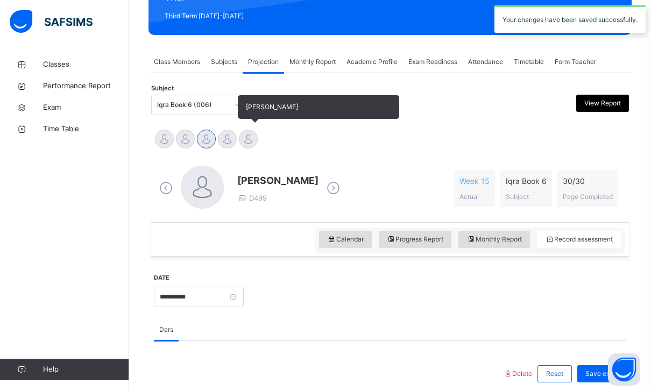
click at [239, 137] on div at bounding box center [248, 139] width 19 height 19
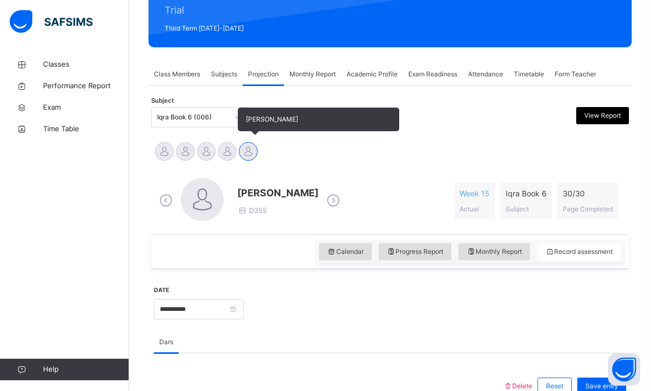
click at [249, 153] on div at bounding box center [248, 151] width 19 height 19
click at [248, 153] on div at bounding box center [248, 151] width 19 height 19
click at [227, 147] on div at bounding box center [227, 151] width 19 height 19
click at [245, 163] on div "[PERSON_NAME]" at bounding box center [248, 153] width 21 height 24
click at [245, 149] on div at bounding box center [248, 151] width 19 height 19
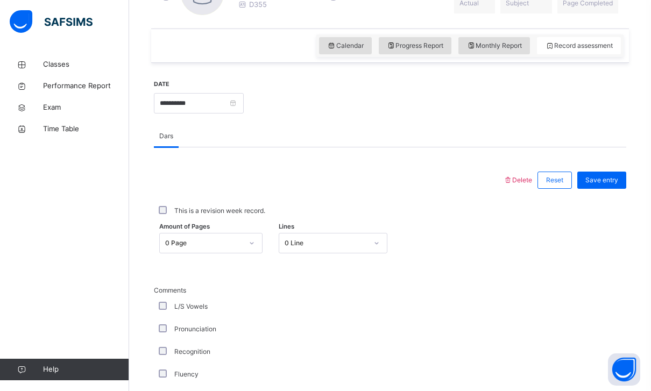
scroll to position [340, 0]
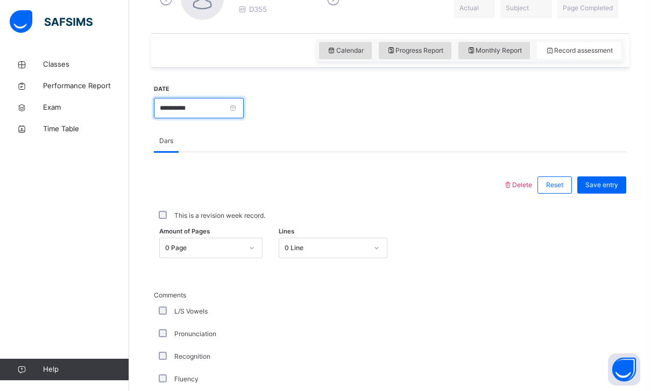
click at [244, 103] on input "**********" at bounding box center [199, 108] width 90 height 20
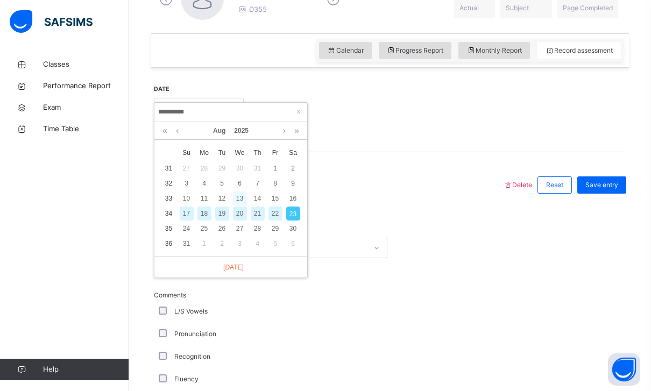
click at [236, 196] on div "13" at bounding box center [240, 199] width 14 height 14
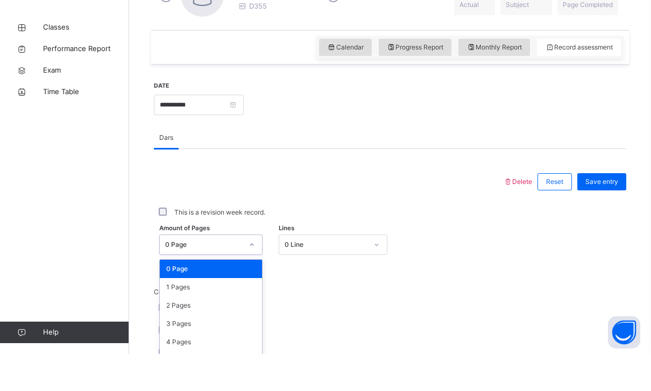
scroll to position [307, 0]
click at [178, 315] on div "1 Pages" at bounding box center [211, 324] width 102 height 18
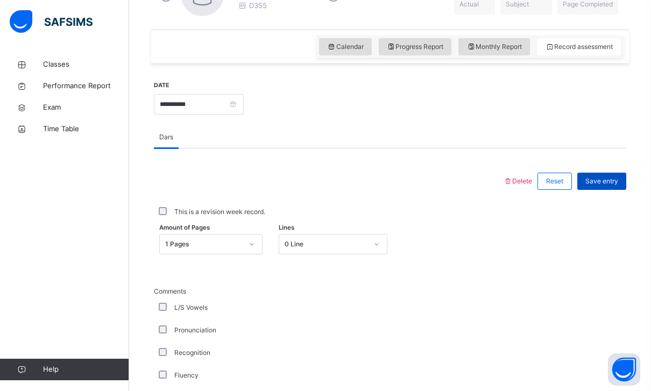
click at [595, 183] on span "Save entry" at bounding box center [602, 182] width 33 height 10
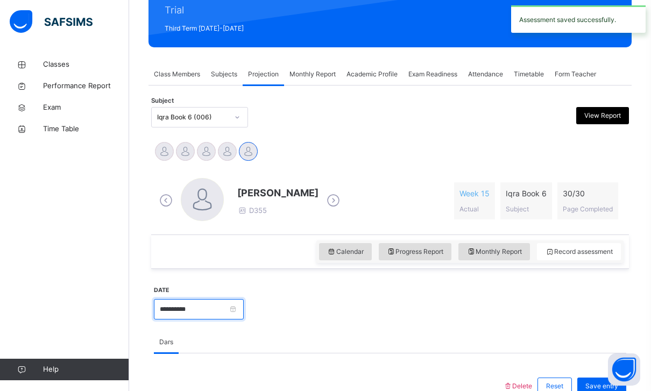
click at [244, 311] on input "**********" at bounding box center [199, 309] width 90 height 20
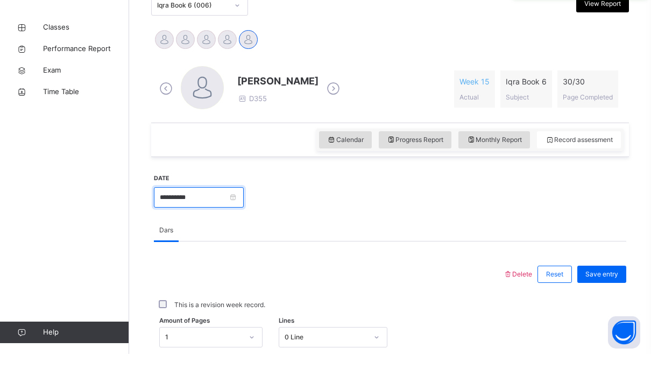
click at [244, 224] on input "**********" at bounding box center [199, 234] width 90 height 20
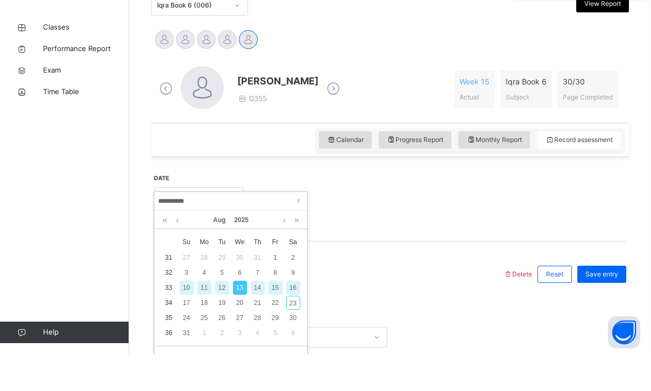
scroll to position [251, 0]
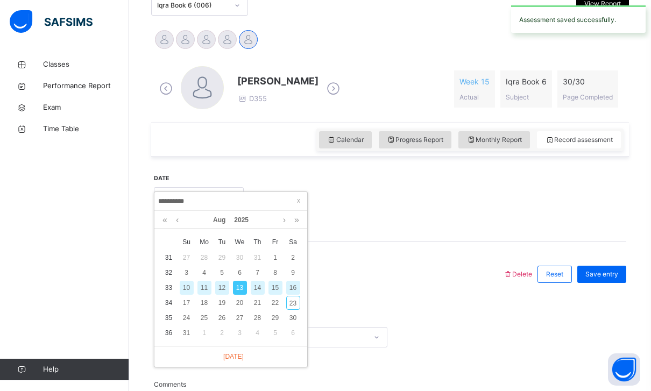
click at [293, 285] on div "16" at bounding box center [293, 288] width 14 height 14
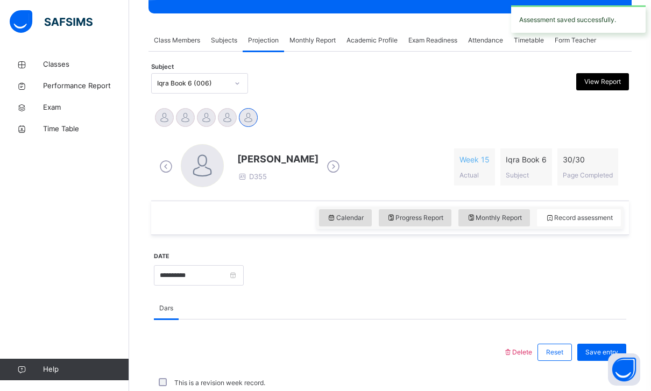
scroll to position [226, 0]
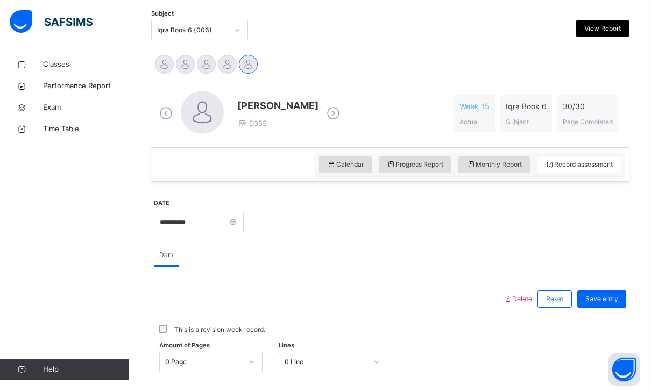
click at [302, 350] on div "Amount of Pages 0 Page Lines 0 Line" at bounding box center [390, 362] width 473 height 31
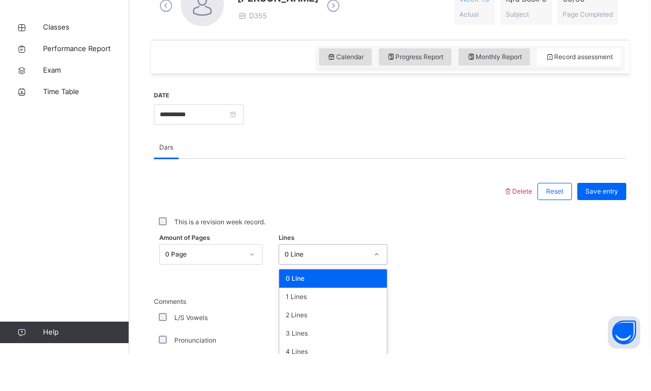
scroll to position [307, 0]
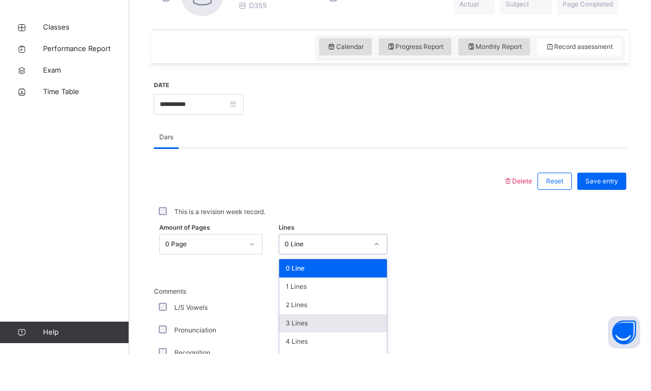
click at [293, 351] on div "3 Lines" at bounding box center [333, 360] width 108 height 18
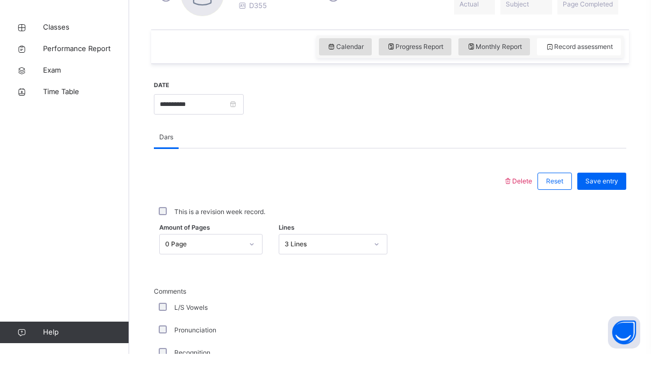
scroll to position [344, 0]
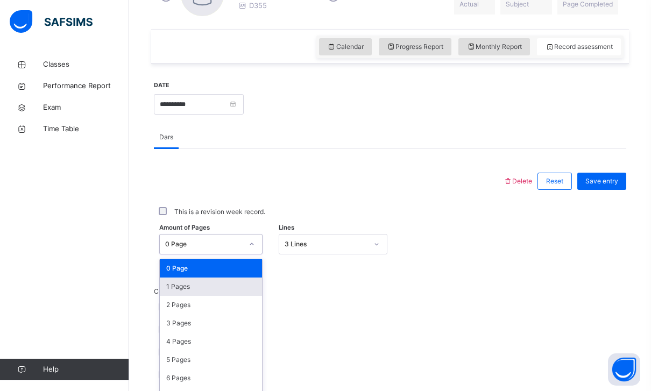
click at [173, 286] on div "1 Pages" at bounding box center [211, 287] width 102 height 18
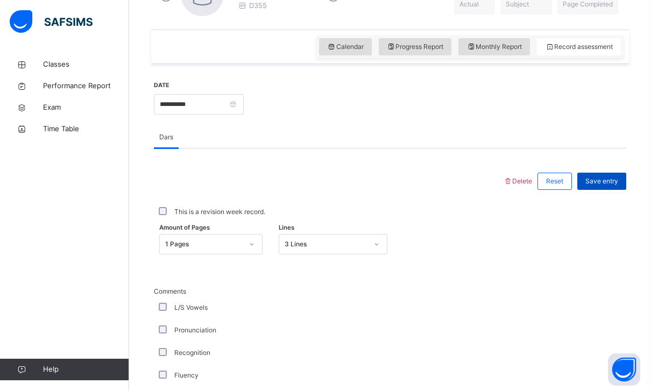
click at [595, 175] on div "Save entry" at bounding box center [602, 181] width 49 height 17
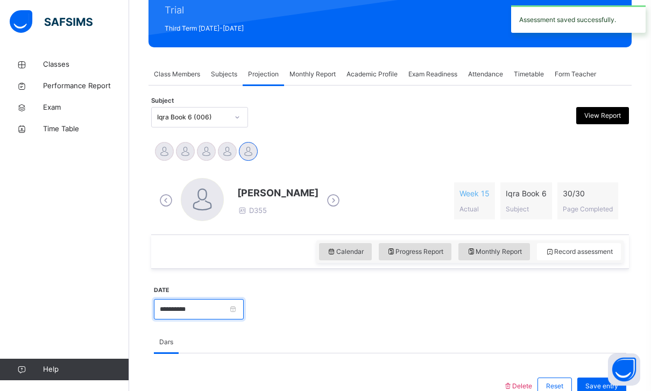
click at [244, 309] on input "**********" at bounding box center [199, 309] width 90 height 20
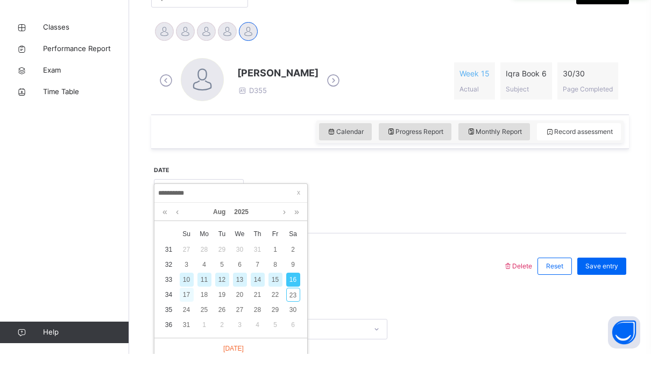
click at [184, 325] on div "17" at bounding box center [187, 332] width 14 height 14
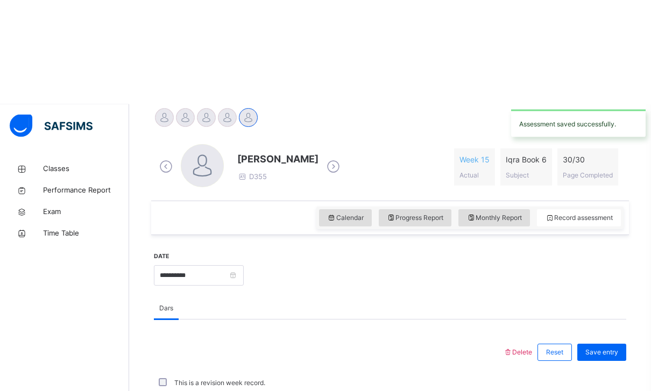
scroll to position [281, 0]
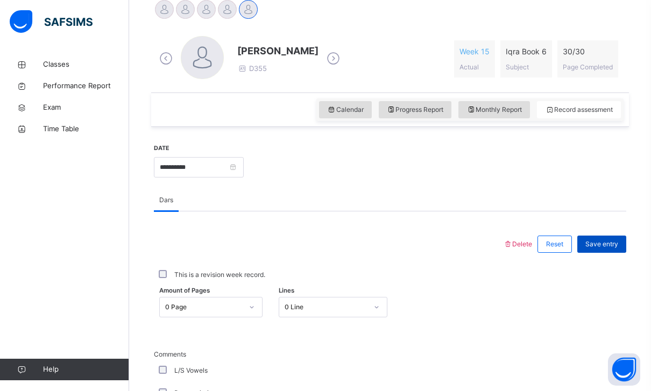
click at [597, 244] on span "Save entry" at bounding box center [602, 245] width 33 height 10
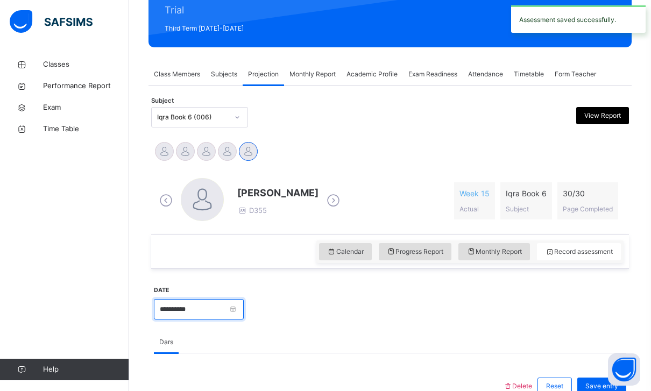
click at [244, 304] on input "**********" at bounding box center [199, 309] width 90 height 20
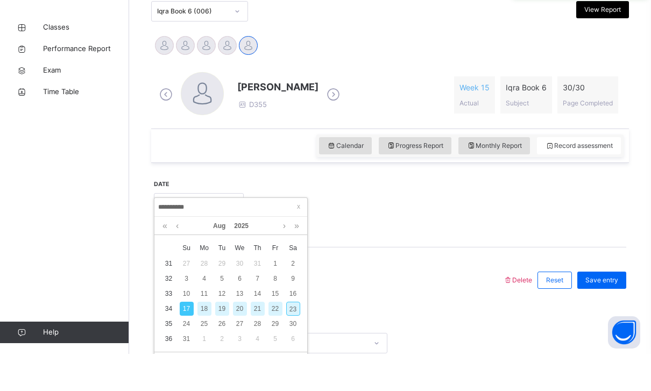
click at [237, 339] on div "20" at bounding box center [240, 346] width 14 height 14
type input "**********"
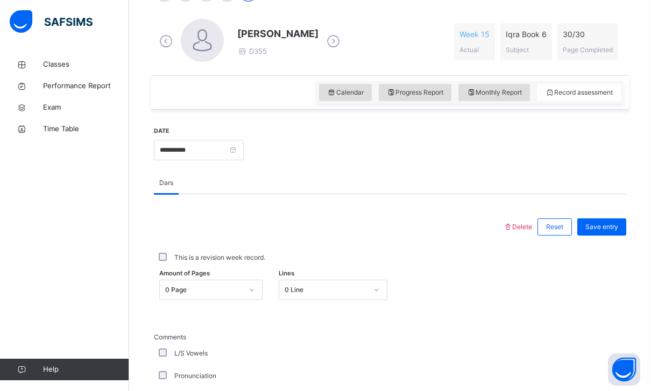
click at [205, 302] on div "Amount of Pages 0 Page Lines 0 Line" at bounding box center [390, 289] width 473 height 31
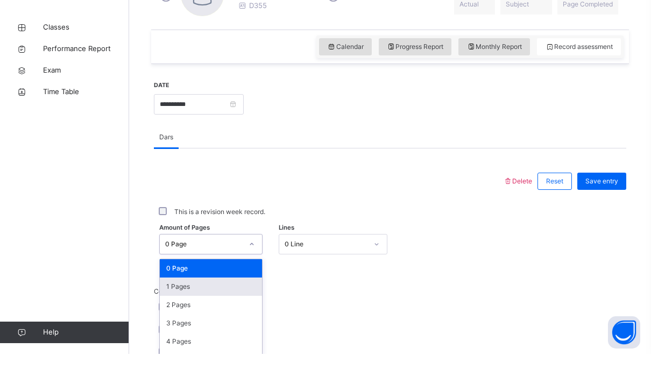
click at [176, 315] on div "1 Pages" at bounding box center [211, 324] width 102 height 18
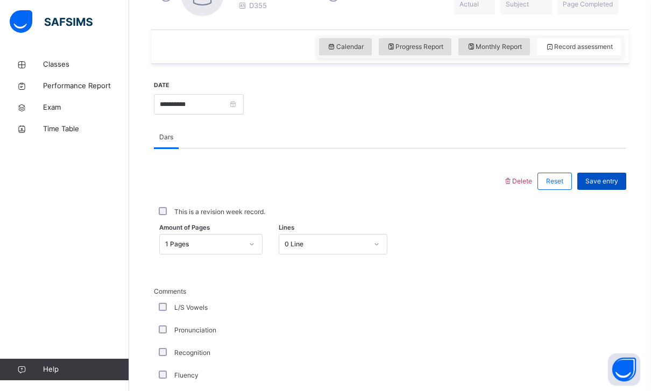
click at [598, 177] on span "Save entry" at bounding box center [602, 182] width 33 height 10
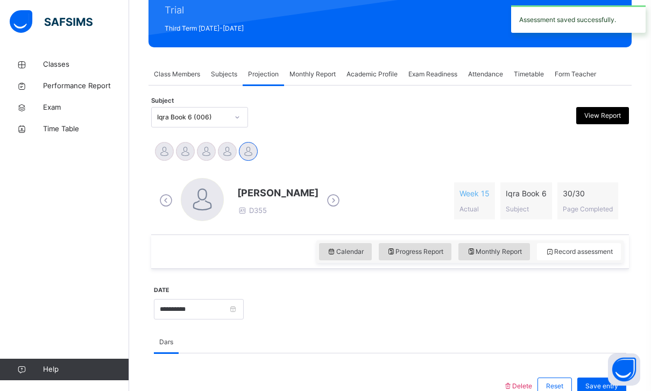
click at [195, 107] on div "Subject Iqra Book 6 (006) View Report" at bounding box center [390, 117] width 478 height 31
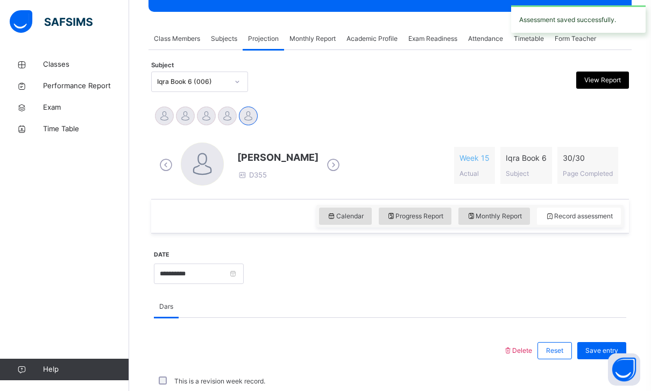
scroll to position [173, 0]
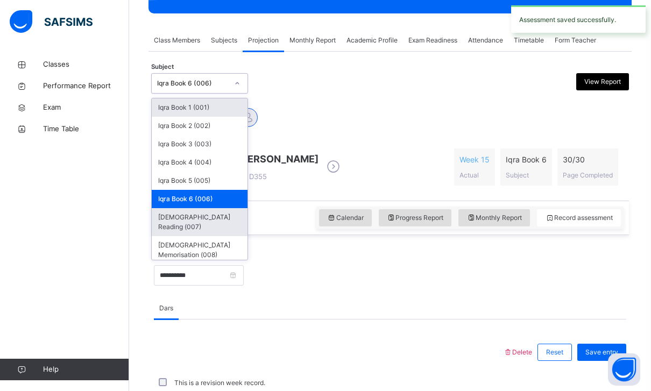
click at [172, 215] on div "[DEMOGRAPHIC_DATA] Reading (007)" at bounding box center [200, 222] width 96 height 28
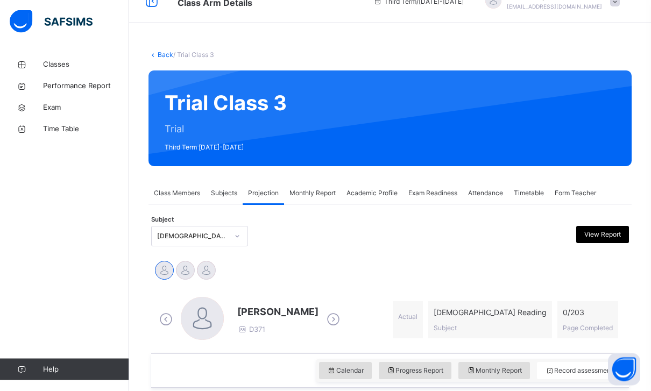
scroll to position [20, 0]
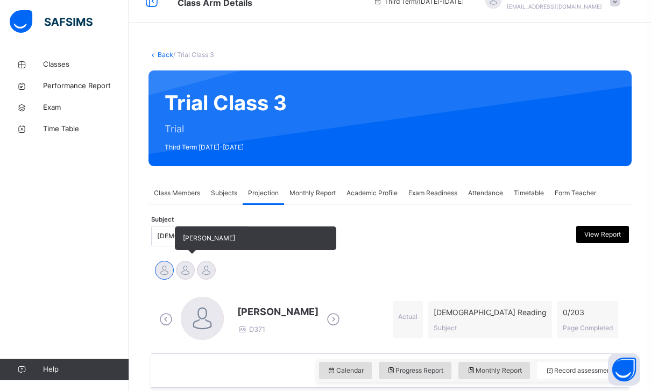
click at [185, 265] on div at bounding box center [185, 270] width 19 height 19
click at [207, 265] on div at bounding box center [206, 270] width 19 height 19
click at [171, 264] on div at bounding box center [164, 270] width 19 height 19
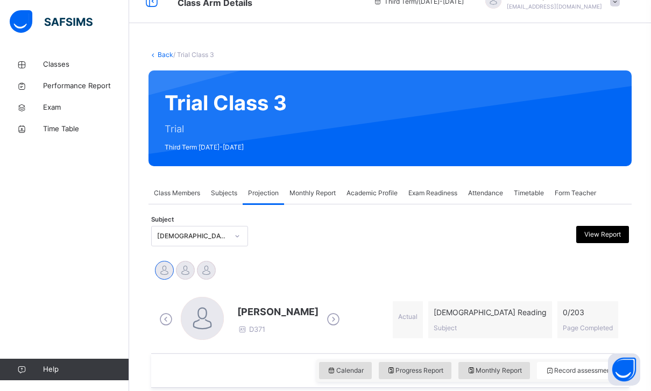
click at [280, 263] on div "[PERSON_NAME] [PERSON_NAME]" at bounding box center [390, 272] width 473 height 24
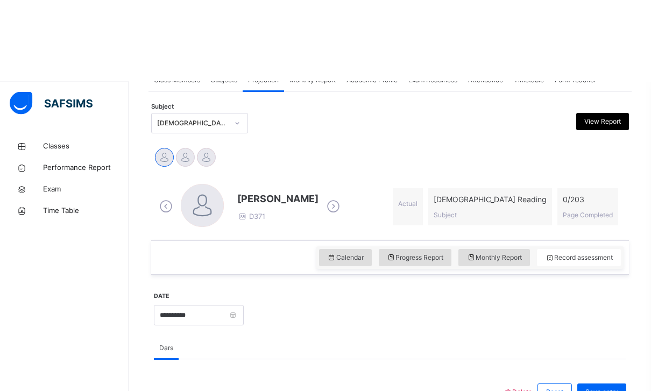
scroll to position [217, 0]
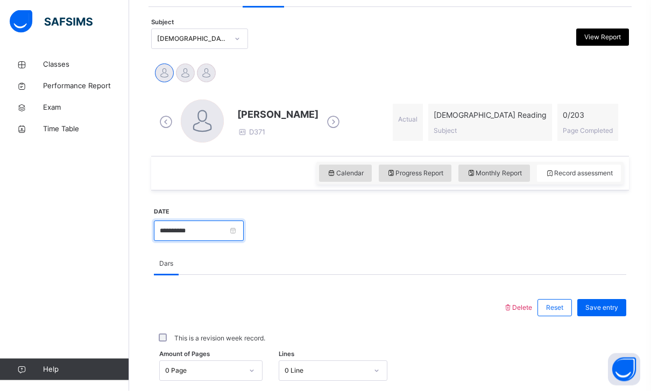
click at [244, 234] on input "**********" at bounding box center [199, 231] width 90 height 20
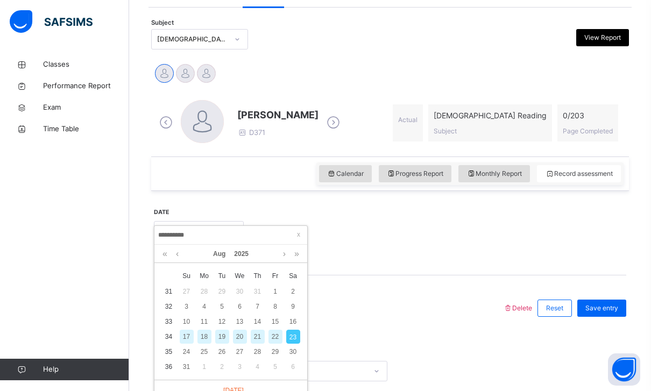
click at [239, 336] on div "20" at bounding box center [240, 337] width 14 height 14
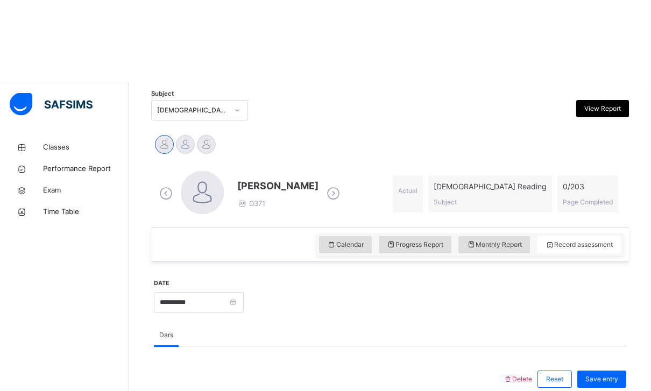
scroll to position [233, 0]
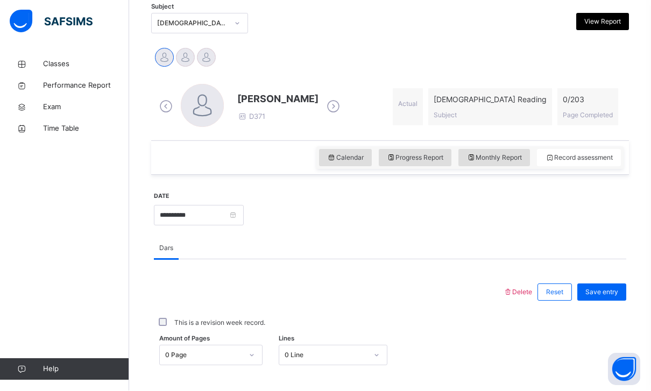
click at [298, 341] on div "Amount of Pages 0 Page Lines 0 Line" at bounding box center [390, 355] width 473 height 31
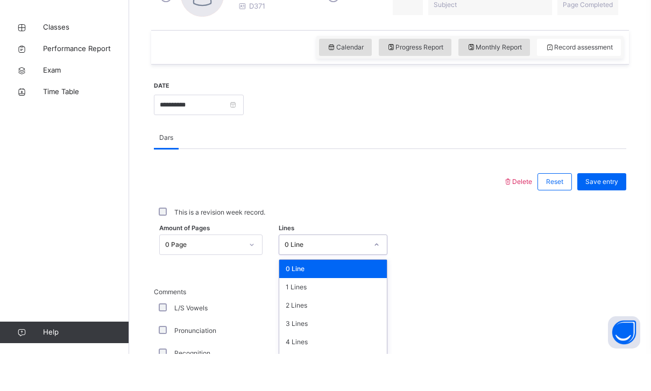
scroll to position [307, 0]
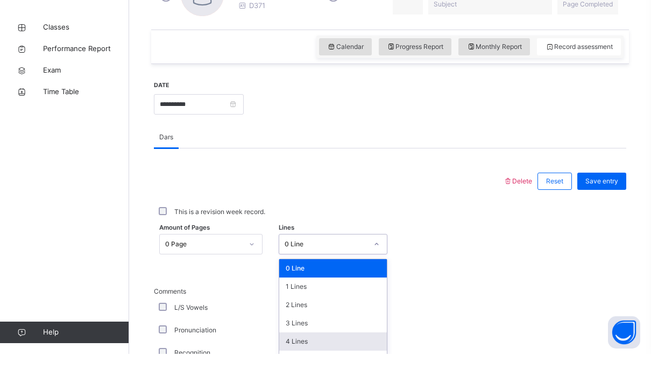
click at [285, 370] on div "4 Lines" at bounding box center [333, 379] width 108 height 18
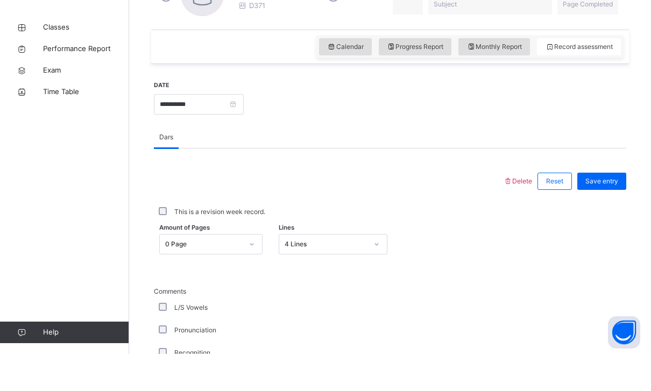
scroll to position [344, 0]
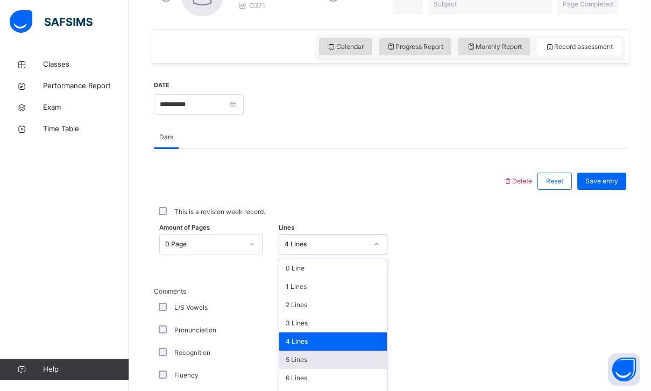
click at [288, 359] on div "5 Lines" at bounding box center [333, 360] width 108 height 18
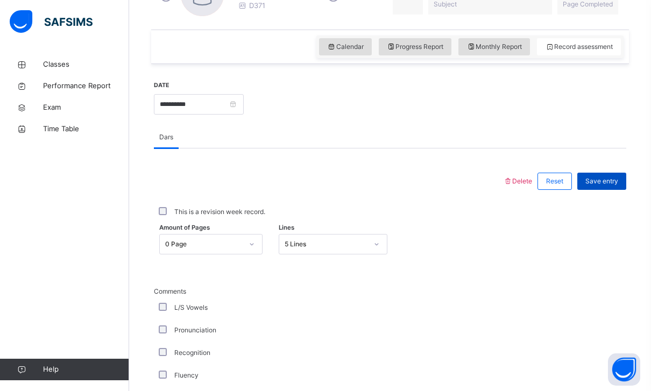
click at [602, 180] on span "Save entry" at bounding box center [602, 182] width 33 height 10
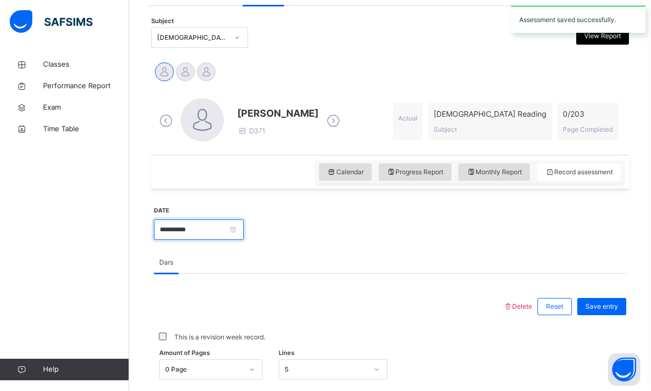
click at [244, 236] on input "**********" at bounding box center [199, 230] width 90 height 20
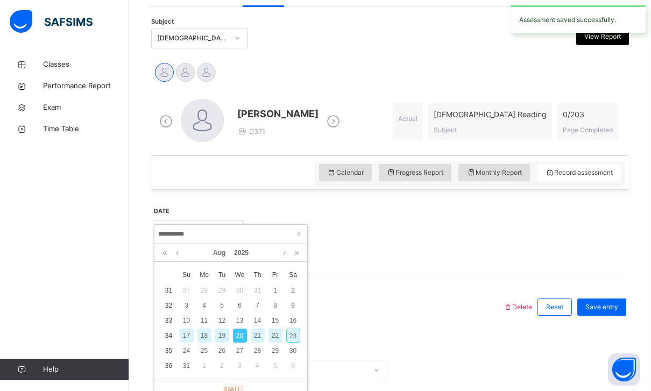
click at [291, 329] on div "23" at bounding box center [293, 336] width 14 height 14
type input "**********"
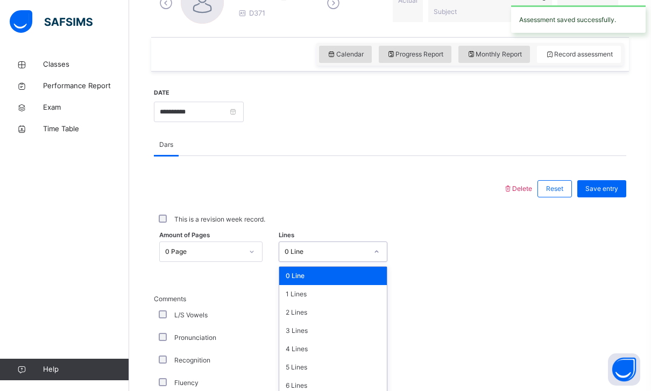
scroll to position [327, 0]
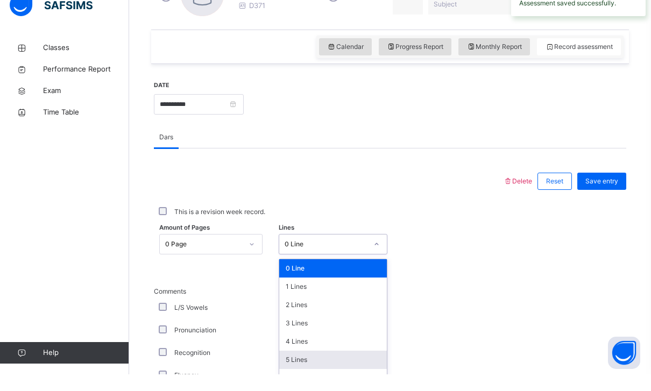
click at [289, 368] on div "5 Lines" at bounding box center [333, 377] width 108 height 18
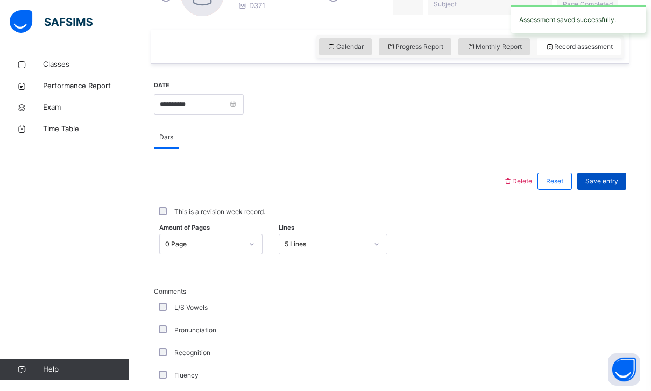
click at [598, 175] on div "Save entry" at bounding box center [602, 181] width 49 height 17
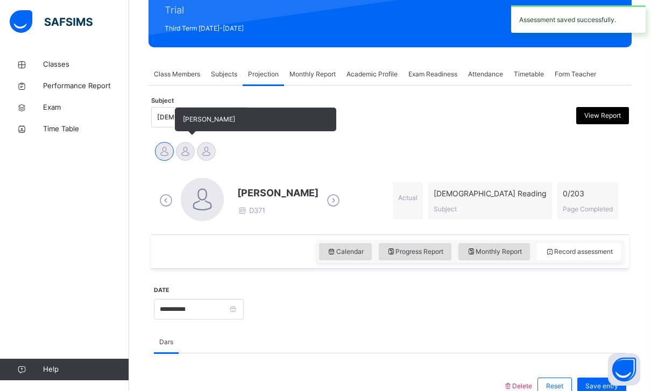
click at [187, 151] on div at bounding box center [185, 151] width 19 height 19
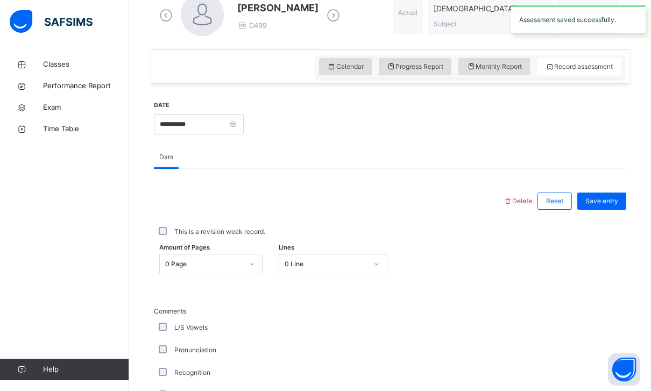
scroll to position [330, 0]
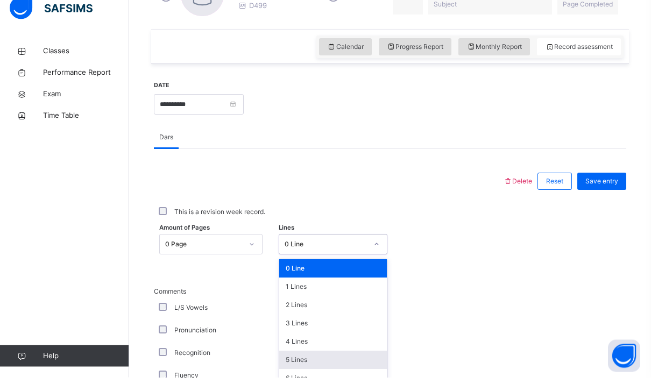
click at [287, 365] on div "5 Lines" at bounding box center [333, 374] width 108 height 18
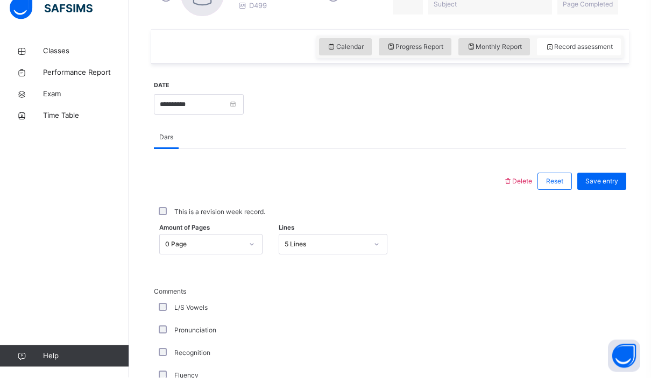
scroll to position [344, 0]
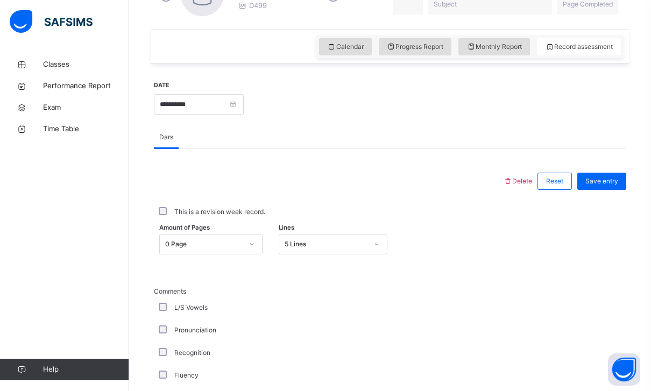
click at [592, 170] on div "Save entry" at bounding box center [599, 181] width 54 height 28
click at [607, 188] on div "Save entry" at bounding box center [602, 181] width 49 height 17
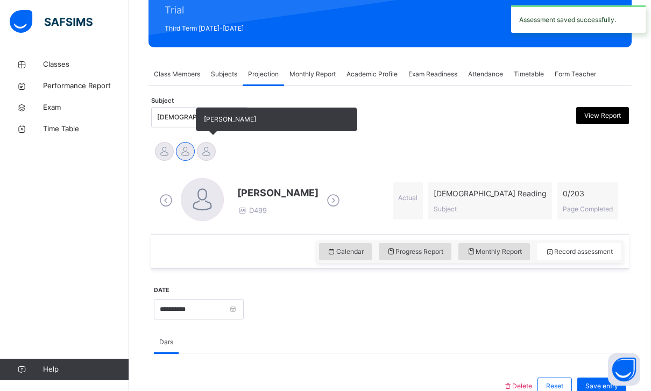
click at [206, 148] on div at bounding box center [206, 151] width 19 height 19
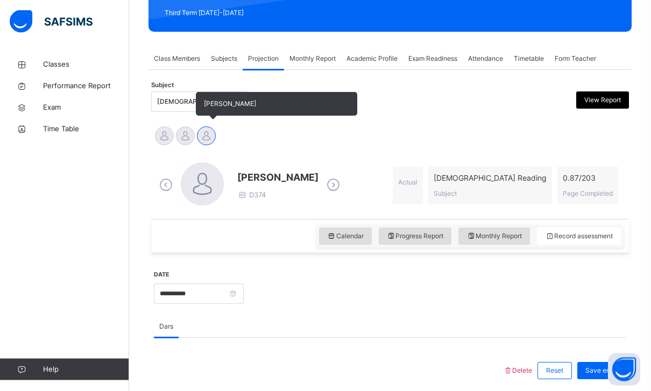
scroll to position [154, 0]
